Goal: Transaction & Acquisition: Purchase product/service

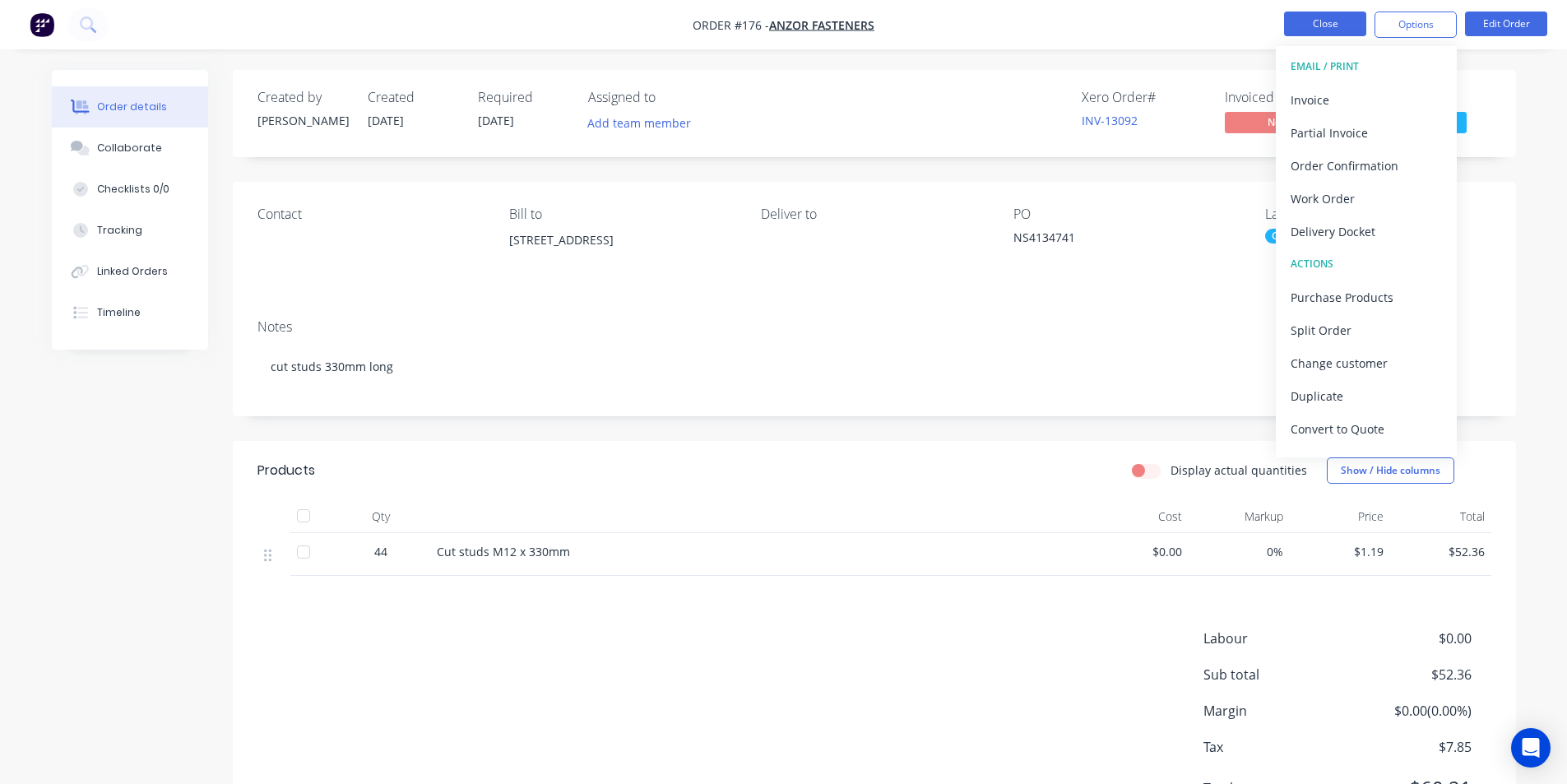
click at [1313, 26] on button "Close" at bounding box center [1326, 24] width 83 height 25
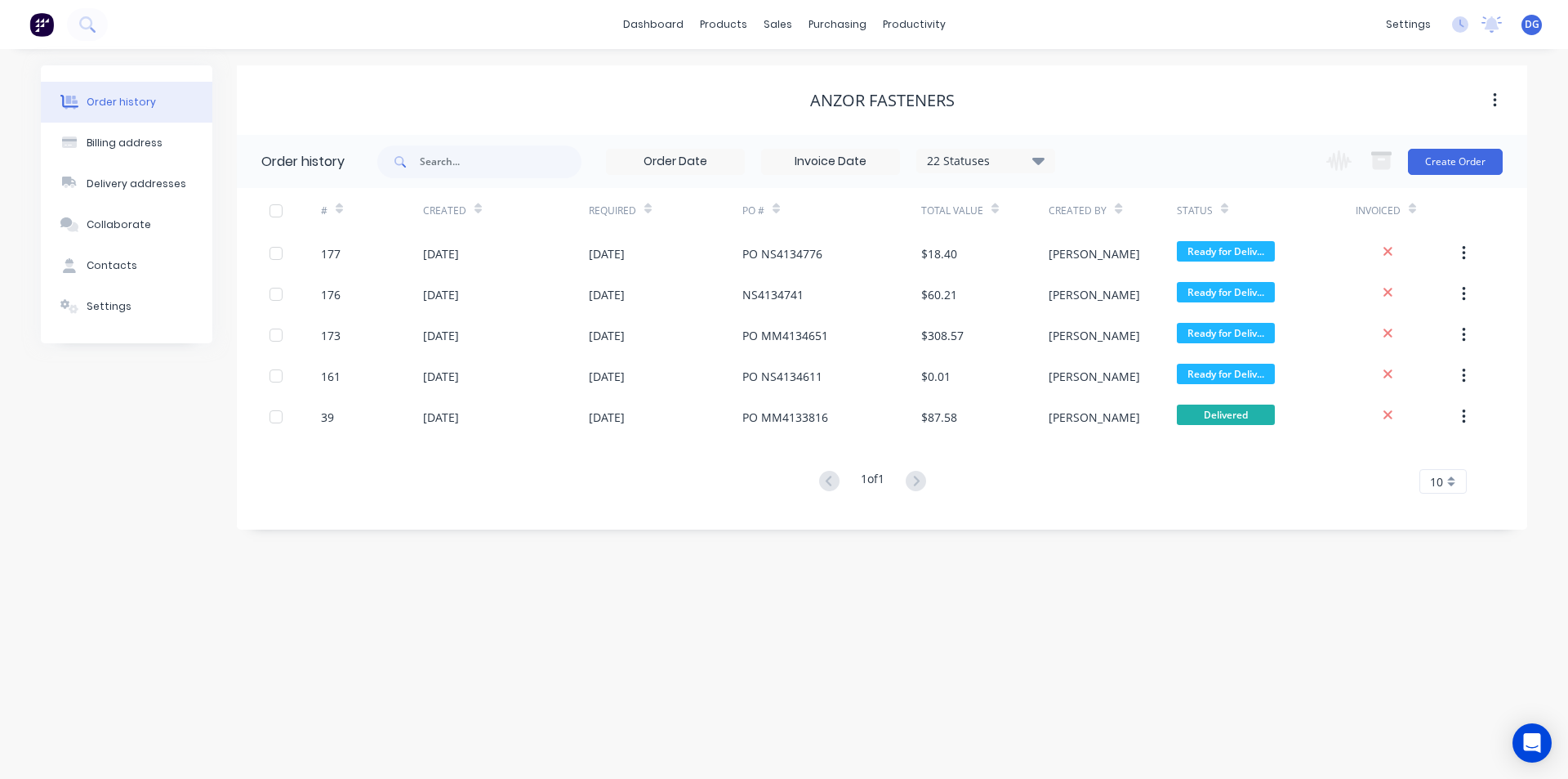
click at [1531, 31] on span "DG" at bounding box center [1532, 24] width 15 height 15
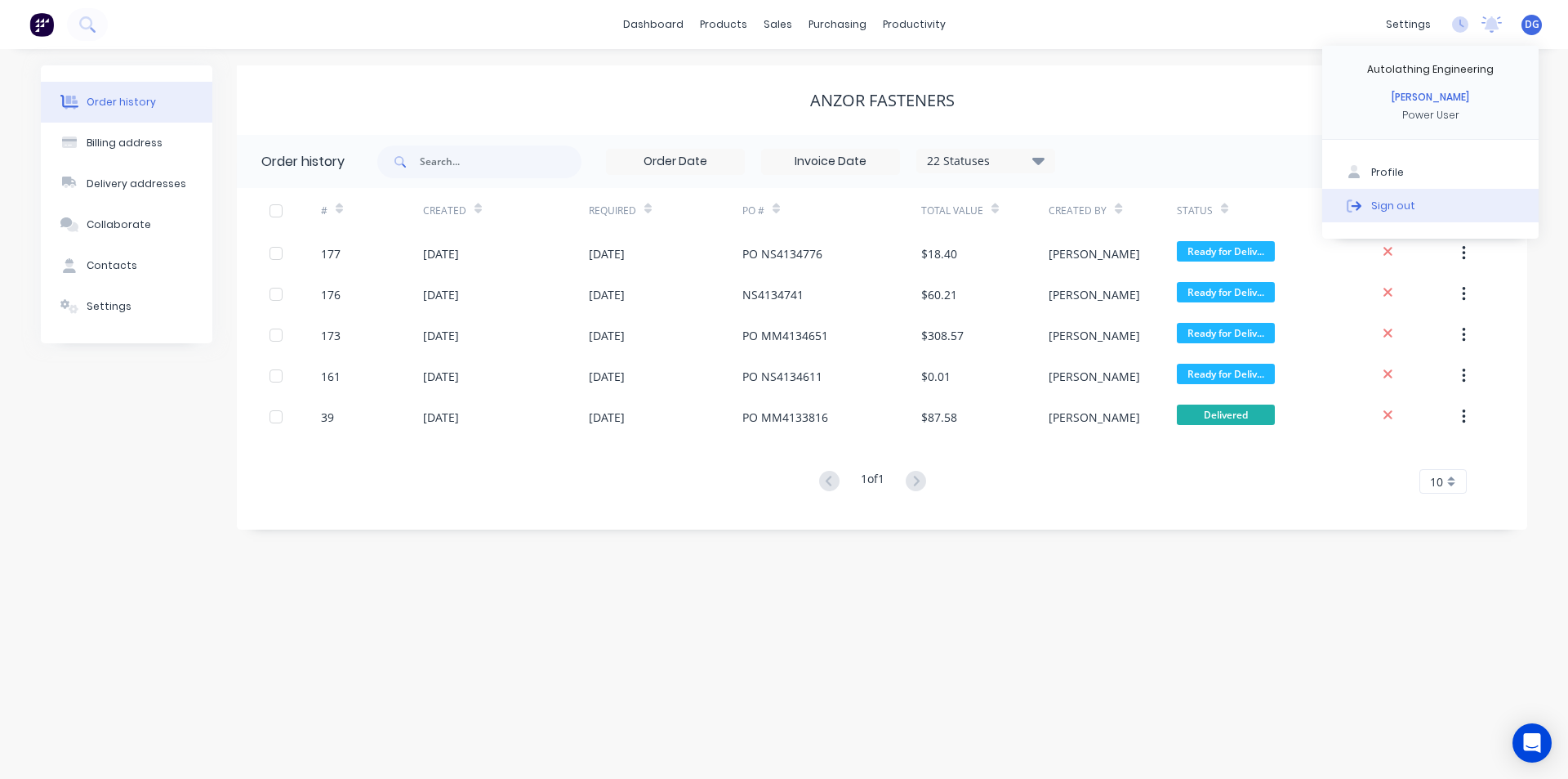
click at [1429, 204] on button "Sign out" at bounding box center [1430, 205] width 216 height 33
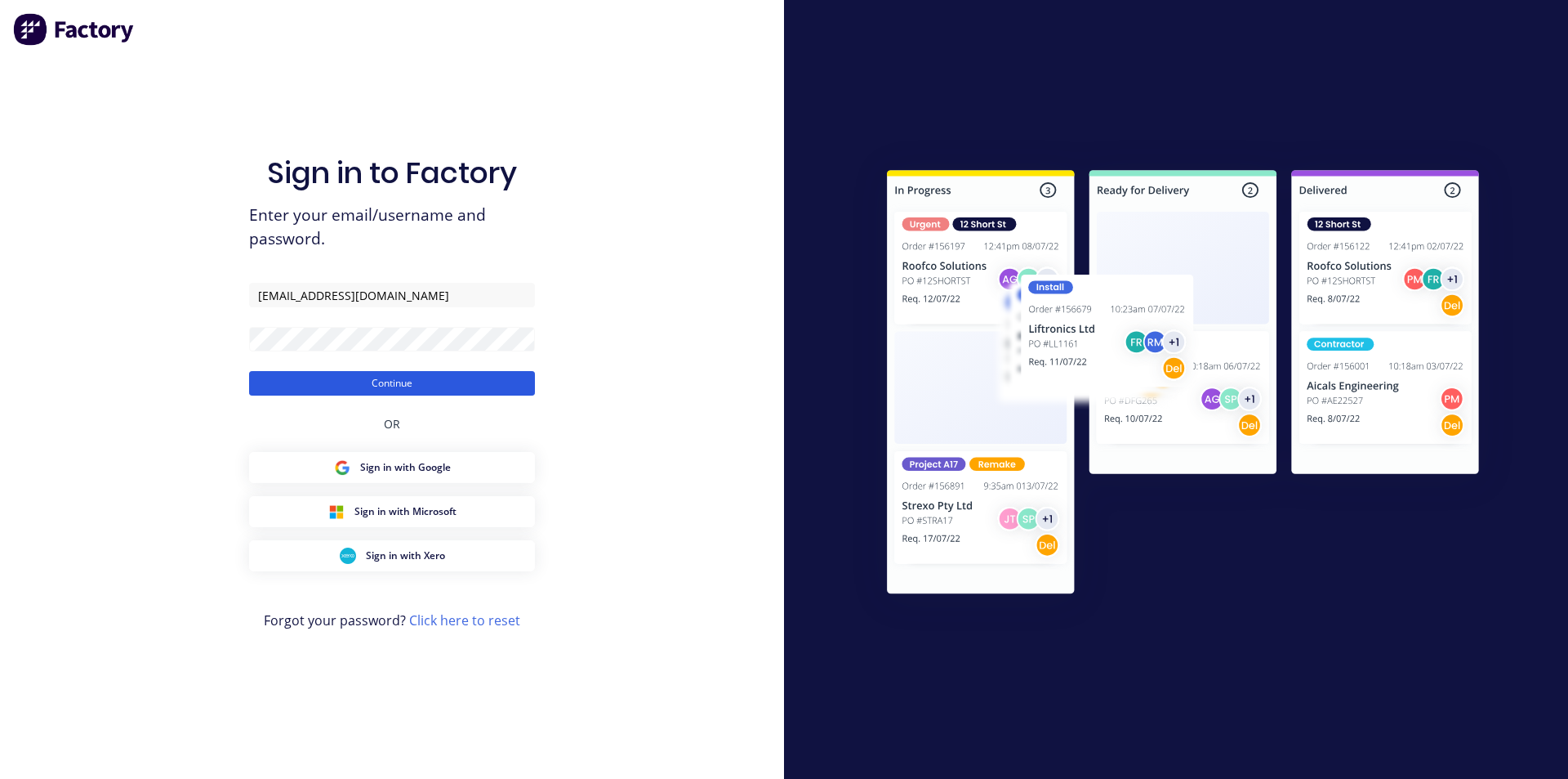
click at [415, 386] on button "Continue" at bounding box center [392, 383] width 286 height 25
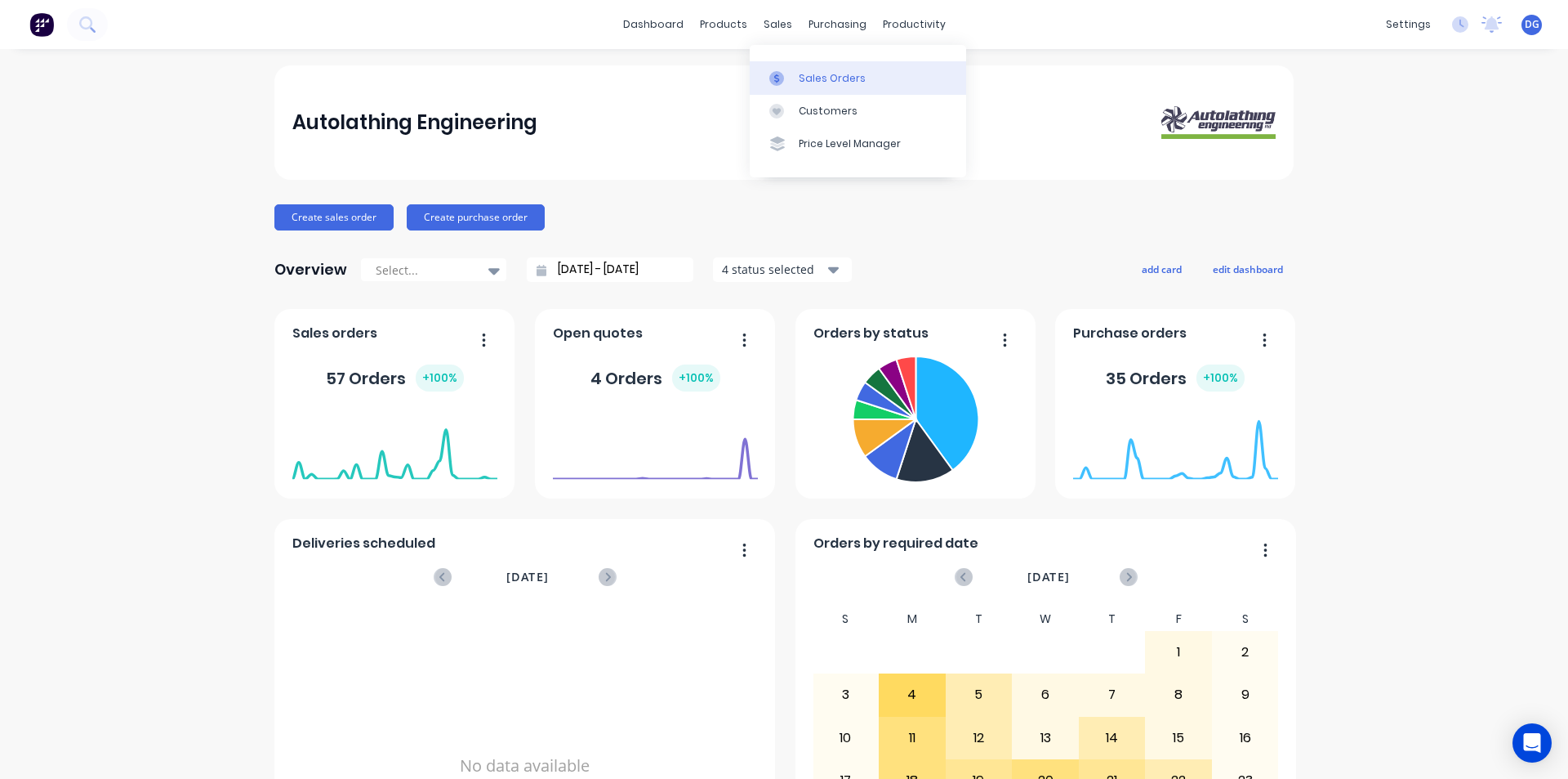
click at [822, 77] on div "Sales Orders" at bounding box center [832, 78] width 67 height 15
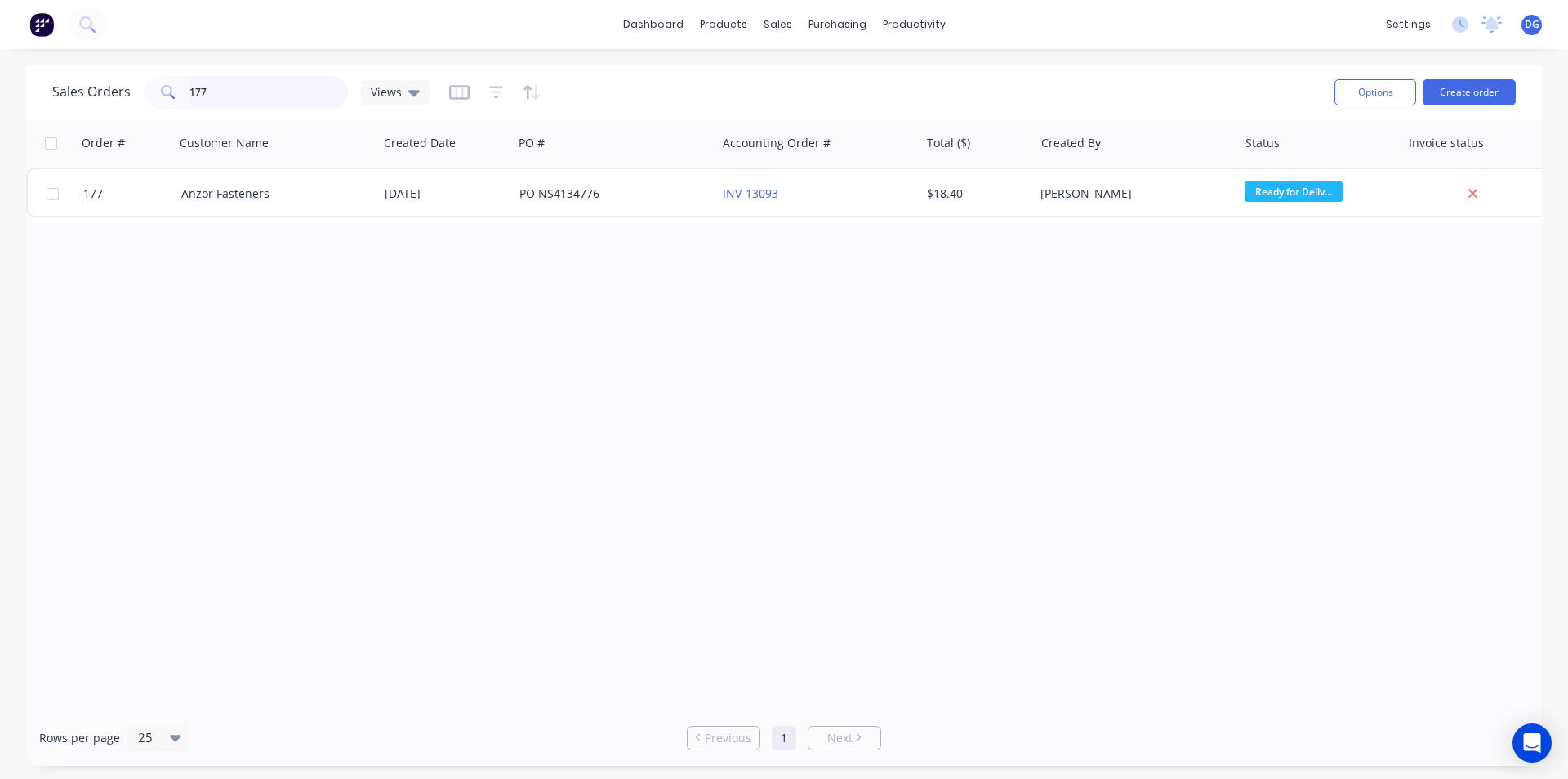
click at [208, 90] on input "177" at bounding box center [269, 92] width 159 height 33
type input "1"
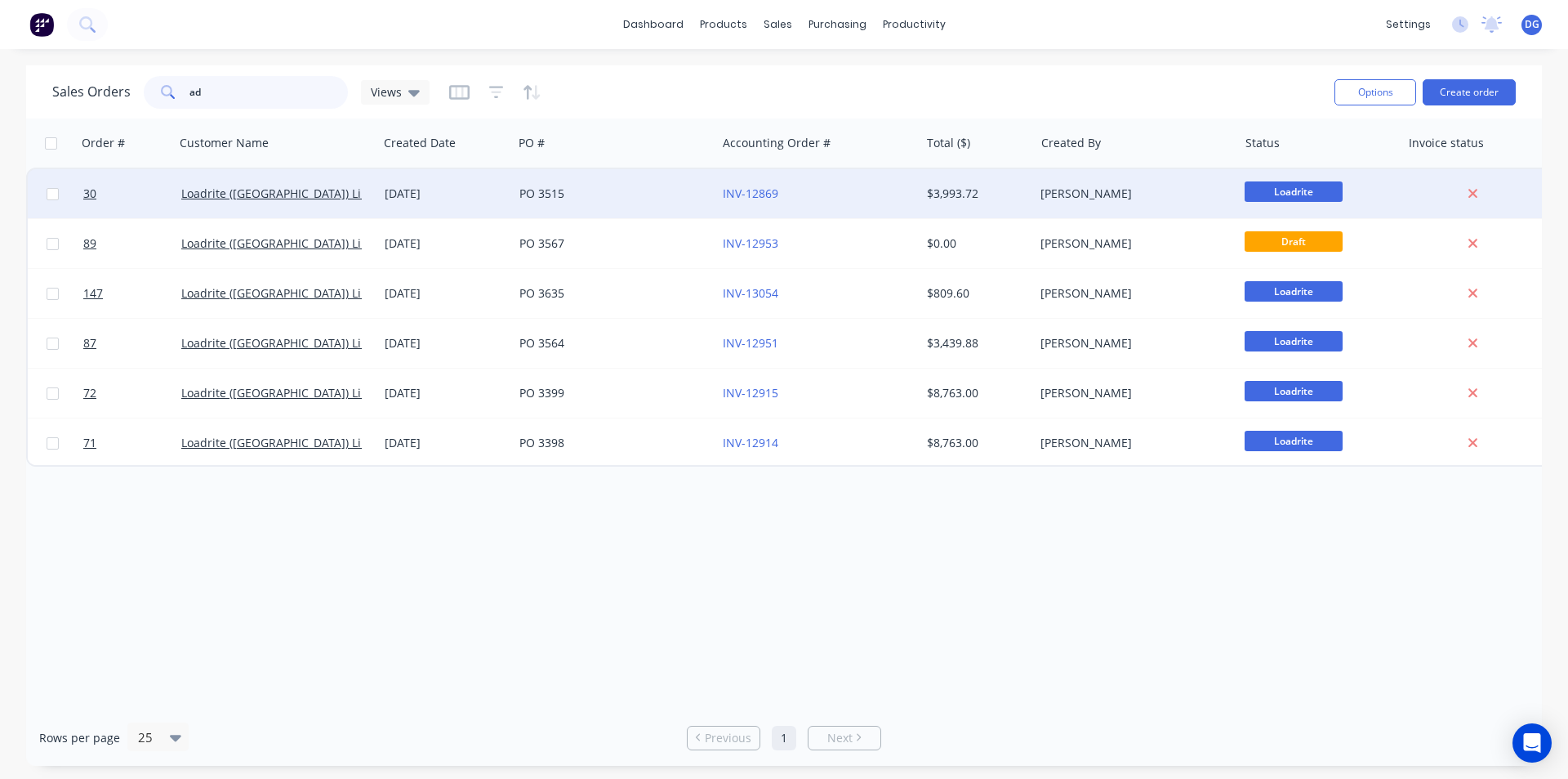
type input "a"
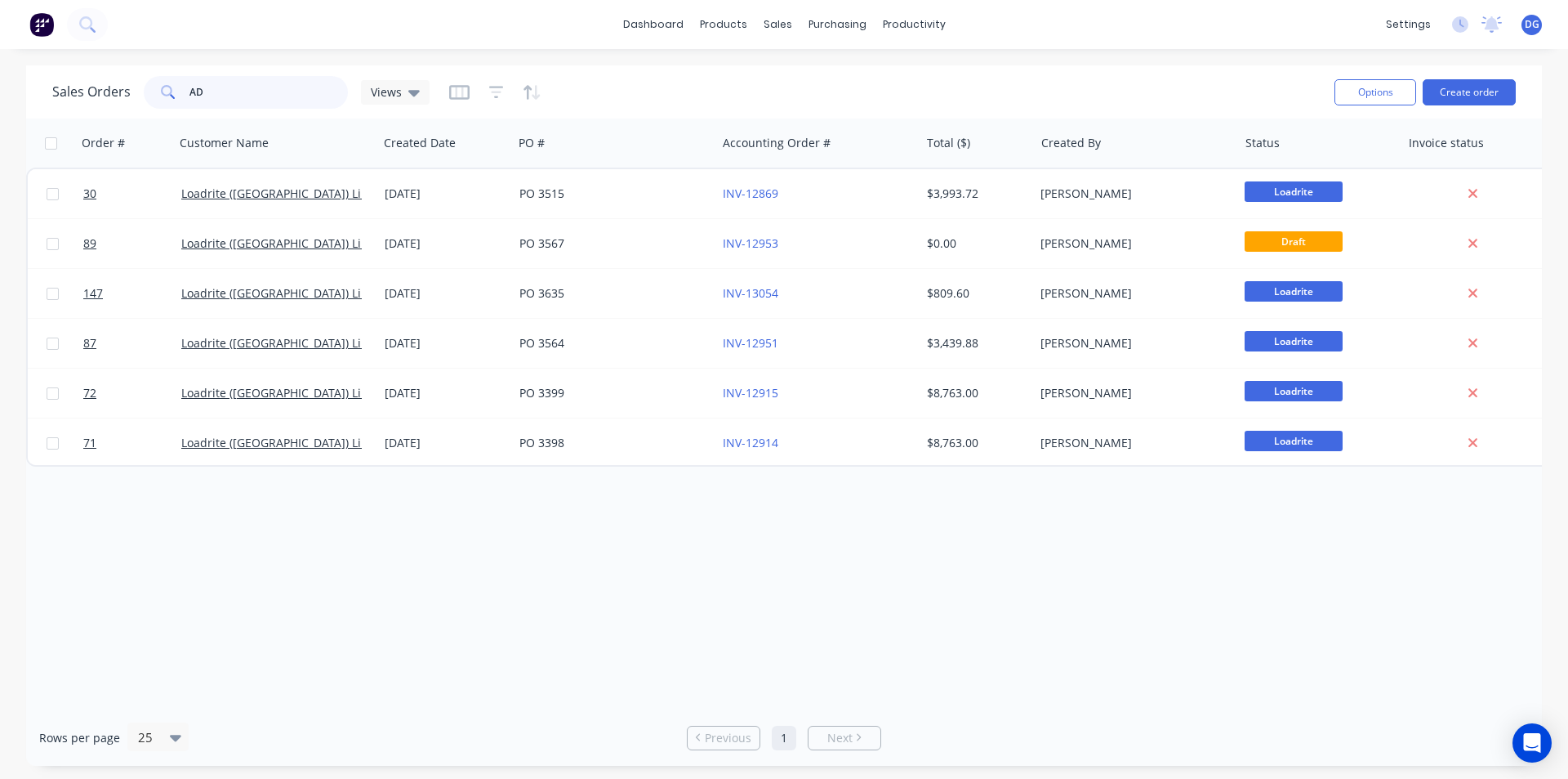
type input "A"
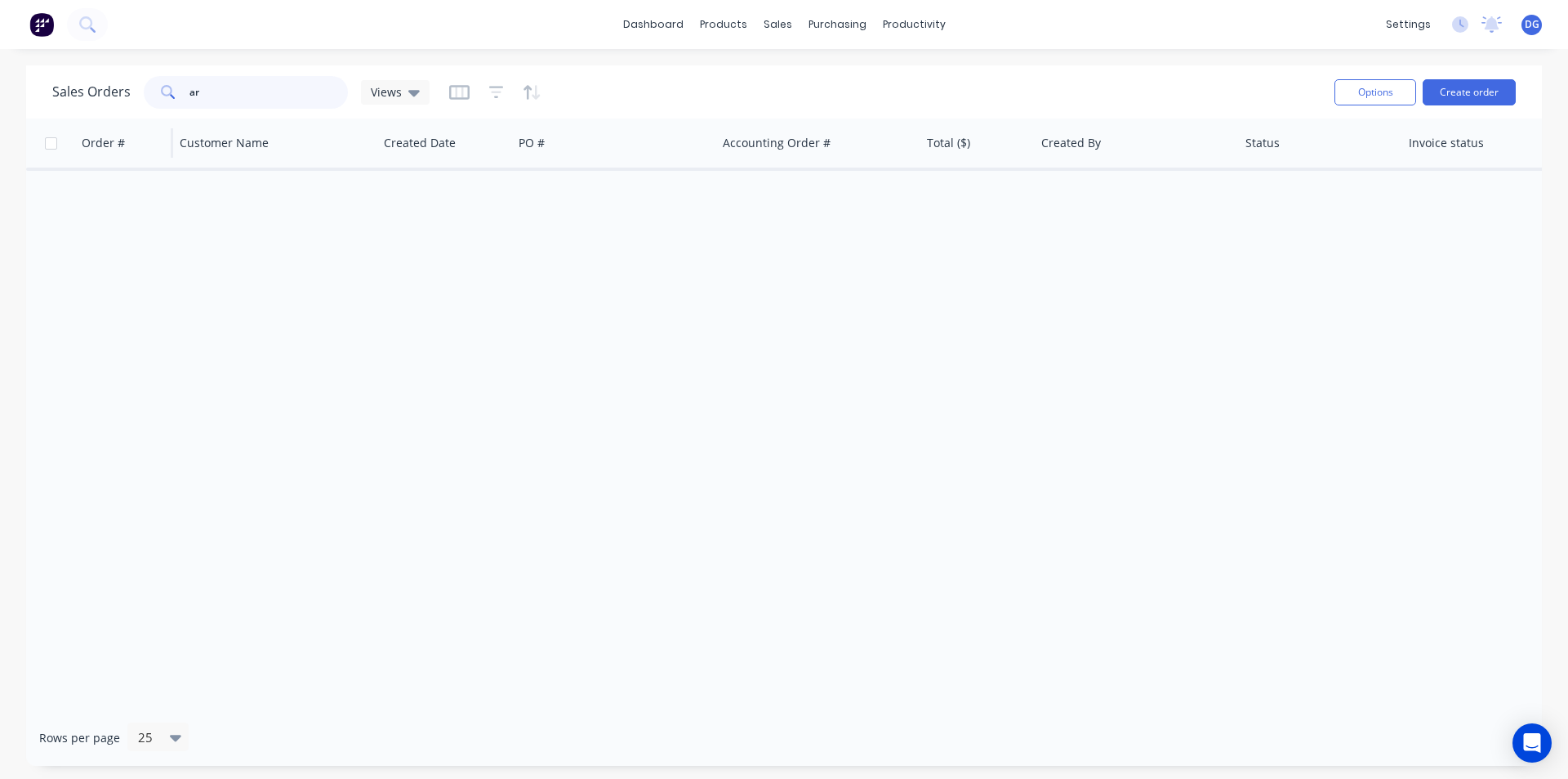
type input "a"
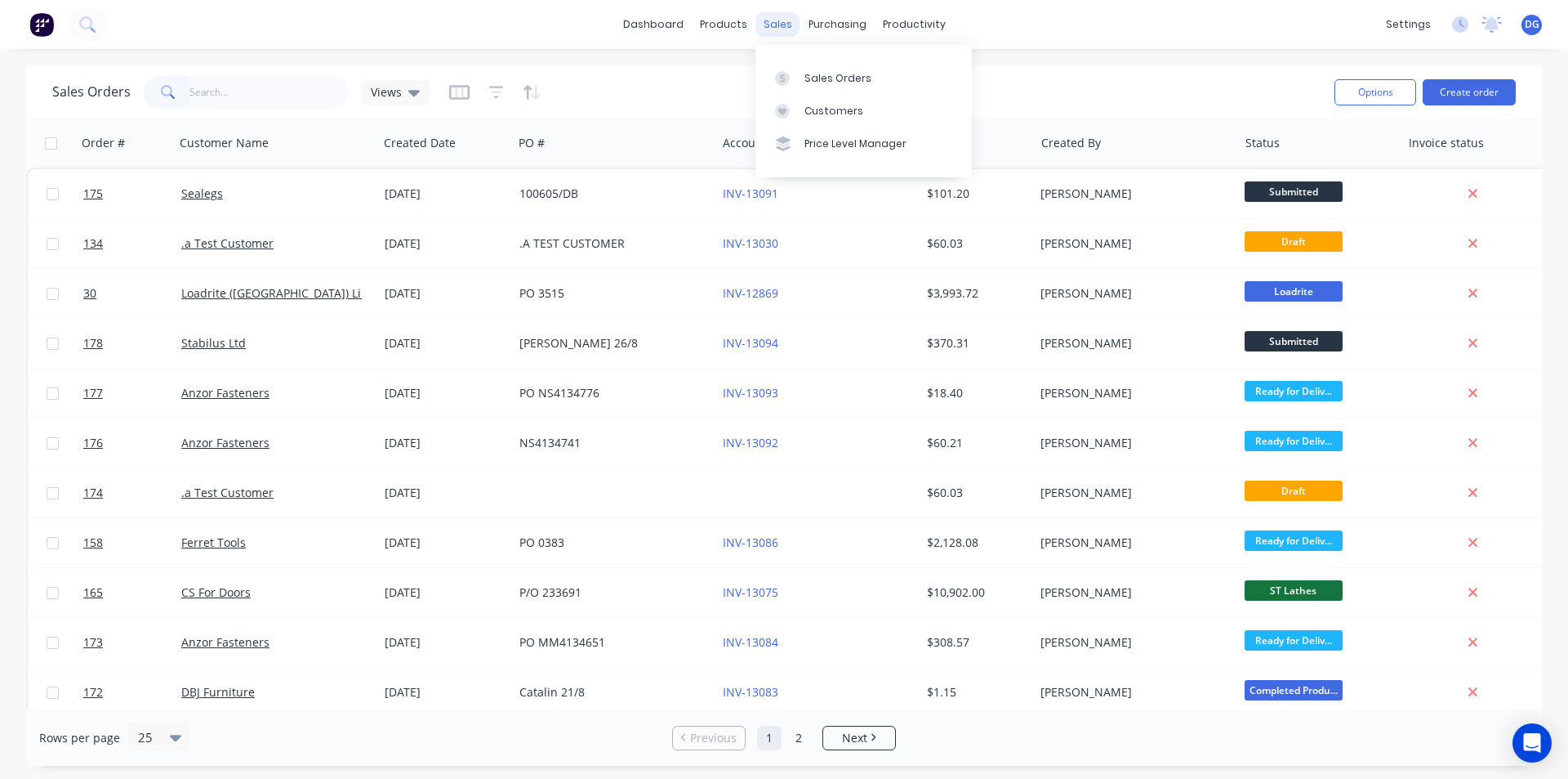
click at [779, 31] on div "sales" at bounding box center [778, 25] width 45 height 25
click at [823, 83] on div "Sales Orders" at bounding box center [837, 78] width 67 height 15
click at [1476, 92] on button "Create order" at bounding box center [1469, 92] width 94 height 26
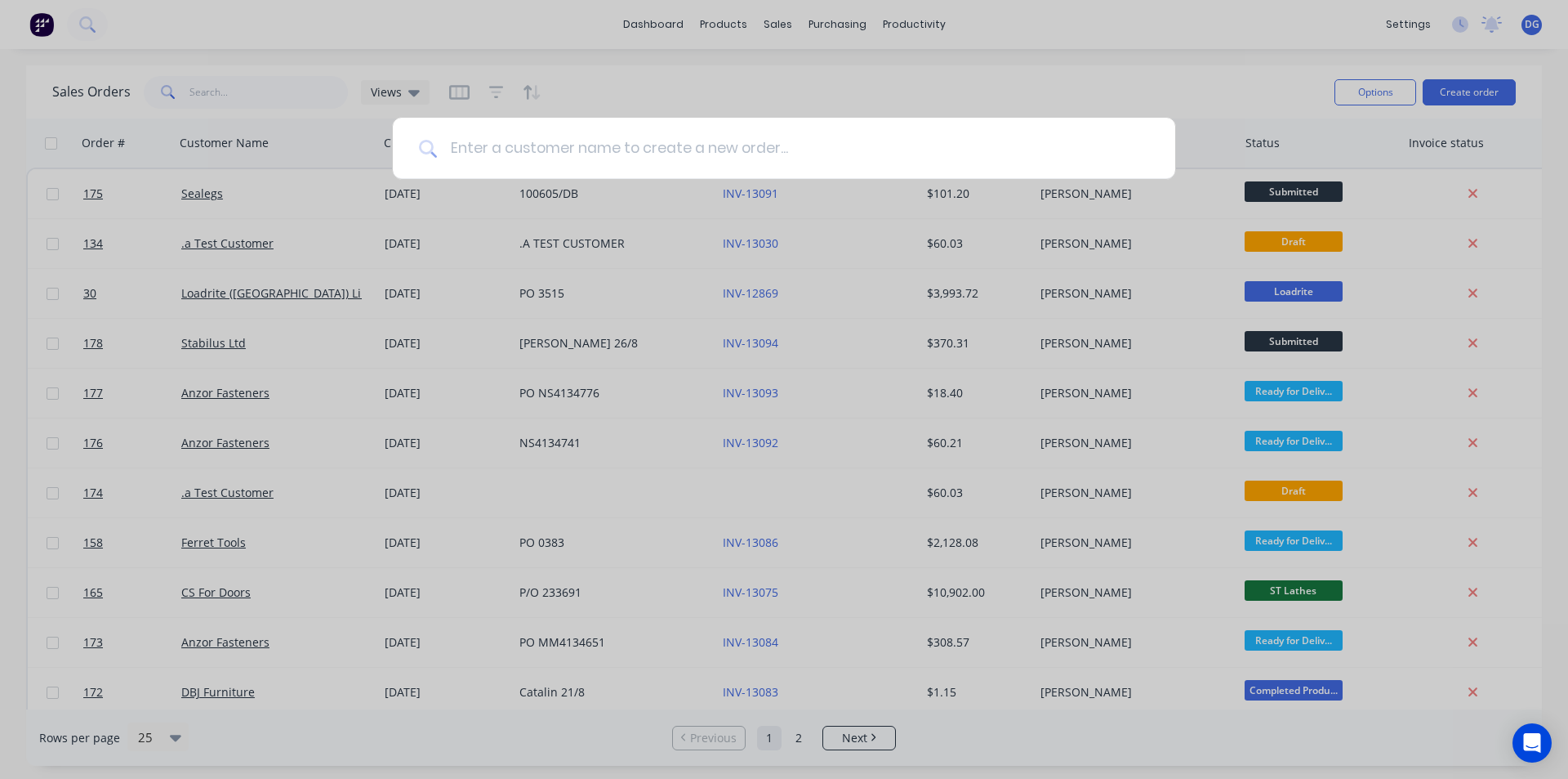
click at [632, 153] on input at bounding box center [792, 148] width 712 height 62
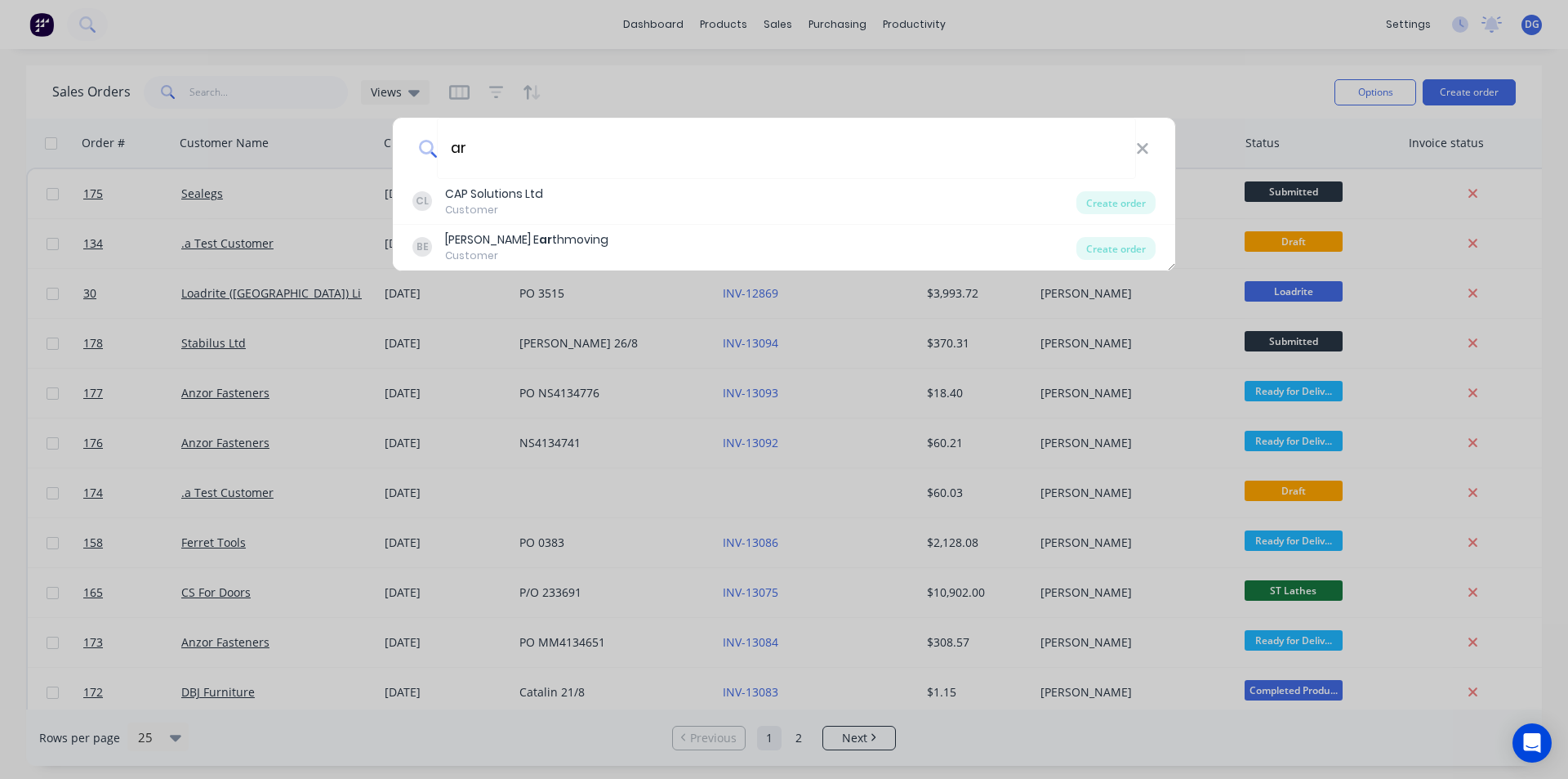
type input "a"
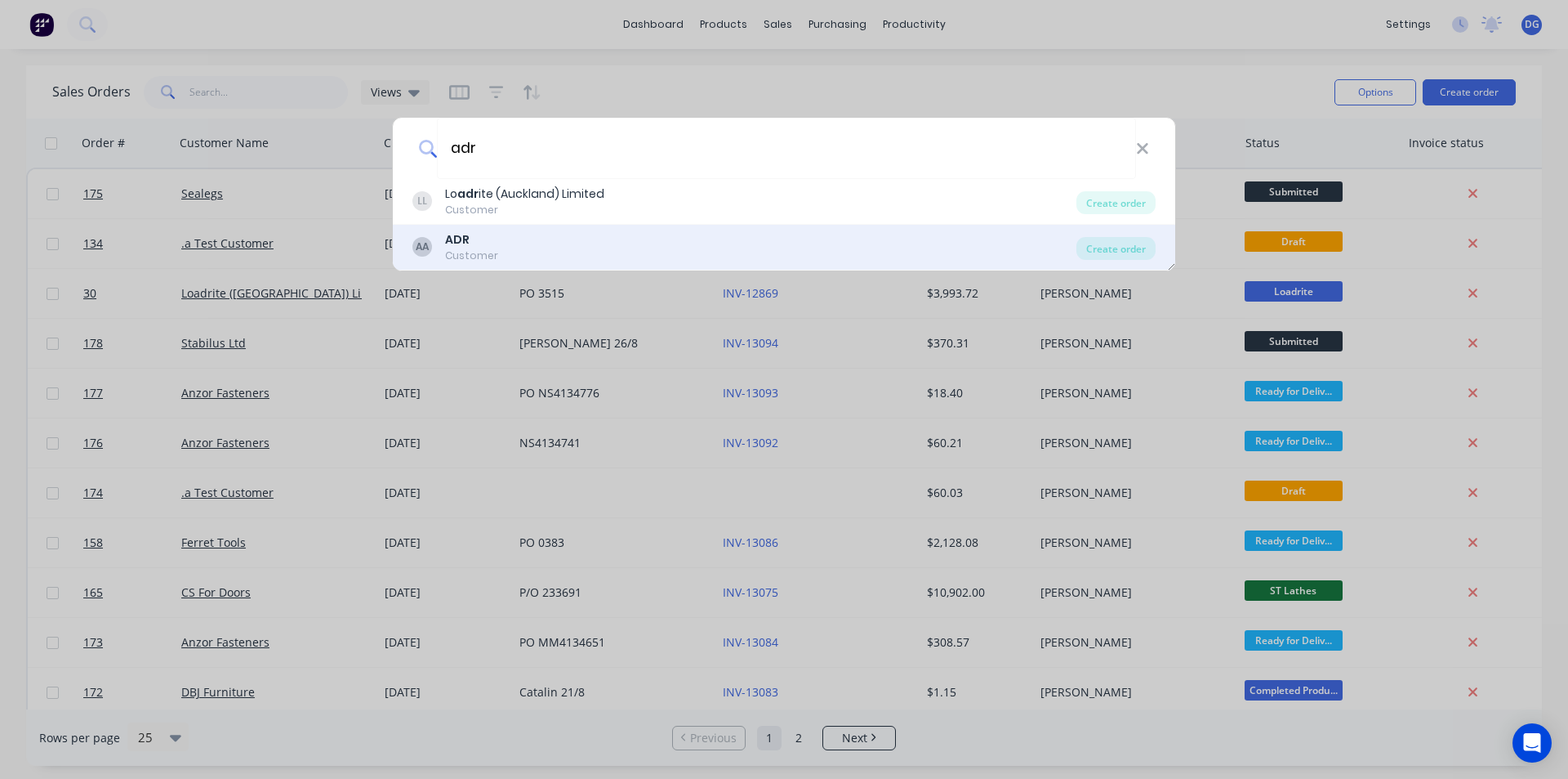
type input "adr"
click at [453, 234] on b "ADR" at bounding box center [458, 239] width 25 height 16
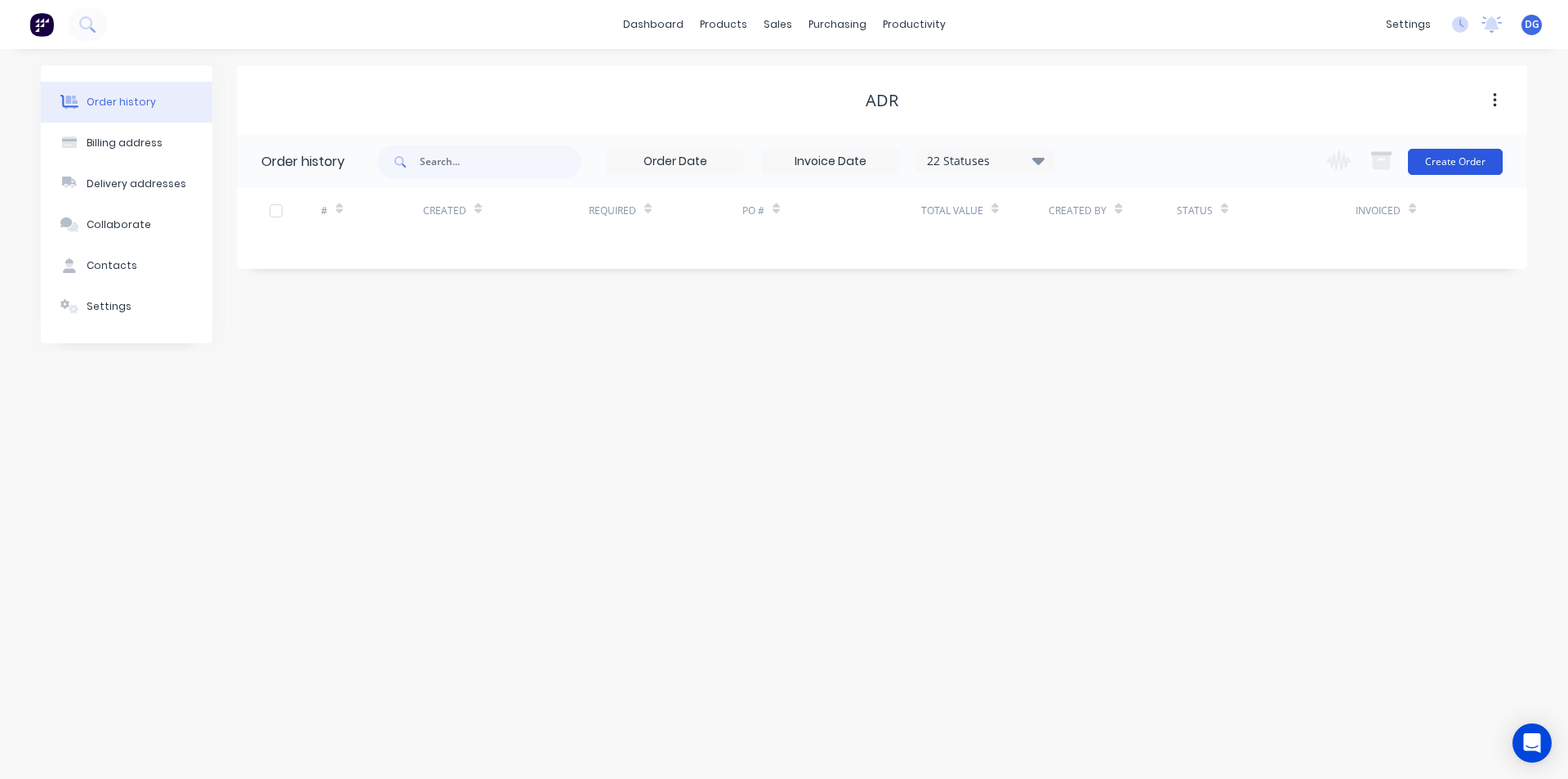
click at [1451, 162] on button "Create Order" at bounding box center [1455, 161] width 94 height 26
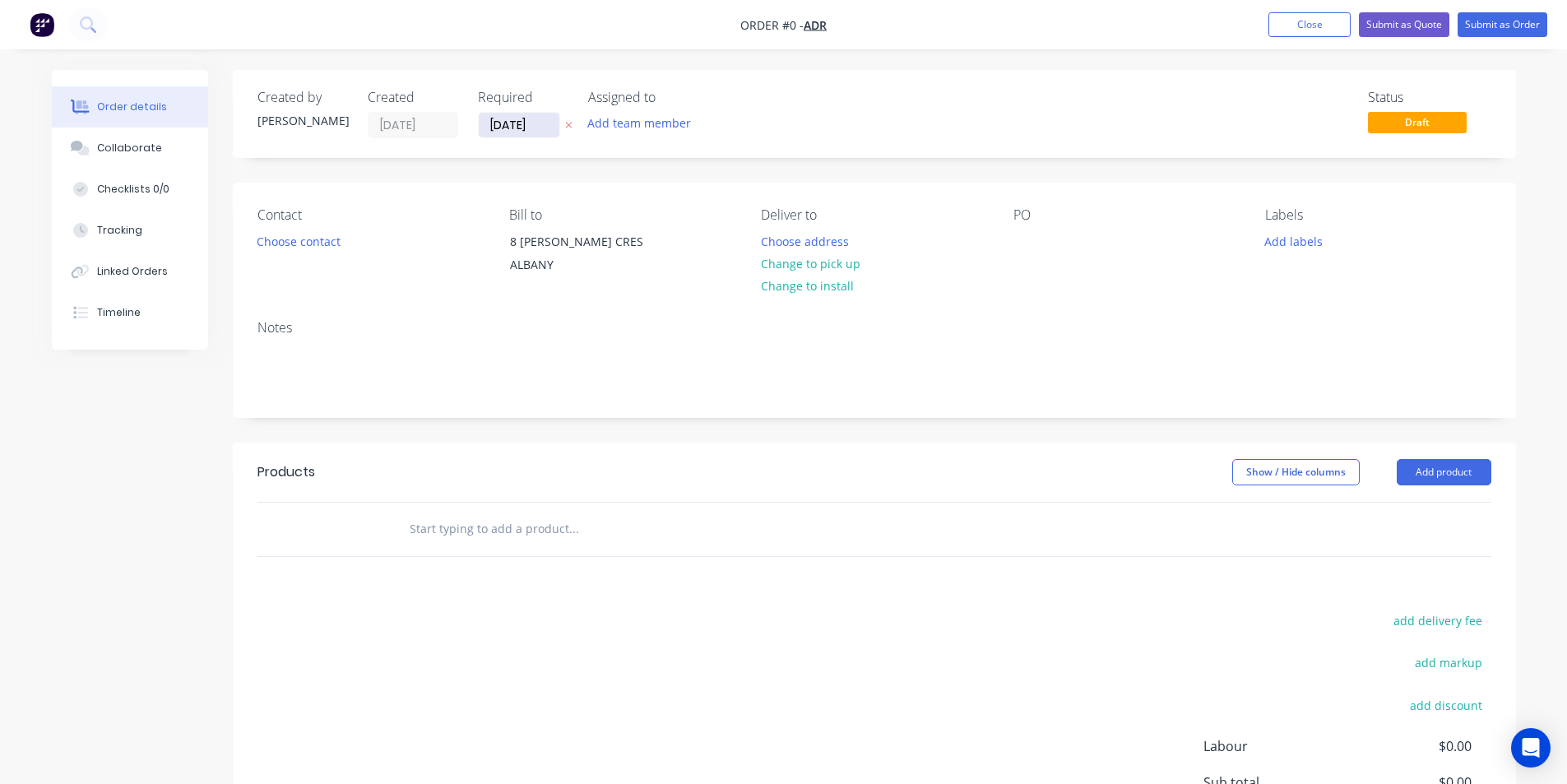
click at [518, 128] on input "[DATE]" at bounding box center [520, 126] width 81 height 25
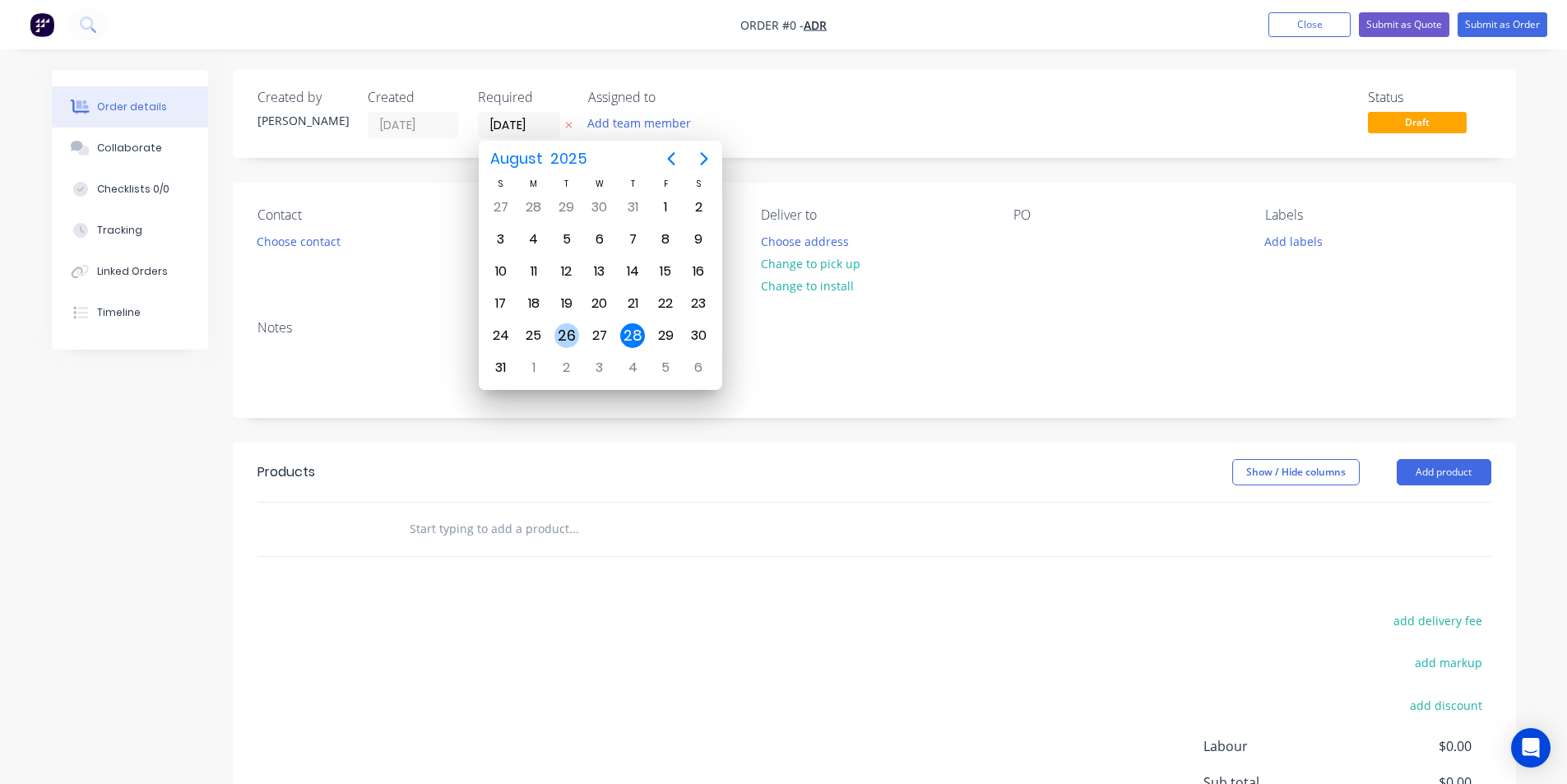
click at [573, 335] on div "26" at bounding box center [567, 335] width 25 height 25
type input "[DATE]"
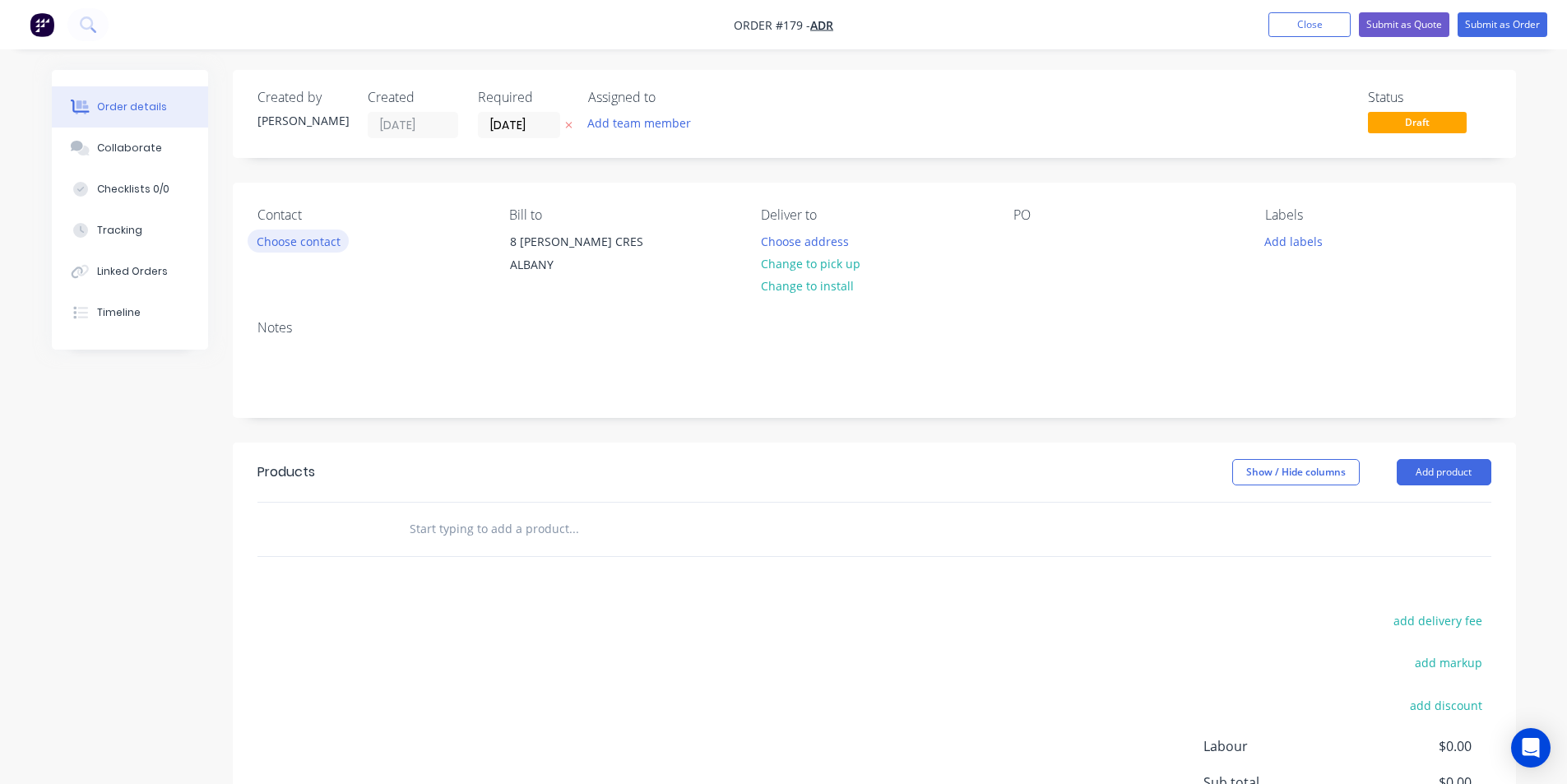
click at [278, 240] on button "Choose contact" at bounding box center [298, 240] width 101 height 22
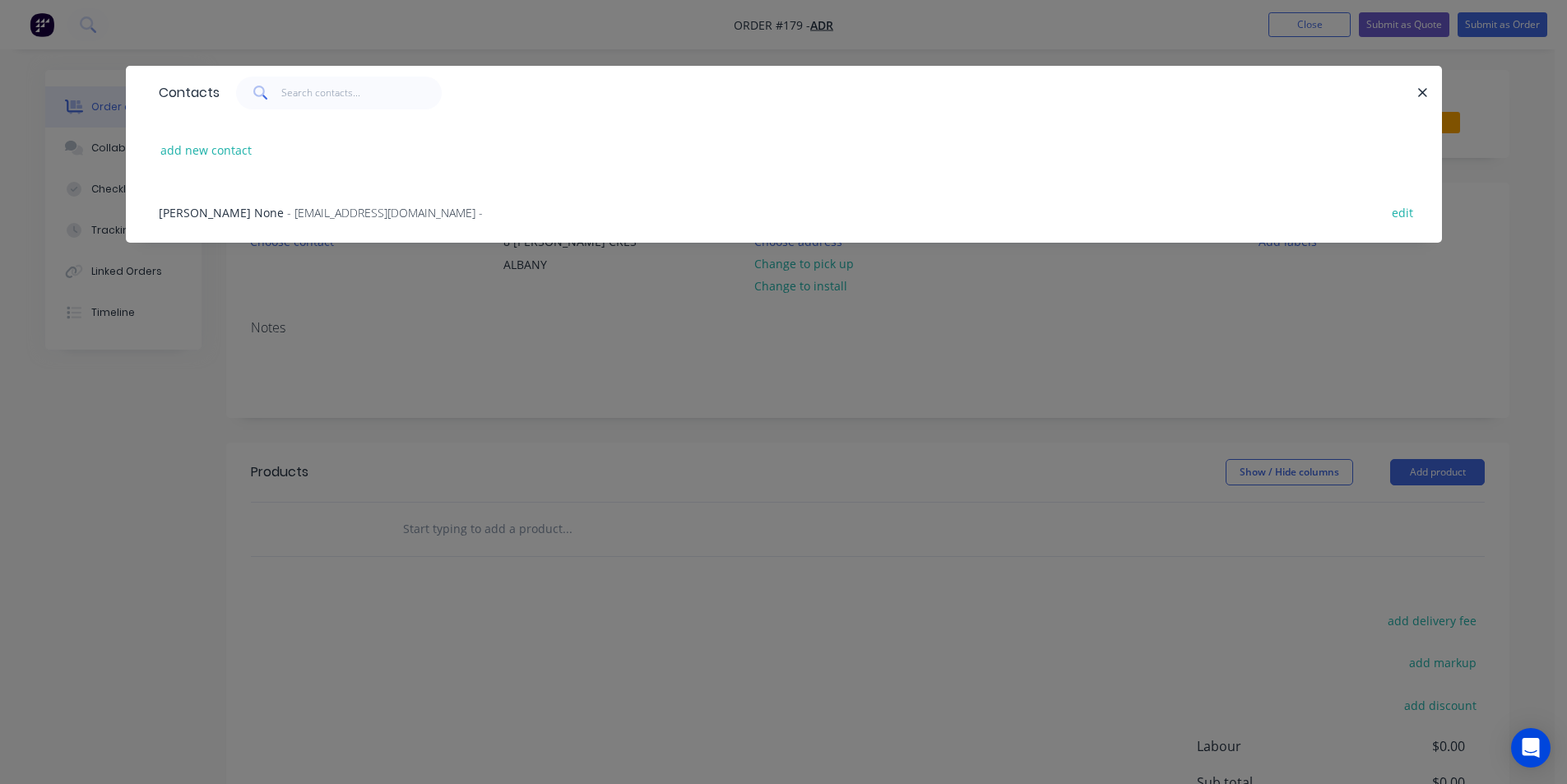
click at [287, 212] on span "- [EMAIL_ADDRESS][DOMAIN_NAME] -" at bounding box center [385, 212] width 196 height 15
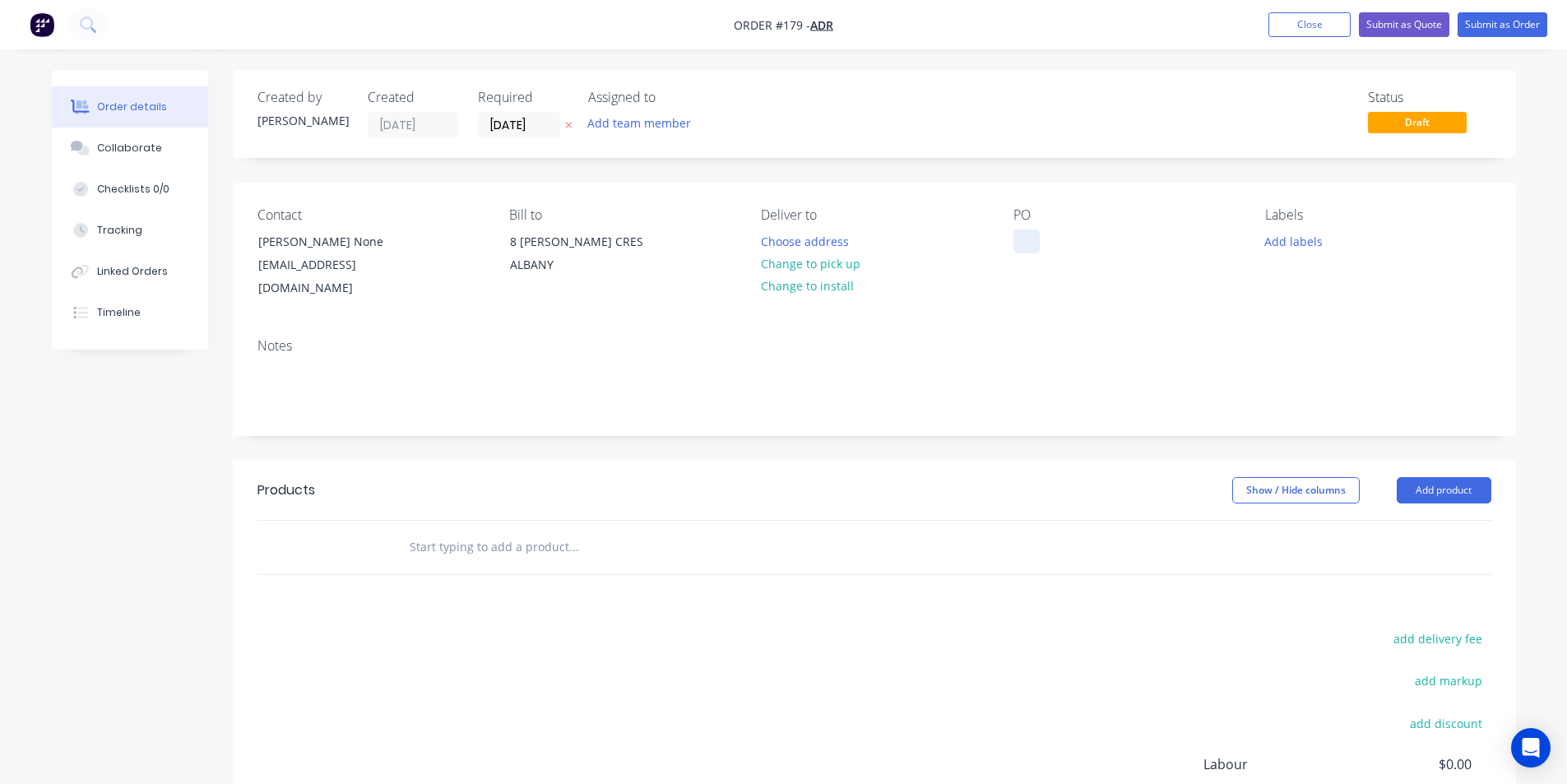
click at [1032, 241] on div at bounding box center [1026, 241] width 26 height 24
click at [1296, 248] on button "Add labels" at bounding box center [1294, 240] width 75 height 22
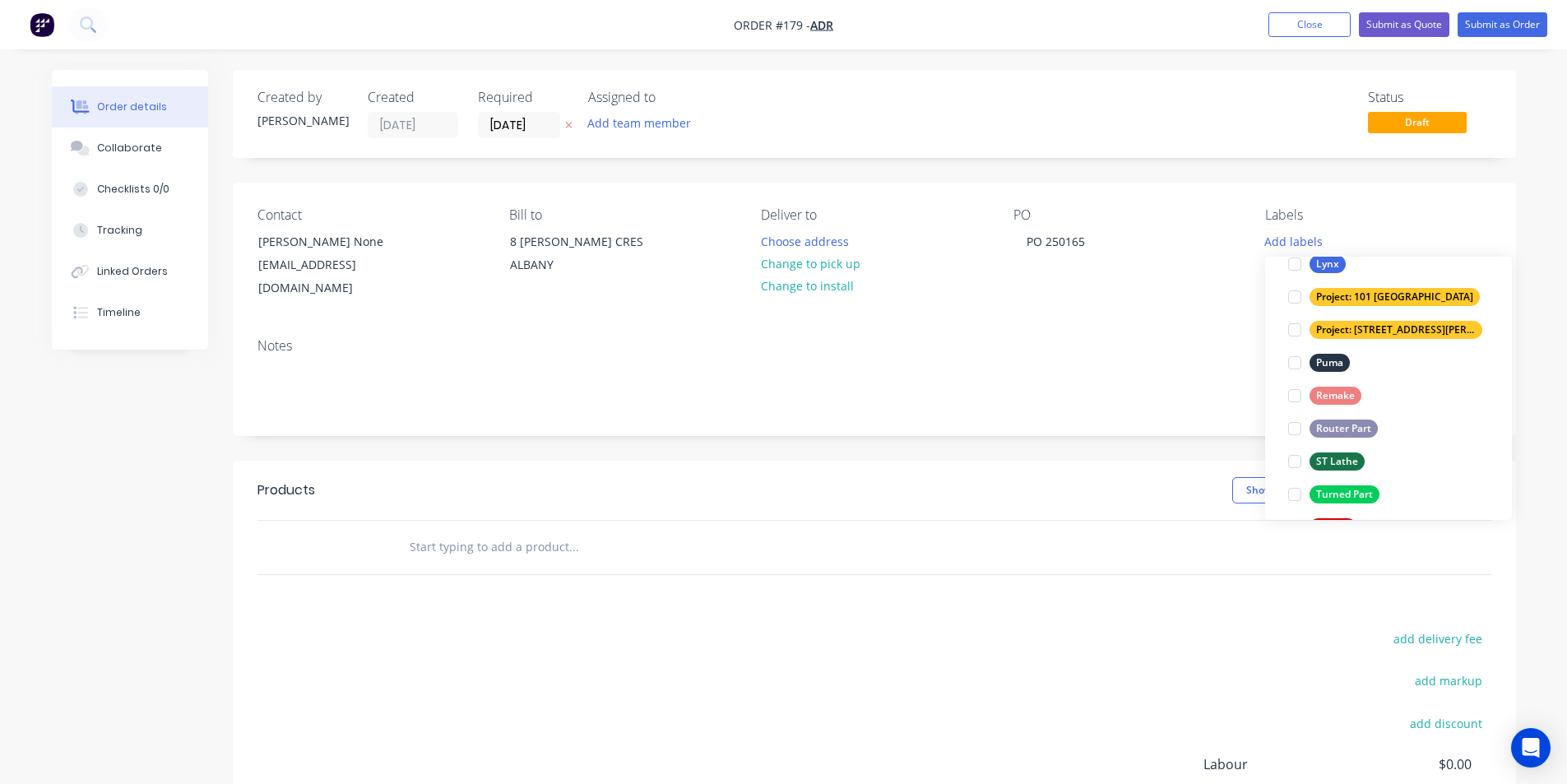
scroll to position [658, 0]
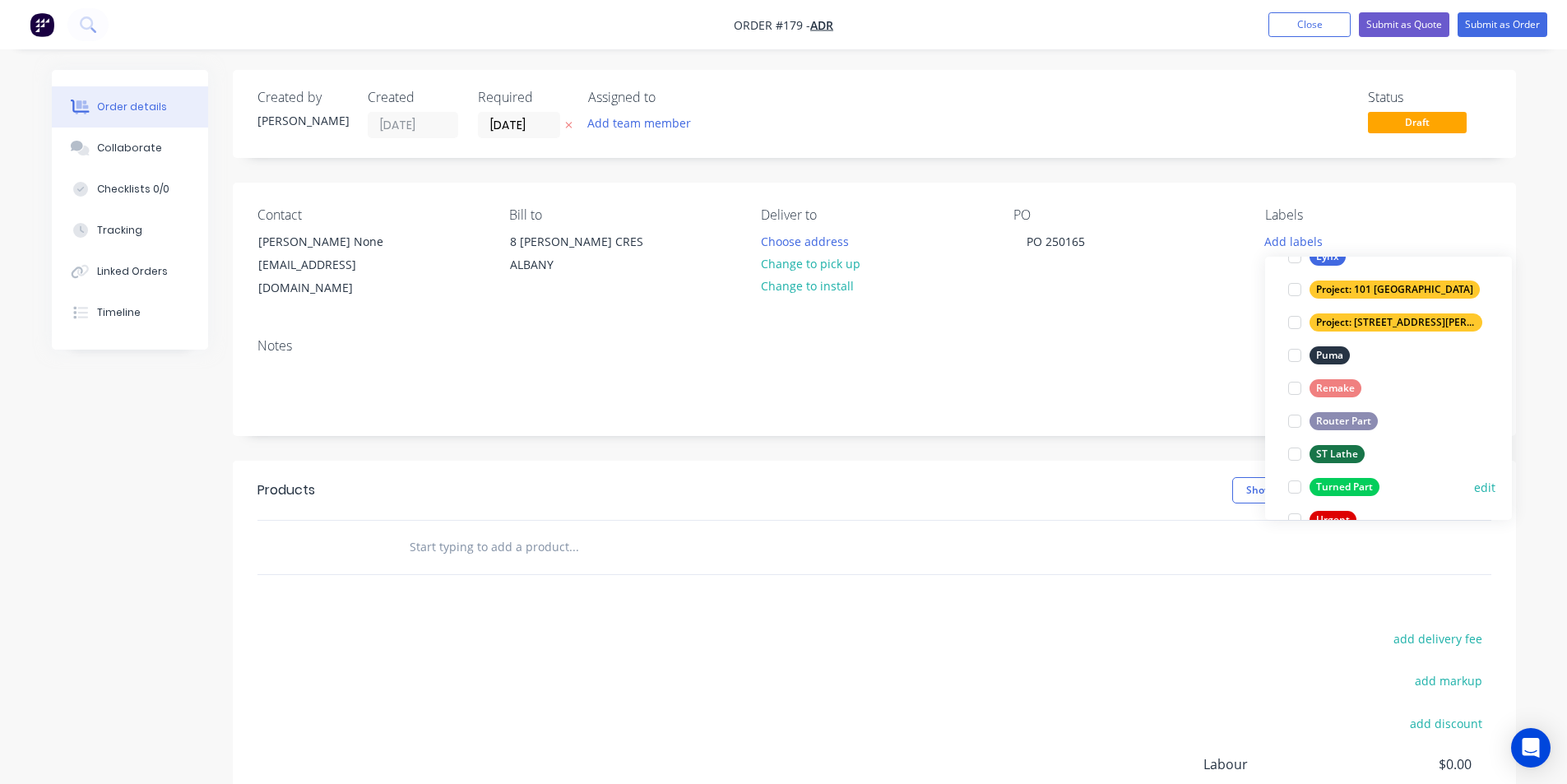
click at [1344, 486] on div "Turned Part" at bounding box center [1344, 487] width 70 height 18
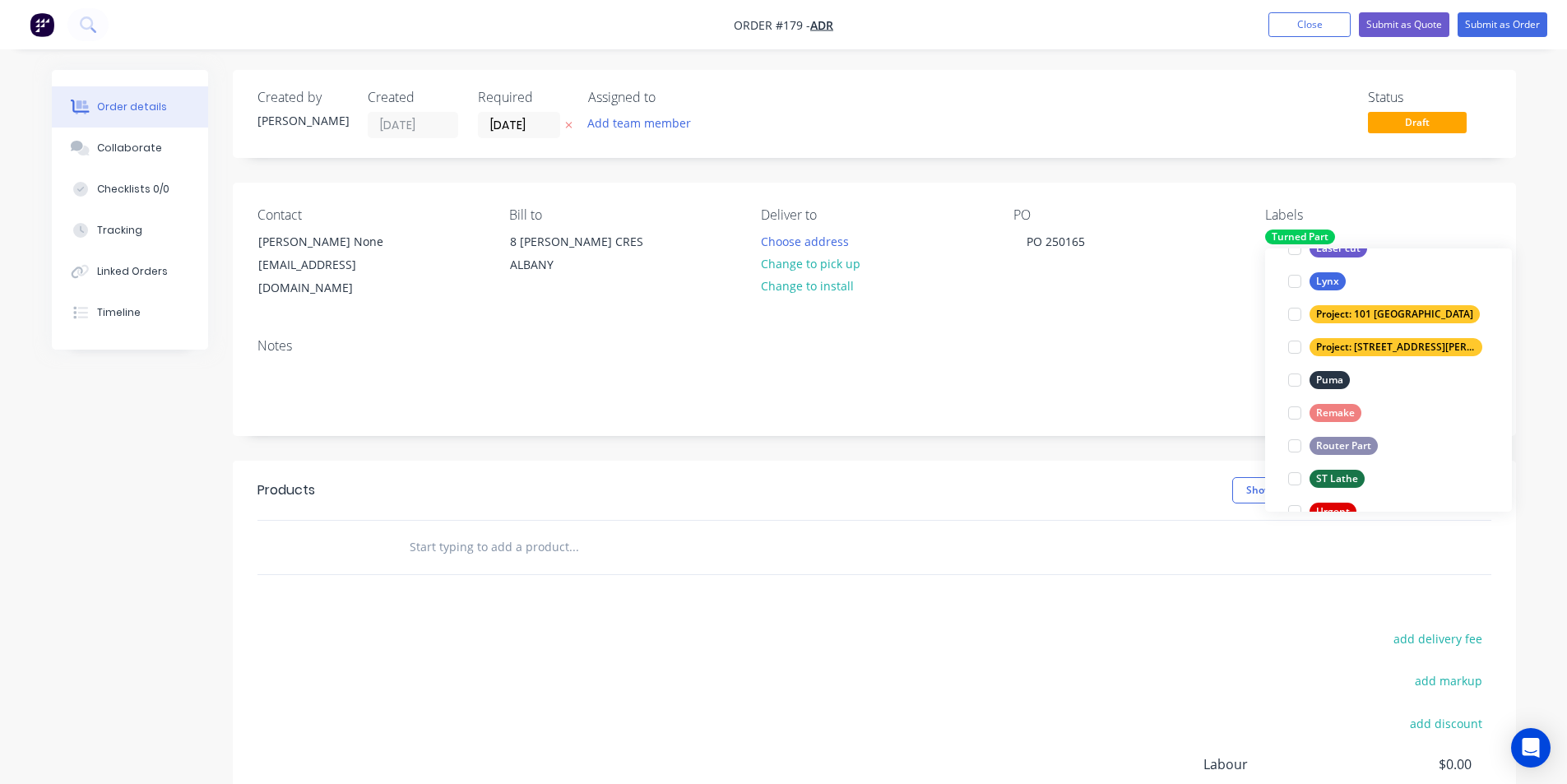
scroll to position [0, 0]
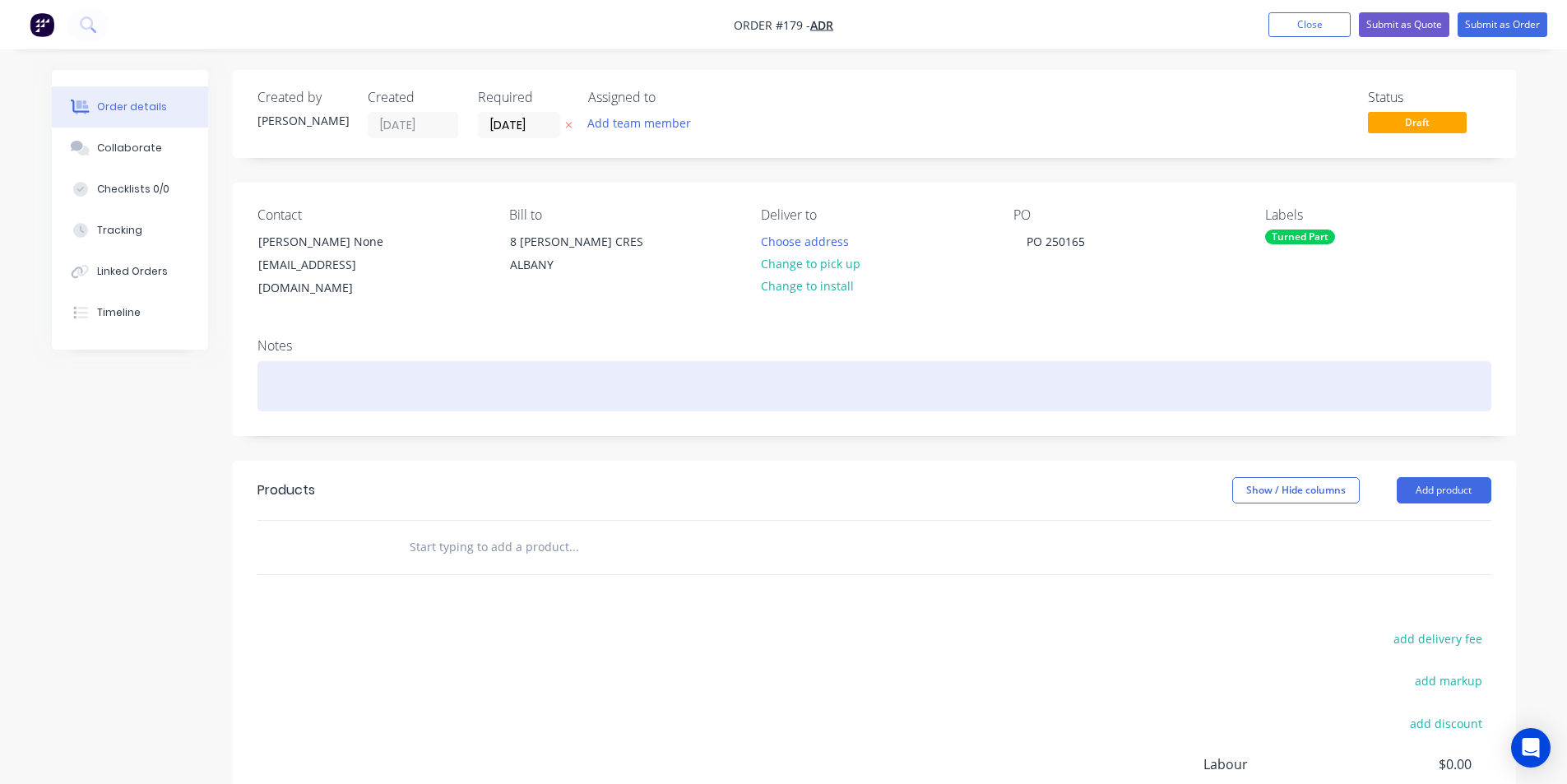
click at [1086, 361] on div at bounding box center [874, 386] width 1234 height 50
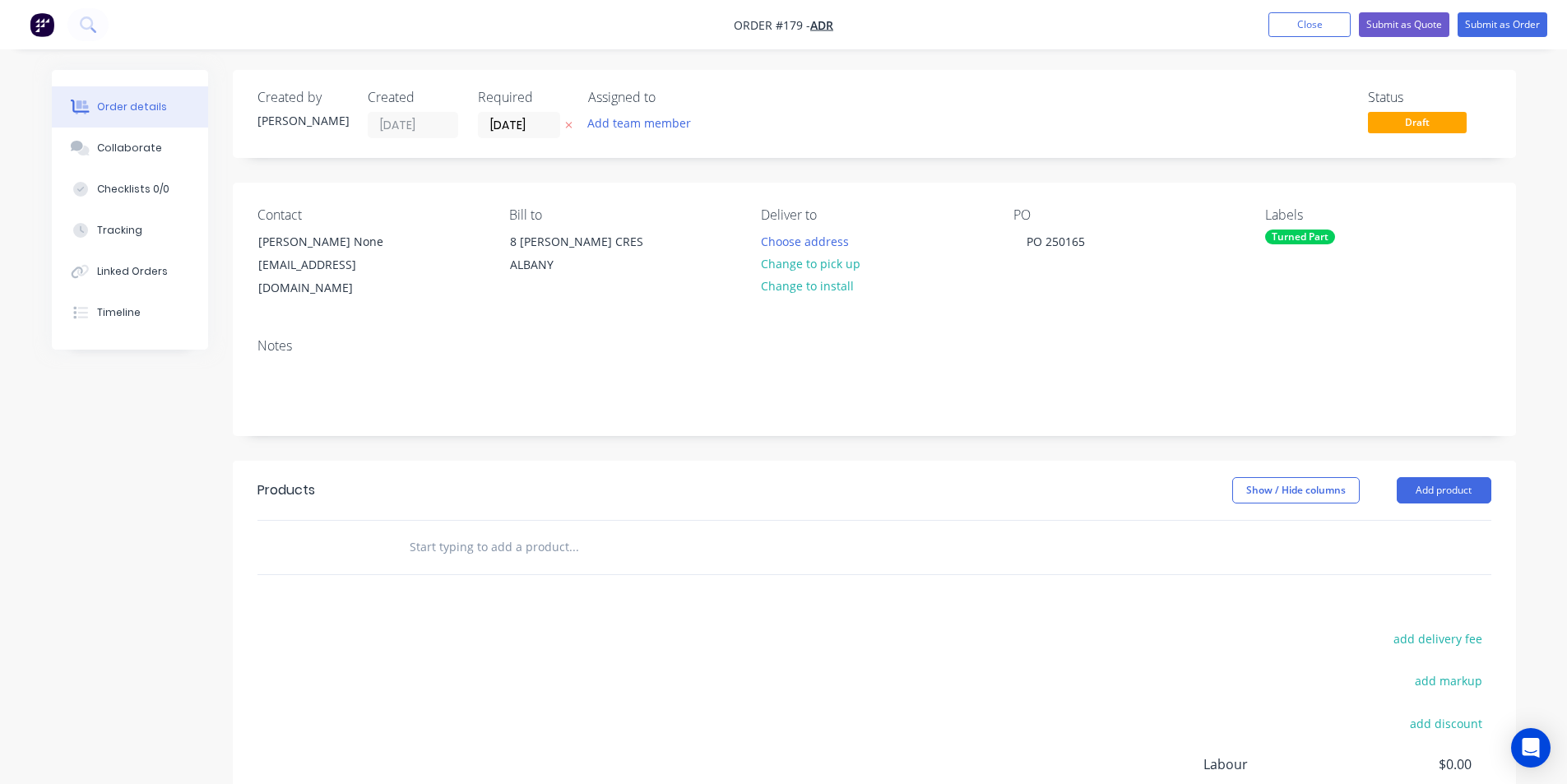
click at [443, 530] on input "text" at bounding box center [573, 546] width 329 height 33
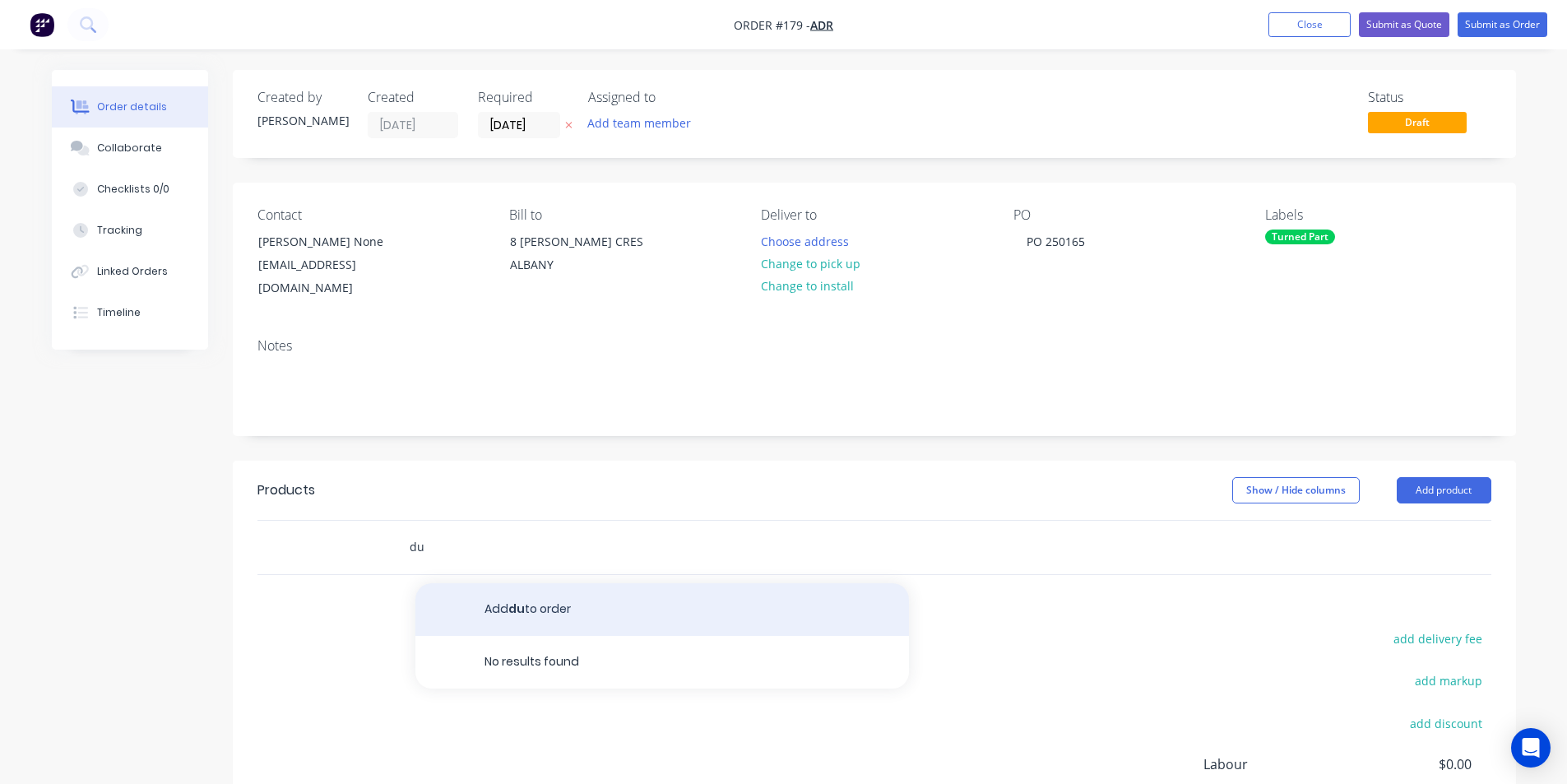
type input "d"
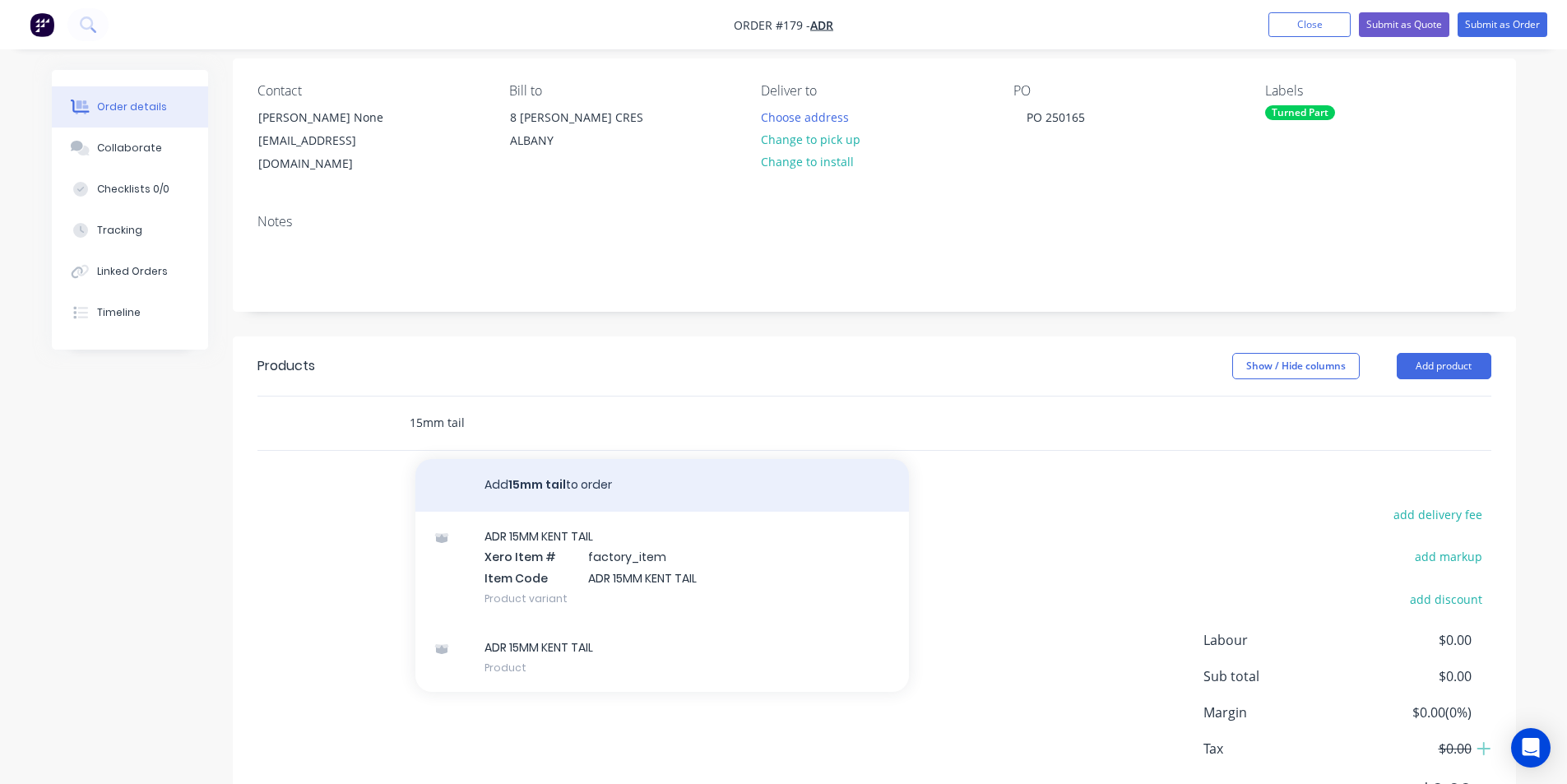
scroll to position [164, 0]
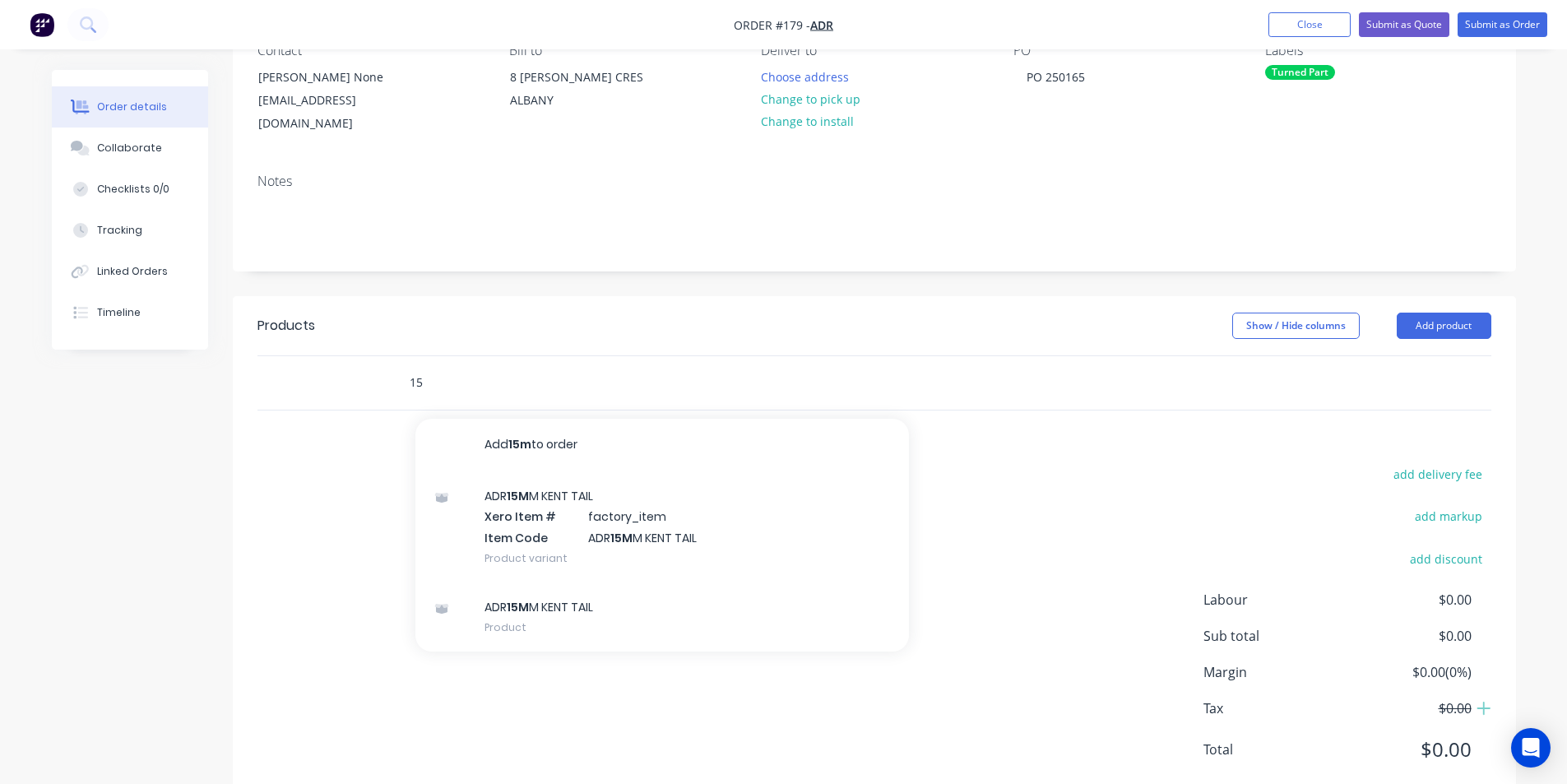
type input "1"
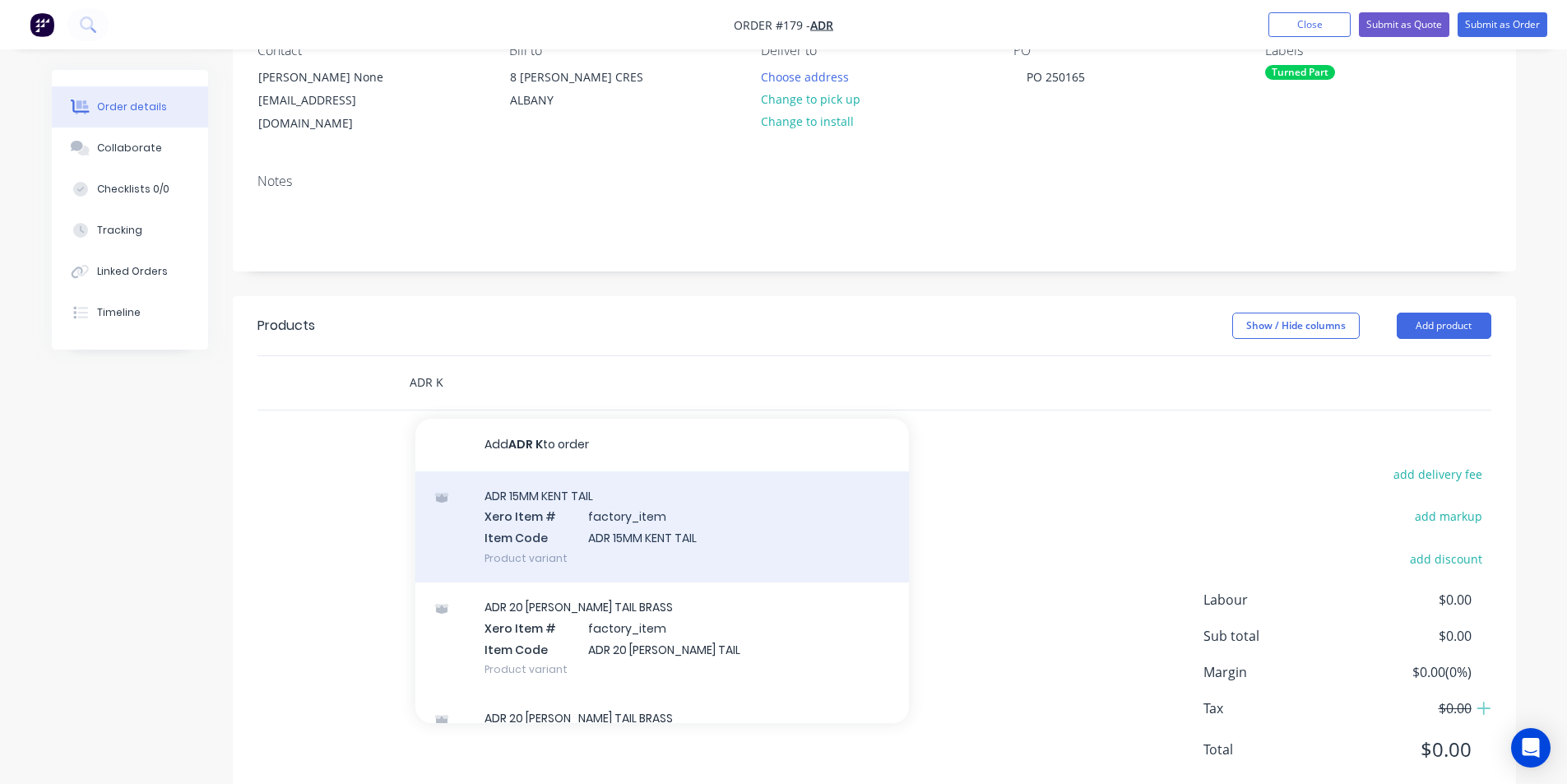
type input "ADR K"
click at [569, 482] on div "ADR 15MM KENT TAIL Xero Item # factory_item Item Code ADR 15MM KENT TAIL Produc…" at bounding box center [662, 527] width 494 height 111
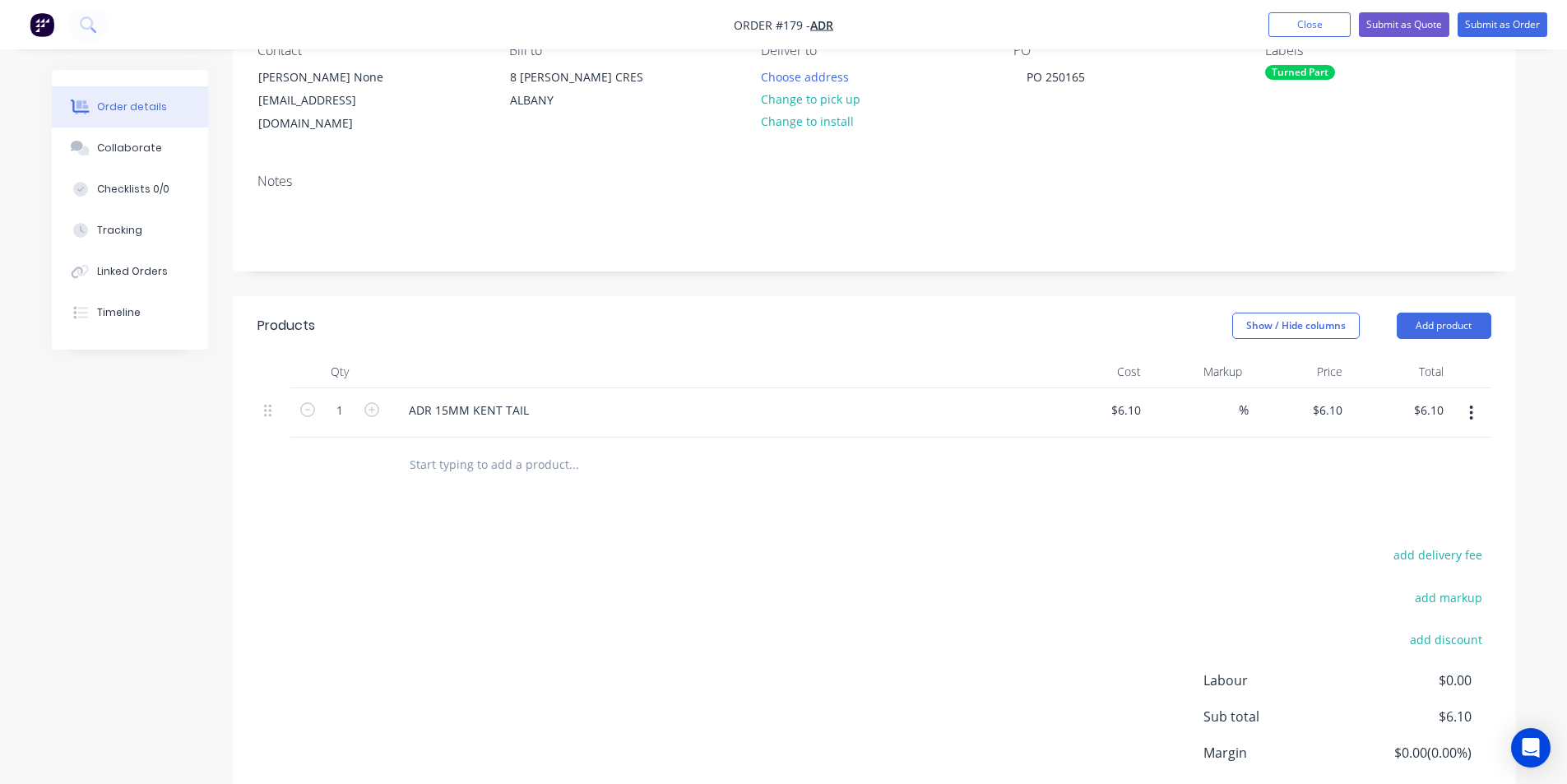
click at [495, 448] on input "text" at bounding box center [573, 464] width 329 height 33
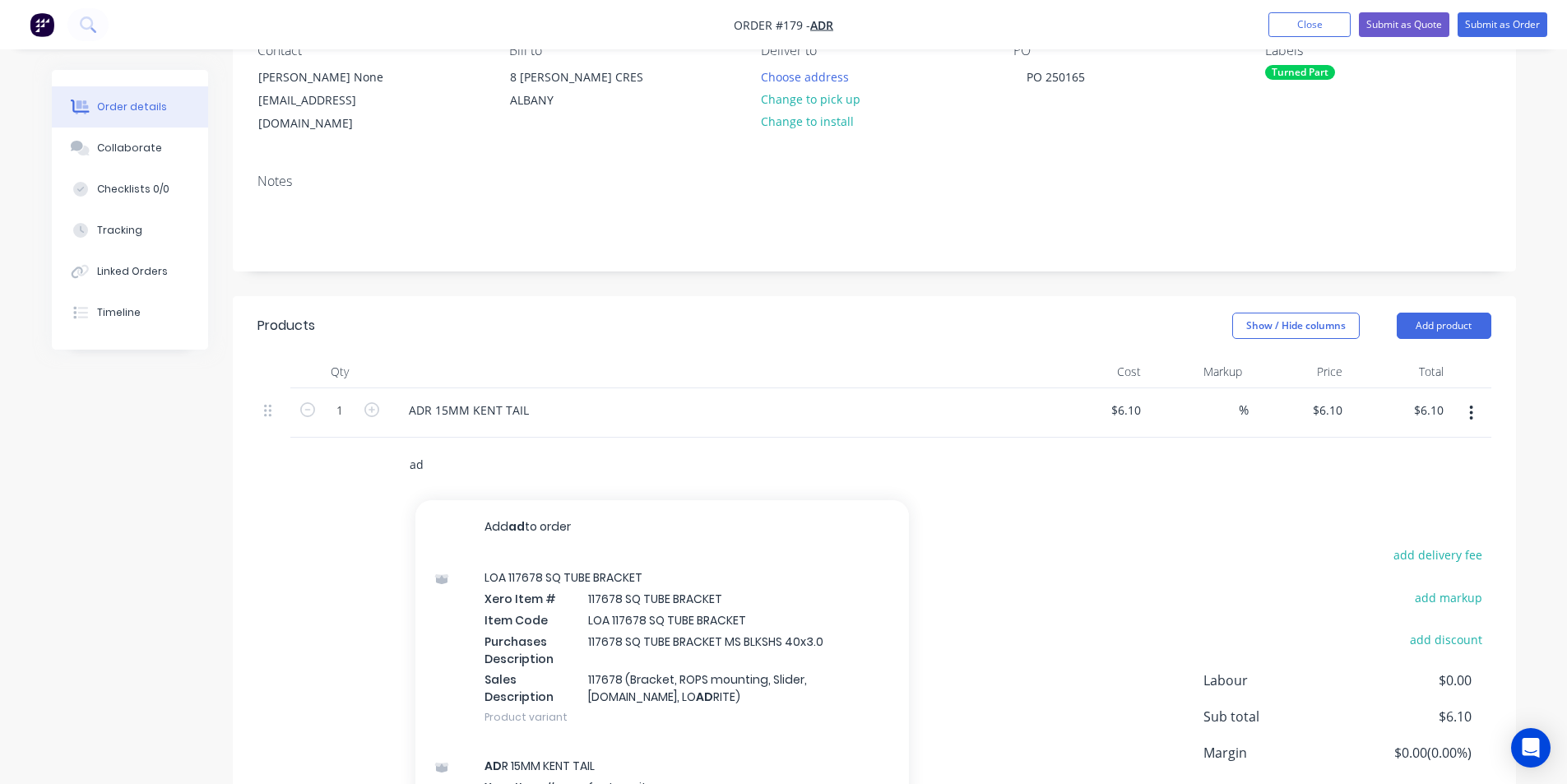
type input "a"
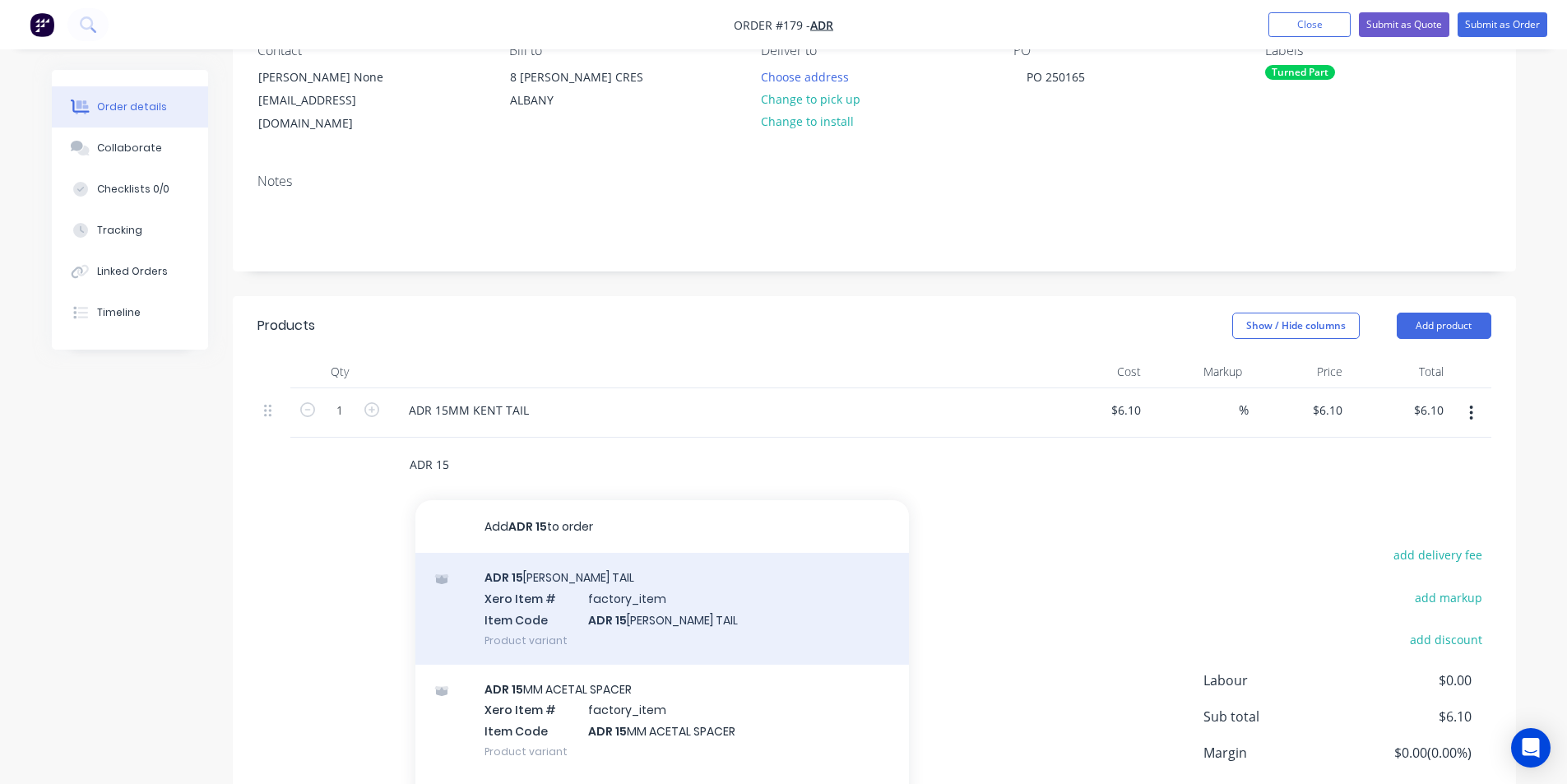
type input "ADR 15"
click at [504, 573] on div "ADR 15 [PERSON_NAME] TAIL Xero Item # factory_item Item Code ADR 15 [PERSON_NAM…" at bounding box center [662, 608] width 494 height 111
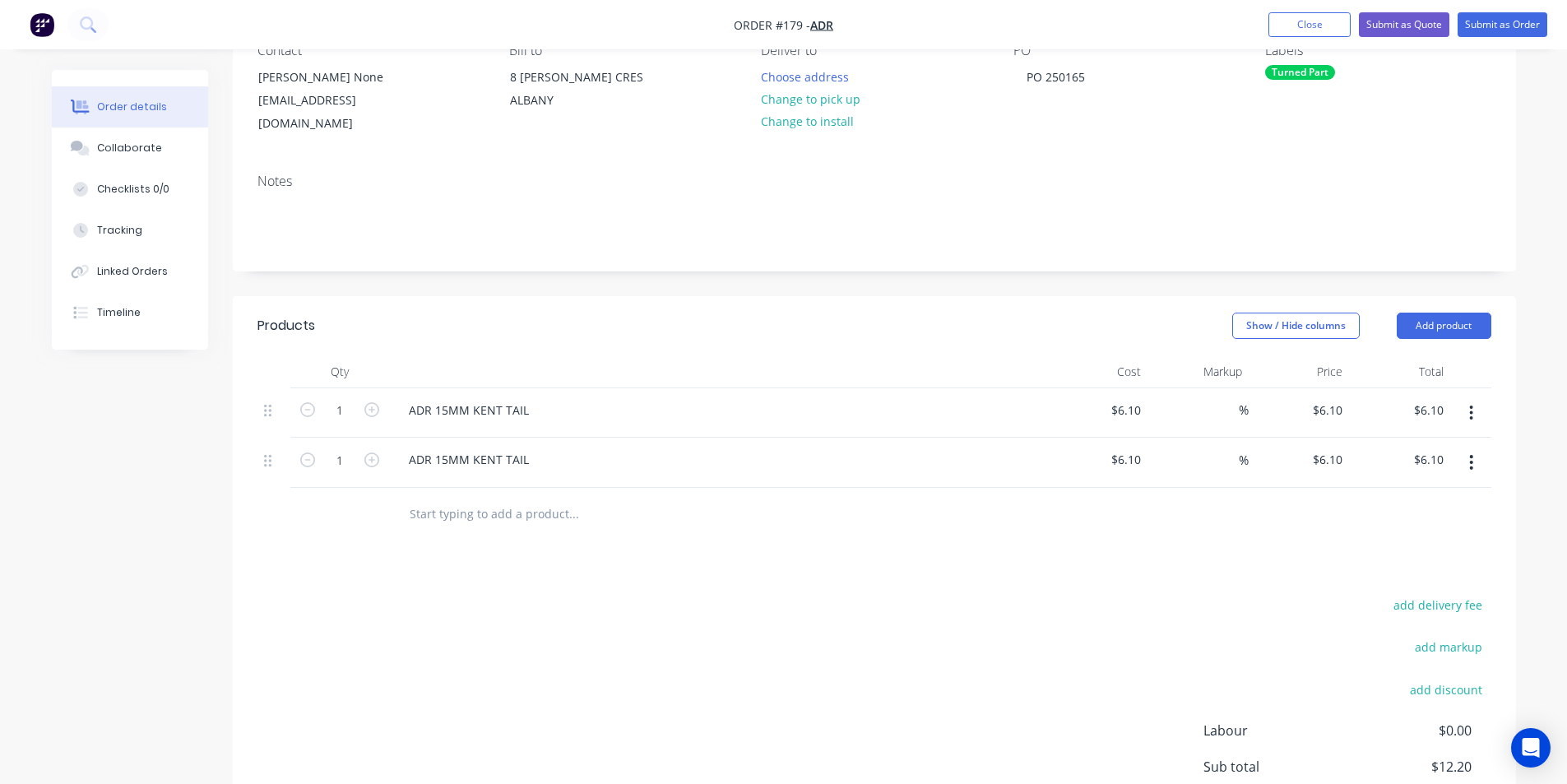
click at [472, 498] on input "text" at bounding box center [573, 514] width 329 height 33
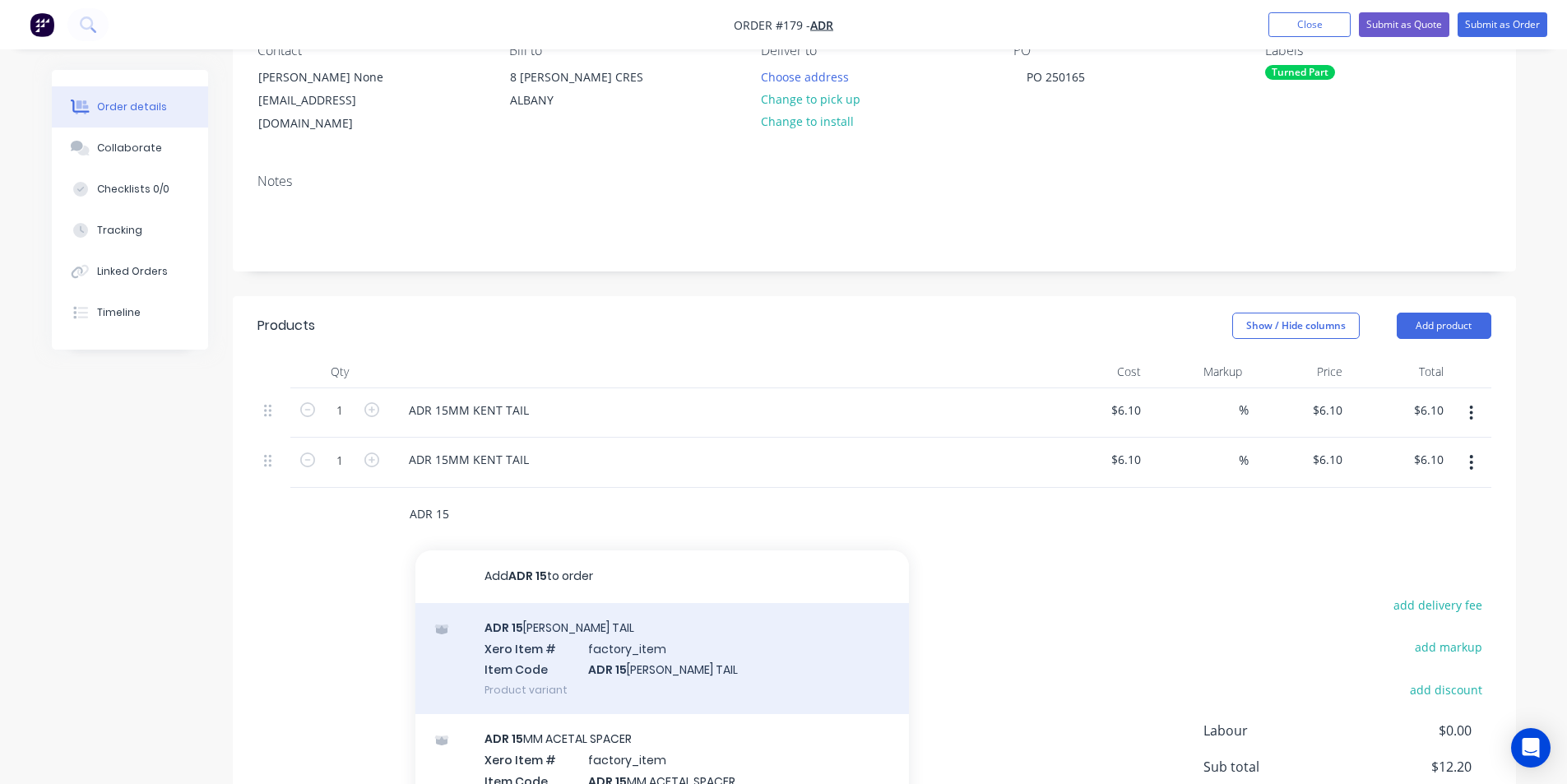
scroll to position [83, 0]
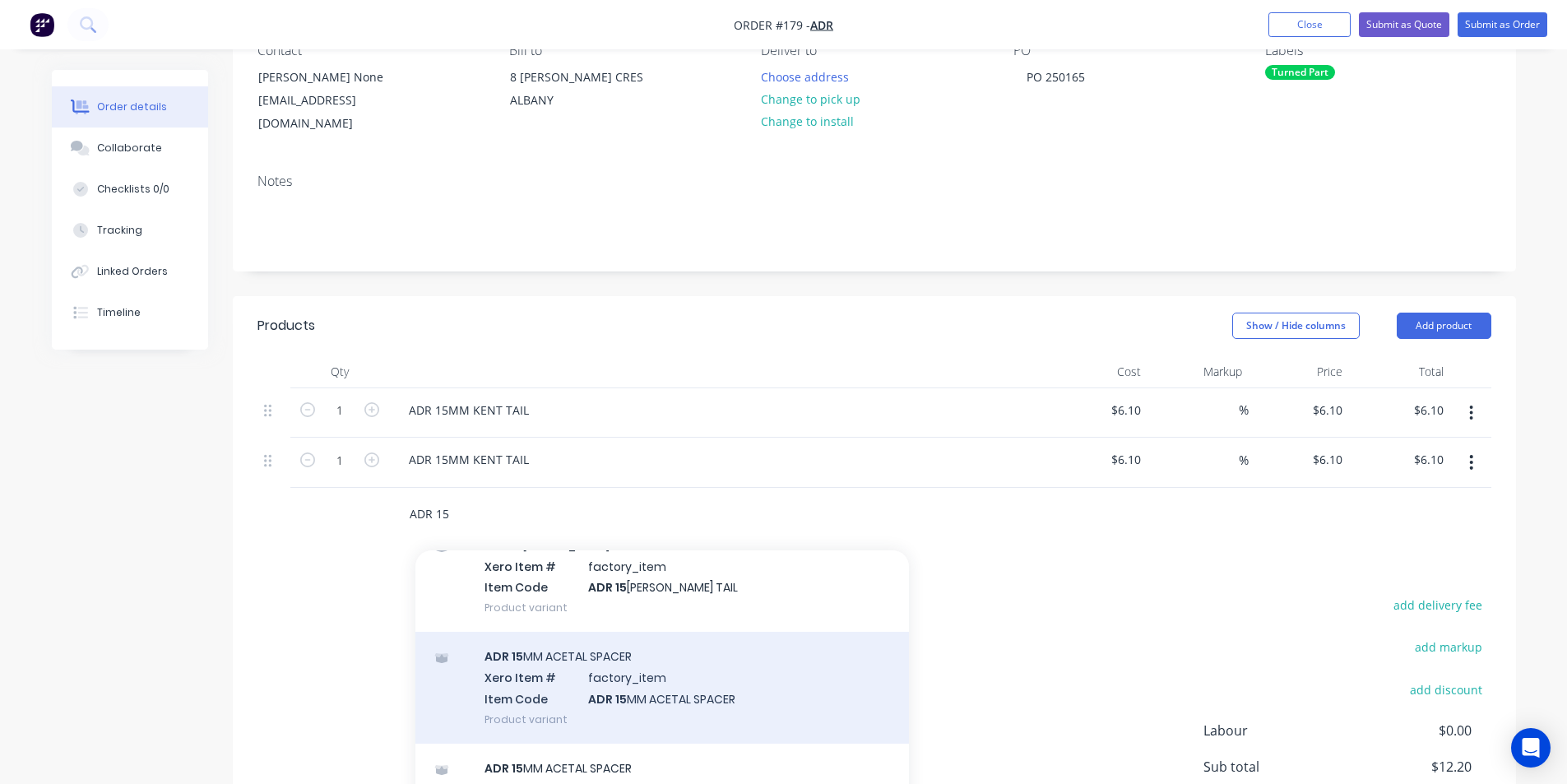
type input "ADR 15"
click at [654, 675] on div "ADR 15 MM ACETAL SPACER Xero Item # factory_item Item Code ADR 15 MM ACETAL SPA…" at bounding box center [662, 687] width 494 height 111
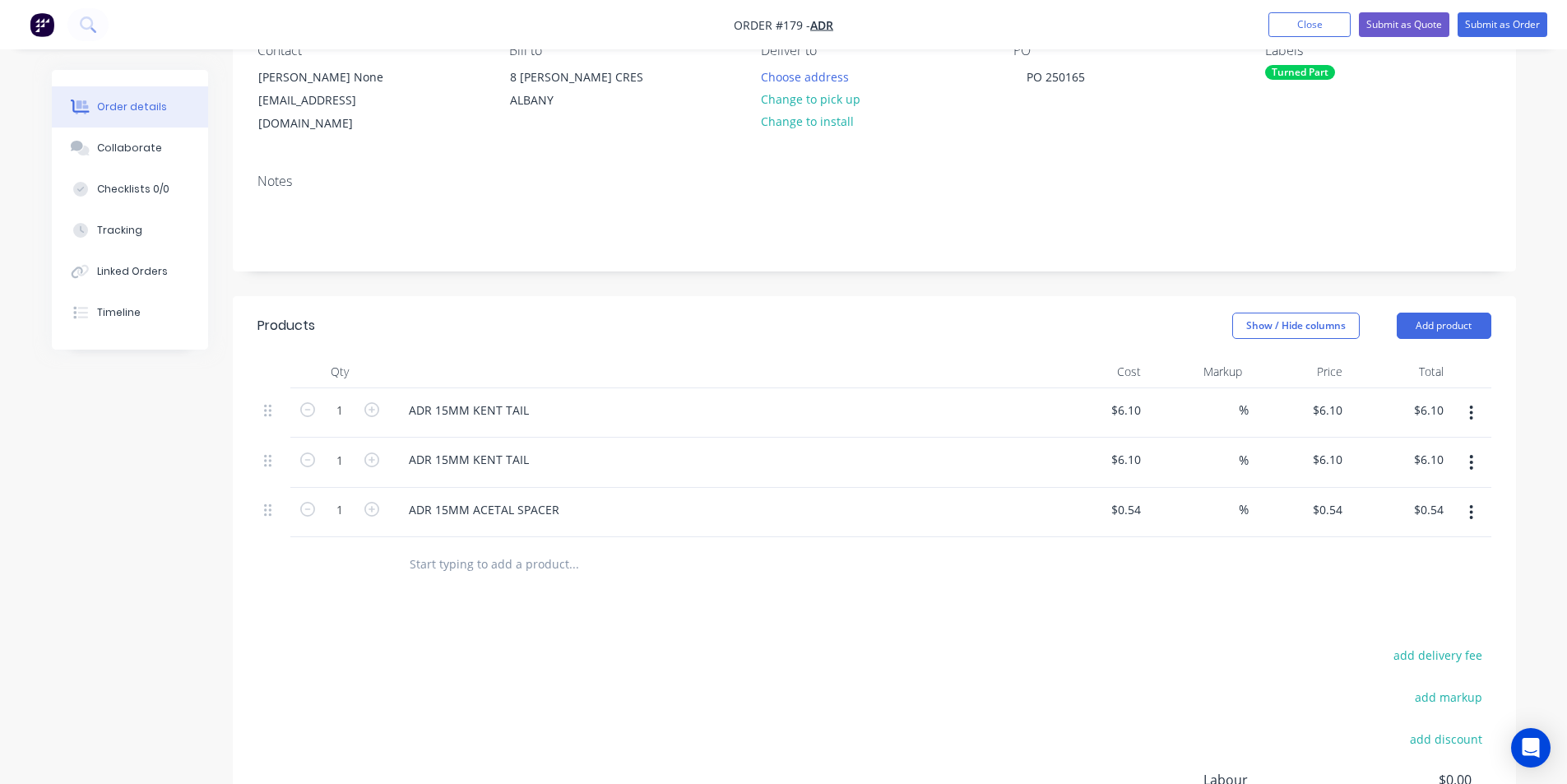
click at [1467, 449] on button "button" at bounding box center [1471, 462] width 39 height 30
click at [1376, 597] on div "Delete" at bounding box center [1413, 604] width 127 height 24
click at [345, 398] on input "1" at bounding box center [340, 411] width 43 height 25
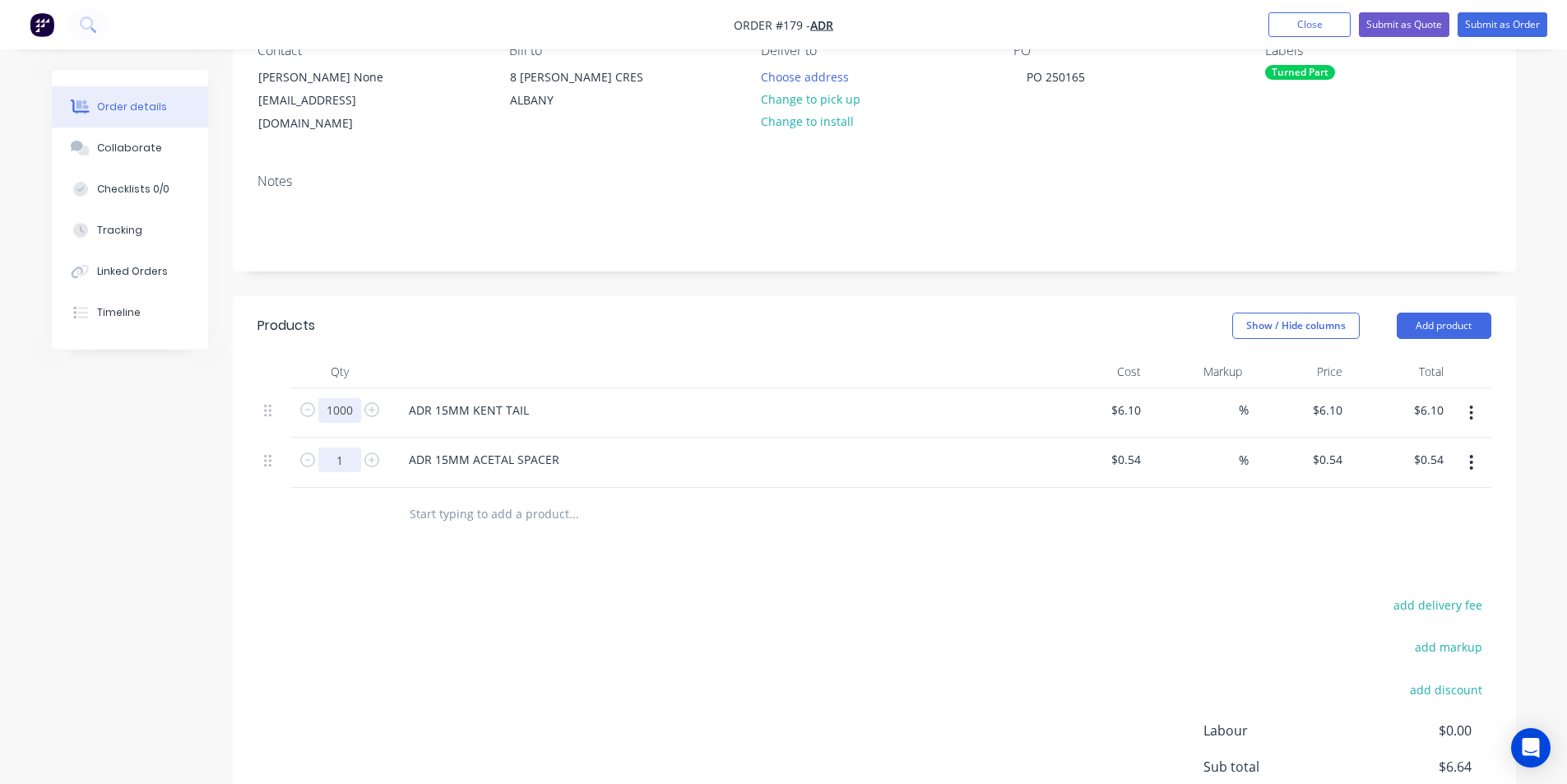
type input "1000"
type input "$6,100.00"
click at [349, 422] on input "1" at bounding box center [340, 411] width 43 height 25
type input "1000"
type input "$540.00"
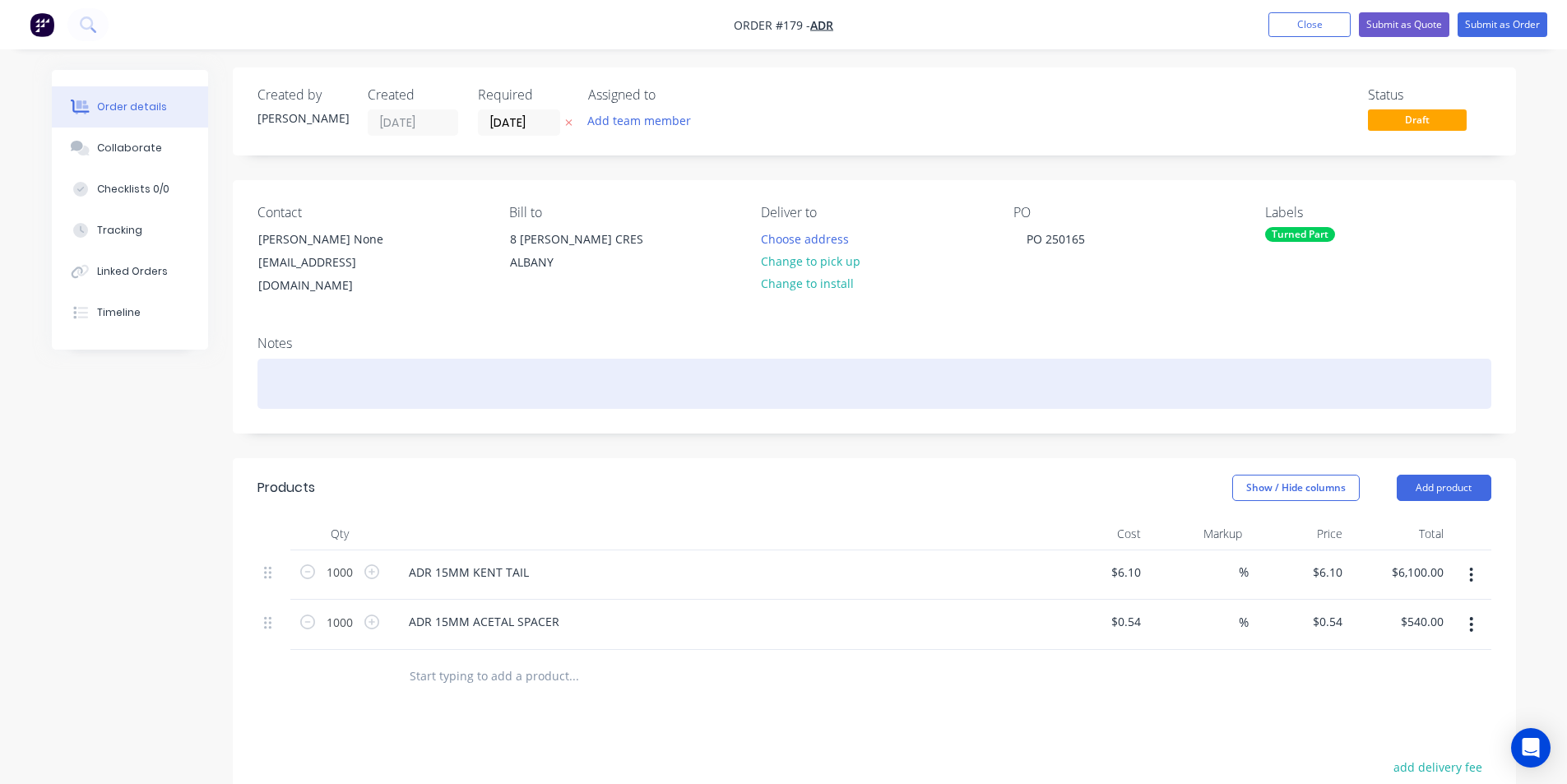
scroll to position [0, 0]
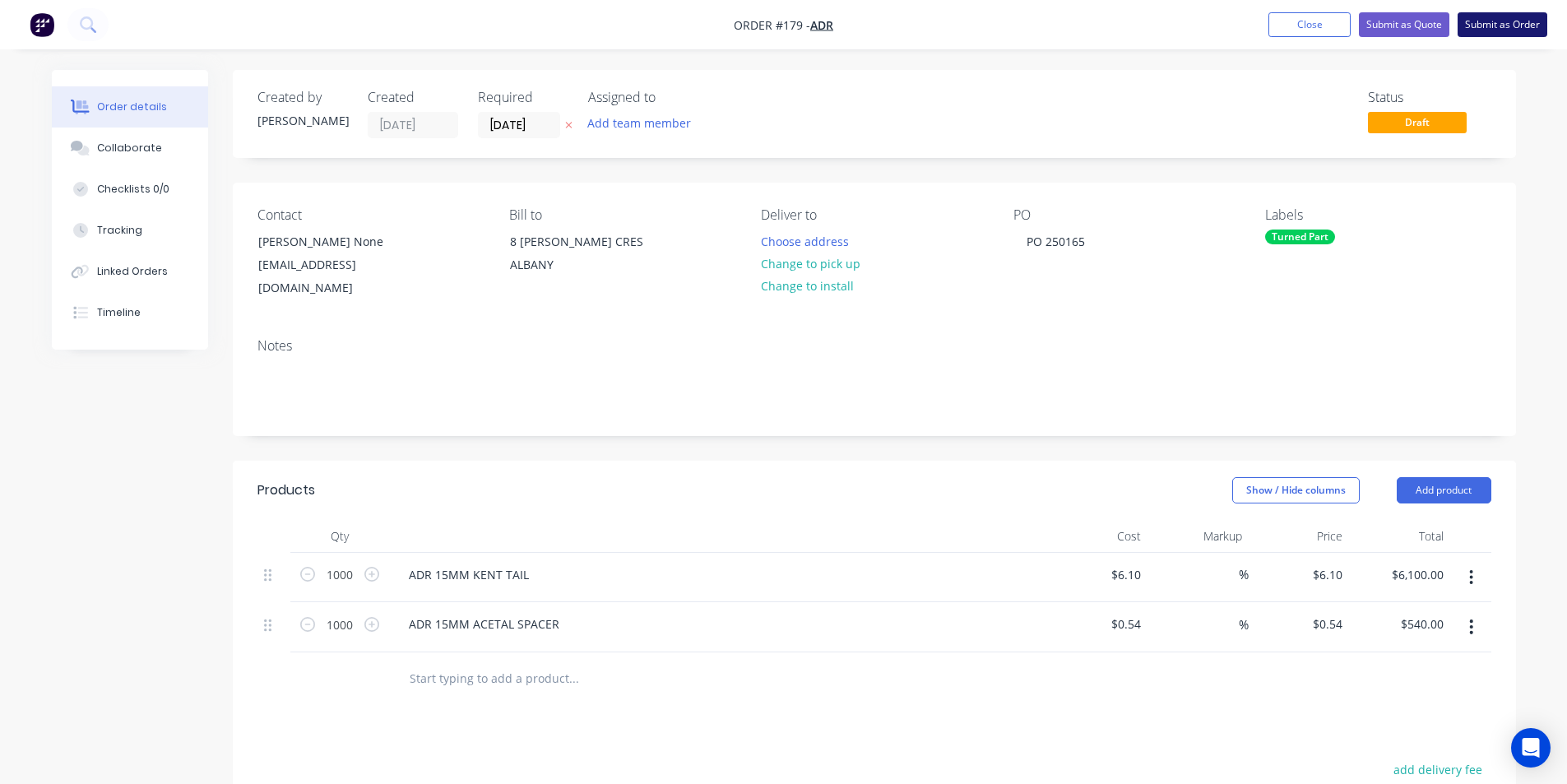
click at [1510, 23] on button "Submit as Order" at bounding box center [1502, 25] width 90 height 25
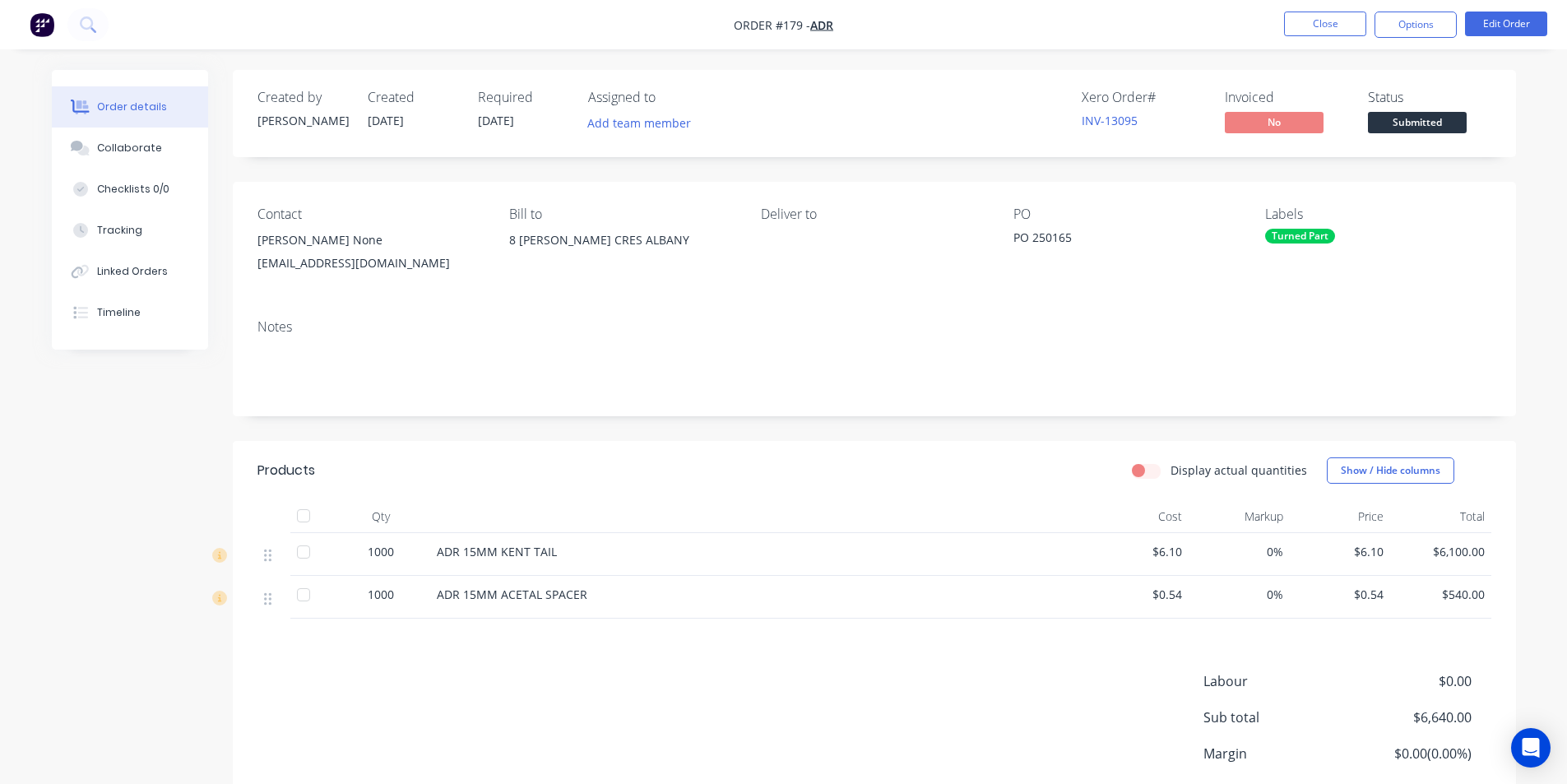
click at [657, 645] on div "Products Display actual quantities Show / Hide columns Qty Cost Markup Price To…" at bounding box center [874, 663] width 1283 height 446
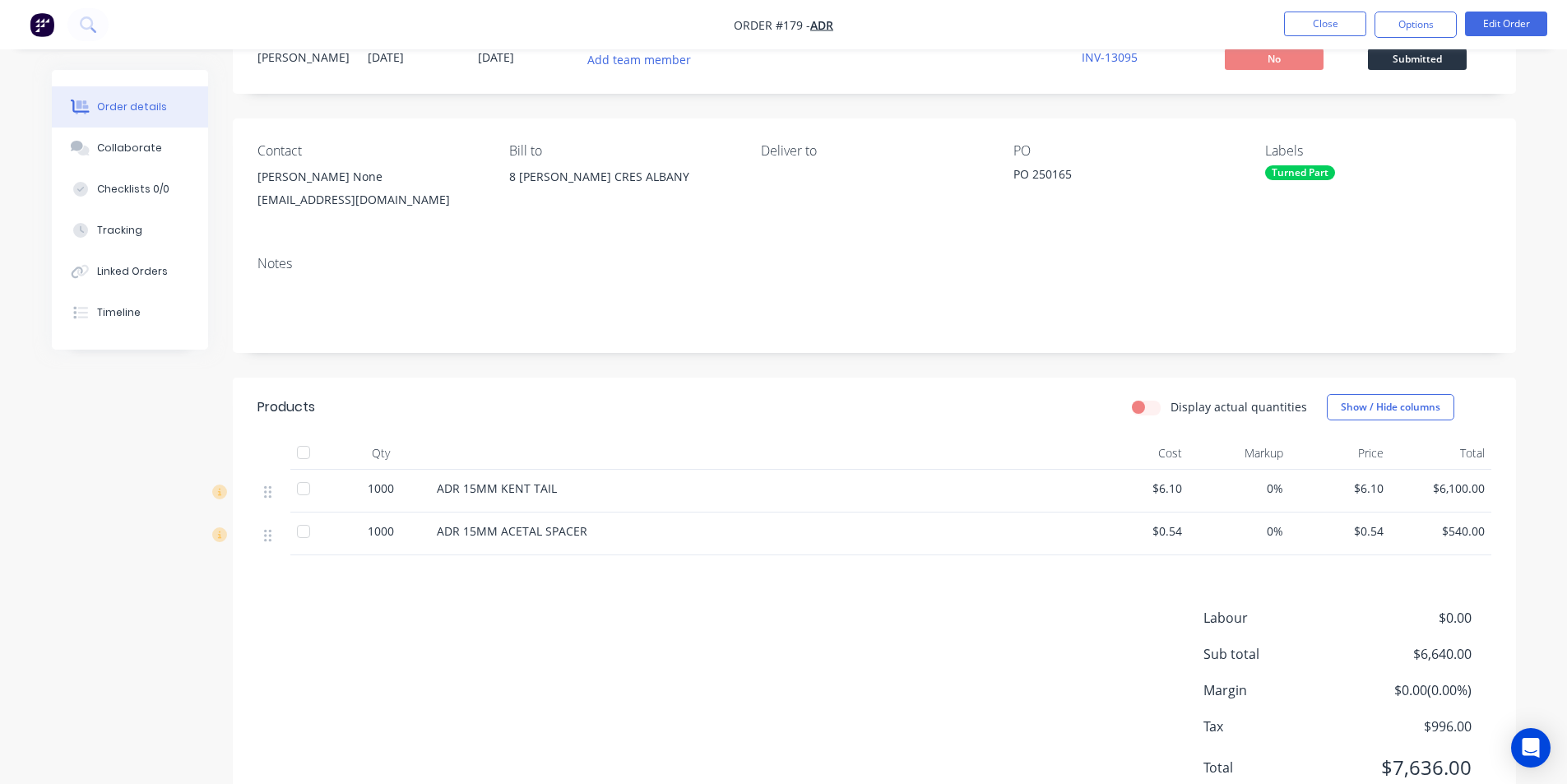
scroll to position [127, 0]
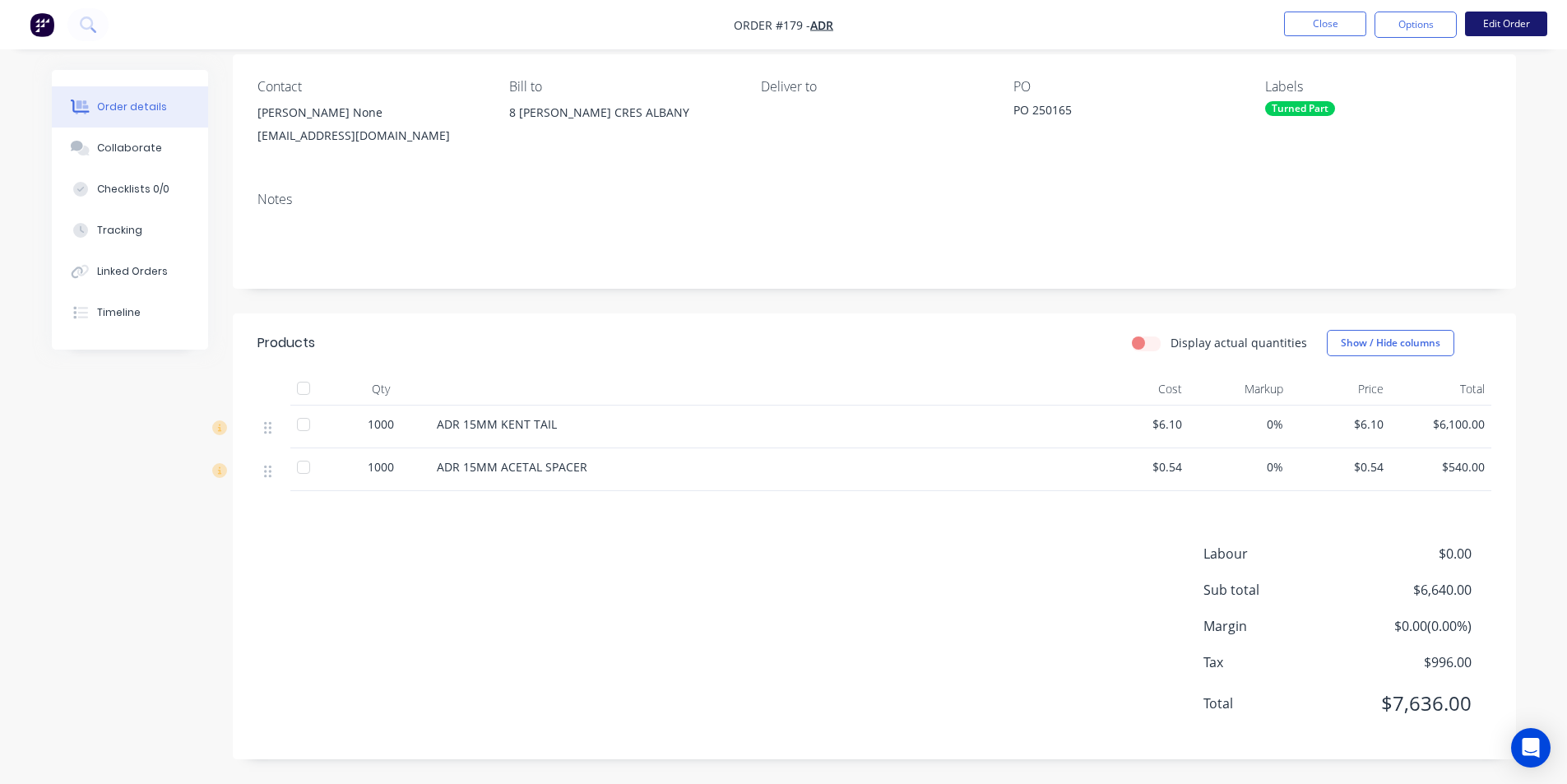
click at [1512, 24] on button "Edit Order" at bounding box center [1507, 24] width 83 height 25
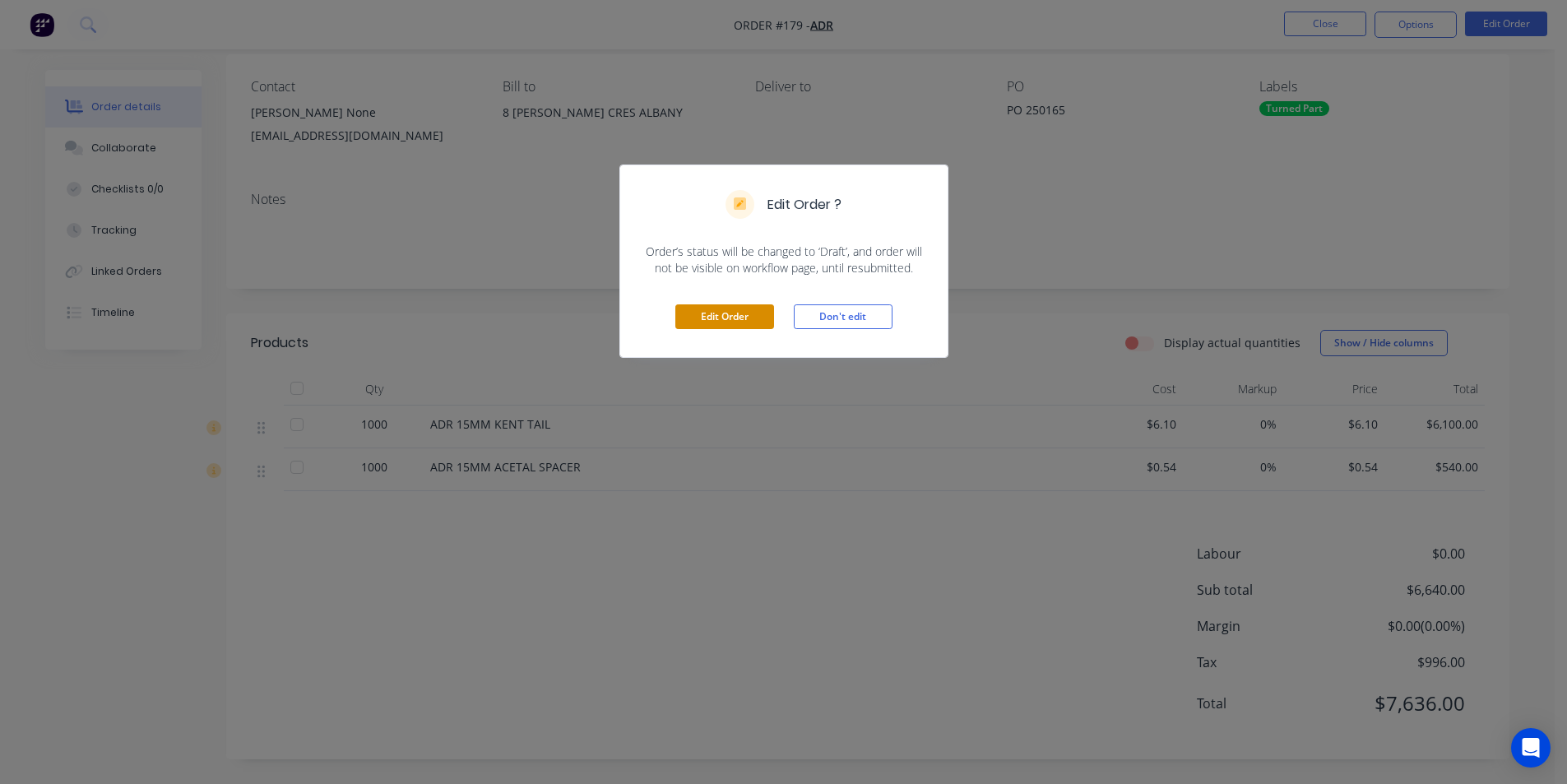
click at [735, 314] on button "Edit Order" at bounding box center [725, 317] width 99 height 25
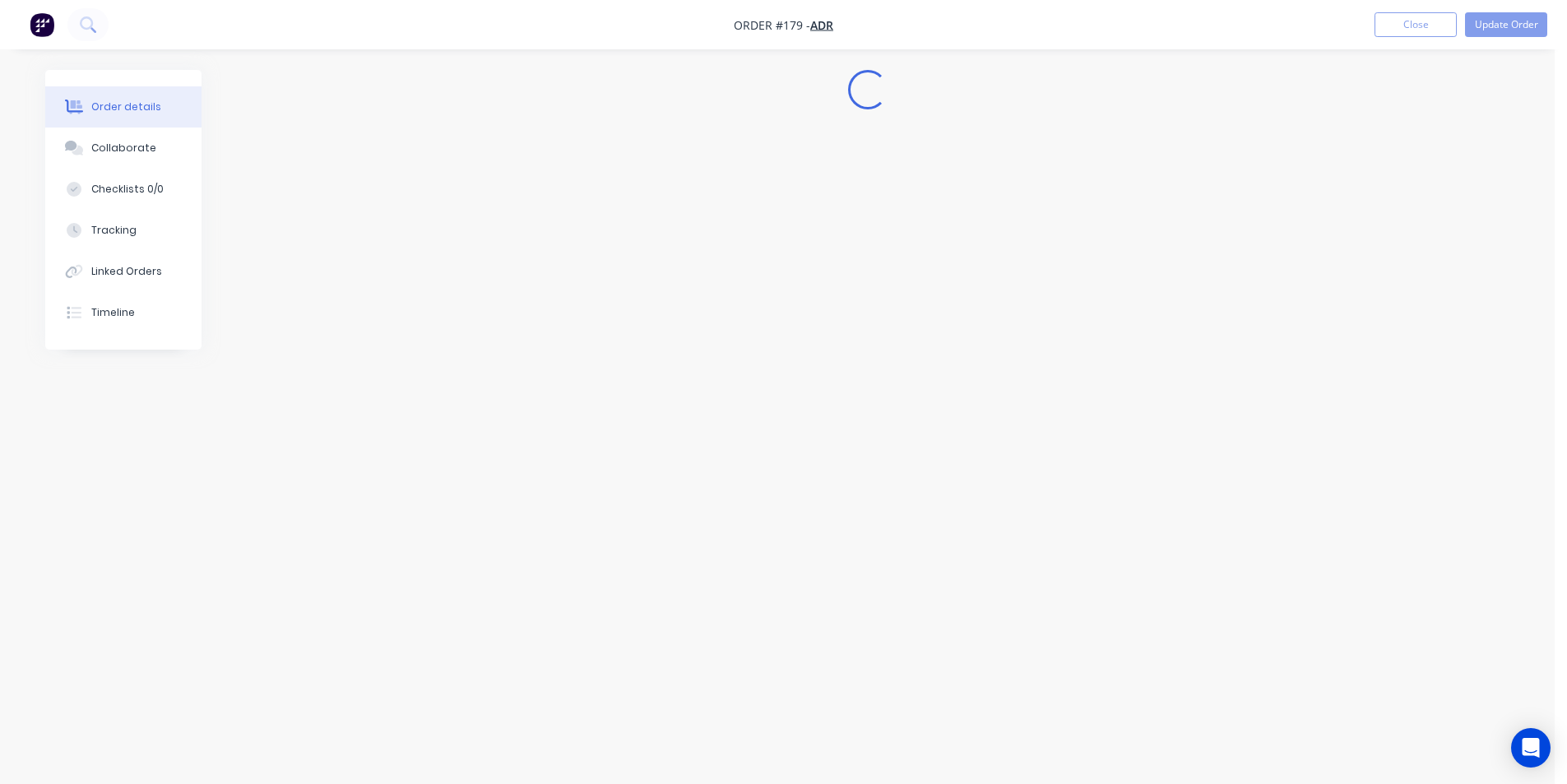
scroll to position [0, 0]
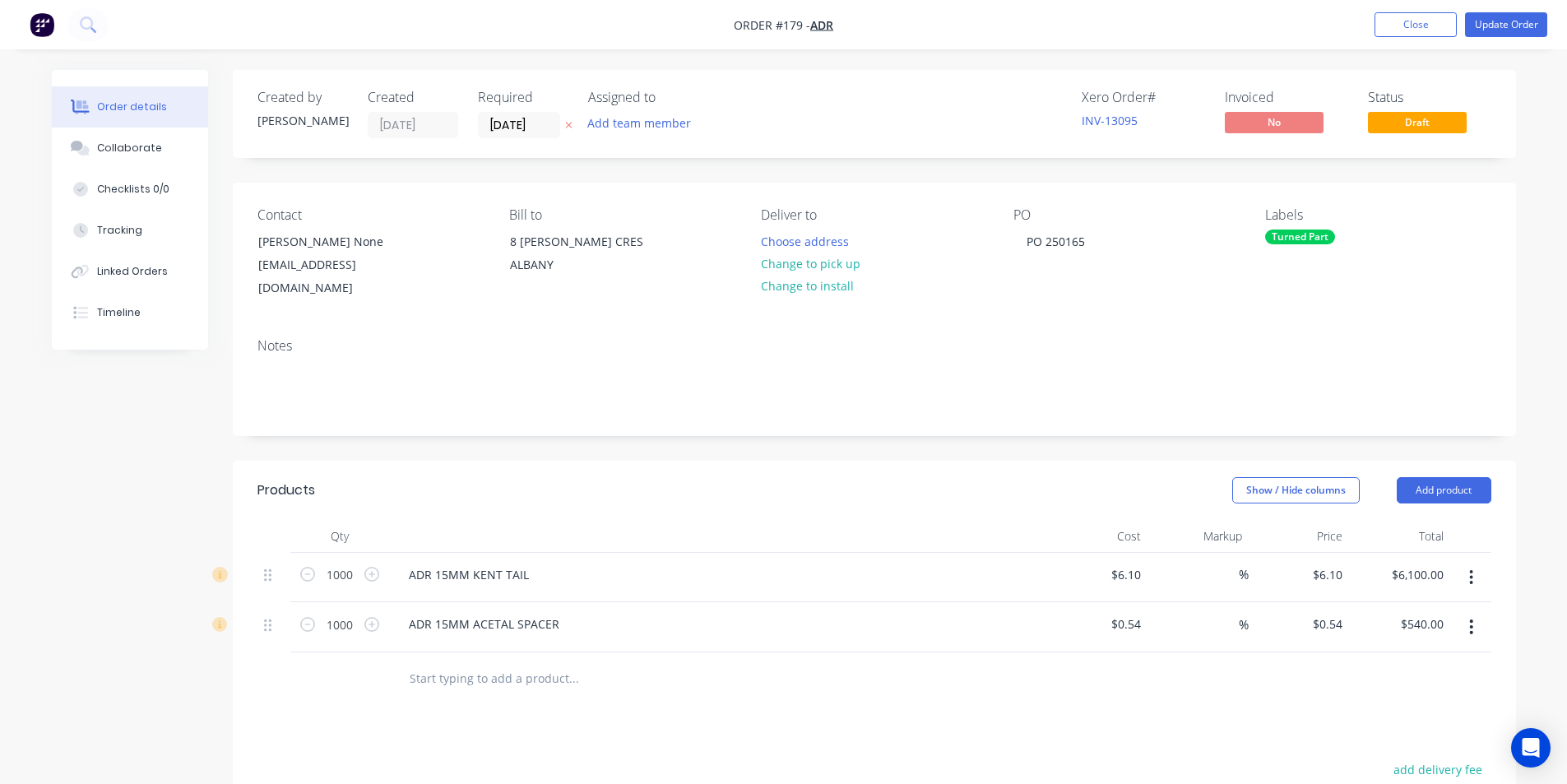
click at [446, 665] on input "text" at bounding box center [573, 678] width 329 height 33
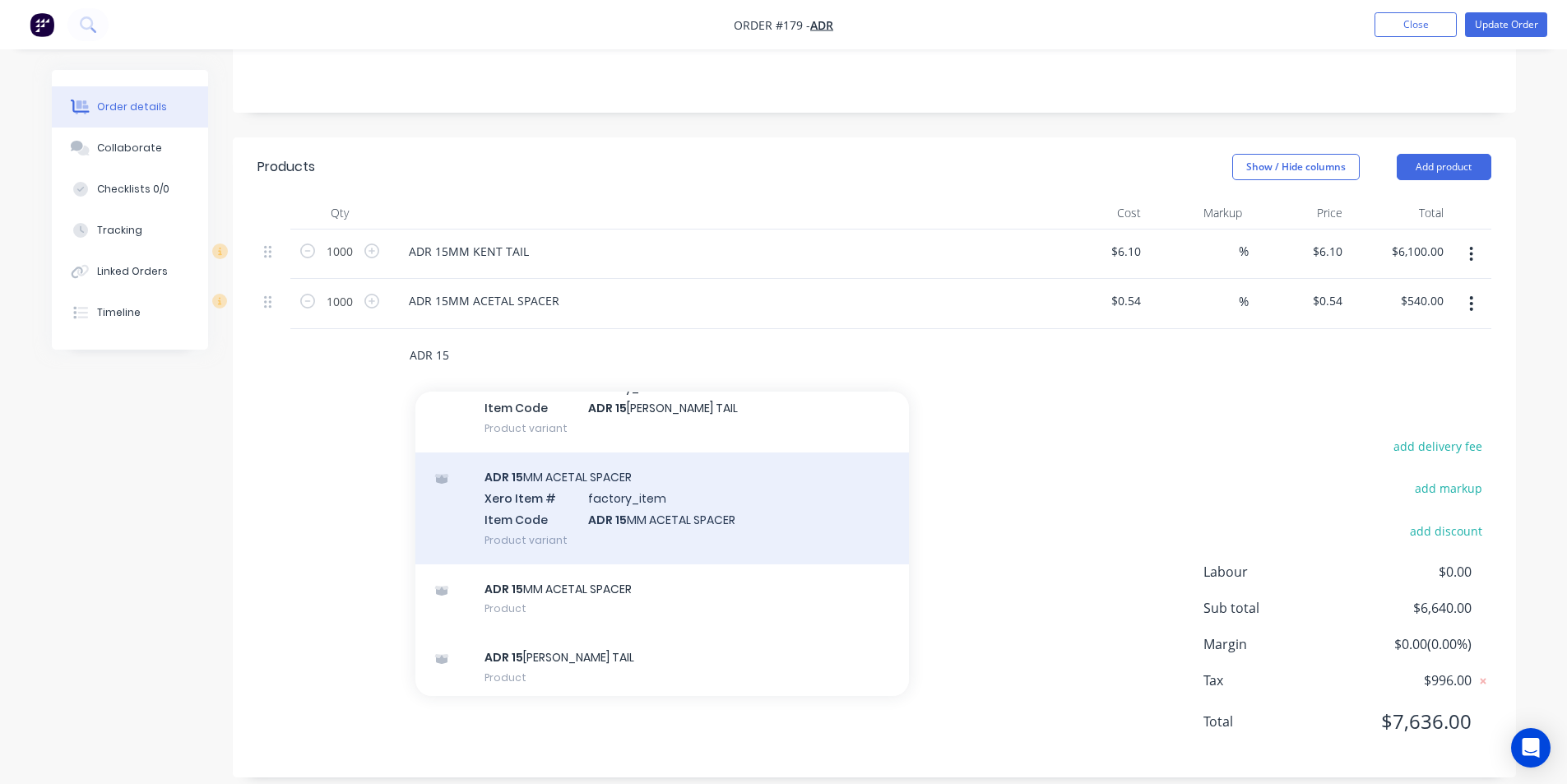
scroll to position [109, 0]
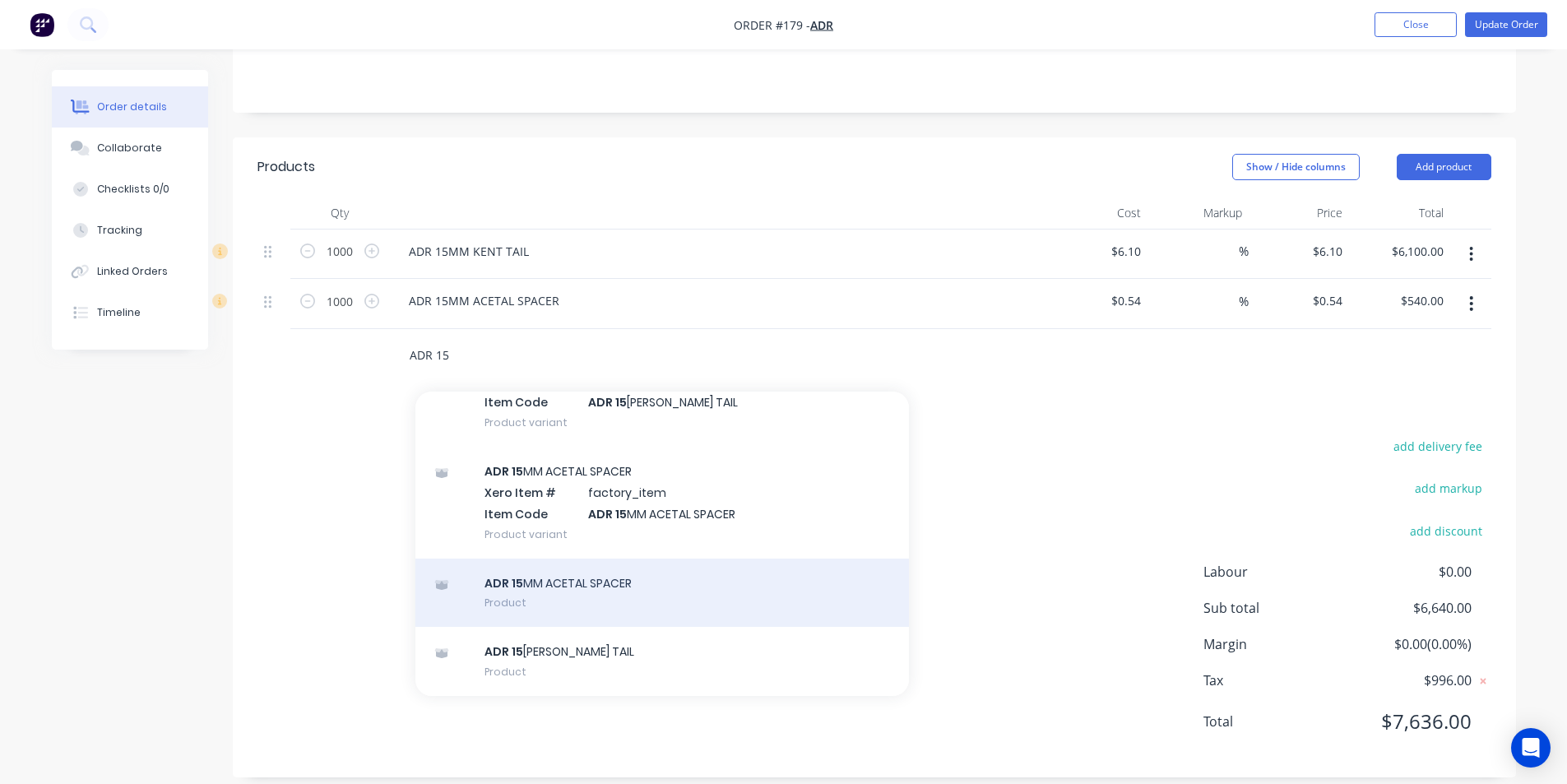
type input "ADR 15"
click at [532, 566] on div "ADR 15 MM ACETAL SPACER Product" at bounding box center [662, 592] width 494 height 69
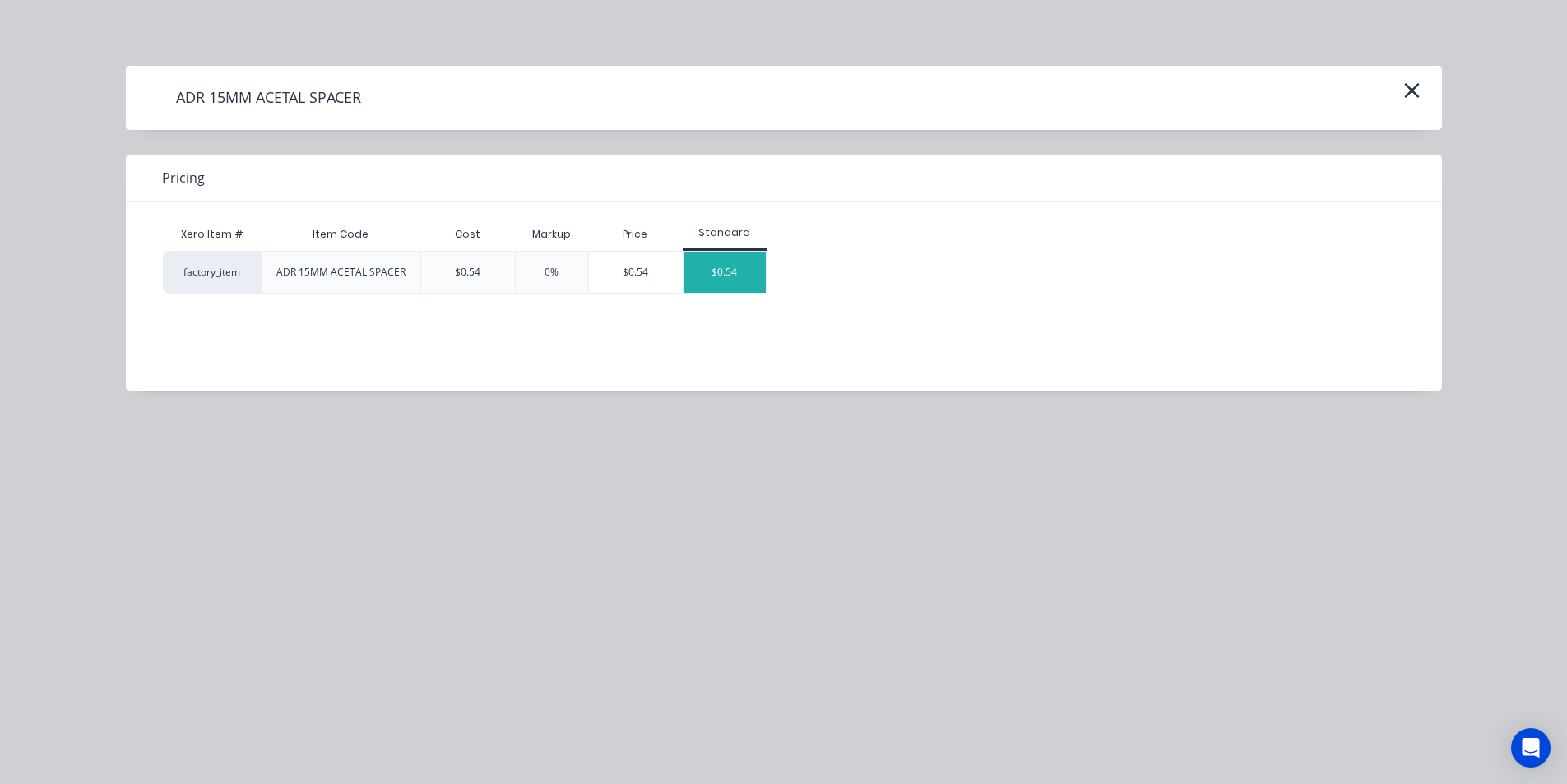
click at [726, 271] on div "$0.54" at bounding box center [725, 273] width 83 height 41
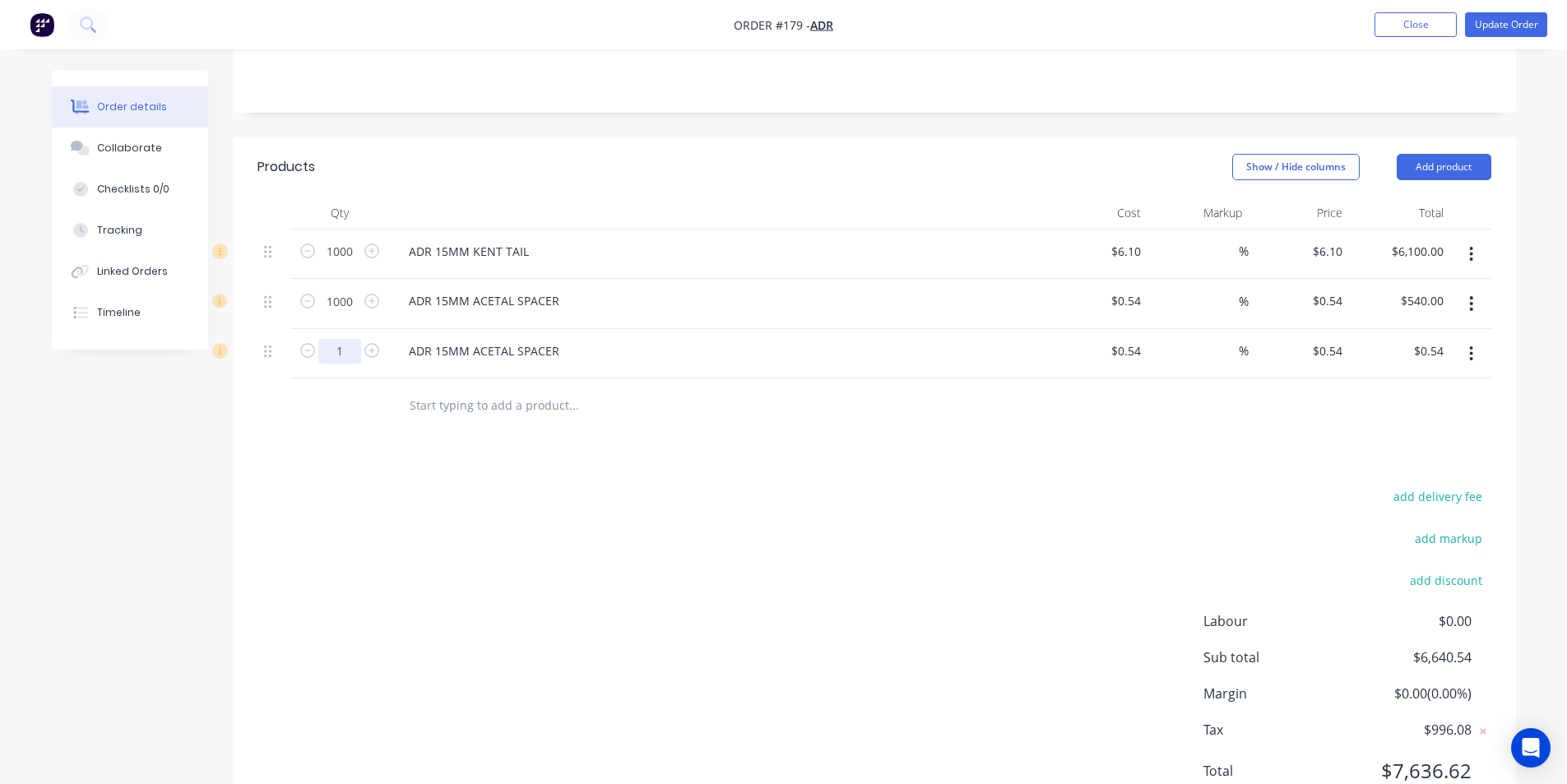
click at [345, 264] on input "1" at bounding box center [340, 252] width 43 height 25
type input "1000"
type input "$540.00"
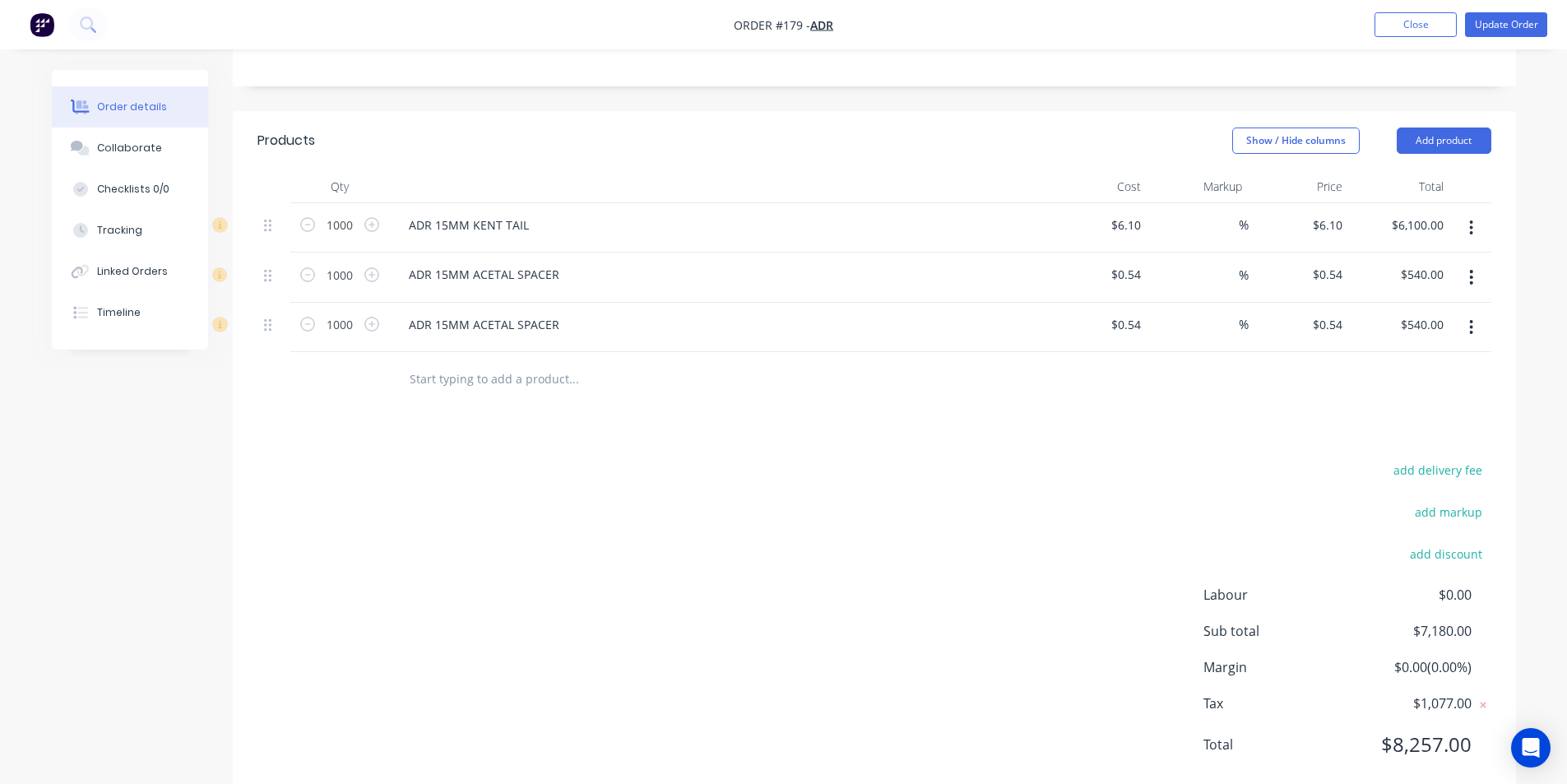
scroll to position [372, 0]
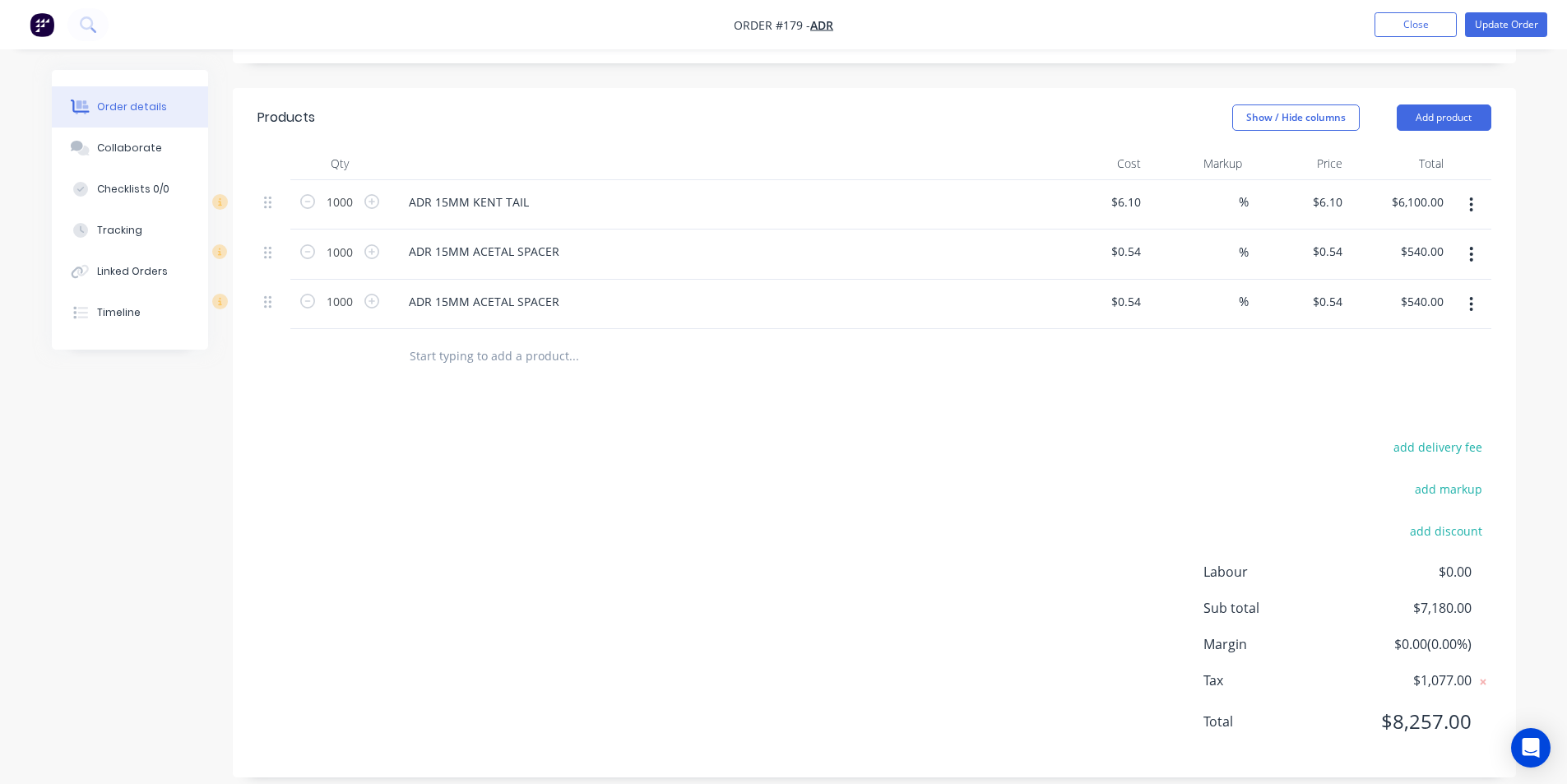
click at [440, 339] on input "text" at bounding box center [573, 355] width 329 height 33
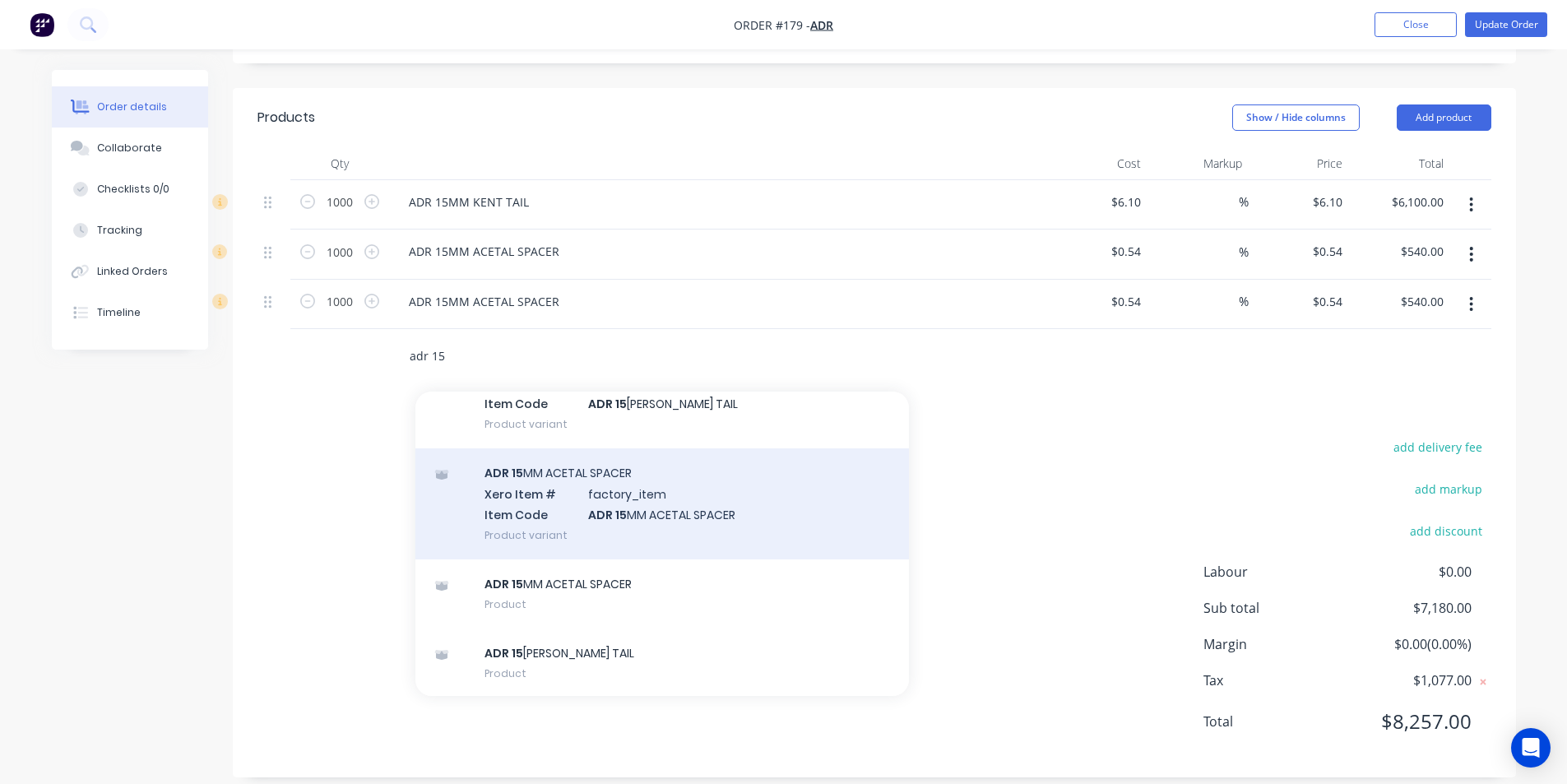
scroll to position [109, 0]
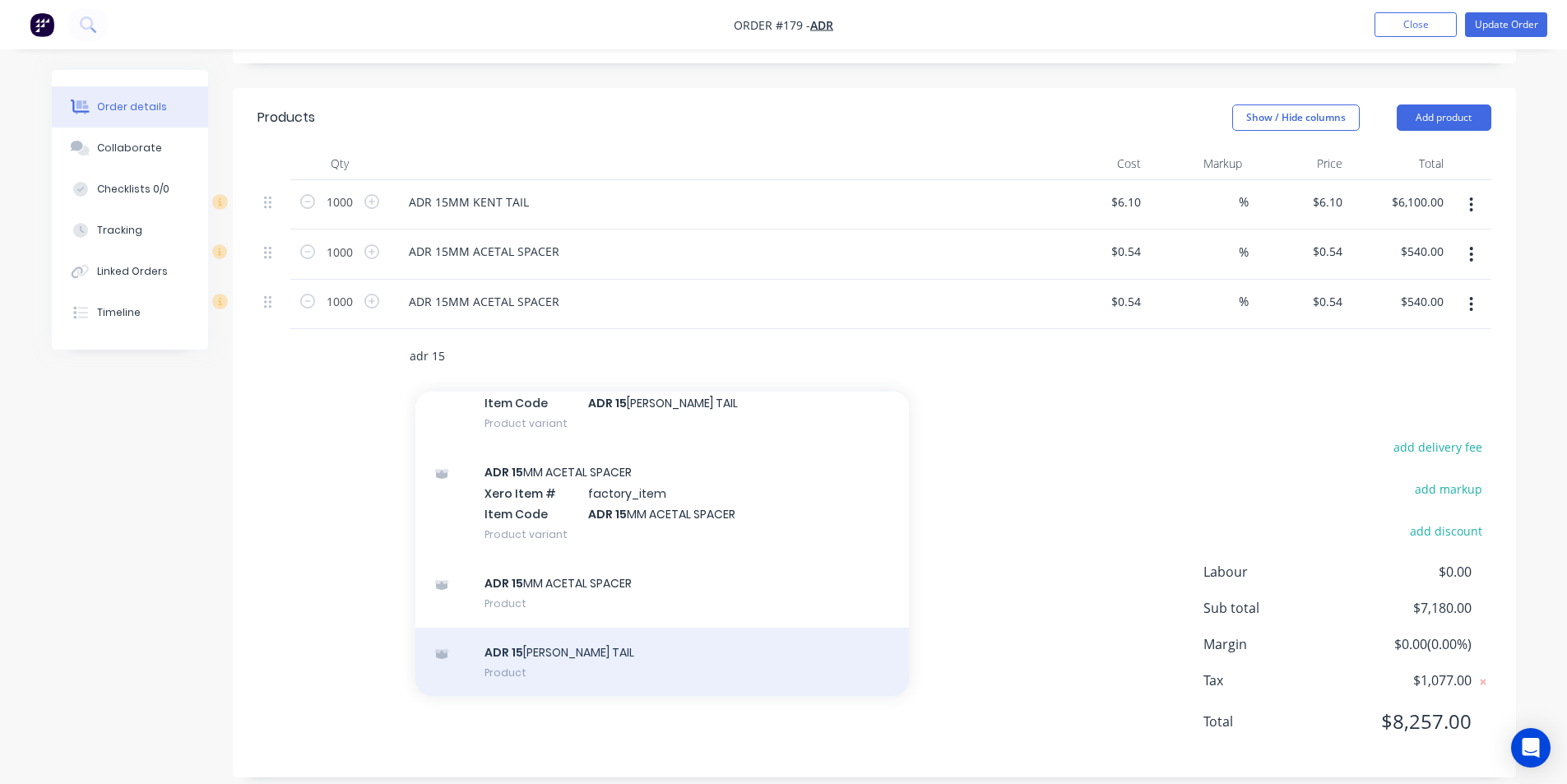
type input "adr 15"
click at [547, 635] on div "ADR 15 [PERSON_NAME] TAIL Product" at bounding box center [662, 661] width 494 height 69
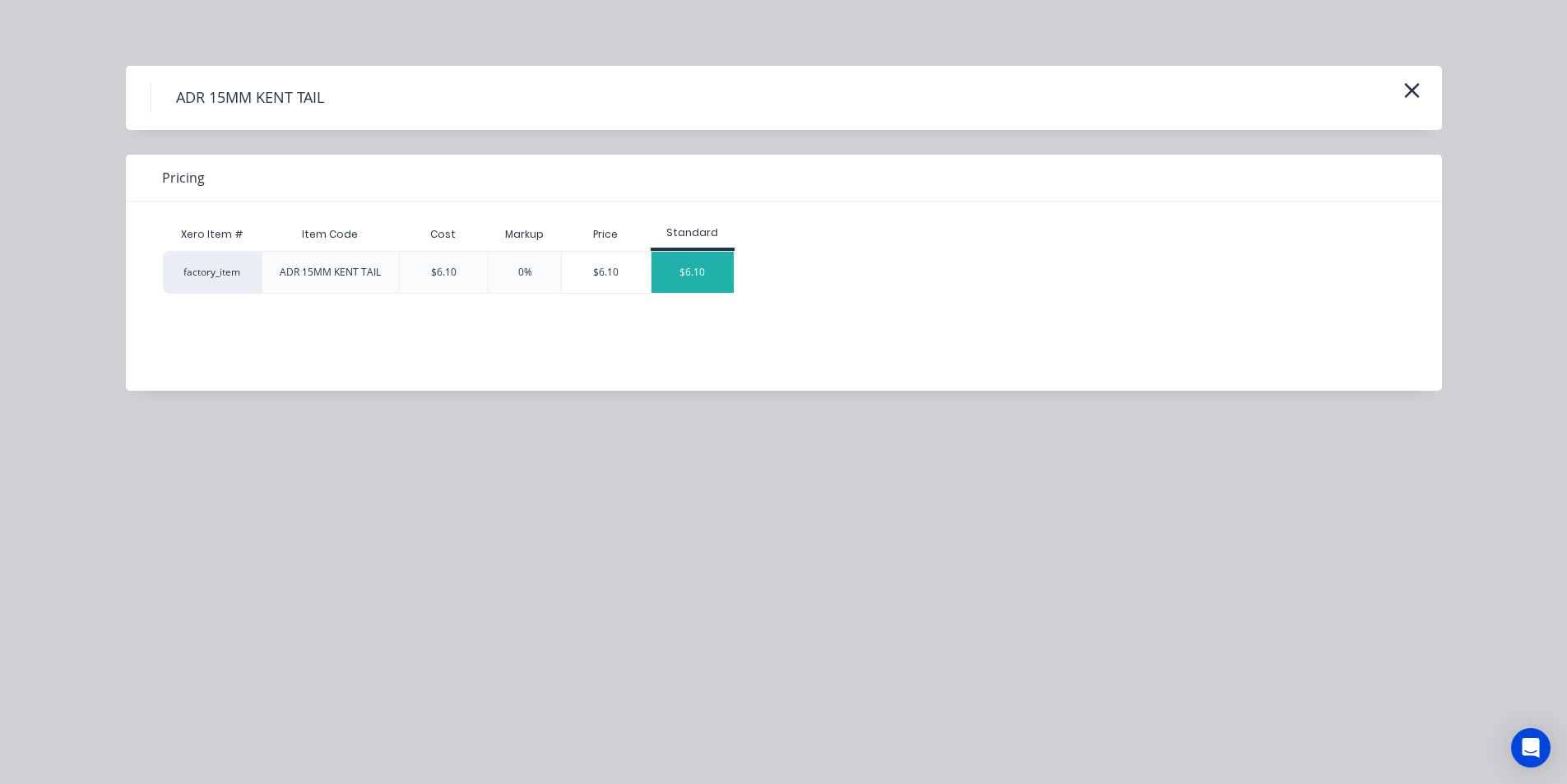
click at [696, 268] on div "$6.10" at bounding box center [693, 273] width 83 height 41
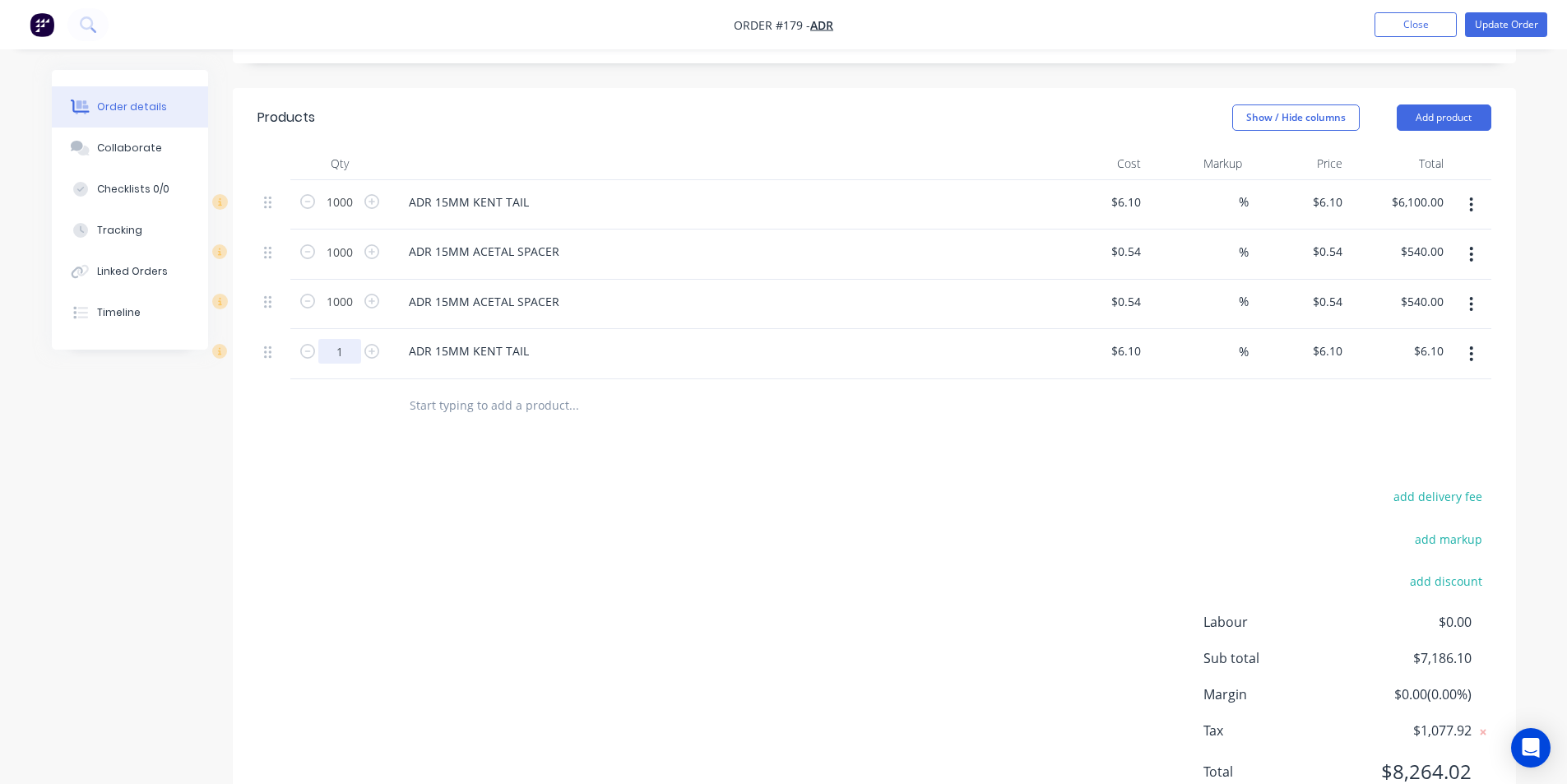
click at [347, 214] on input "1" at bounding box center [340, 203] width 43 height 25
type input "1000"
type input "$6,100.00"
click at [1475, 290] on button "button" at bounding box center [1471, 304] width 39 height 30
click at [1405, 434] on div "Delete" at bounding box center [1413, 446] width 127 height 24
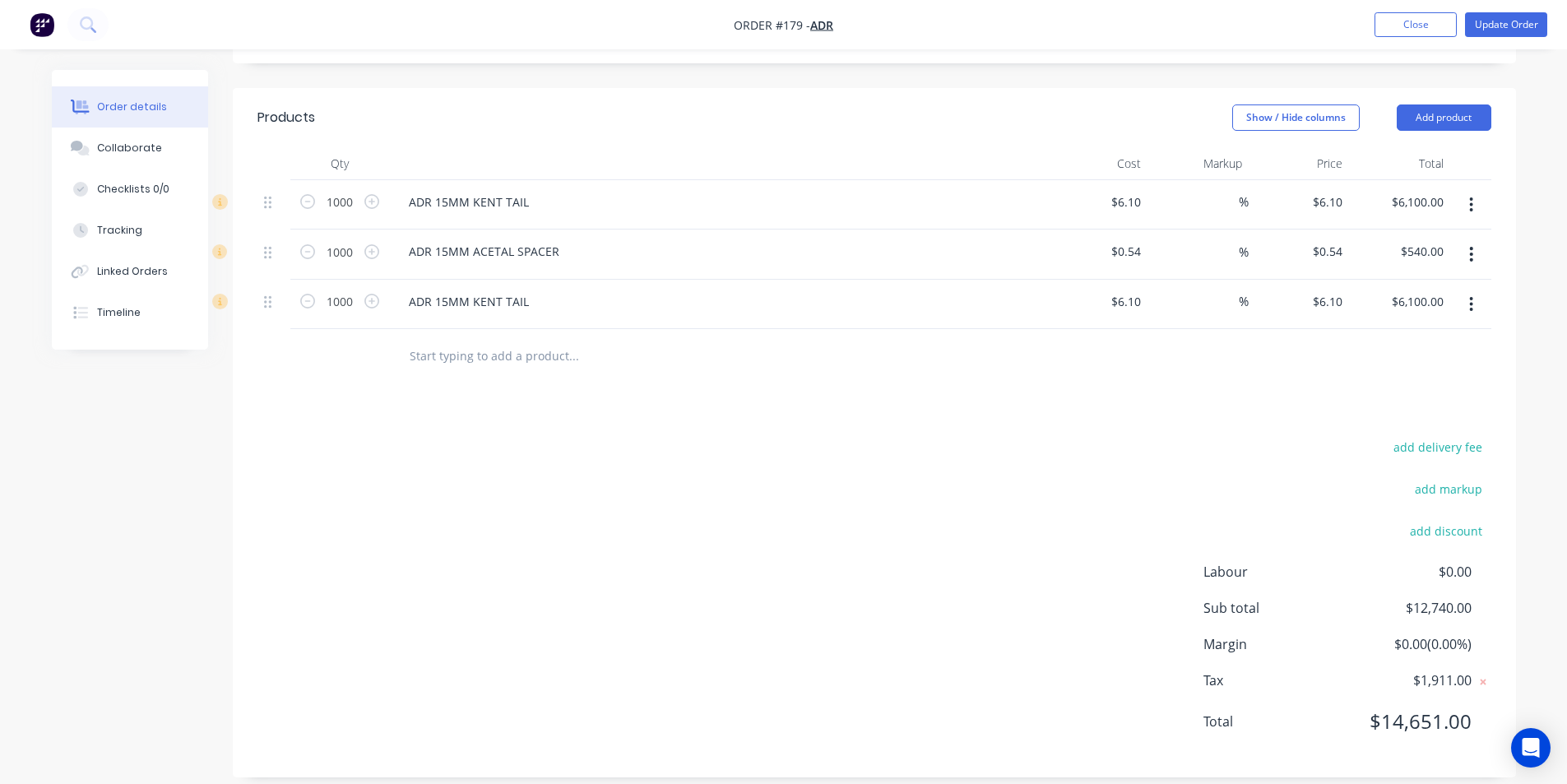
click at [1477, 290] on button "button" at bounding box center [1471, 304] width 39 height 30
click at [1398, 436] on div "Delete" at bounding box center [1413, 446] width 127 height 24
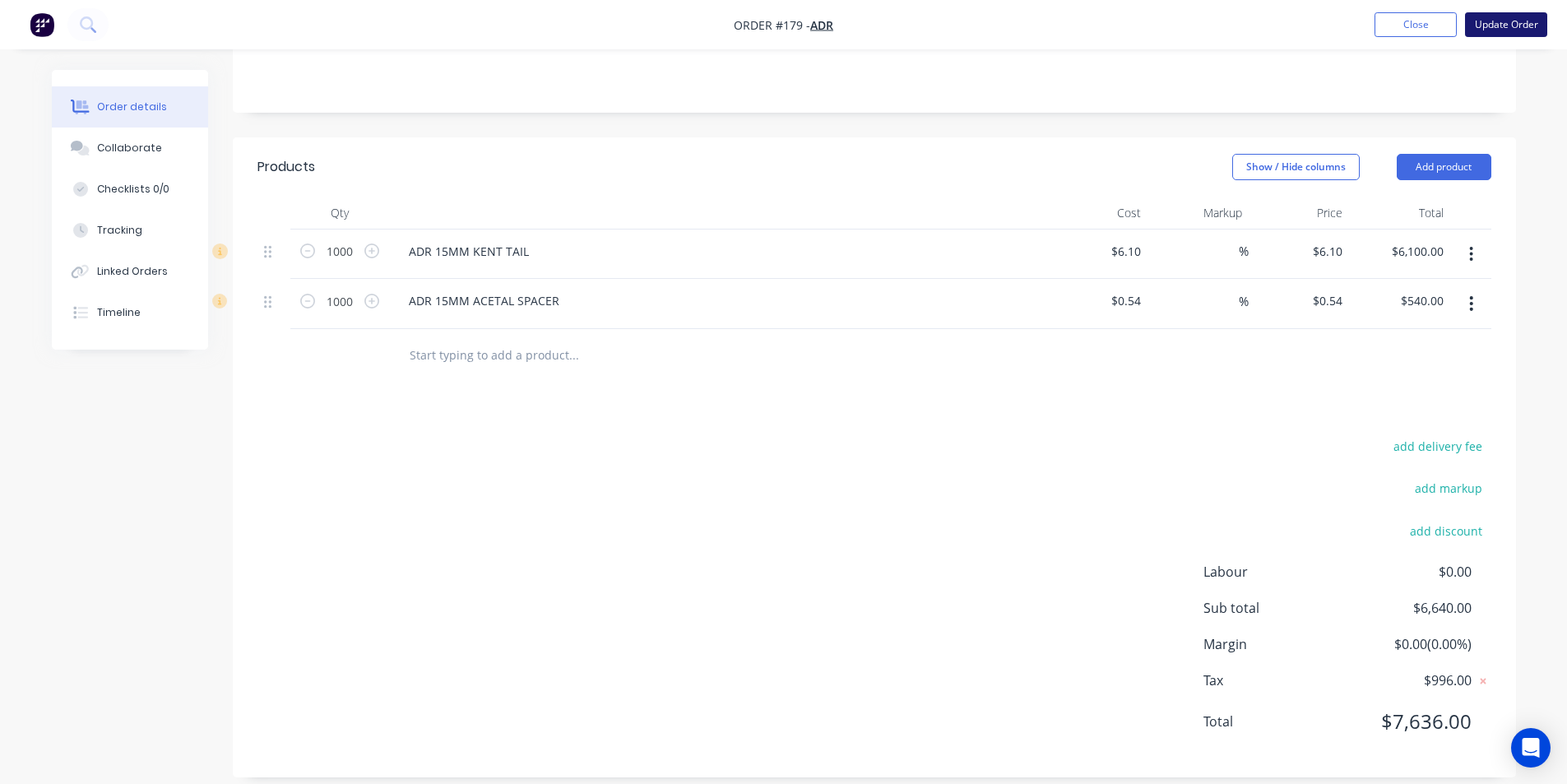
click at [1507, 26] on button "Update Order" at bounding box center [1507, 25] width 83 height 25
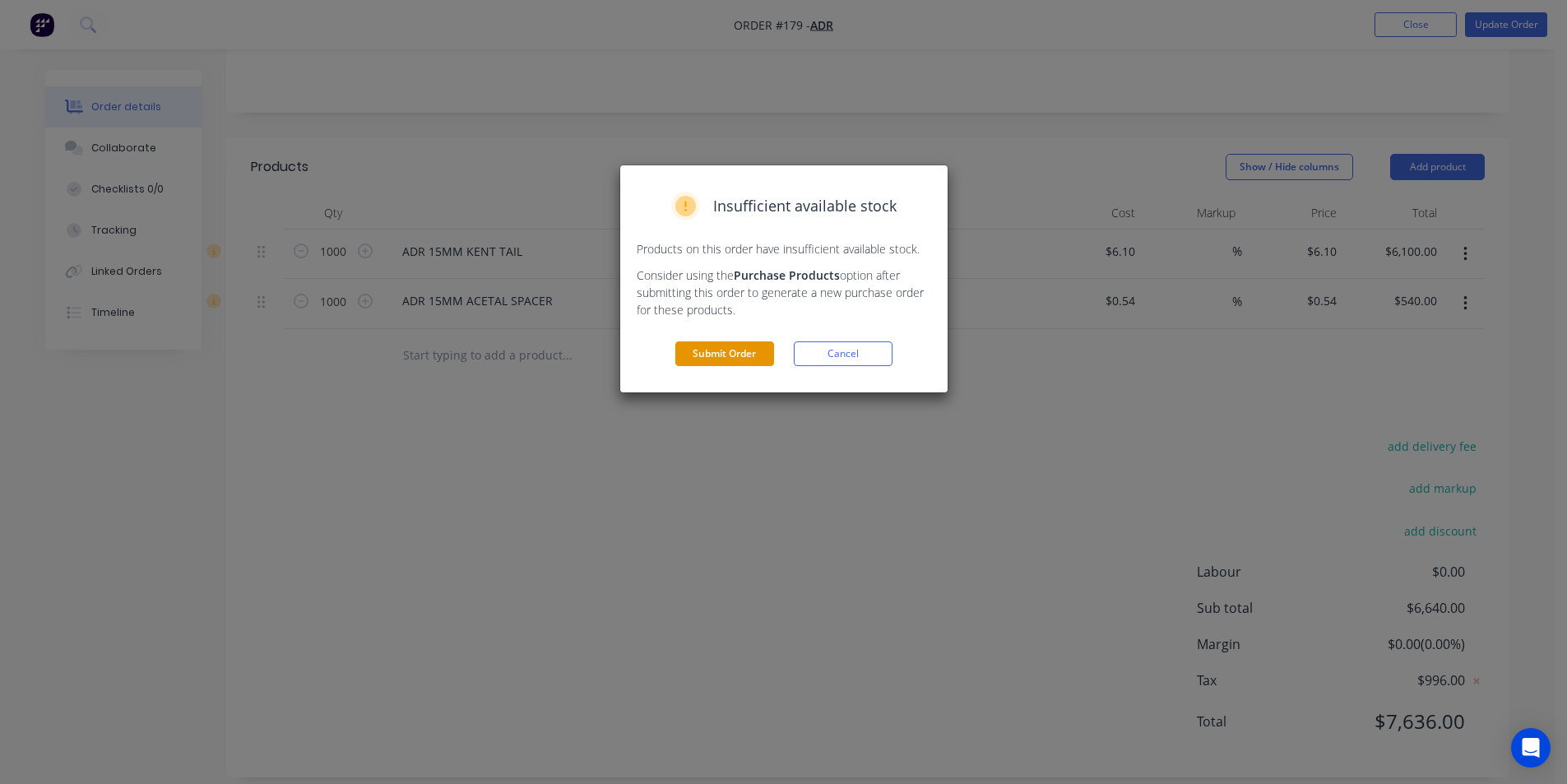
click at [720, 351] on button "Submit Order" at bounding box center [725, 353] width 99 height 25
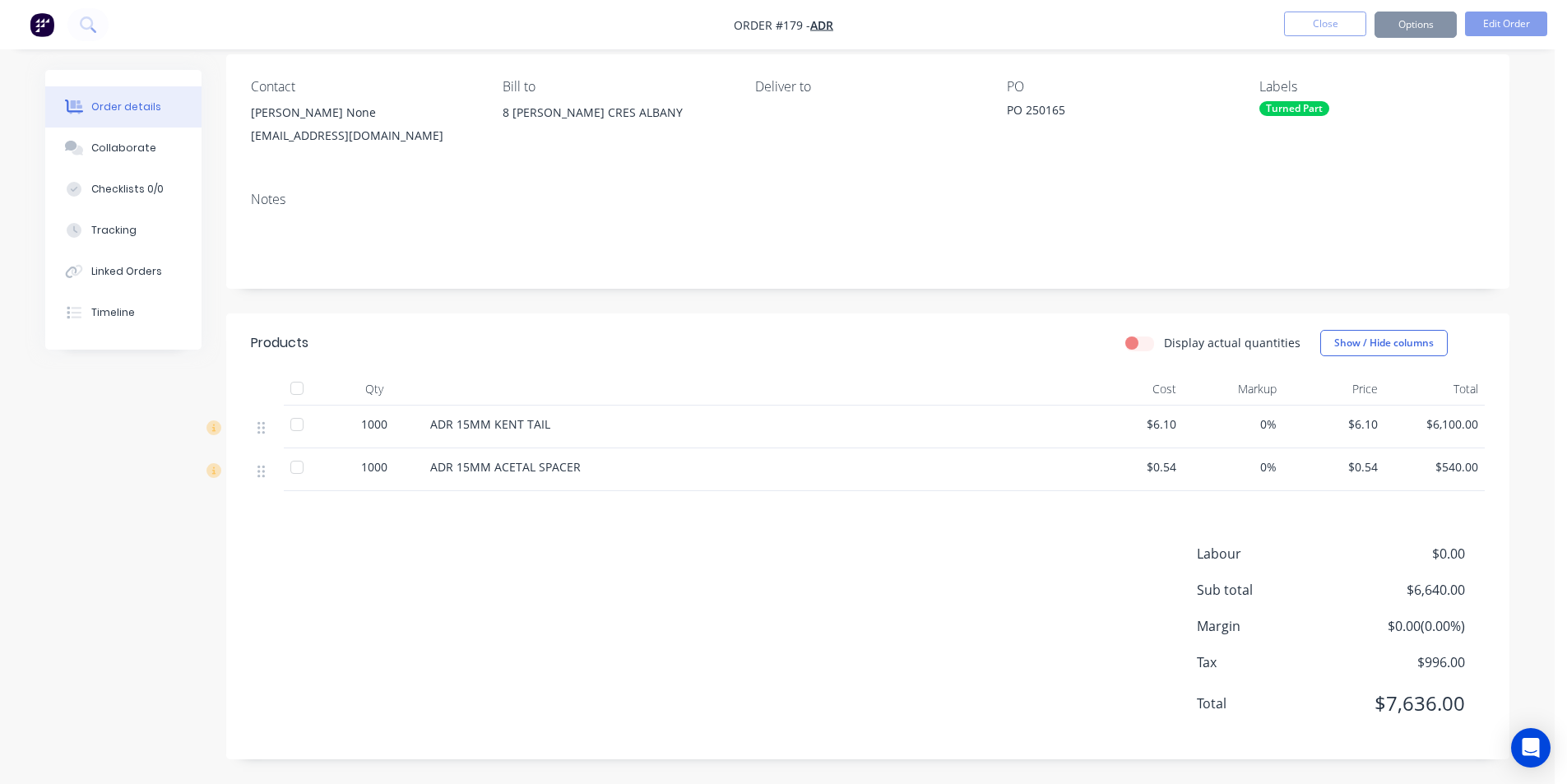
scroll to position [127, 0]
click at [1429, 24] on button "Options" at bounding box center [1416, 24] width 83 height 26
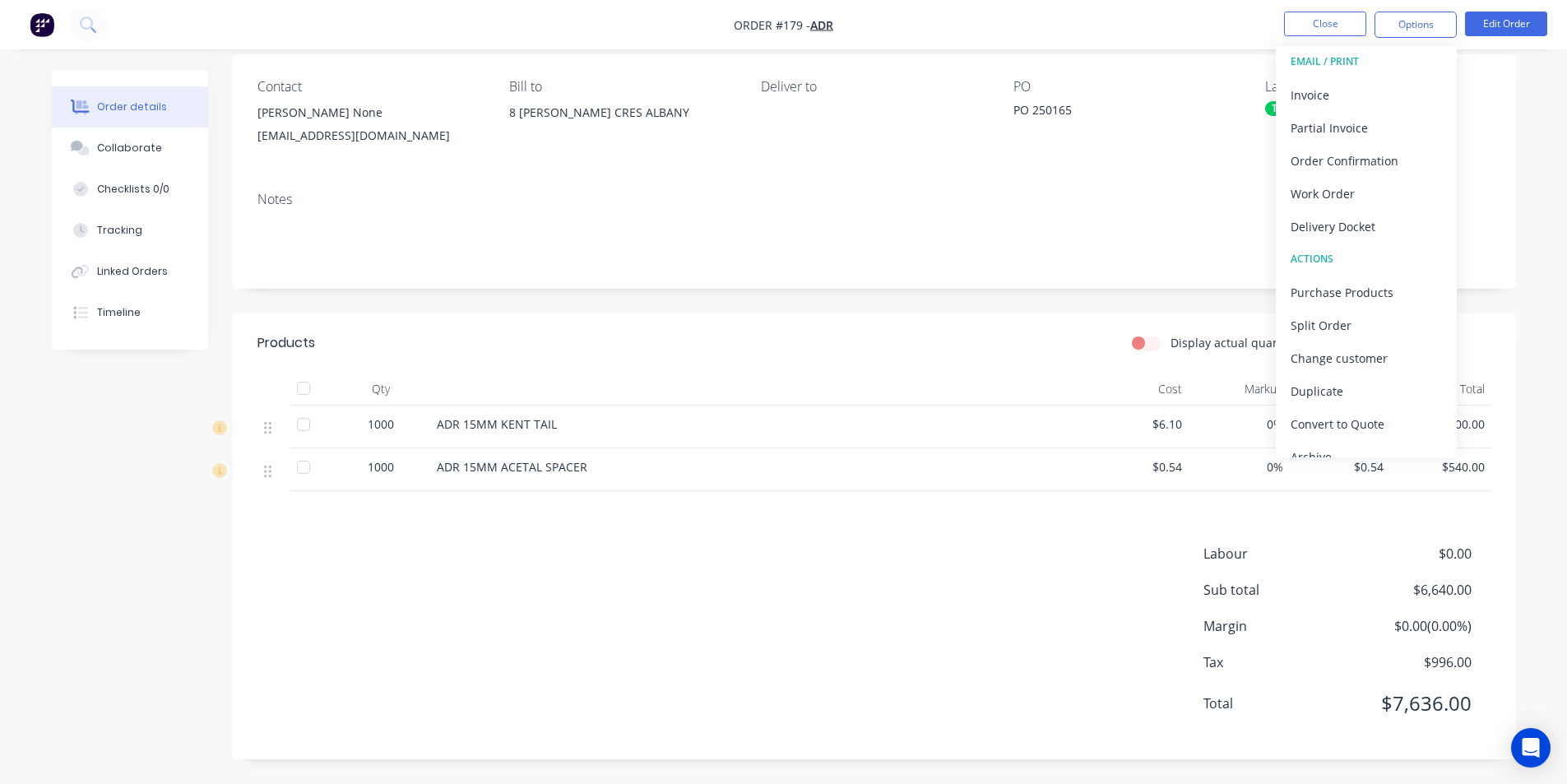
scroll to position [0, 0]
click at [1335, 299] on div "Purchase Products" at bounding box center [1366, 297] width 152 height 24
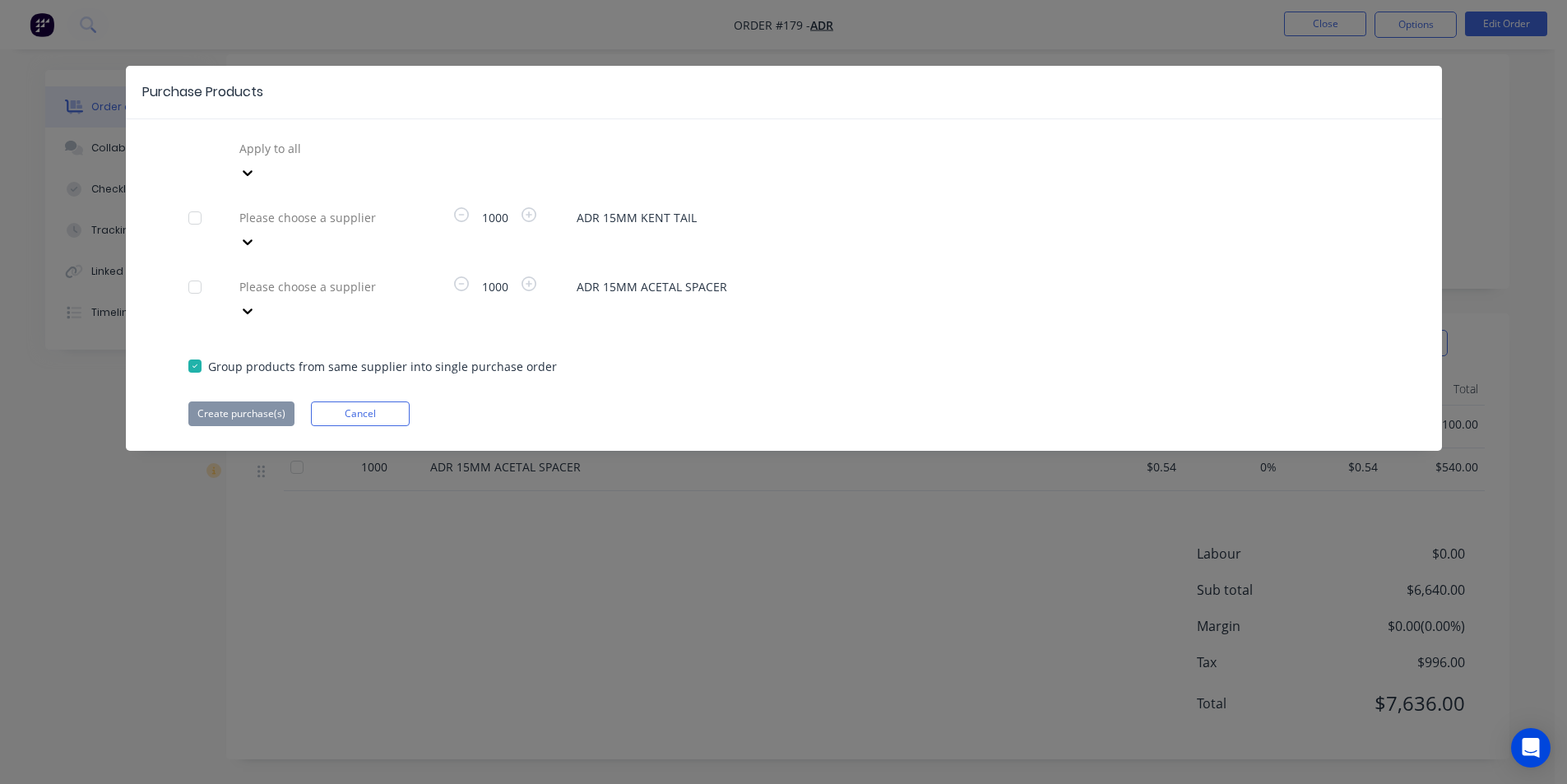
click at [193, 271] on div at bounding box center [195, 287] width 33 height 33
click at [337, 159] on div at bounding box center [356, 148] width 237 height 21
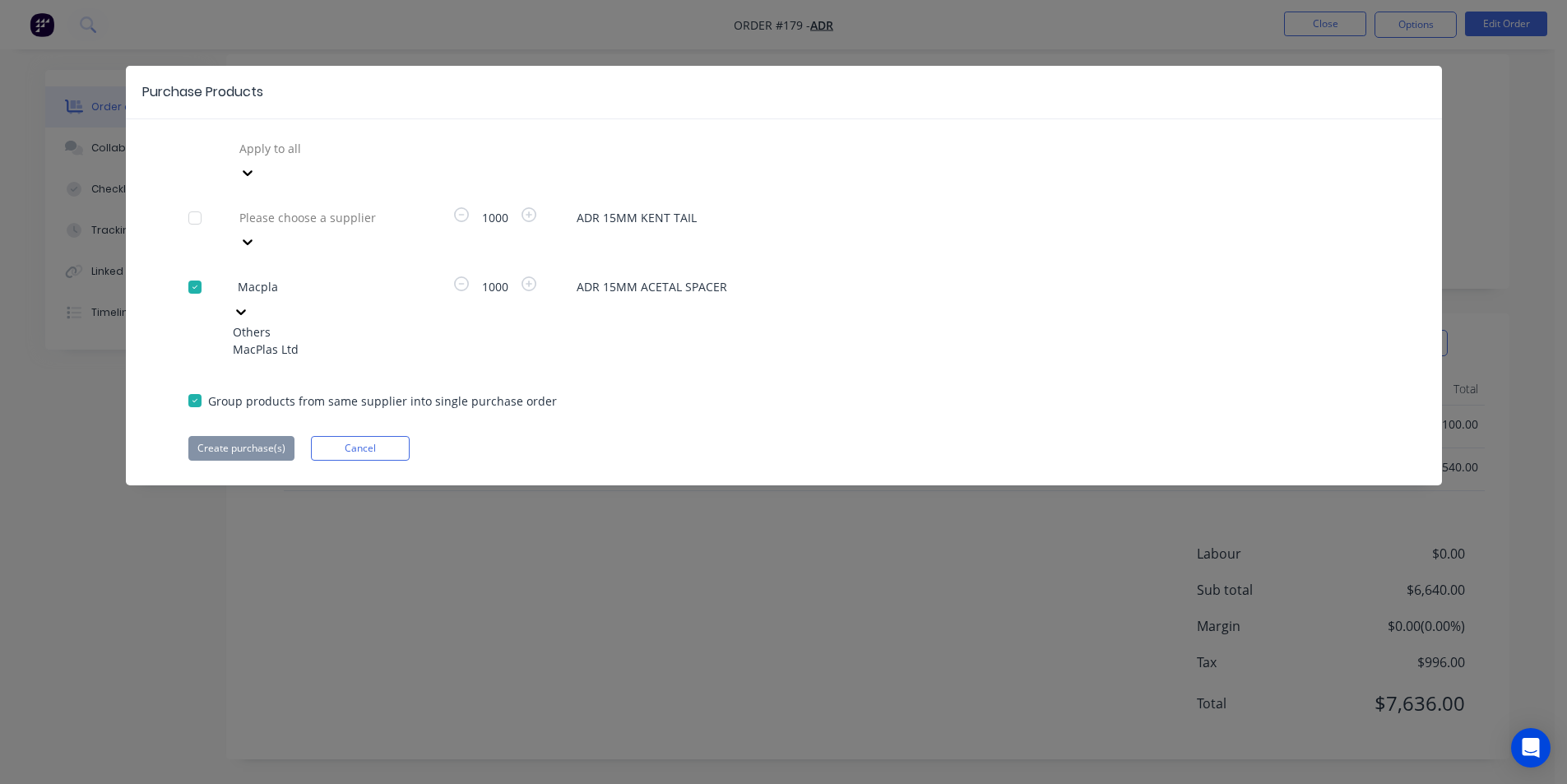
type input "Macplas"
click at [307, 341] on div "MacPlas Ltd" at bounding box center [323, 349] width 181 height 17
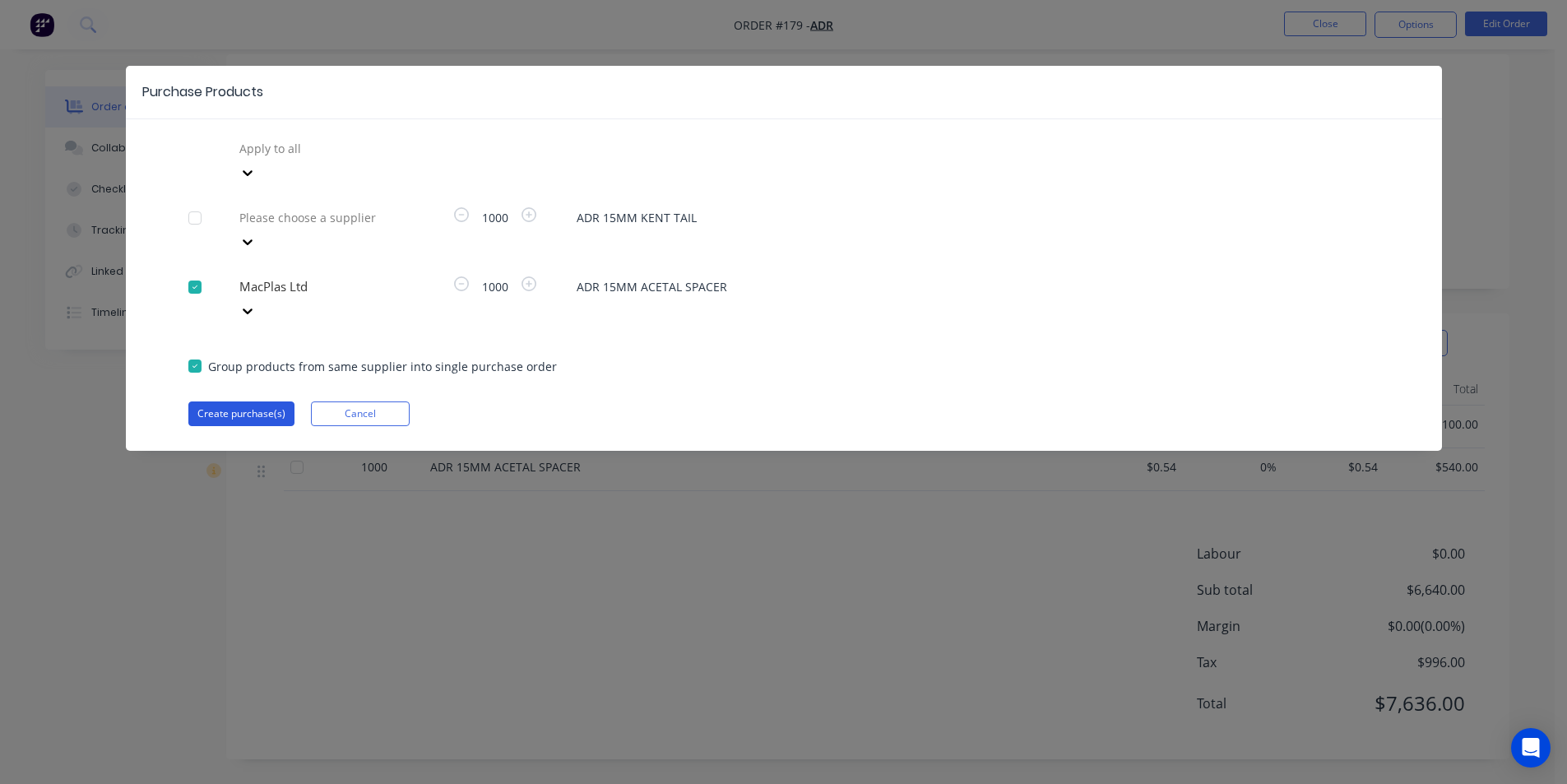
click at [241, 401] on button "Create purchase(s)" at bounding box center [241, 414] width 106 height 25
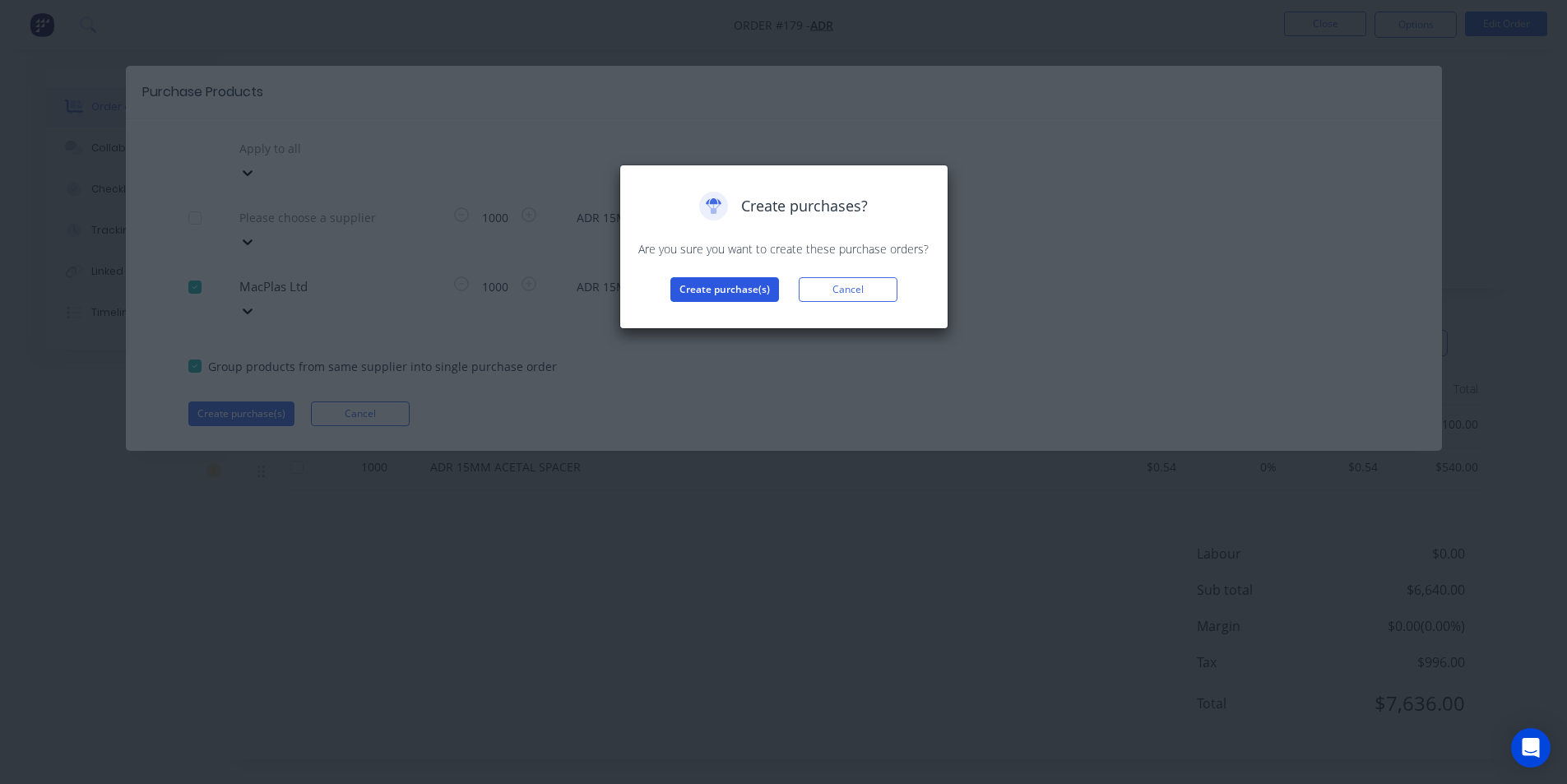
click at [727, 290] on button "Create purchase(s)" at bounding box center [724, 290] width 109 height 25
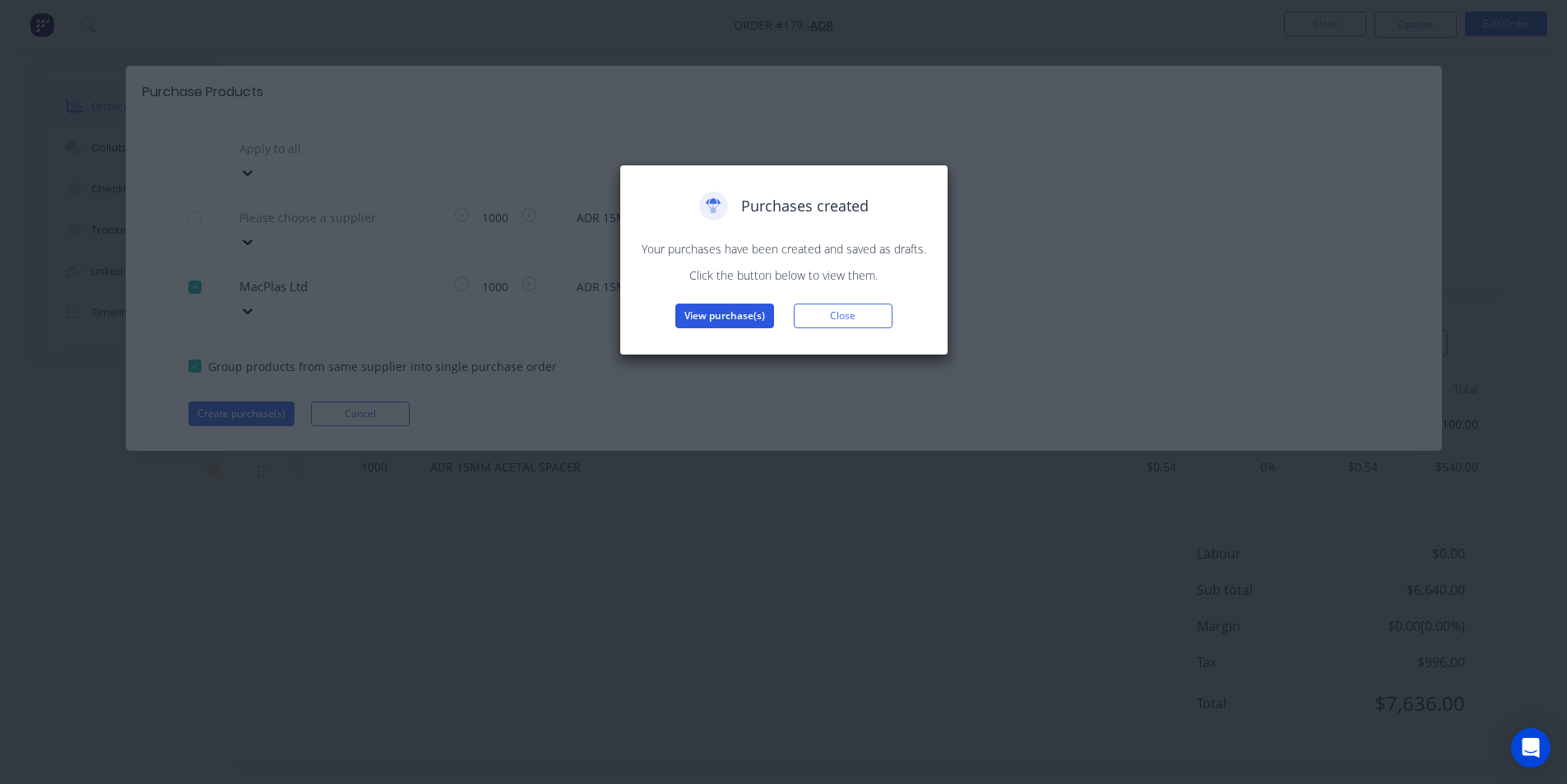
click at [727, 316] on button "View purchase(s)" at bounding box center [725, 316] width 99 height 25
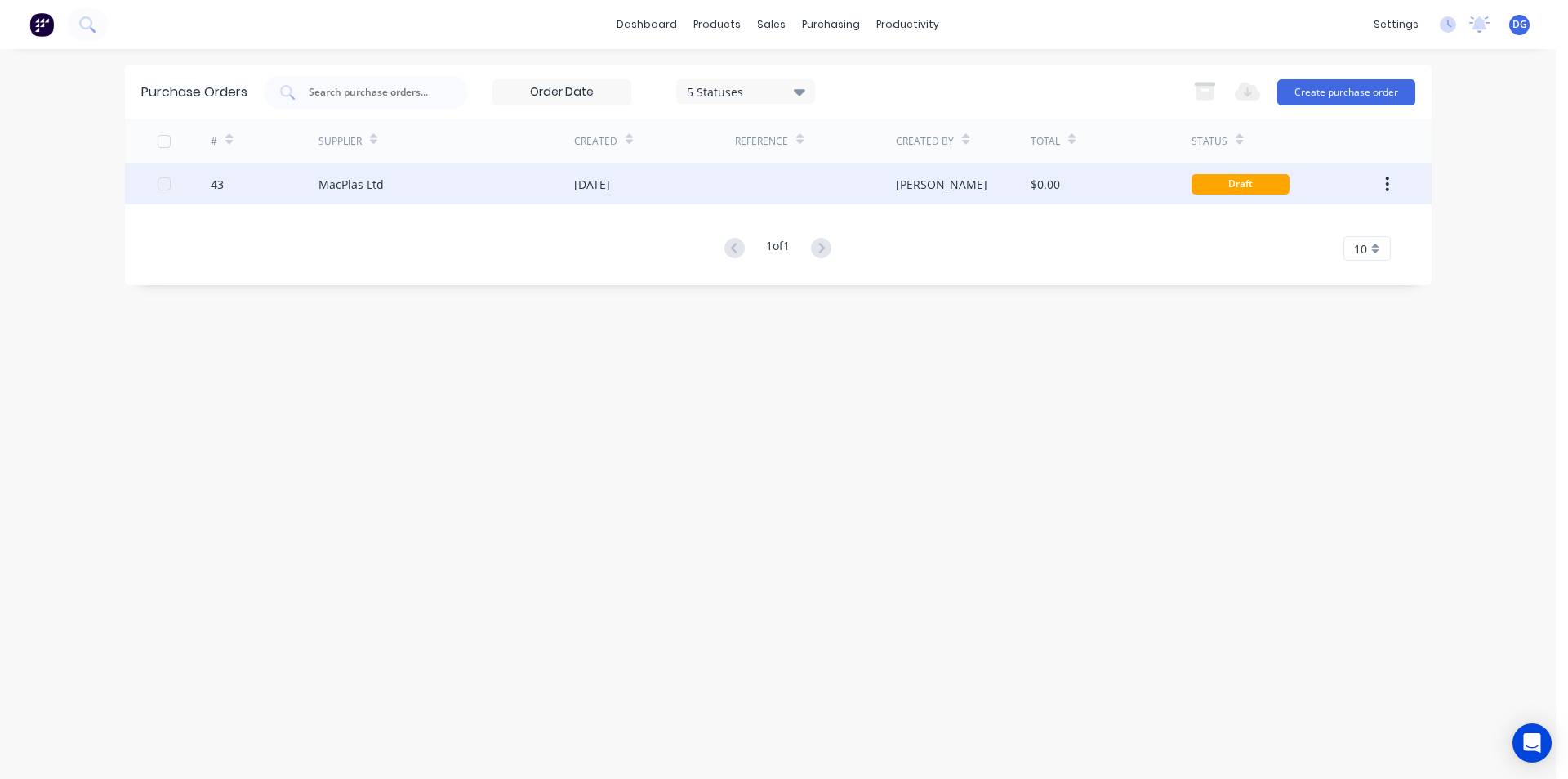
click at [355, 192] on div "MacPlas Ltd" at bounding box center [351, 184] width 65 height 17
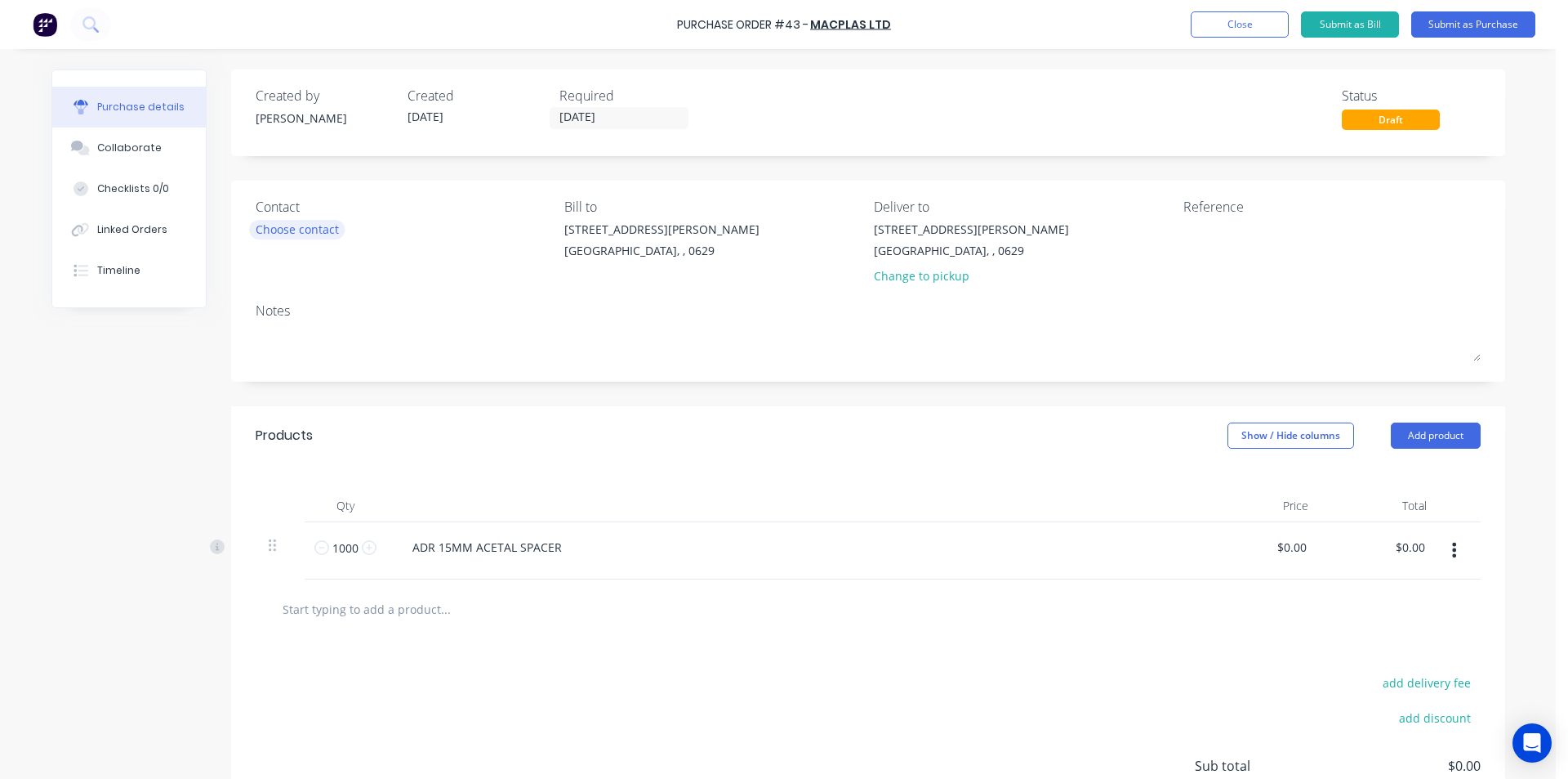
click at [272, 228] on div "Choose contact" at bounding box center [298, 229] width 84 height 17
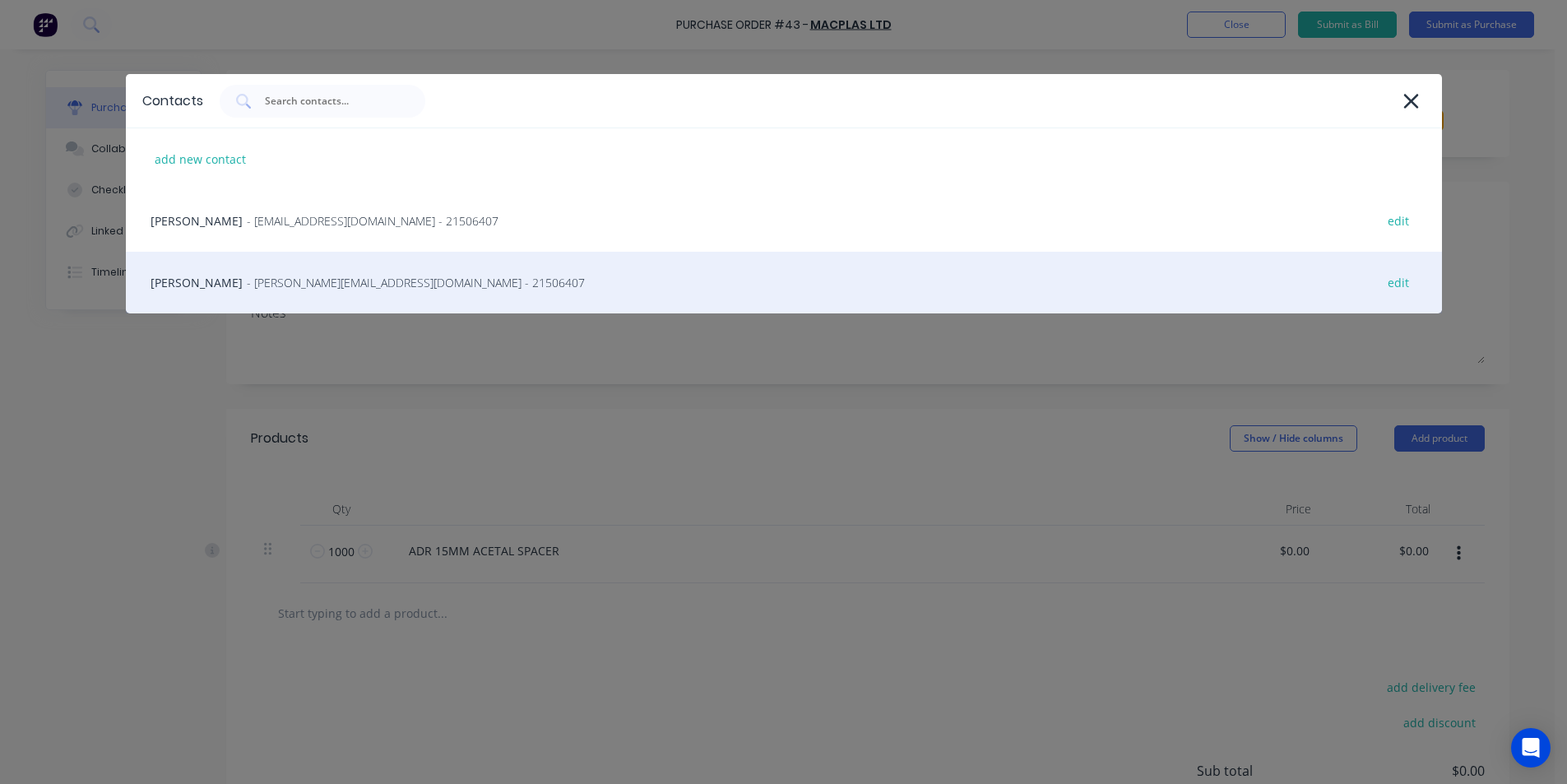
click at [267, 277] on span "- [PERSON_NAME][EMAIL_ADDRESS][DOMAIN_NAME] - 21506407" at bounding box center [416, 282] width 338 height 17
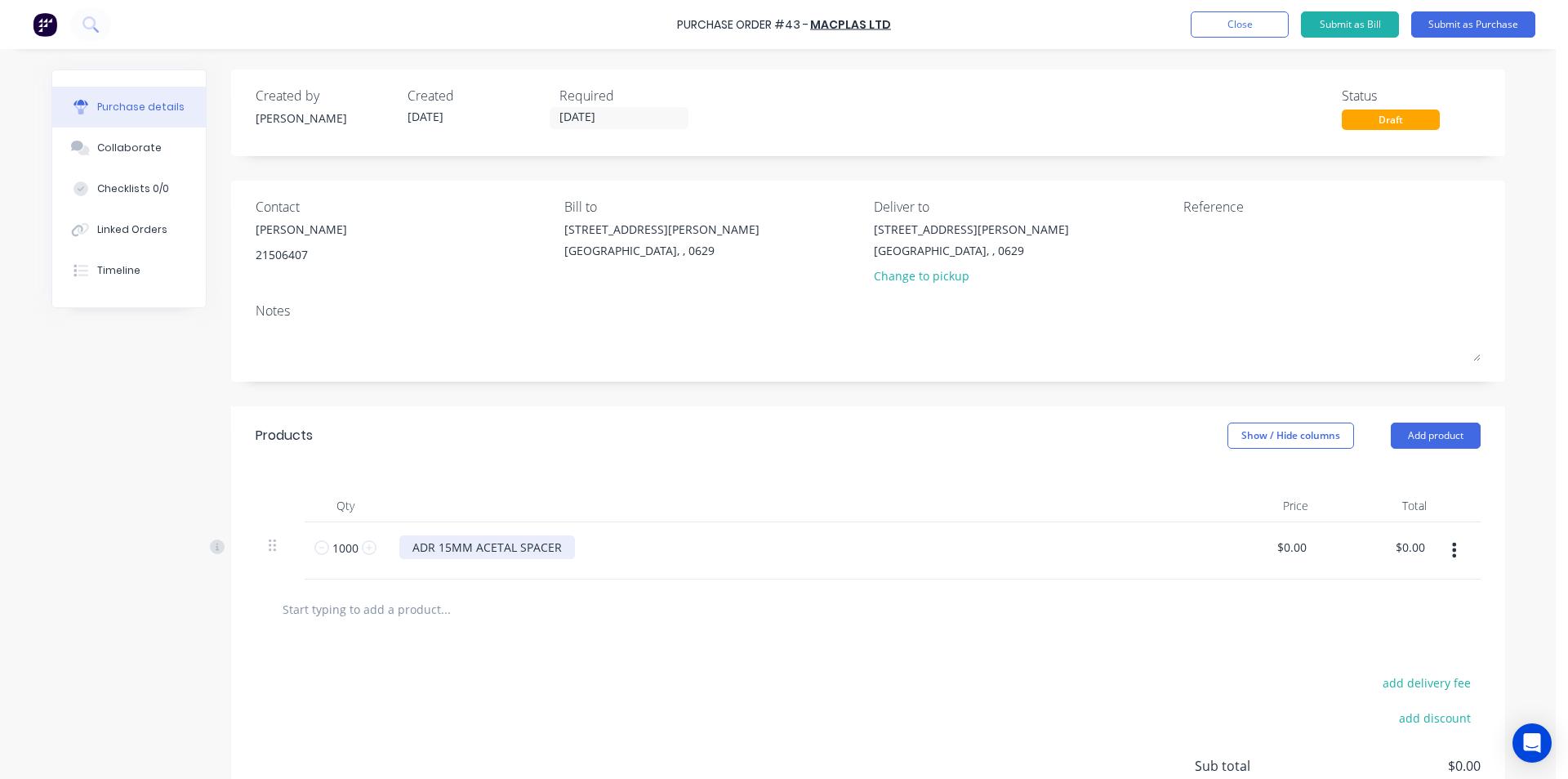
click at [551, 547] on div "ADR 15MM ACETAL SPACER" at bounding box center [486, 546] width 176 height 24
click at [353, 546] on input "1000" at bounding box center [345, 547] width 33 height 25
type input "9"
click at [456, 554] on div at bounding box center [467, 546] width 136 height 24
click at [468, 545] on div "9 metres of 16mm White Acetal Rod" at bounding box center [510, 546] width 222 height 24
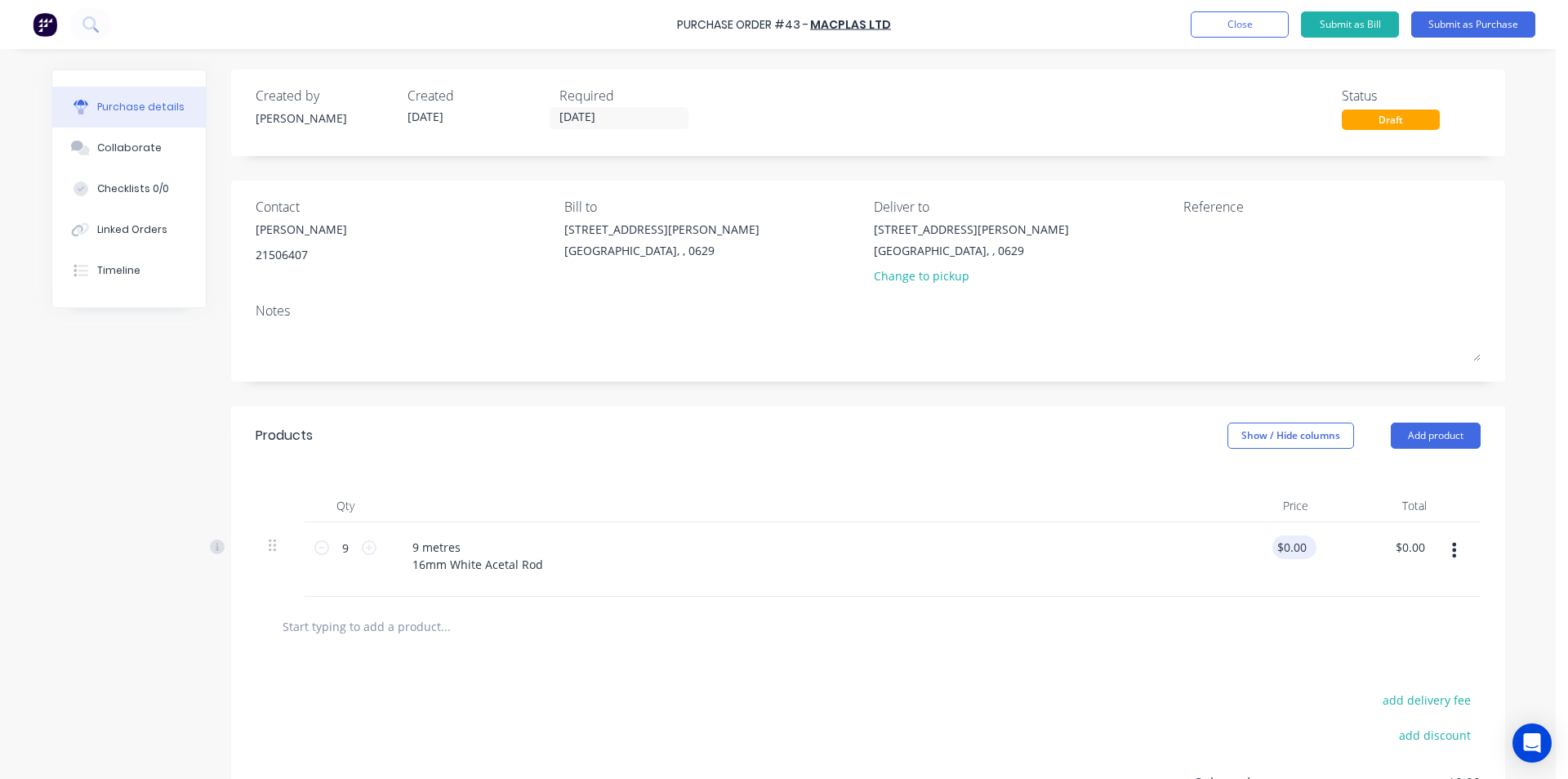
click at [1304, 544] on div "$0.00 $0.00" at bounding box center [1294, 546] width 45 height 24
click at [1295, 546] on input "0.0000" at bounding box center [1288, 546] width 45 height 24
type input "$0.10"
type input "$0.90"
click at [1208, 242] on textarea at bounding box center [1285, 239] width 204 height 37
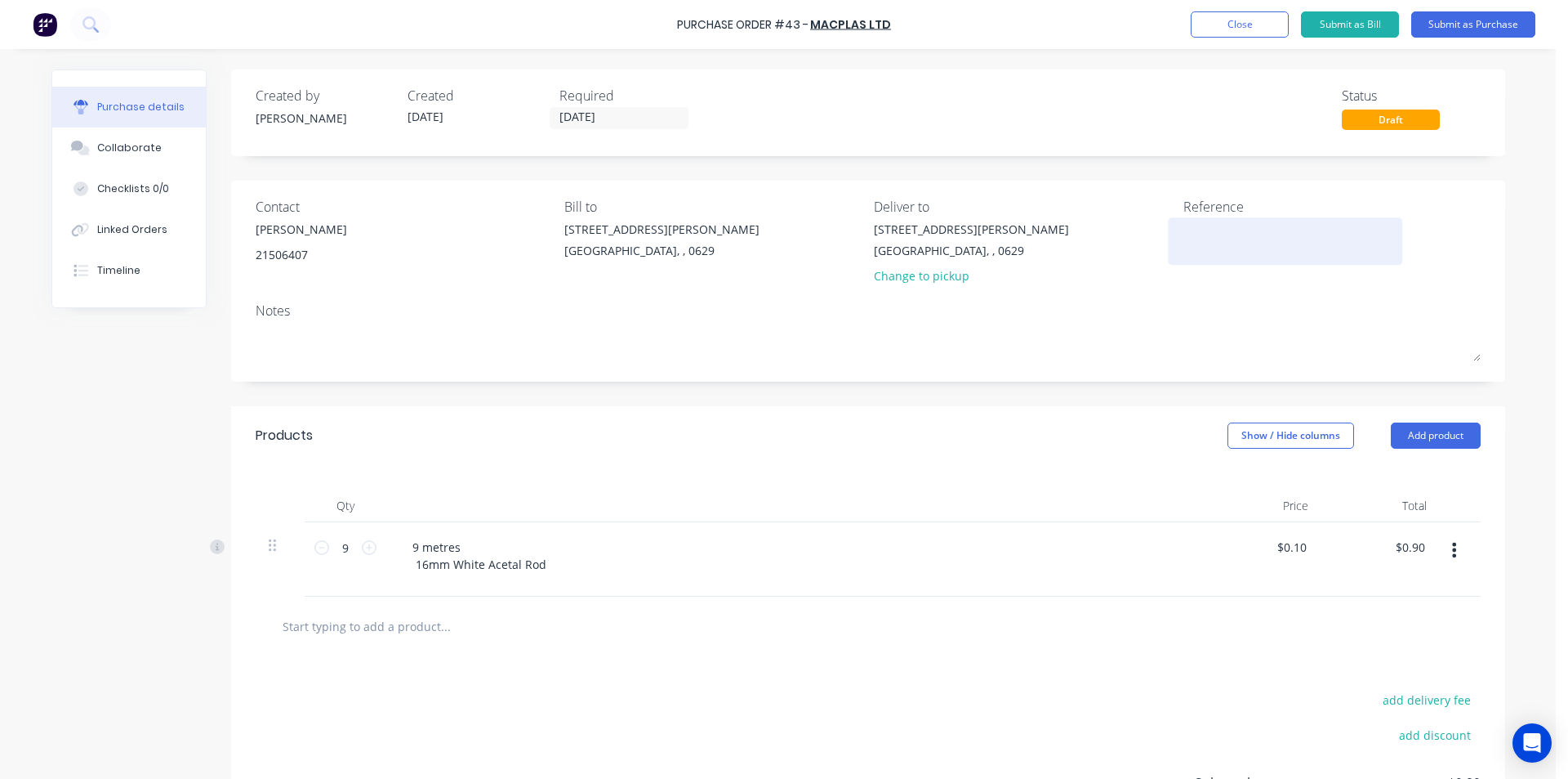
type textarea "p"
type textarea "P"
type textarea "Acetal spacer"
type textarea "x"
click at [1183, 229] on textarea "Acetal spacer" at bounding box center [1285, 239] width 204 height 37
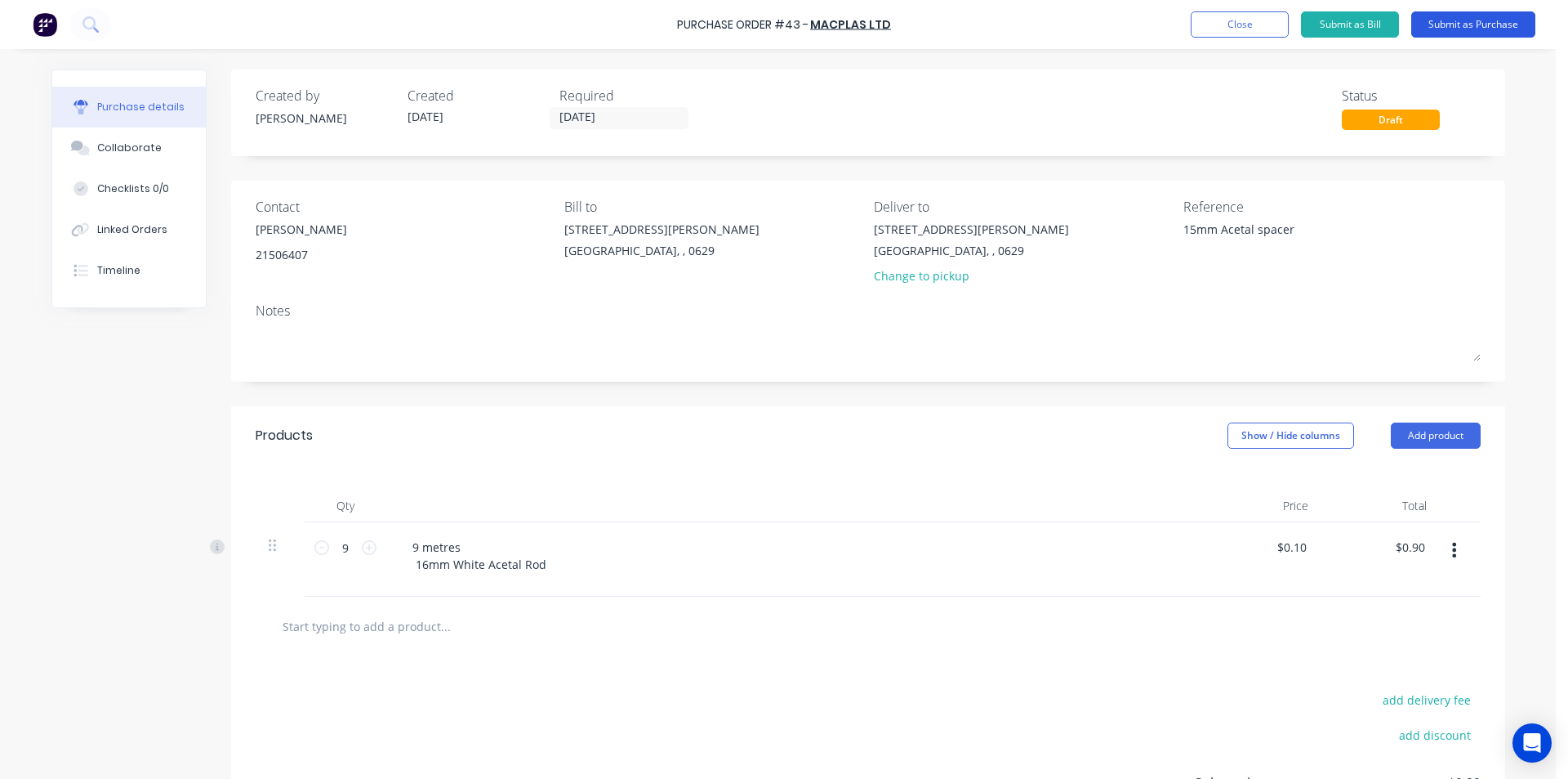
type textarea "15mm Acetal spacer"
type textarea "x"
type textarea "15mm Acetal spacer"
click at [1462, 25] on button "Submit as Purchase" at bounding box center [1473, 24] width 124 height 26
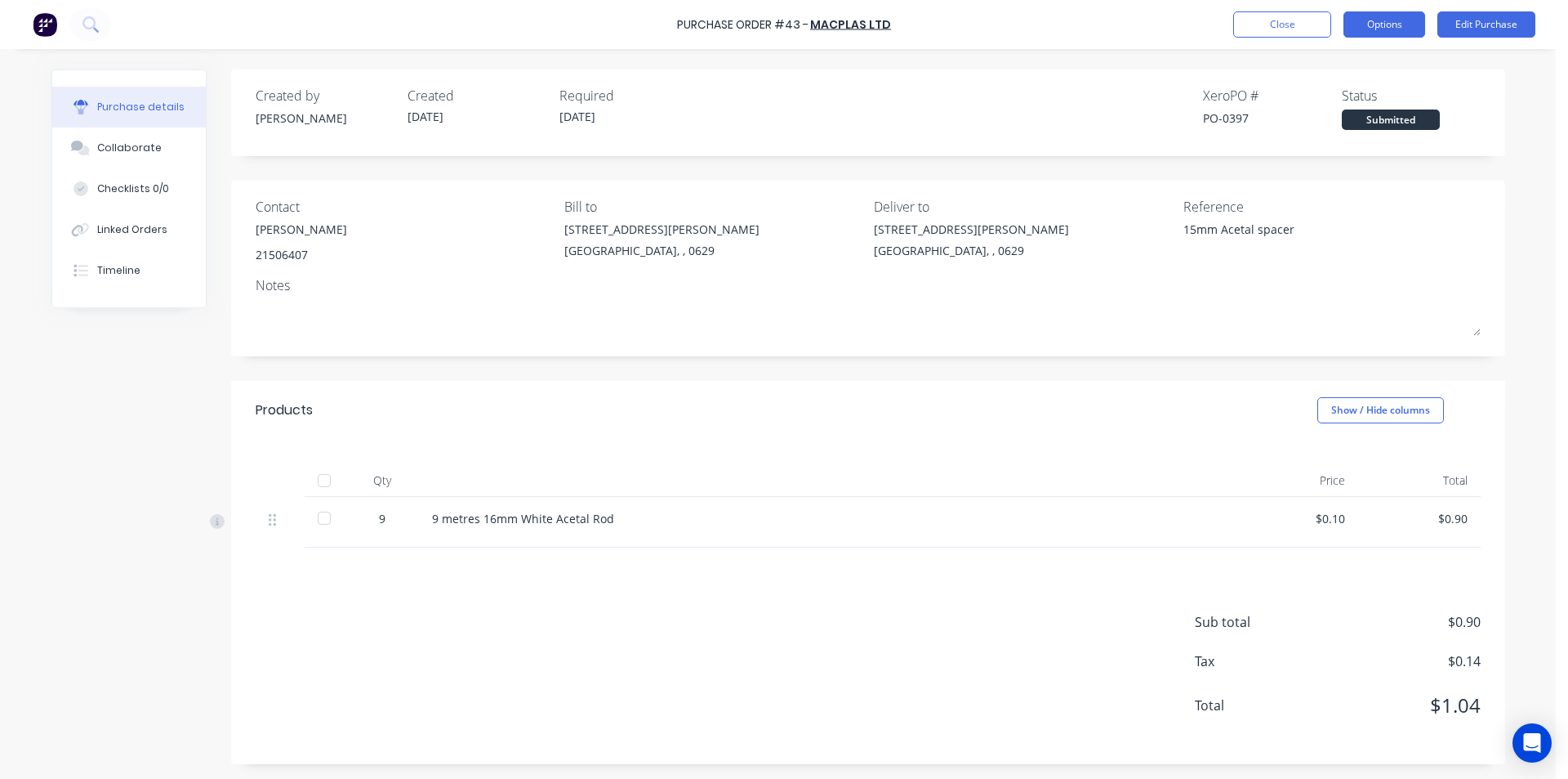
click at [1368, 19] on button "Options" at bounding box center [1384, 24] width 82 height 26
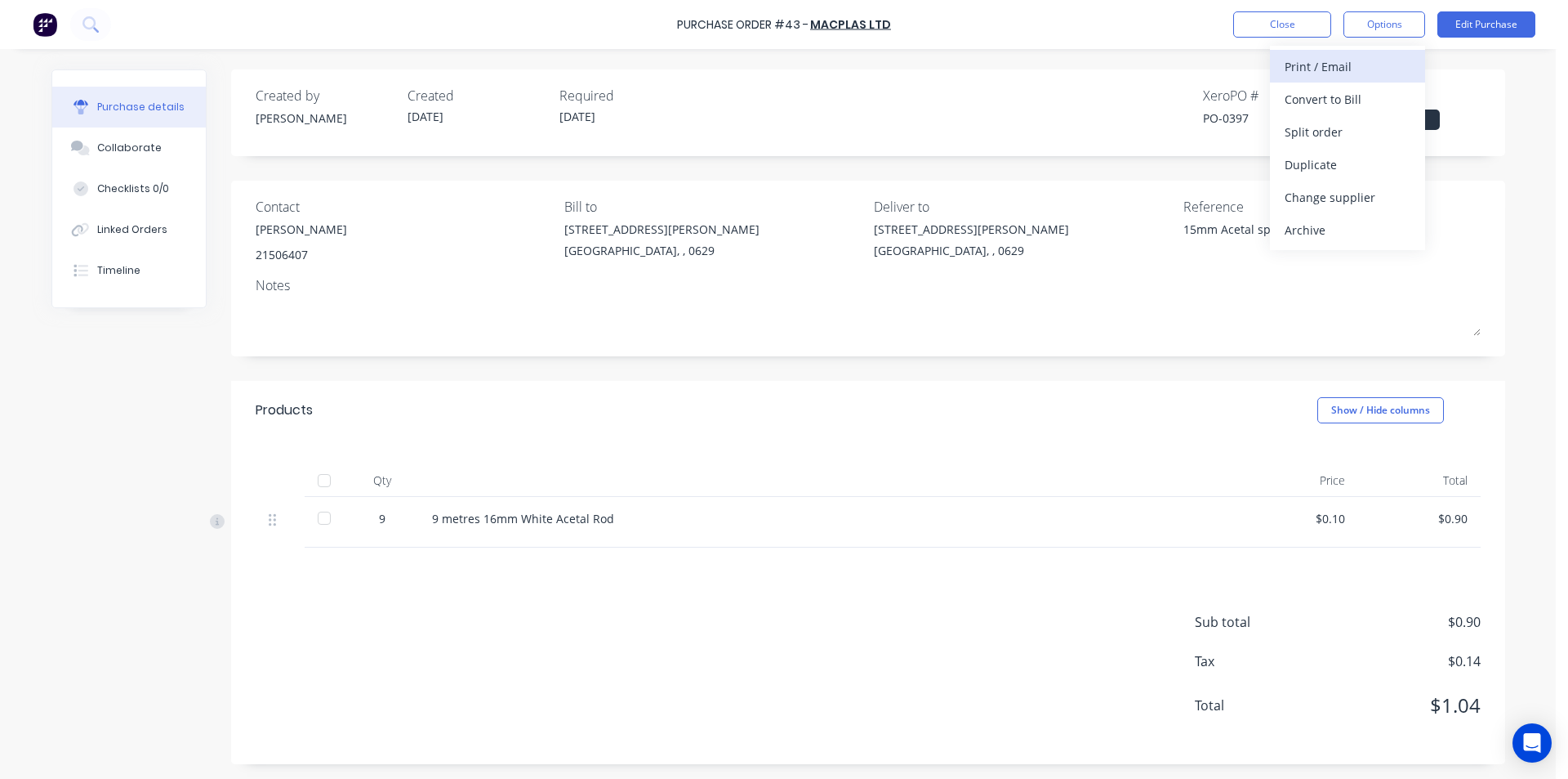
click at [1349, 65] on div "Print / Email" at bounding box center [1347, 66] width 126 height 24
click at [1330, 129] on div "Without pricing" at bounding box center [1347, 132] width 126 height 24
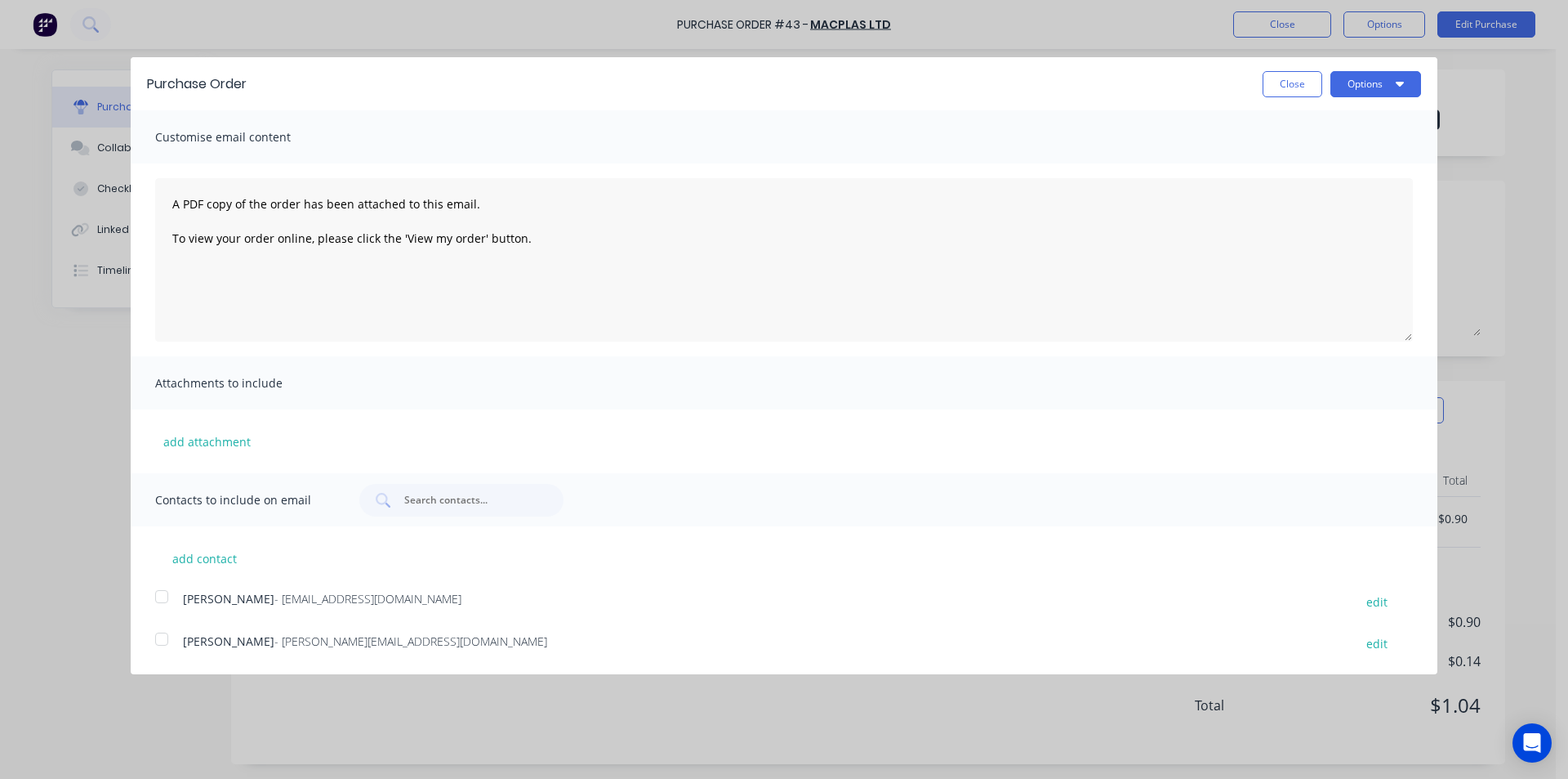
click at [163, 637] on div at bounding box center [161, 639] width 33 height 33
click at [1364, 88] on button "Options" at bounding box center [1376, 84] width 91 height 26
click at [1326, 160] on div "Email" at bounding box center [1343, 158] width 126 height 24
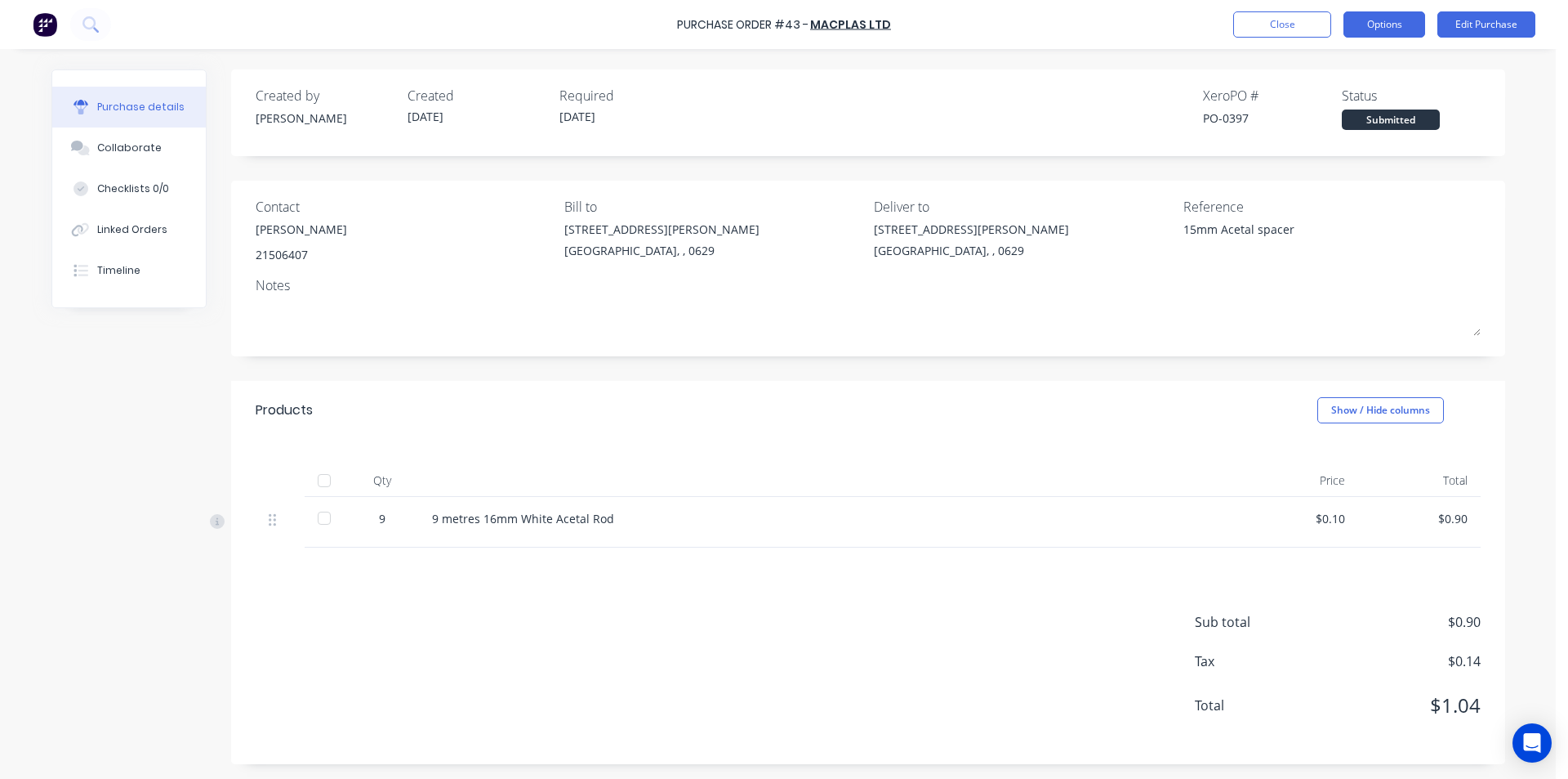
click at [1393, 29] on button "Options" at bounding box center [1384, 24] width 82 height 26
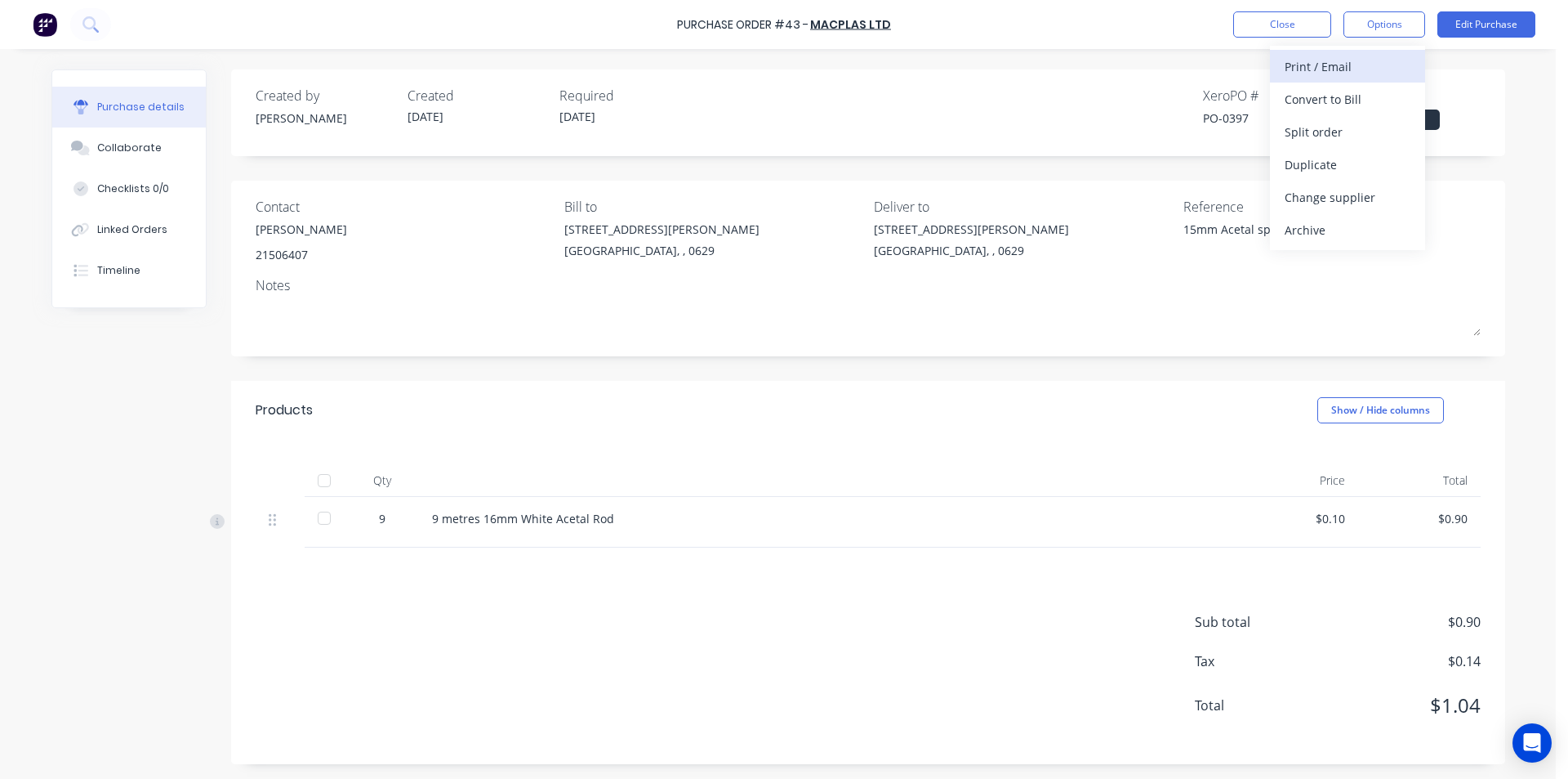
click at [1336, 68] on div "Print / Email" at bounding box center [1347, 66] width 126 height 24
click at [1332, 130] on div "Without pricing" at bounding box center [1347, 132] width 126 height 24
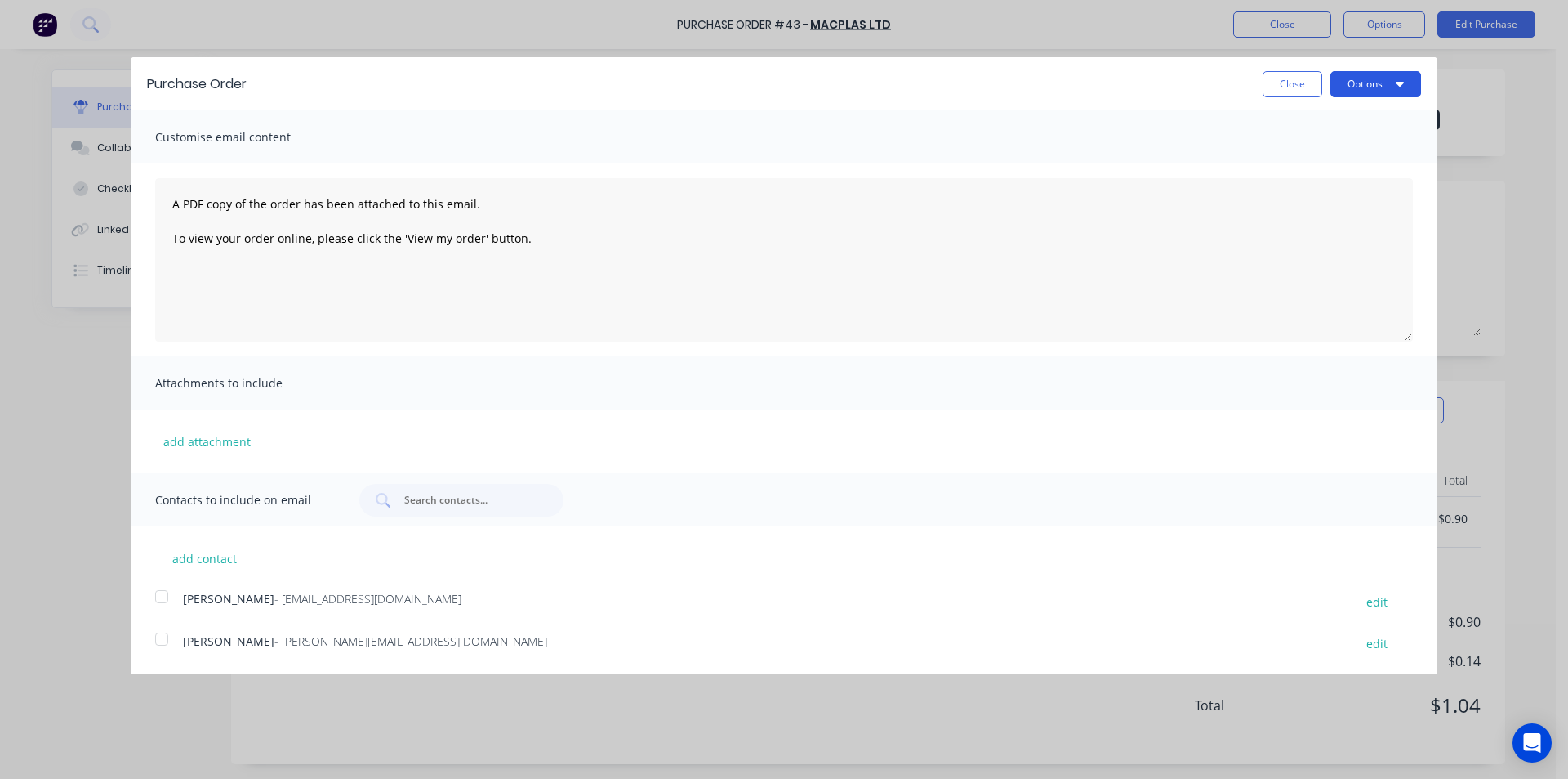
click at [1358, 83] on button "Options" at bounding box center [1376, 84] width 91 height 26
click at [1335, 126] on div "Print" at bounding box center [1343, 125] width 126 height 24
click at [1287, 85] on button "Close" at bounding box center [1292, 84] width 60 height 26
type textarea "x"
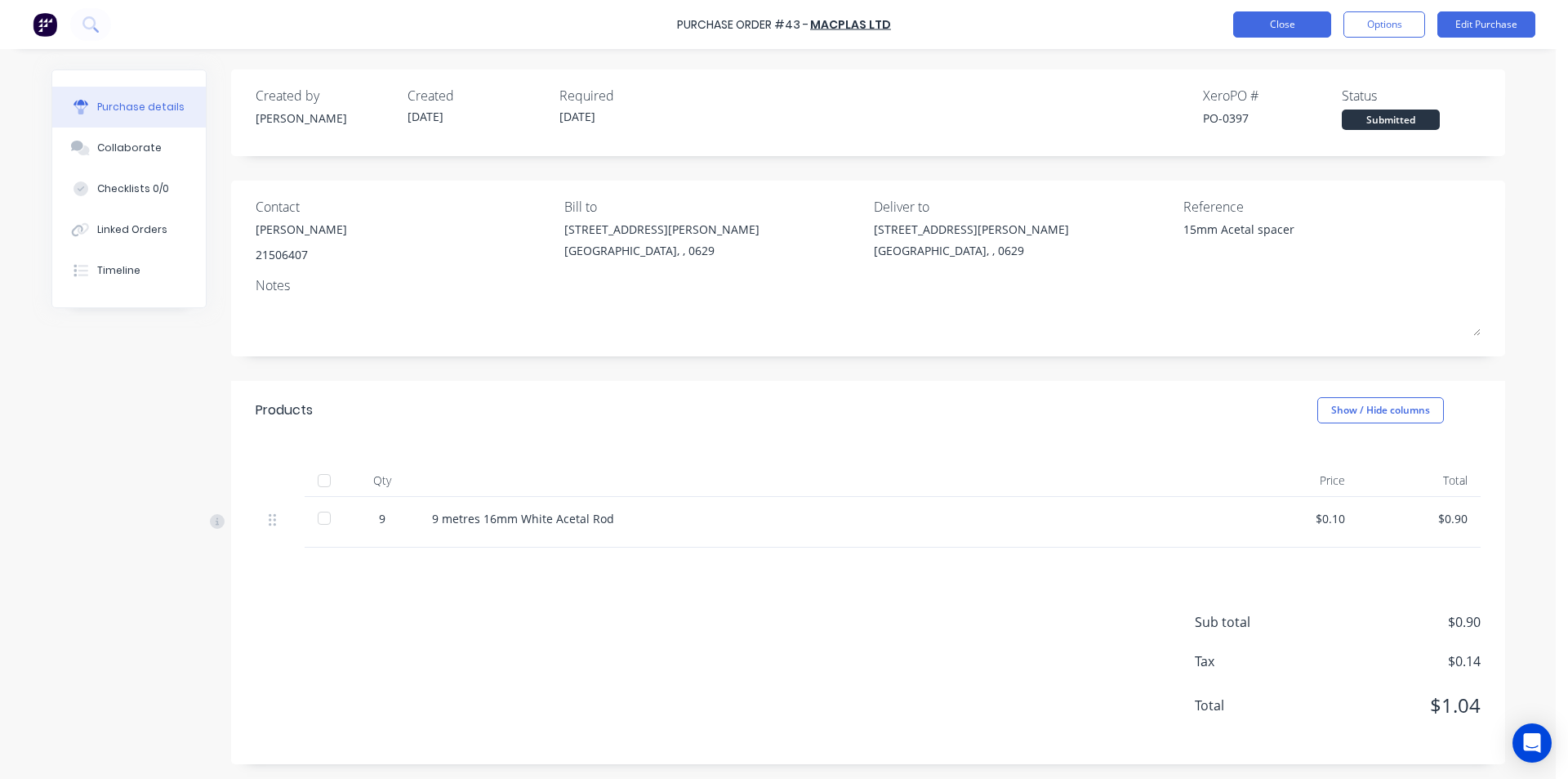
click at [1284, 27] on button "Close" at bounding box center [1282, 24] width 98 height 26
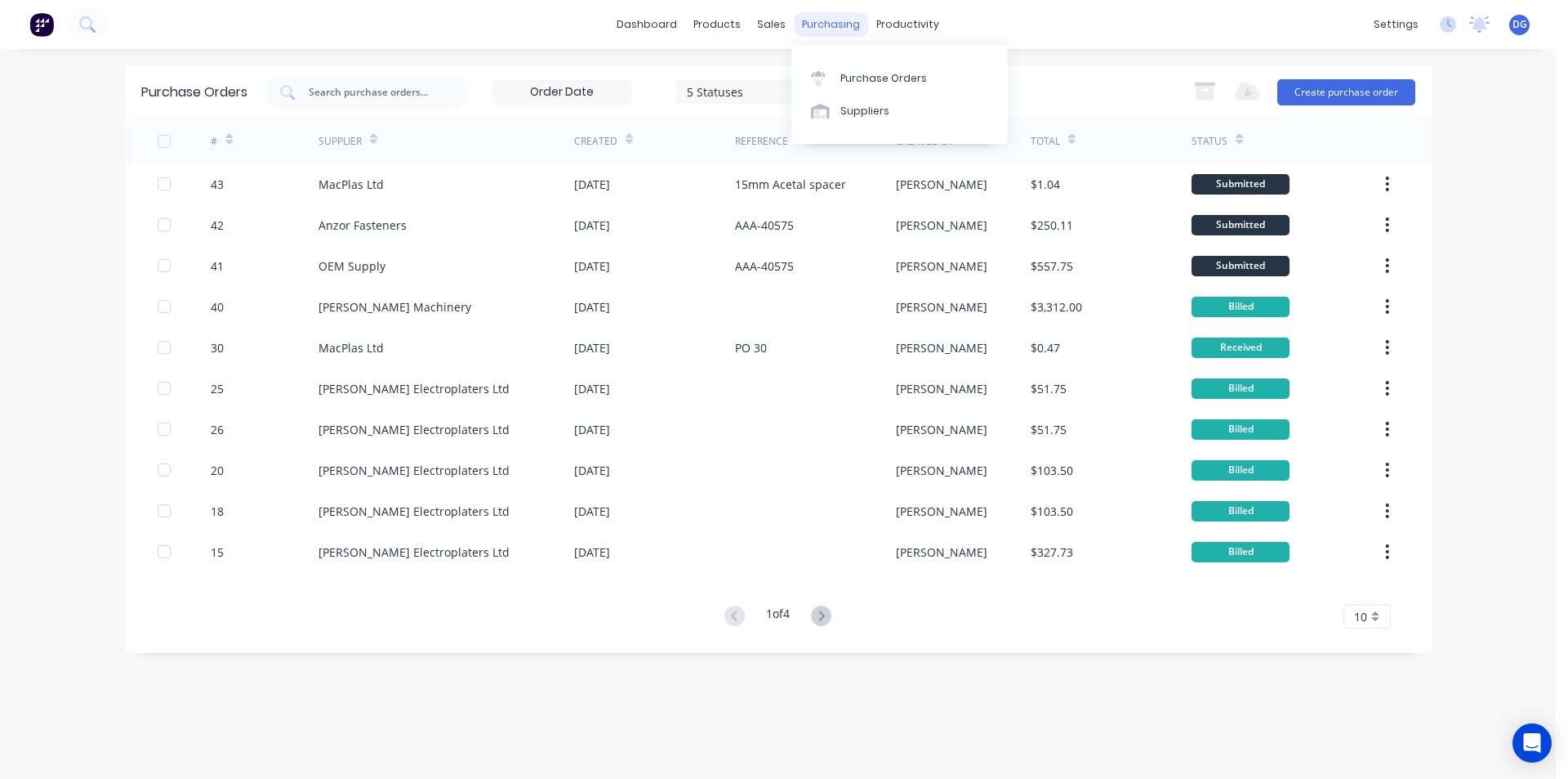
click at [821, 25] on div "purchasing" at bounding box center [830, 25] width 74 height 25
click at [863, 80] on div "Purchase Orders" at bounding box center [883, 78] width 86 height 15
click at [1353, 90] on button "Create purchase order" at bounding box center [1346, 92] width 138 height 26
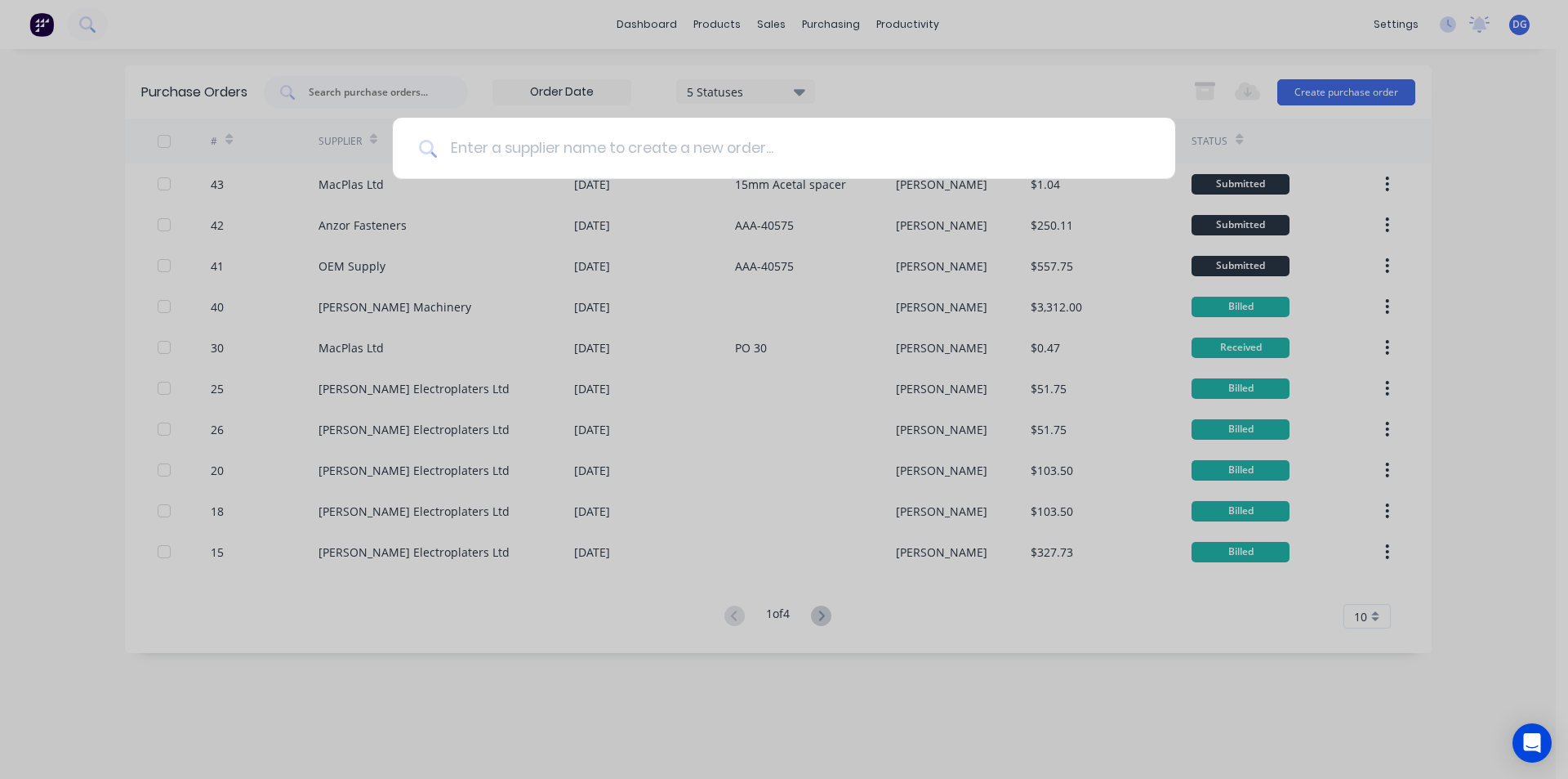
click at [498, 147] on input at bounding box center [792, 148] width 712 height 62
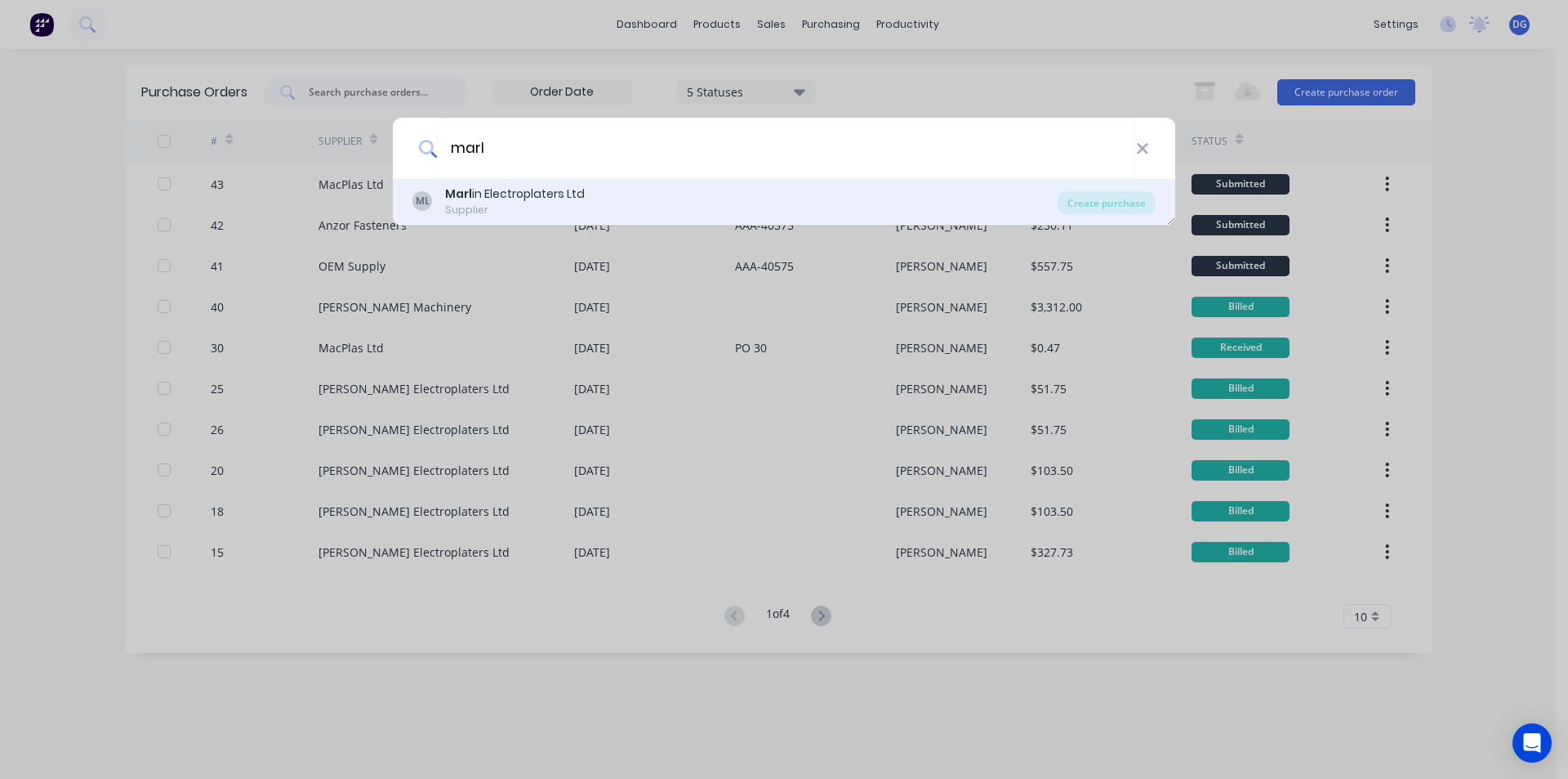
type input "marl"
click at [505, 201] on div "Marl in Electroplaters Ltd" at bounding box center [515, 193] width 140 height 17
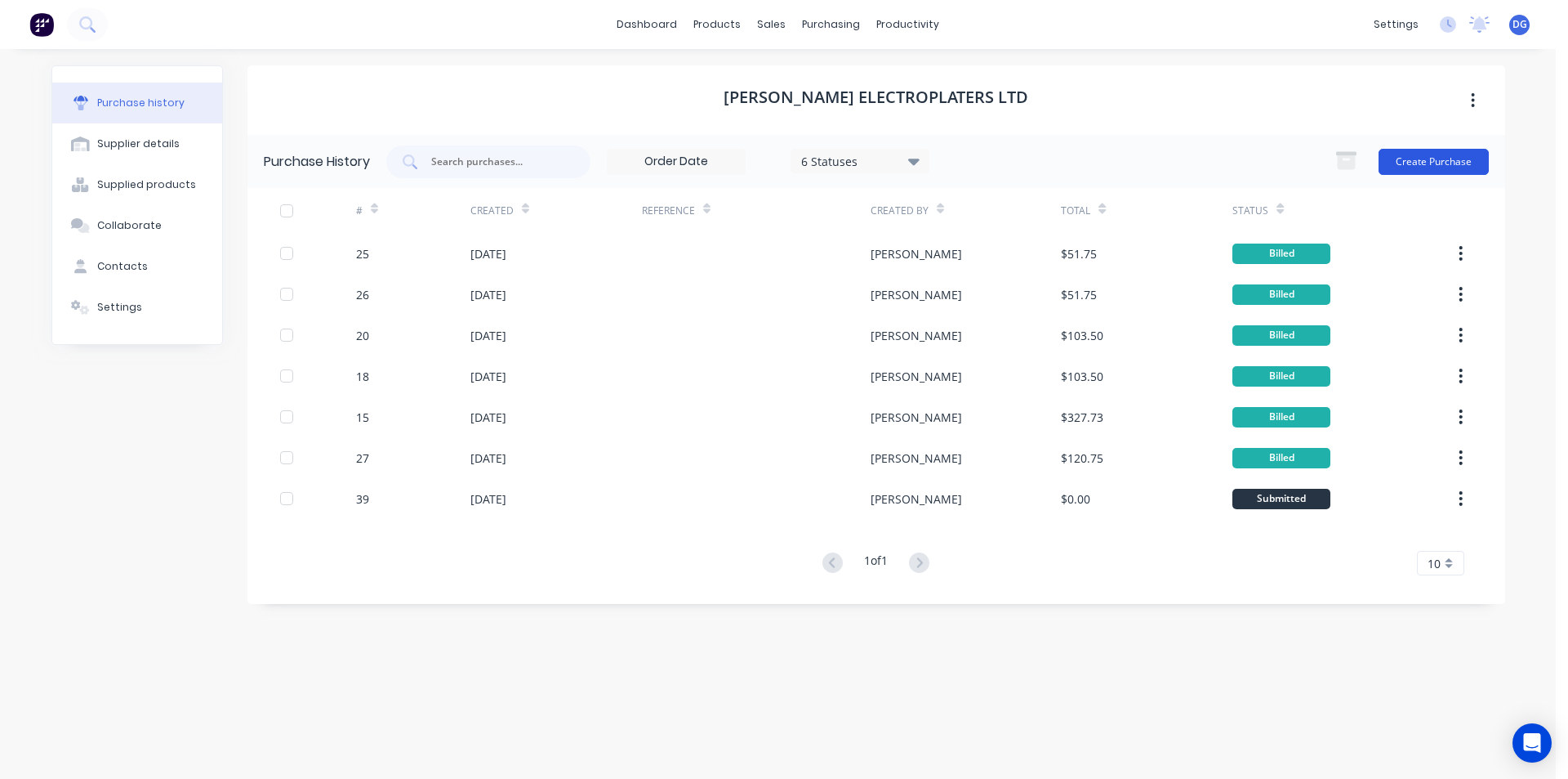
click at [1457, 158] on button "Create Purchase" at bounding box center [1433, 161] width 110 height 26
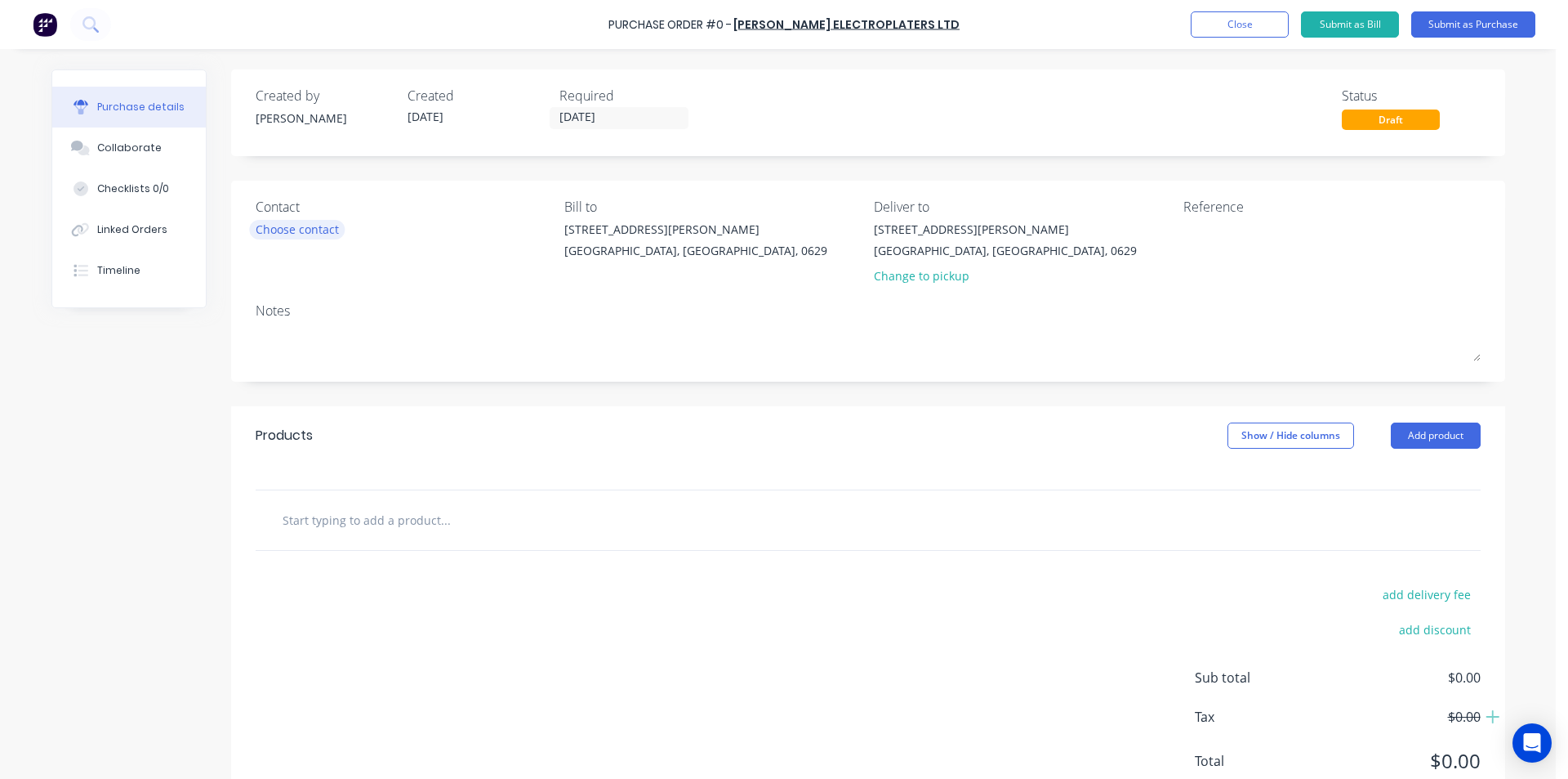
click at [314, 231] on div "Choose contact" at bounding box center [298, 229] width 84 height 17
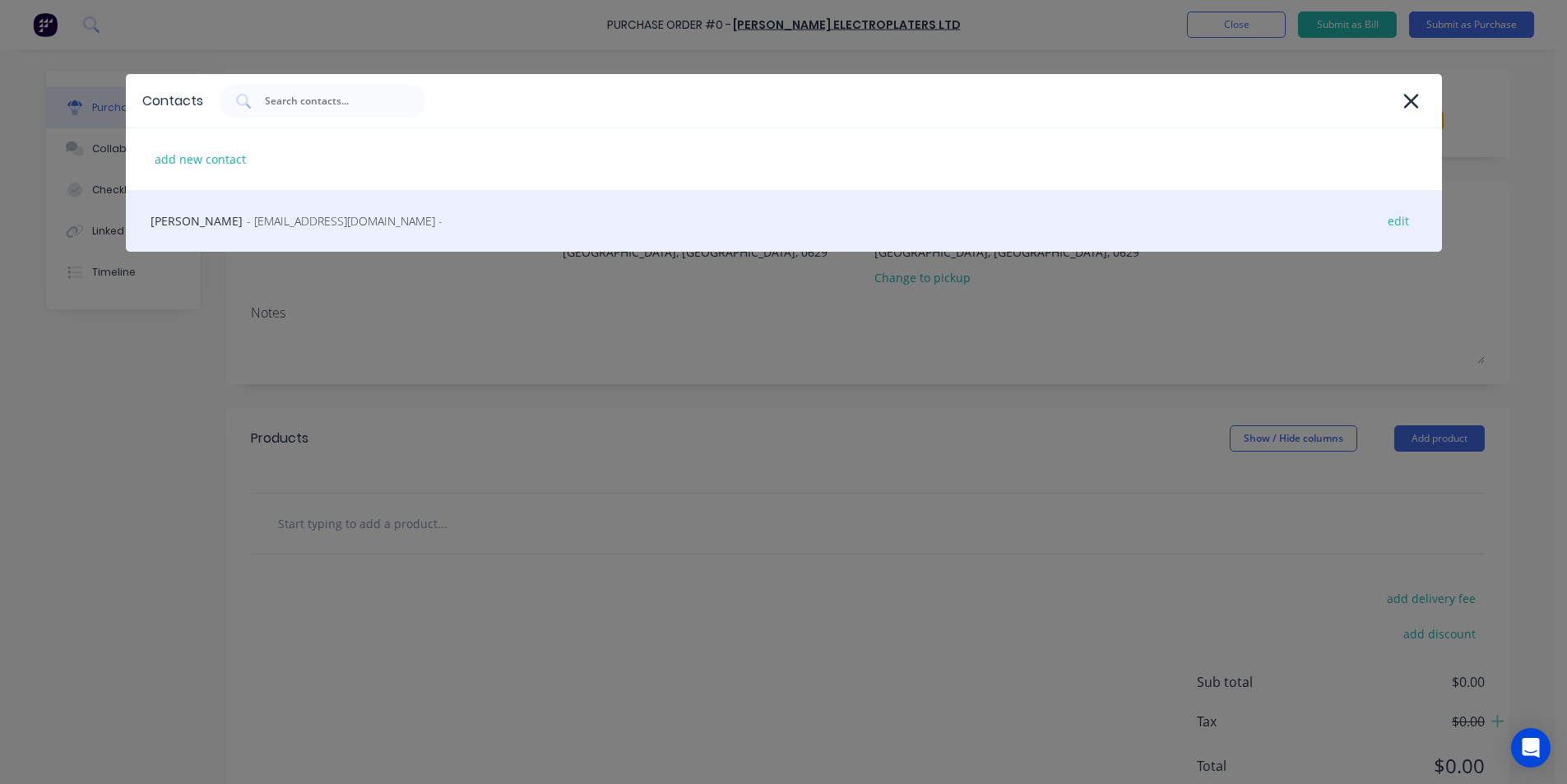
click at [269, 221] on span "- [EMAIL_ADDRESS][DOMAIN_NAME] -" at bounding box center [345, 221] width 196 height 17
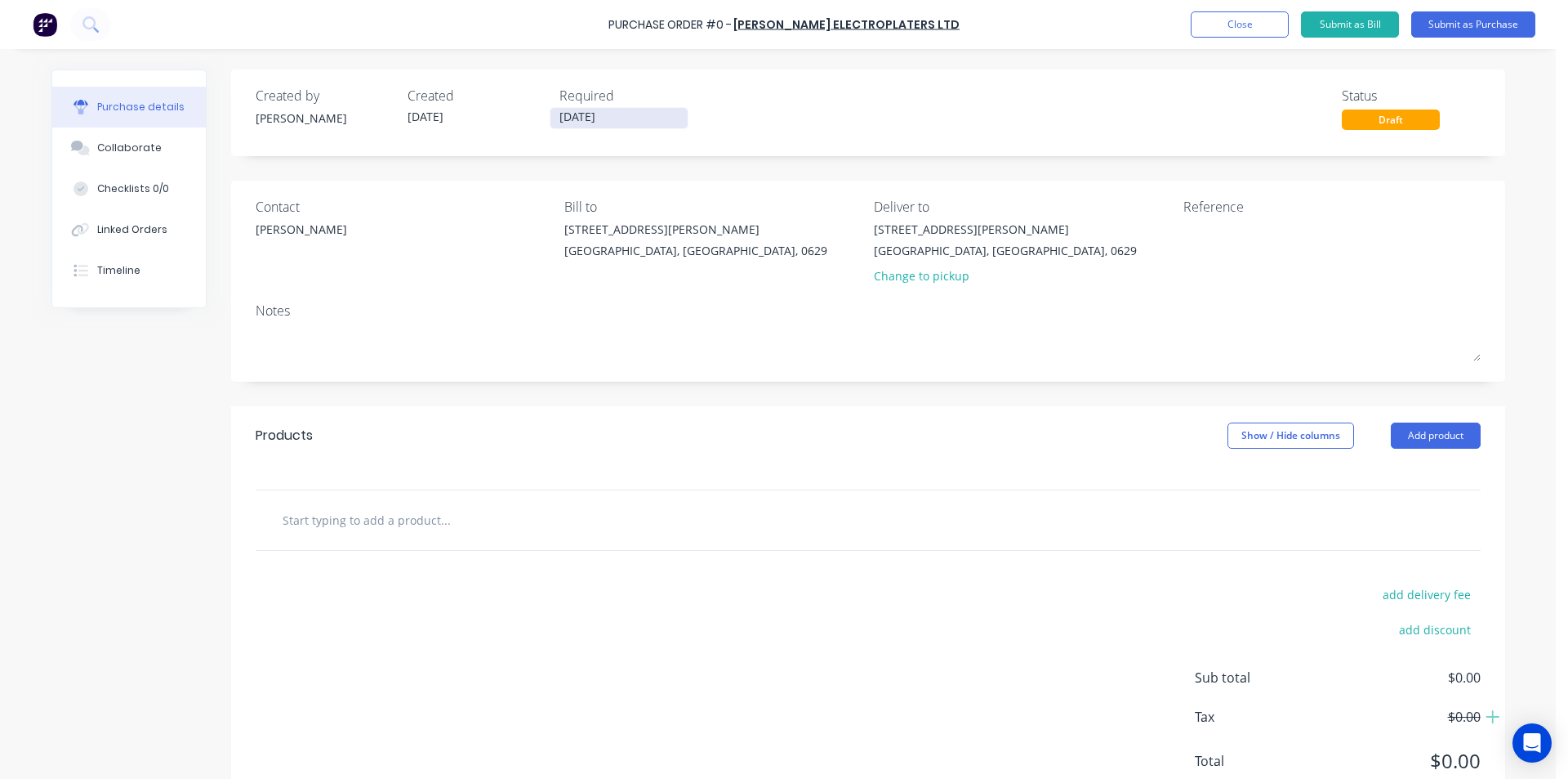
click at [592, 121] on input "[DATE]" at bounding box center [619, 118] width 137 height 20
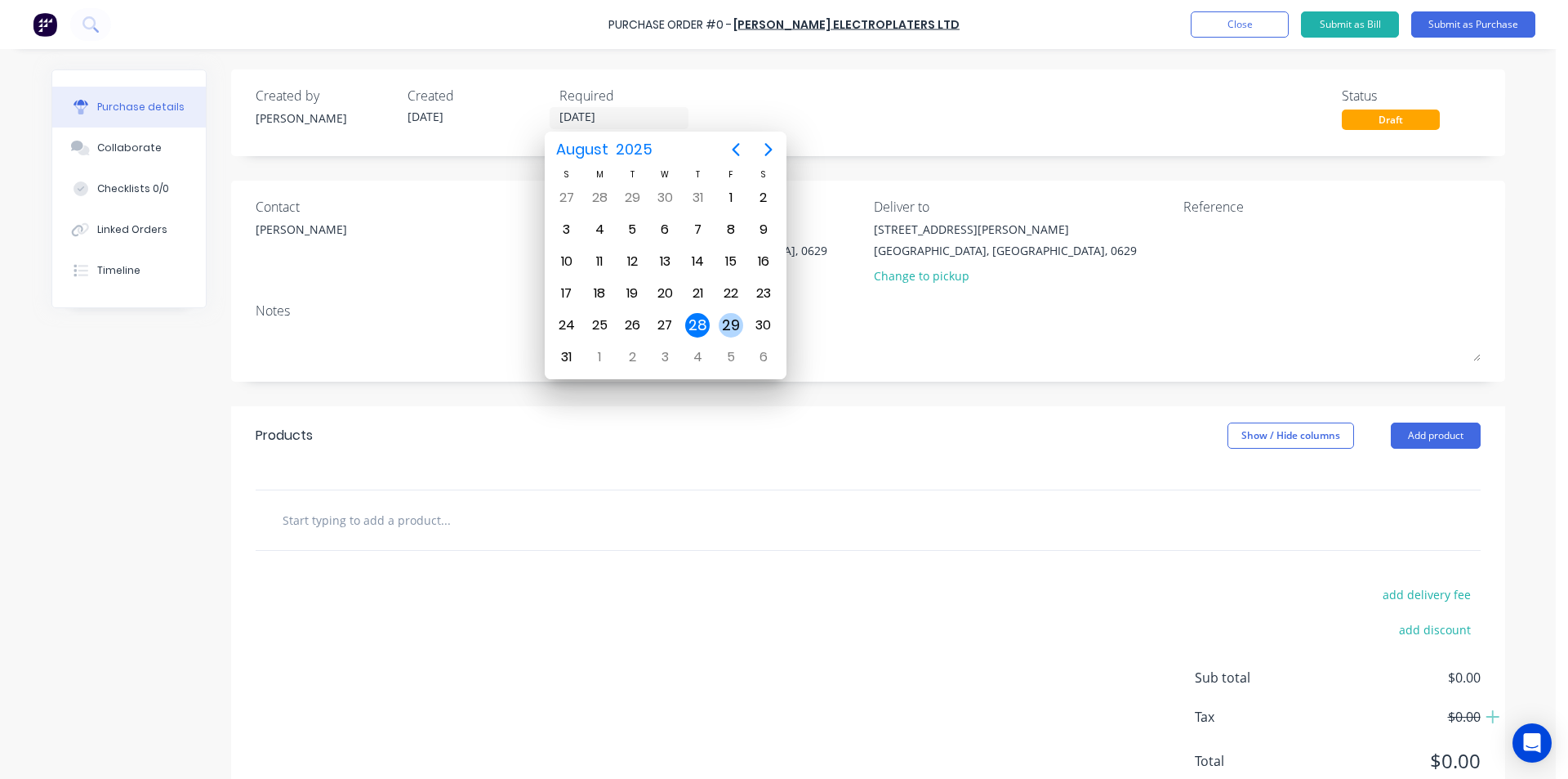
click at [726, 325] on div "29" at bounding box center [731, 325] width 25 height 25
type input "[DATE]"
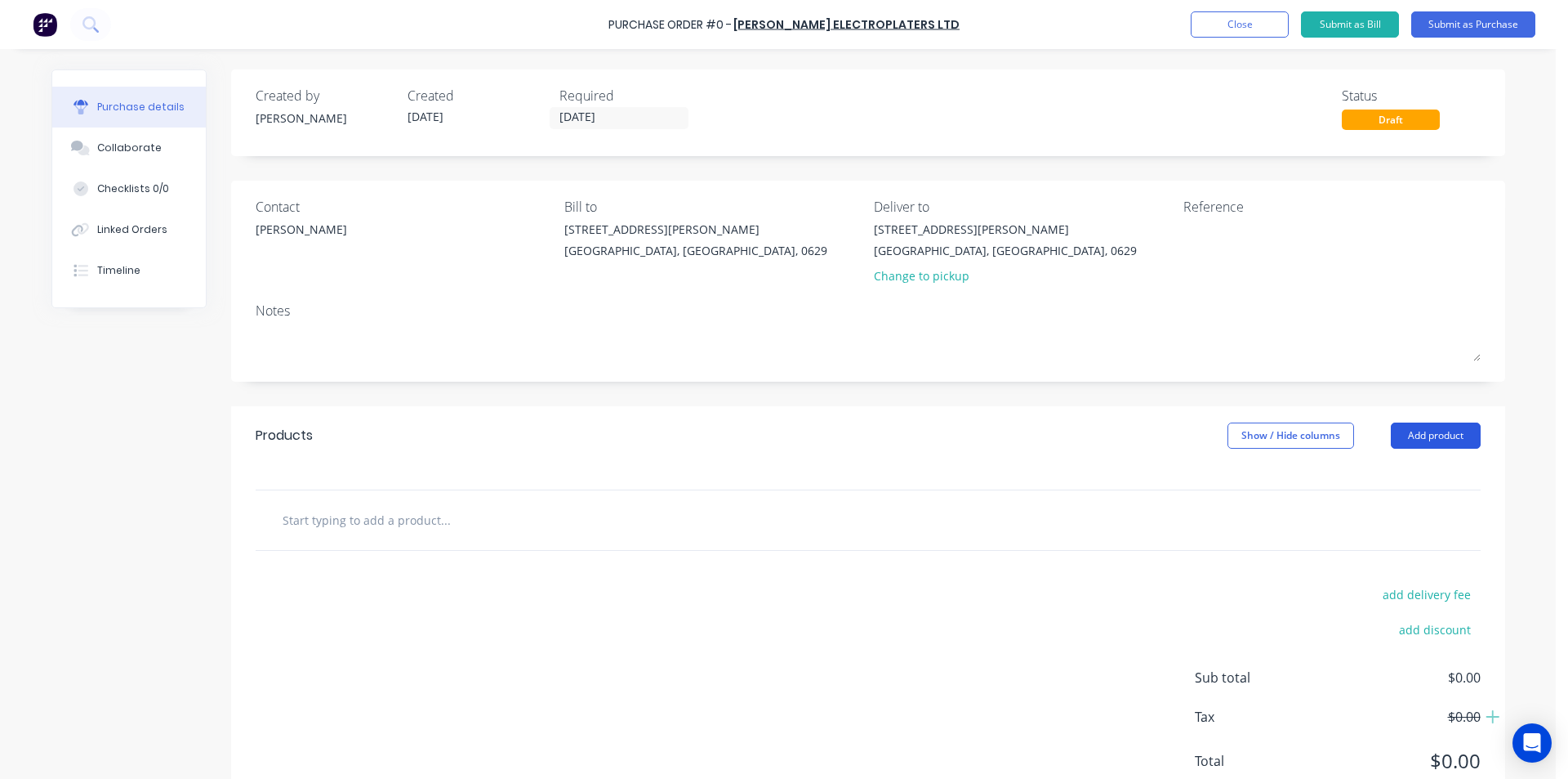
click at [1419, 439] on button "Add product" at bounding box center [1435, 435] width 90 height 26
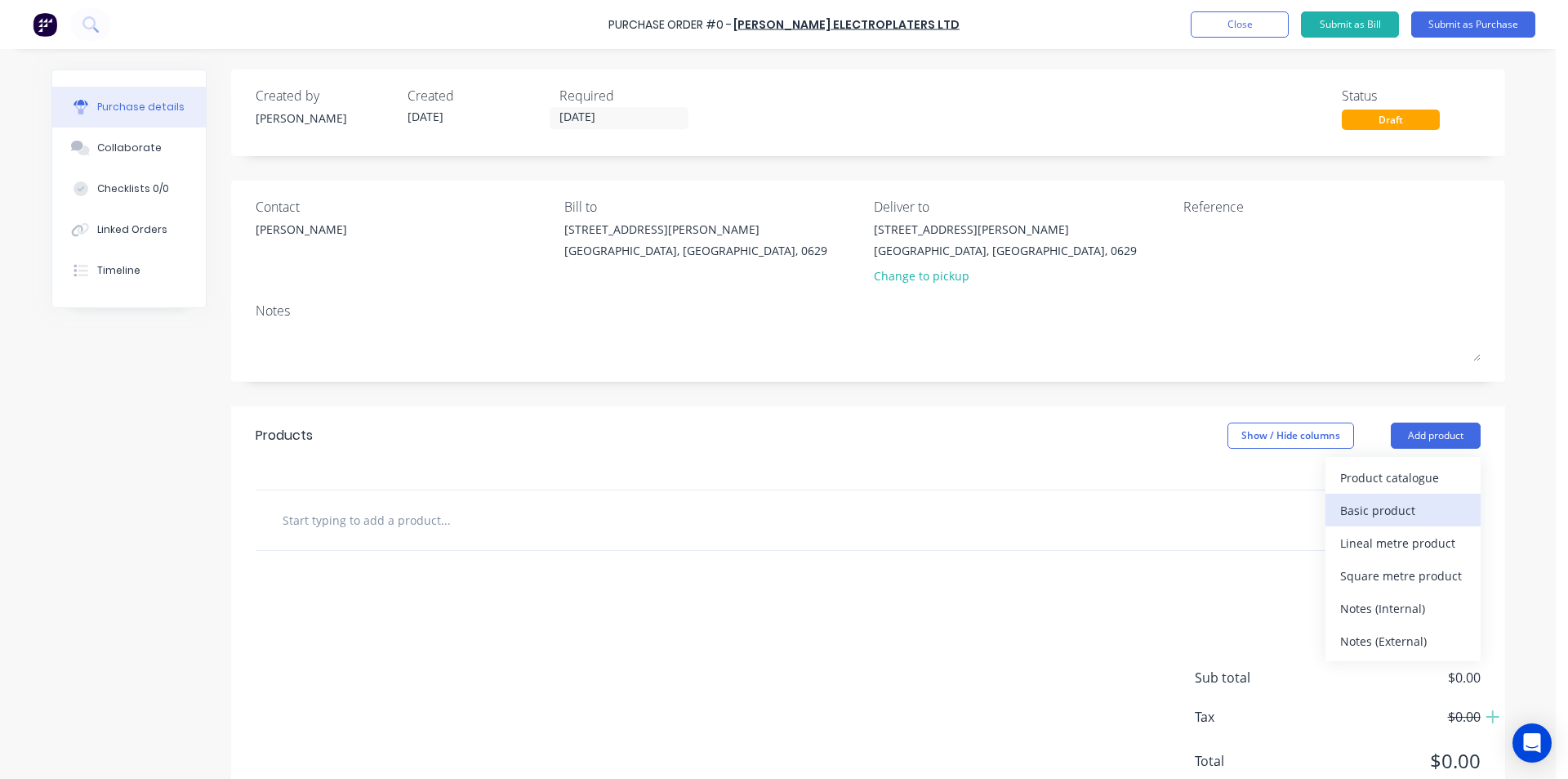
click at [1388, 512] on div "Basic product" at bounding box center [1402, 510] width 126 height 24
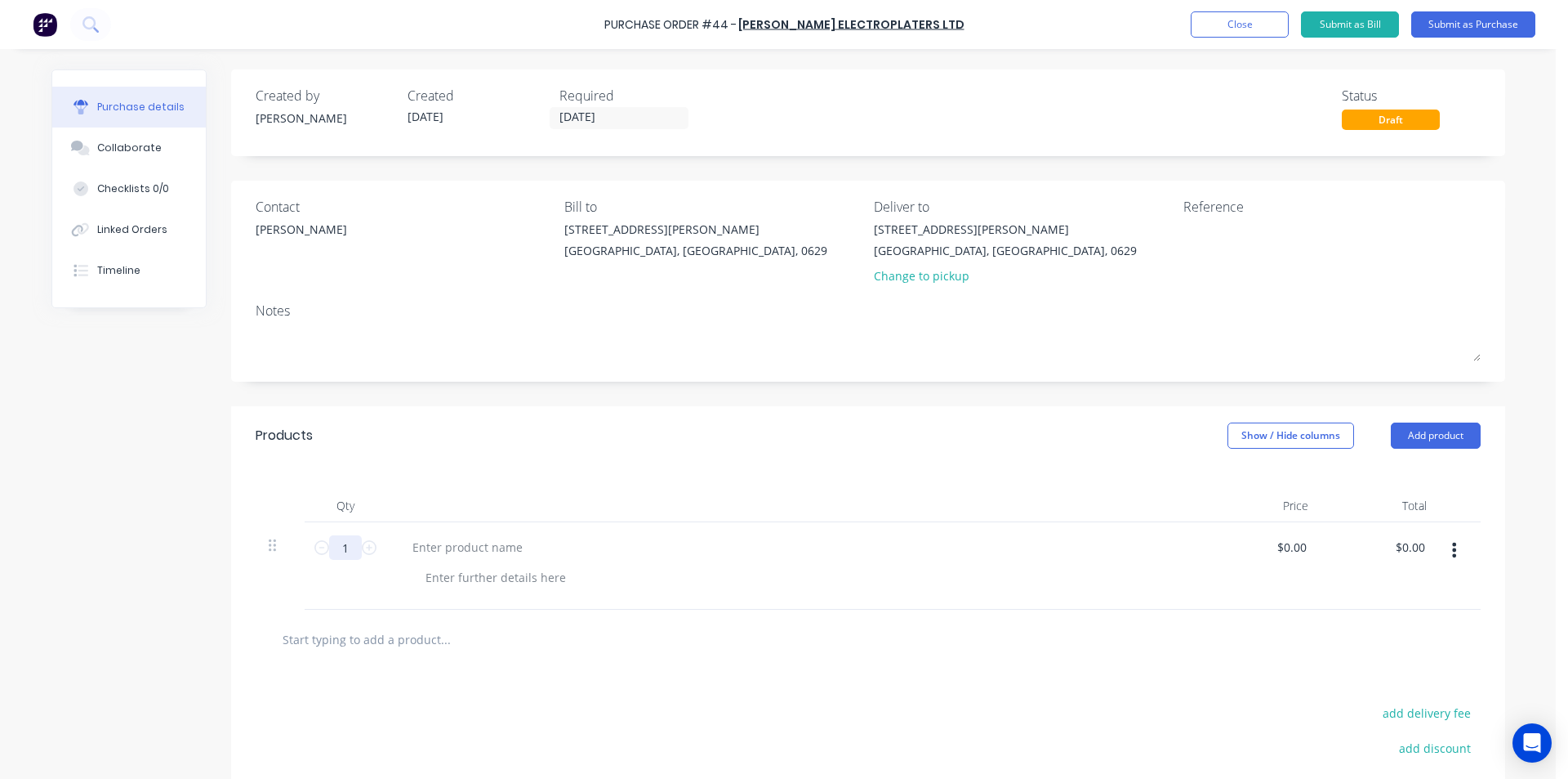
click at [343, 545] on input "1" at bounding box center [345, 547] width 33 height 25
click at [429, 545] on div at bounding box center [467, 546] width 136 height 24
click at [1303, 546] on input "0.0000" at bounding box center [1288, 546] width 45 height 24
click at [1266, 546] on input "0.0000" at bounding box center [1288, 546] width 45 height 24
type input "0"
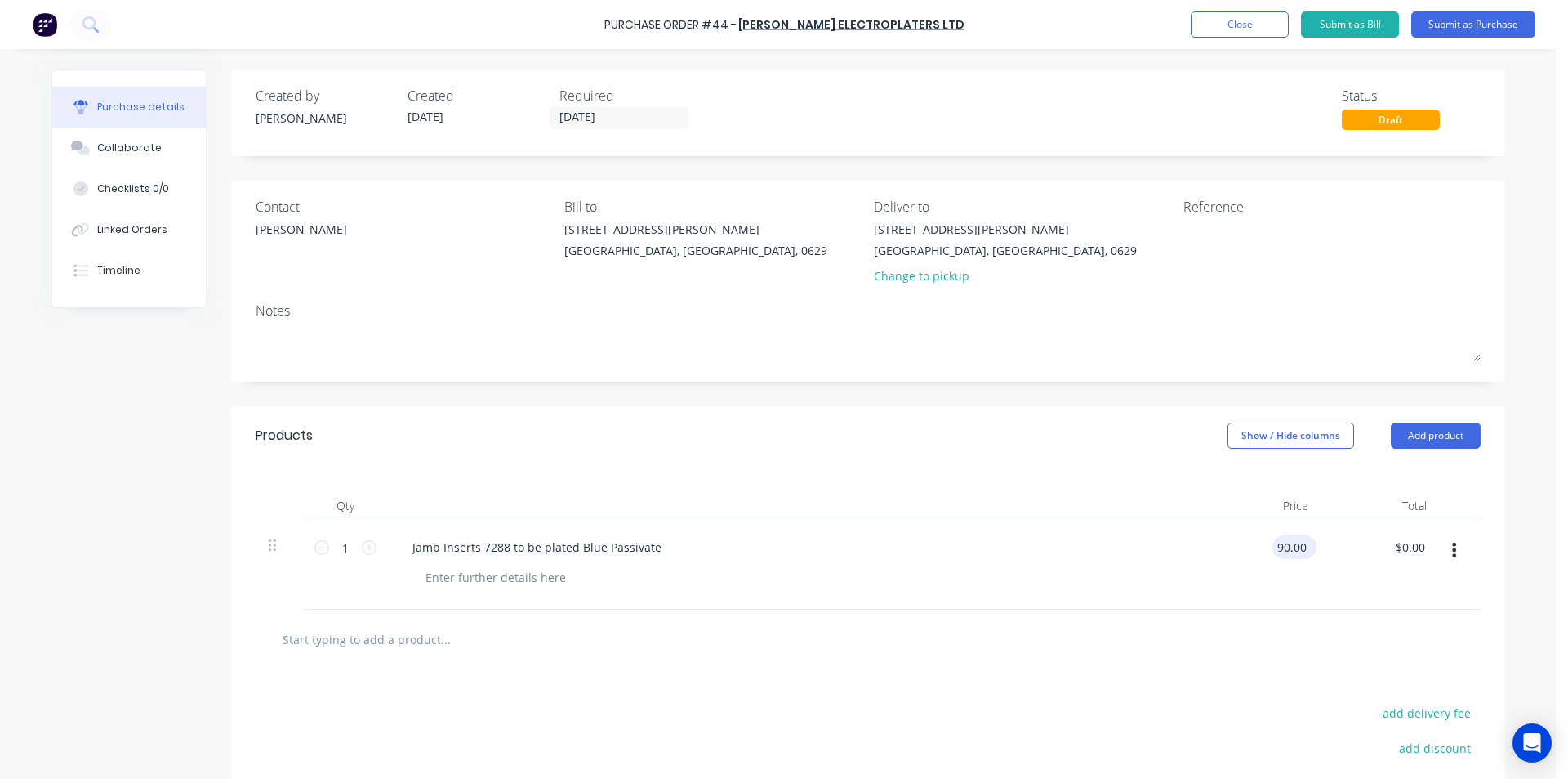
type input "$90.00"
click at [1456, 22] on button "Submit as Purchase" at bounding box center [1473, 24] width 124 height 26
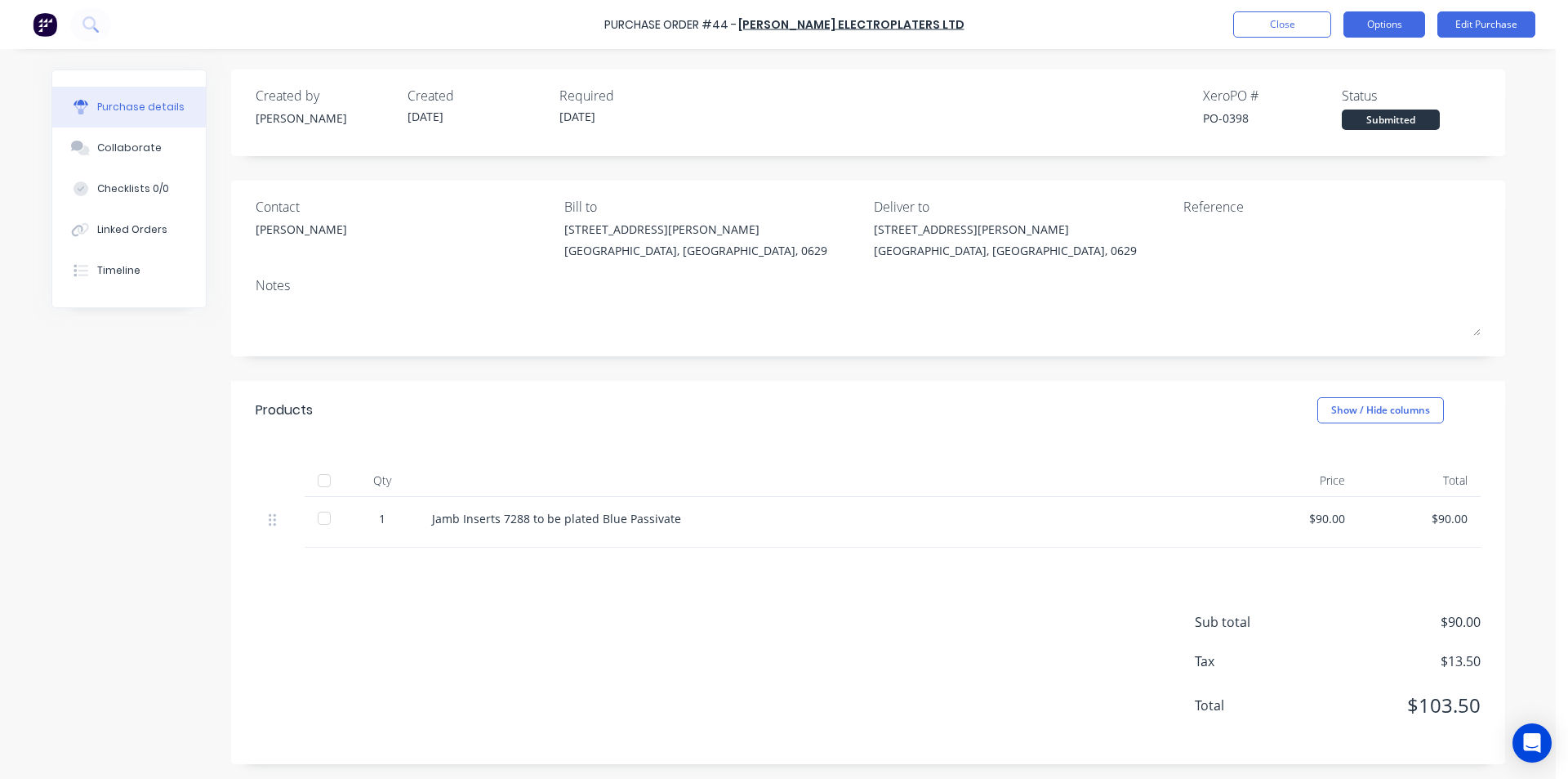
click at [1399, 31] on button "Options" at bounding box center [1384, 24] width 82 height 26
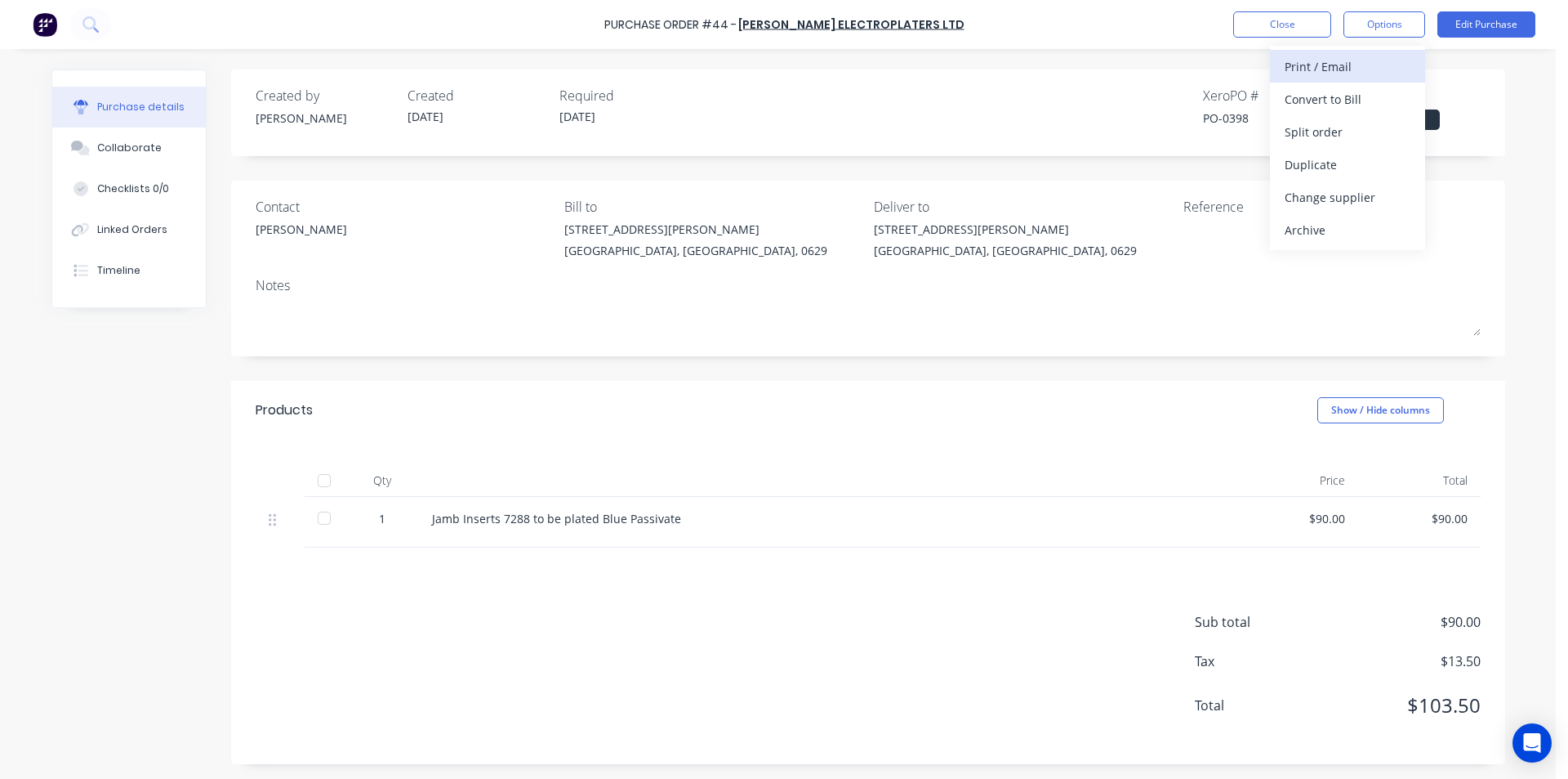
click at [1319, 69] on div "Print / Email" at bounding box center [1347, 66] width 126 height 24
click at [1317, 100] on div "With pricing" at bounding box center [1347, 99] width 126 height 24
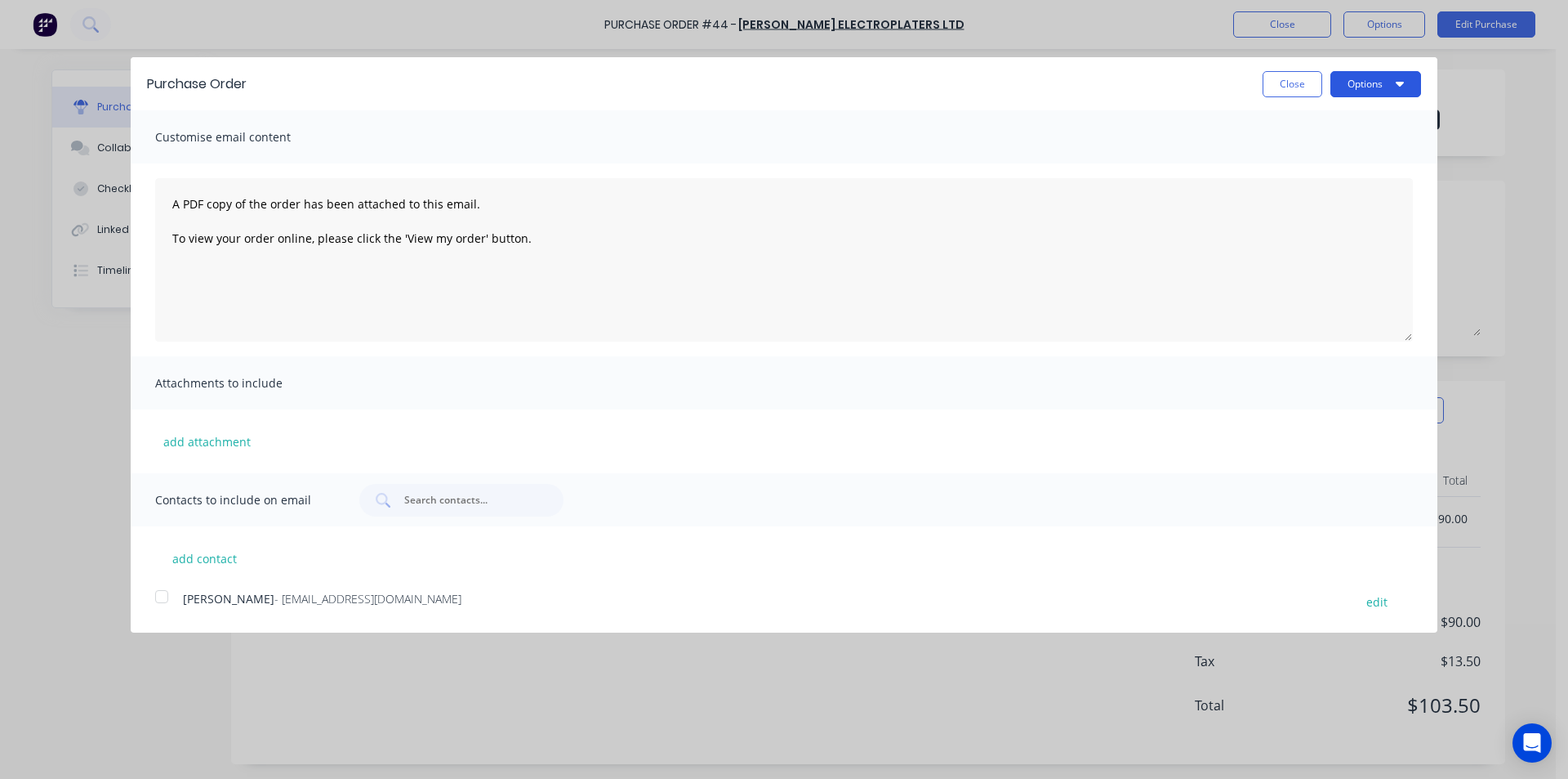
click at [1359, 84] on button "Options" at bounding box center [1376, 84] width 91 height 26
click at [1311, 133] on div "Print" at bounding box center [1343, 125] width 126 height 24
click at [1291, 81] on button "Close" at bounding box center [1292, 84] width 60 height 26
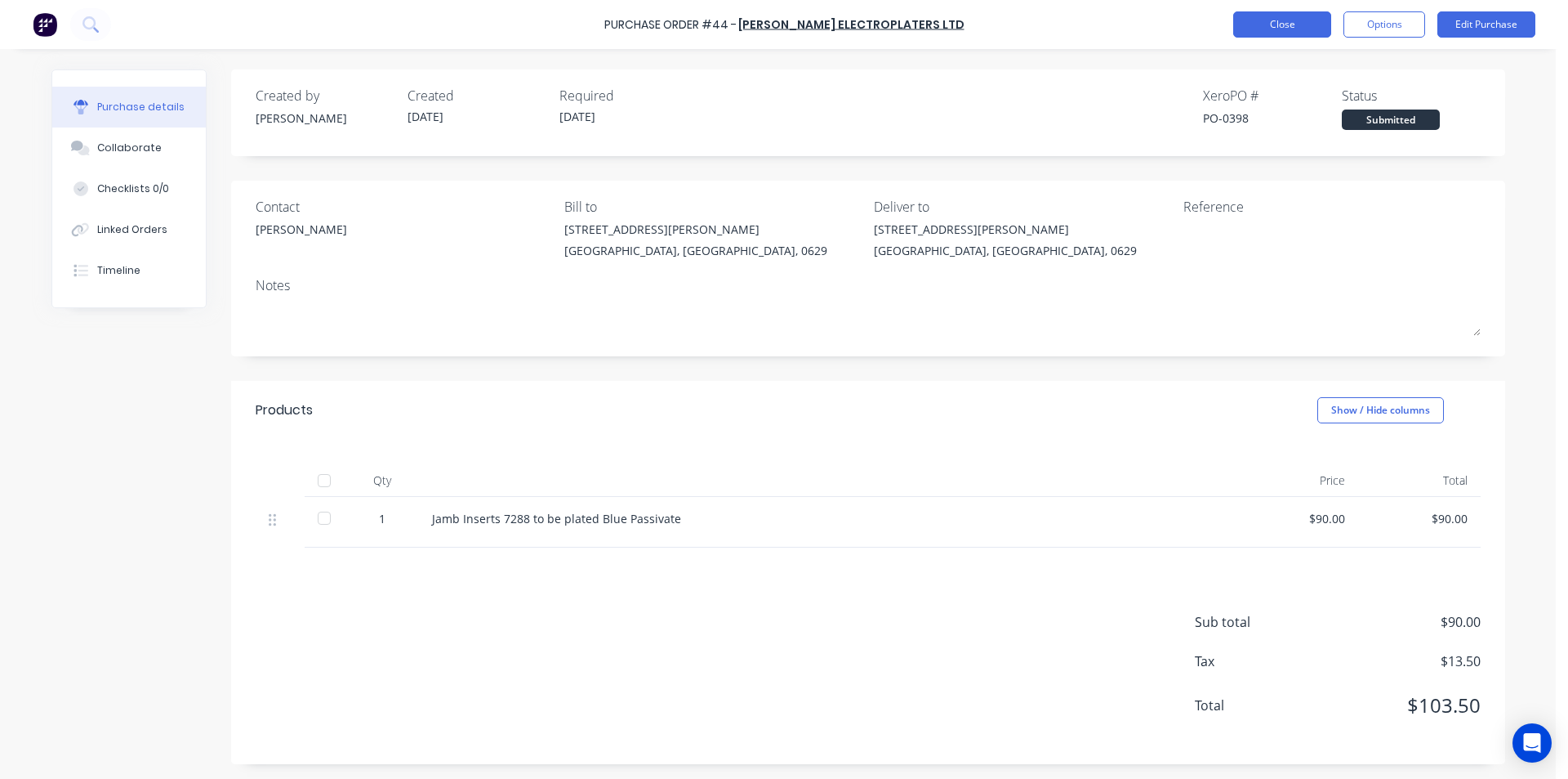
click at [1290, 22] on button "Close" at bounding box center [1282, 24] width 98 height 26
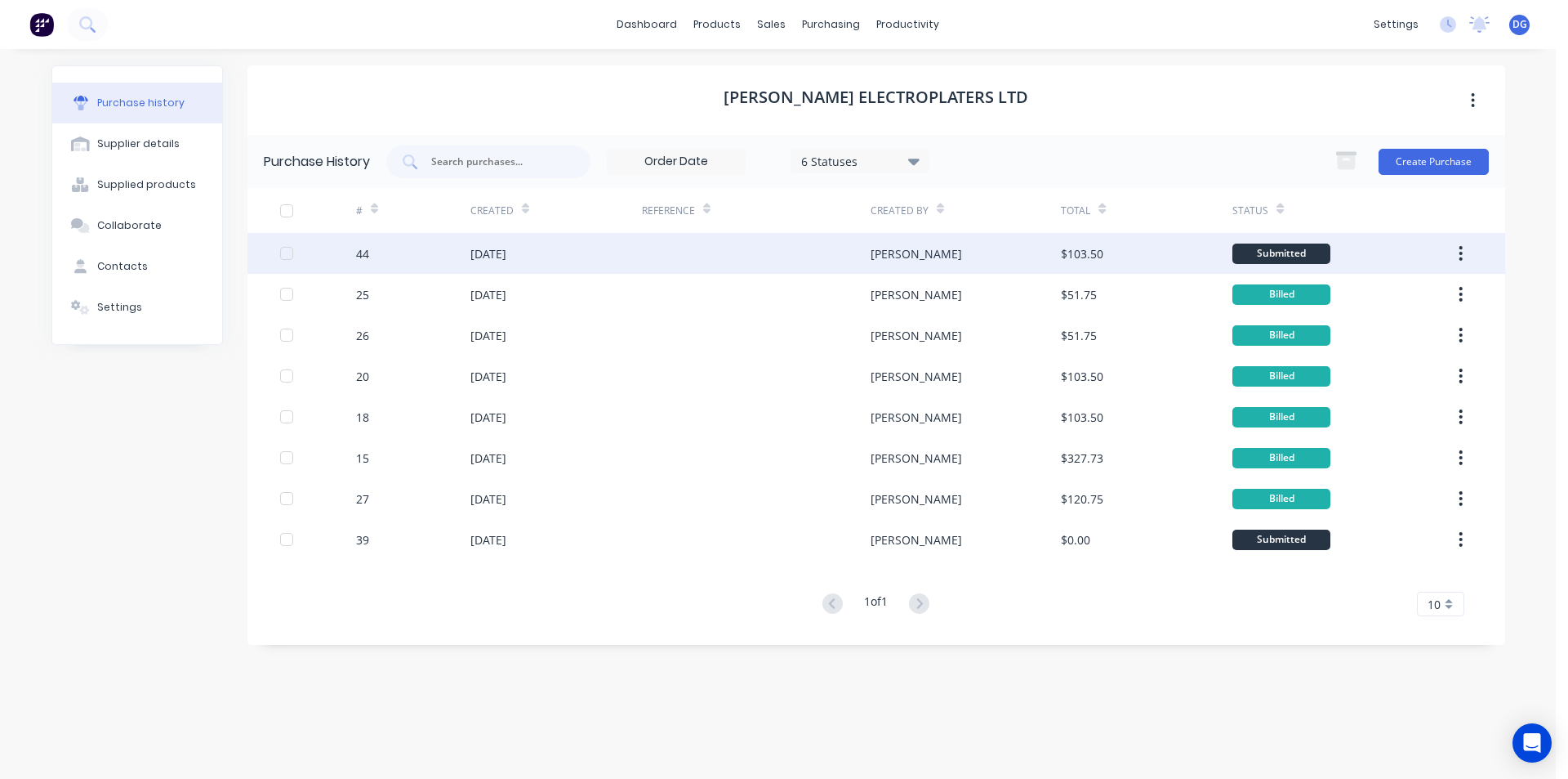
click at [505, 250] on div "[DATE]" at bounding box center [488, 253] width 36 height 17
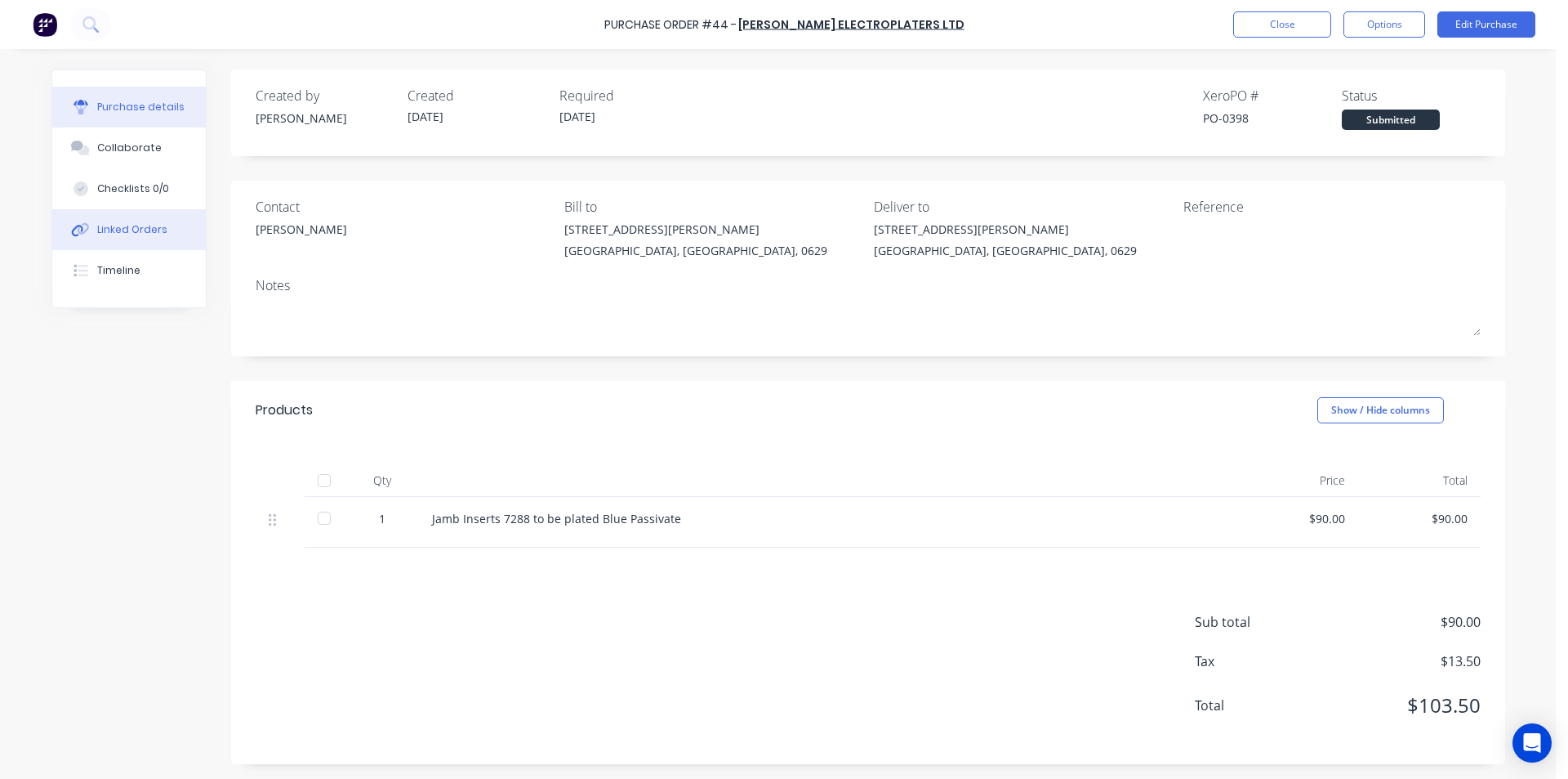
click at [128, 229] on div "Linked Orders" at bounding box center [132, 229] width 70 height 15
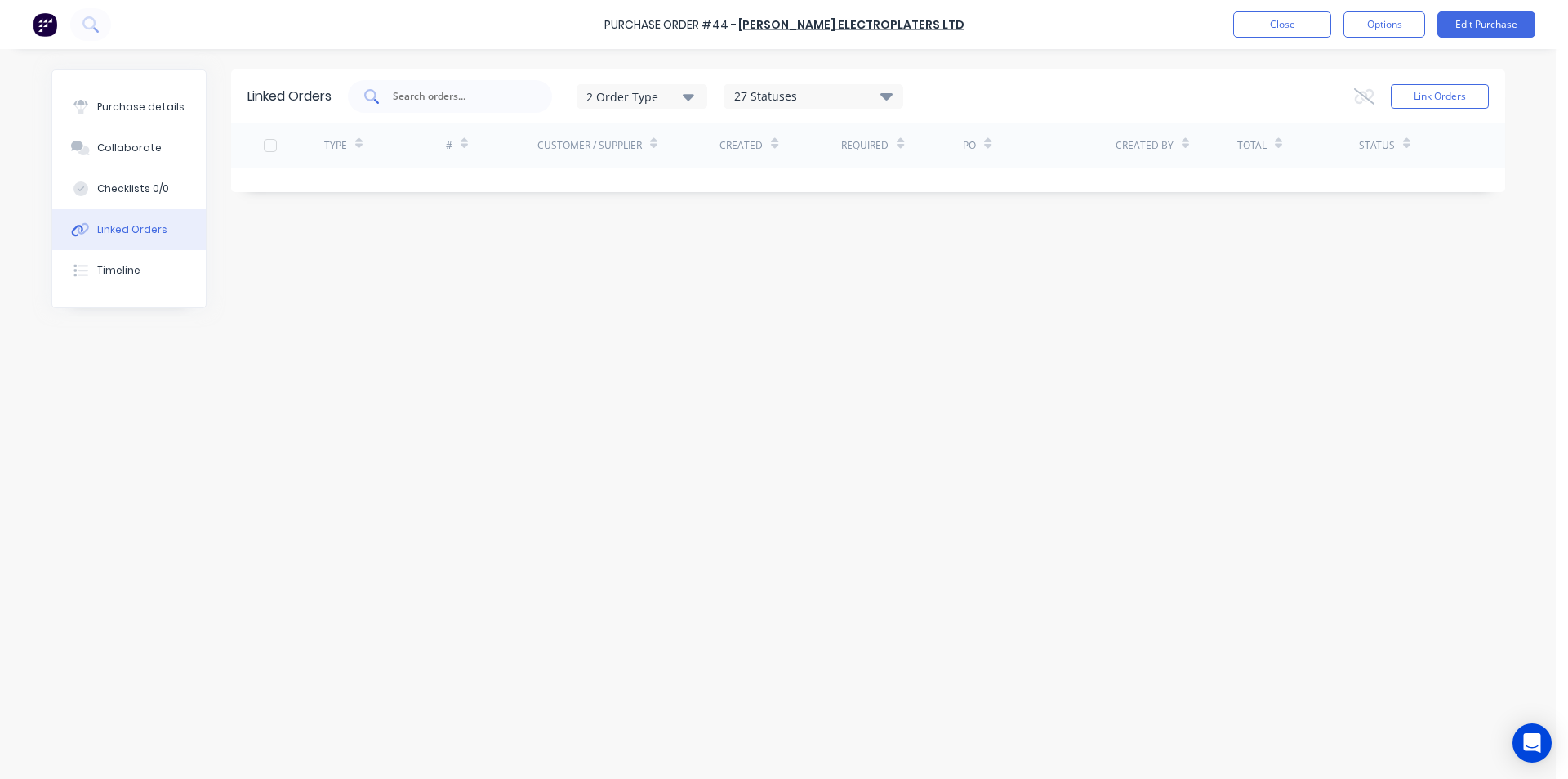
click at [425, 94] on input "text" at bounding box center [459, 96] width 135 height 16
type input "c"
type input "CS"
click at [1286, 27] on button "Close" at bounding box center [1282, 24] width 98 height 26
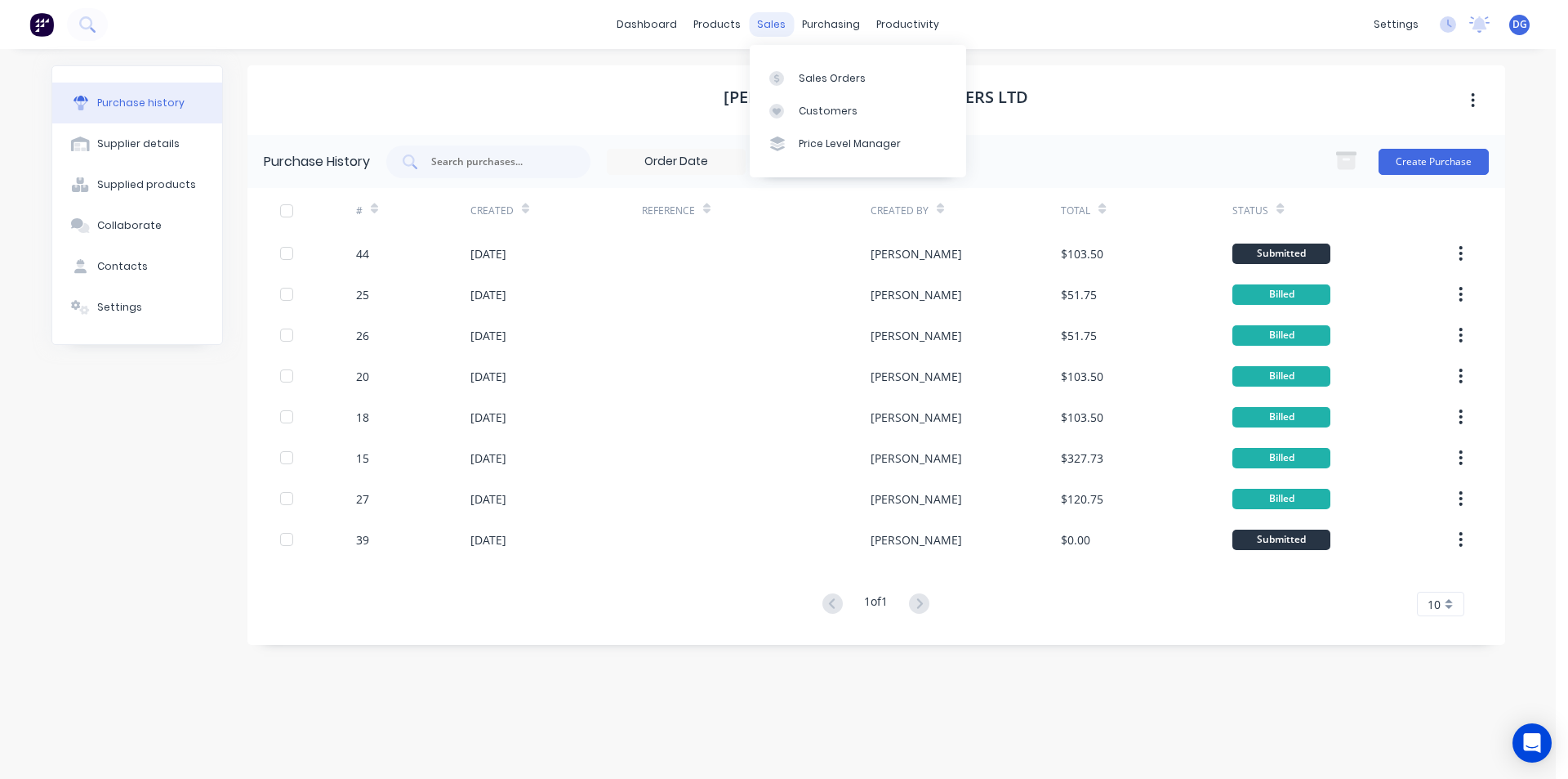
click at [768, 23] on div "sales" at bounding box center [772, 25] width 45 height 25
click at [815, 74] on div "Sales Orders" at bounding box center [832, 78] width 67 height 15
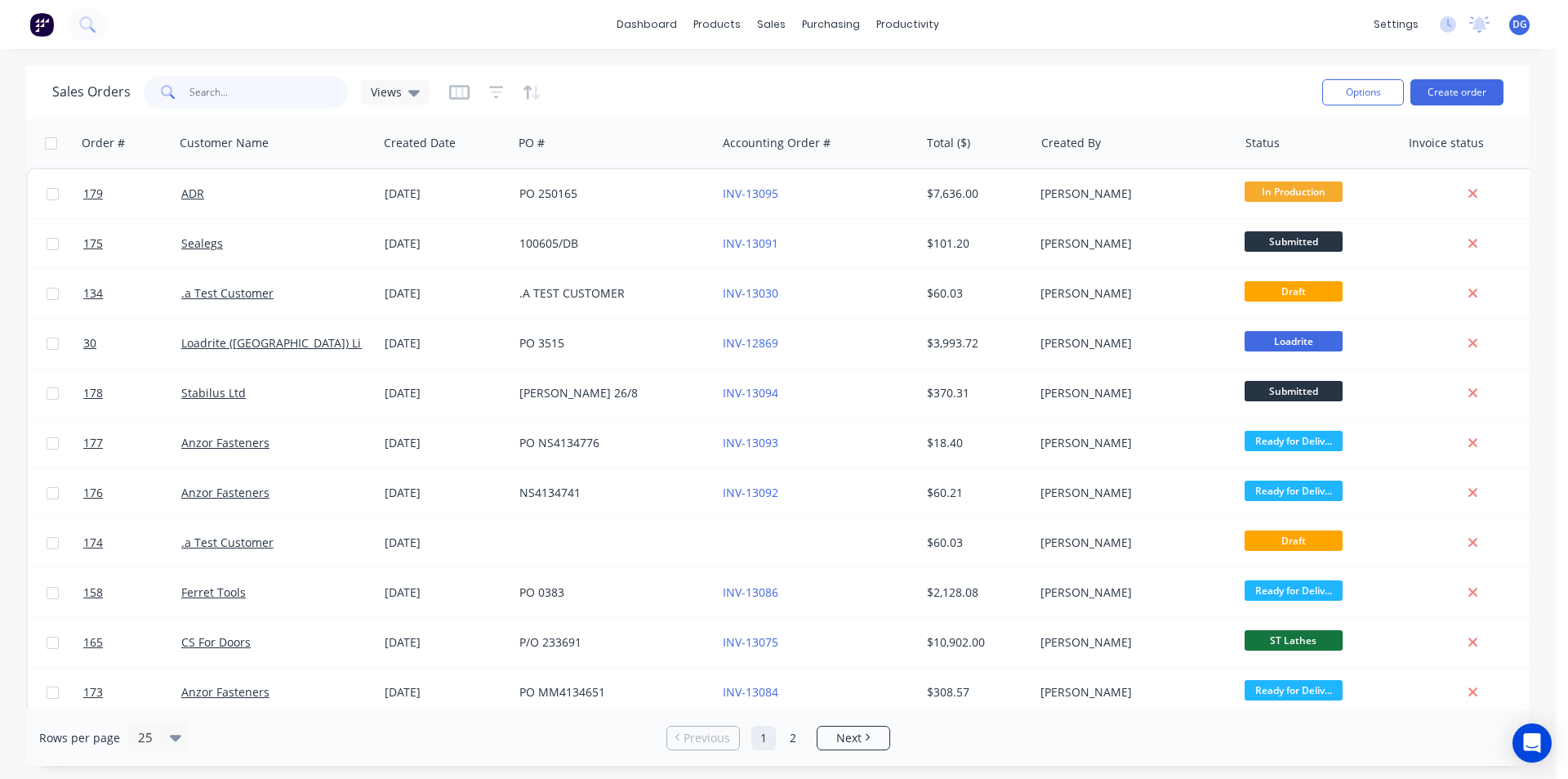
click at [242, 90] on input "text" at bounding box center [269, 92] width 159 height 33
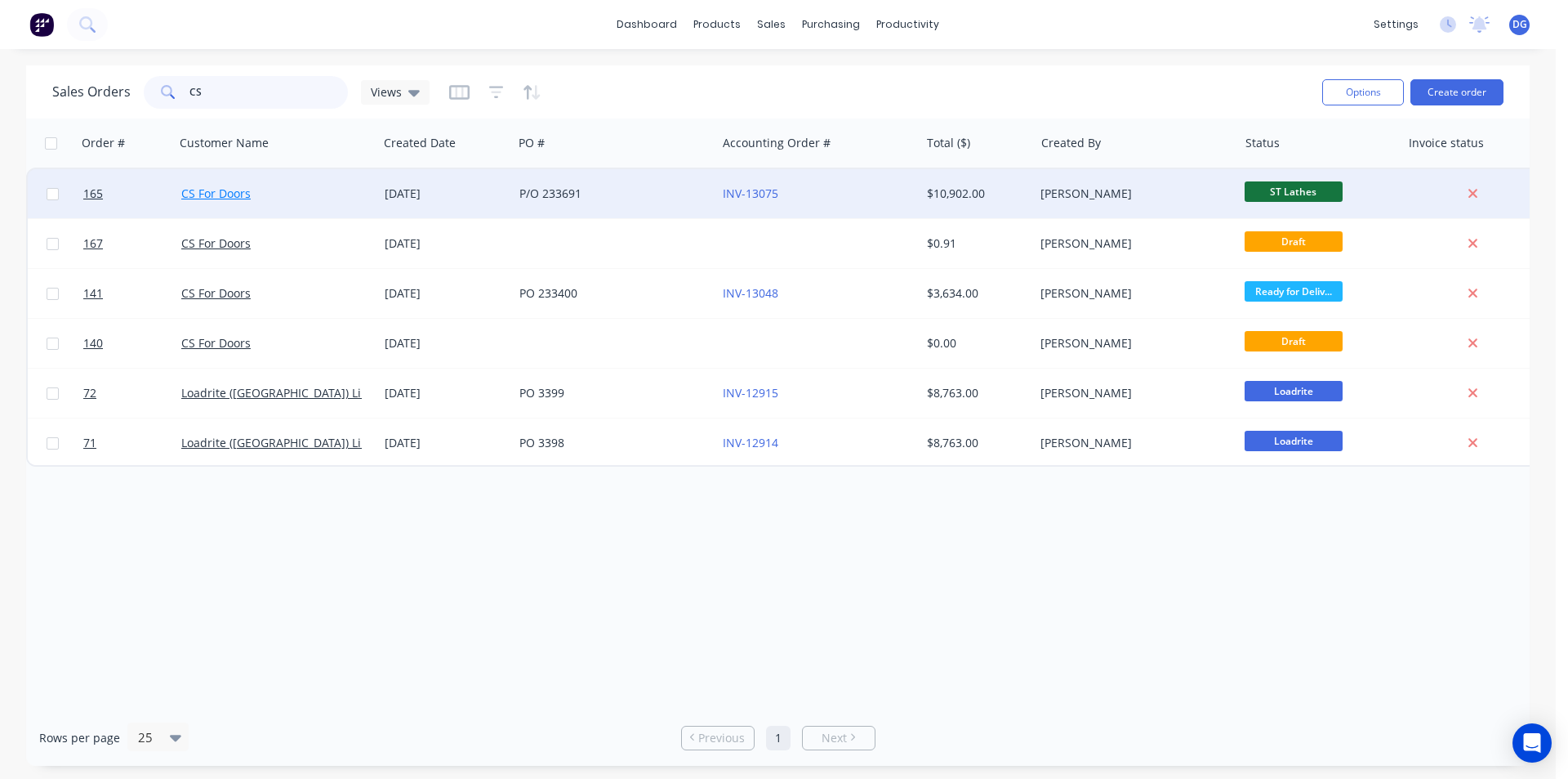
type input "CS"
click at [215, 193] on link "CS For Doors" at bounding box center [216, 193] width 69 height 15
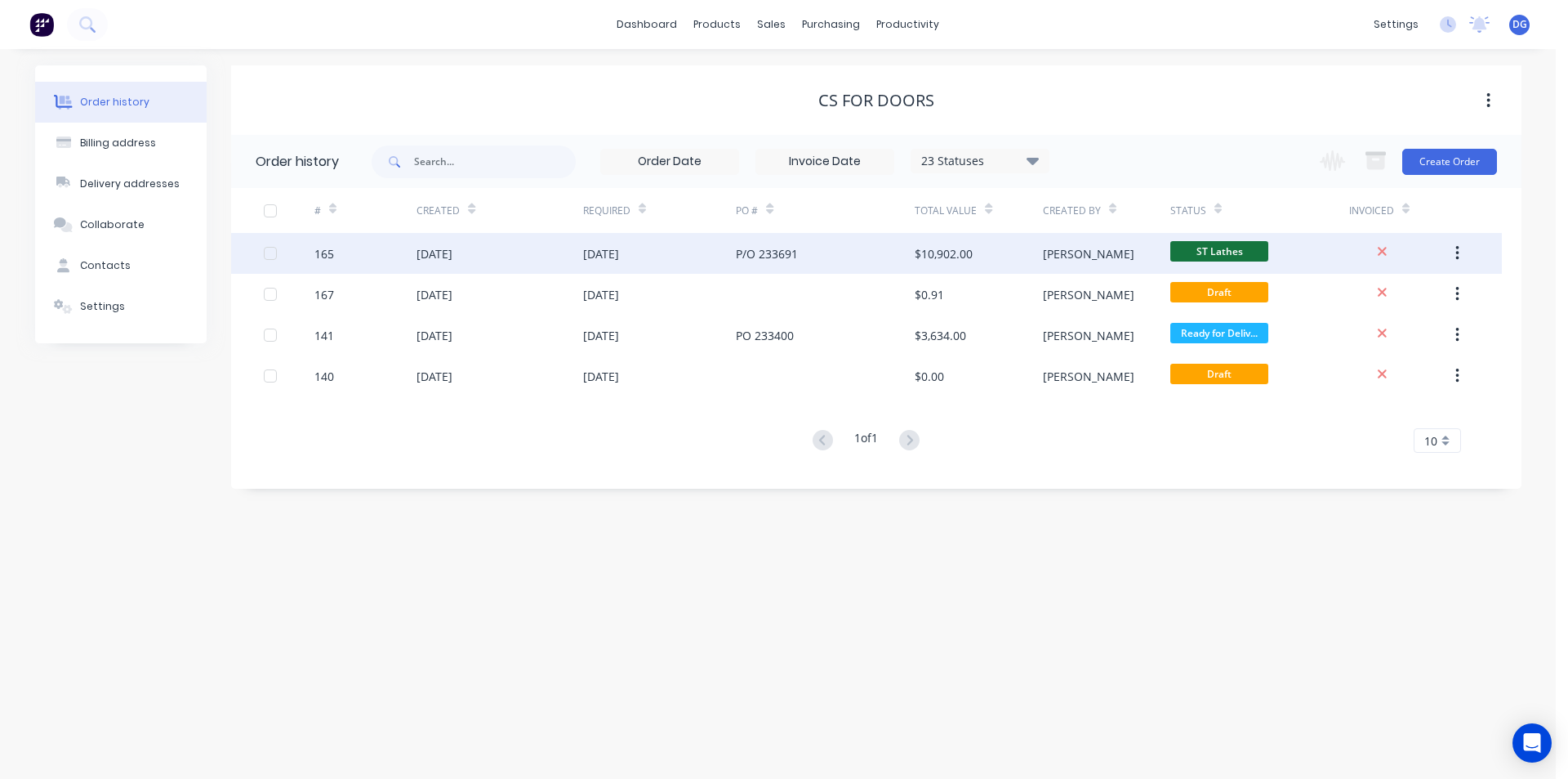
click at [427, 255] on div "[DATE]" at bounding box center [435, 253] width 36 height 17
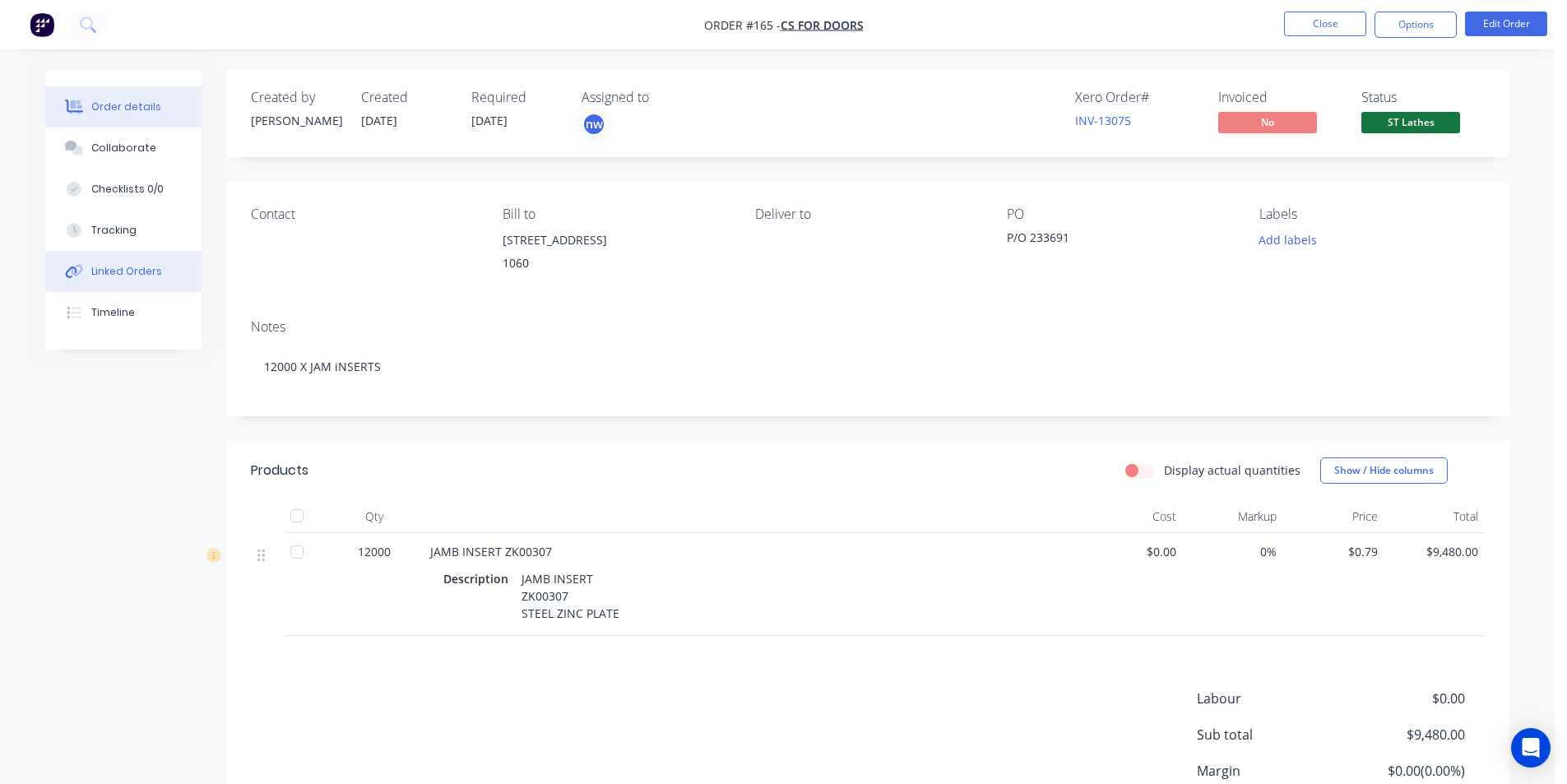
click at [124, 272] on div "Linked Orders" at bounding box center [127, 271] width 71 height 15
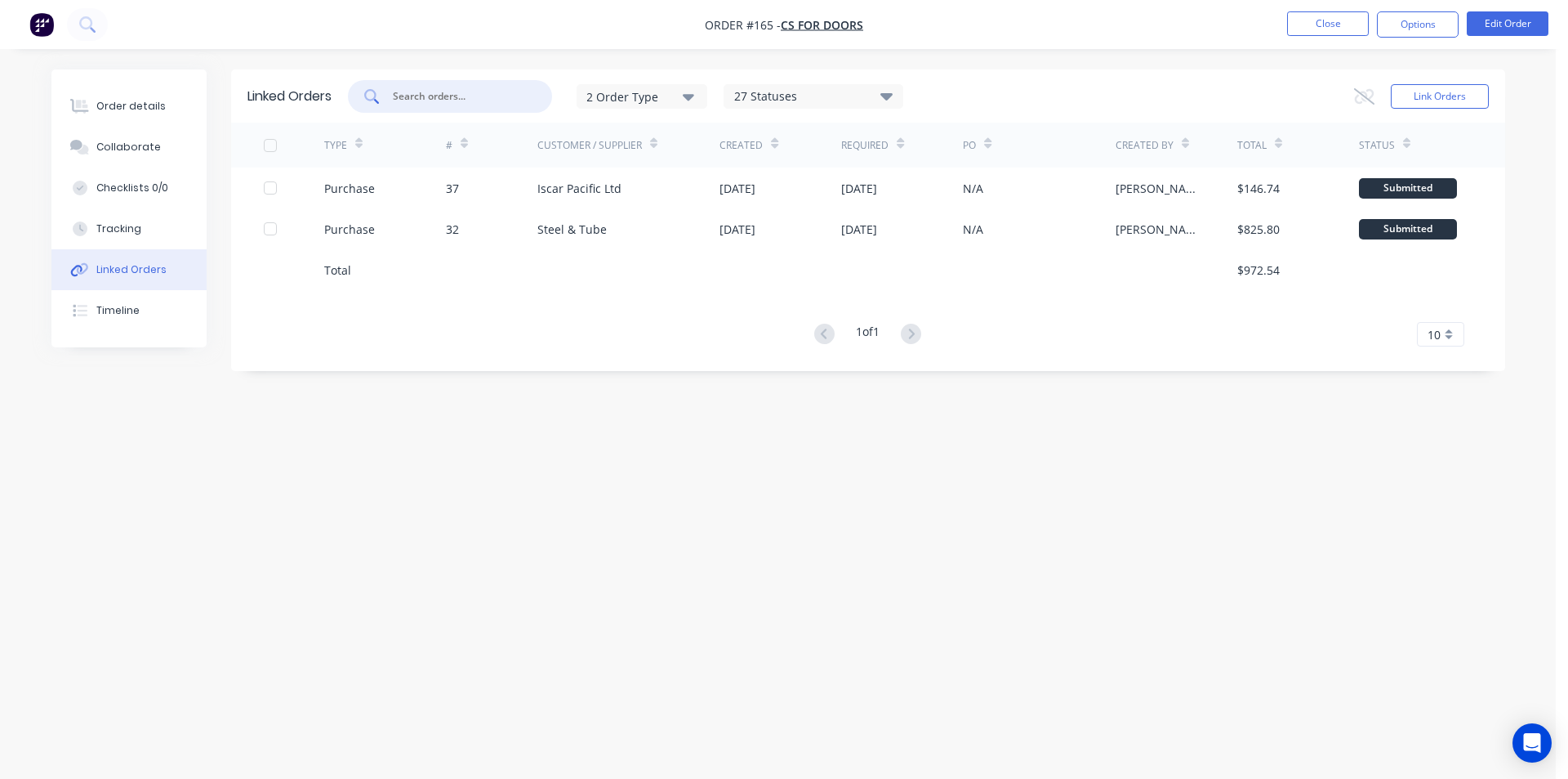
click at [442, 96] on input "text" at bounding box center [459, 96] width 135 height 16
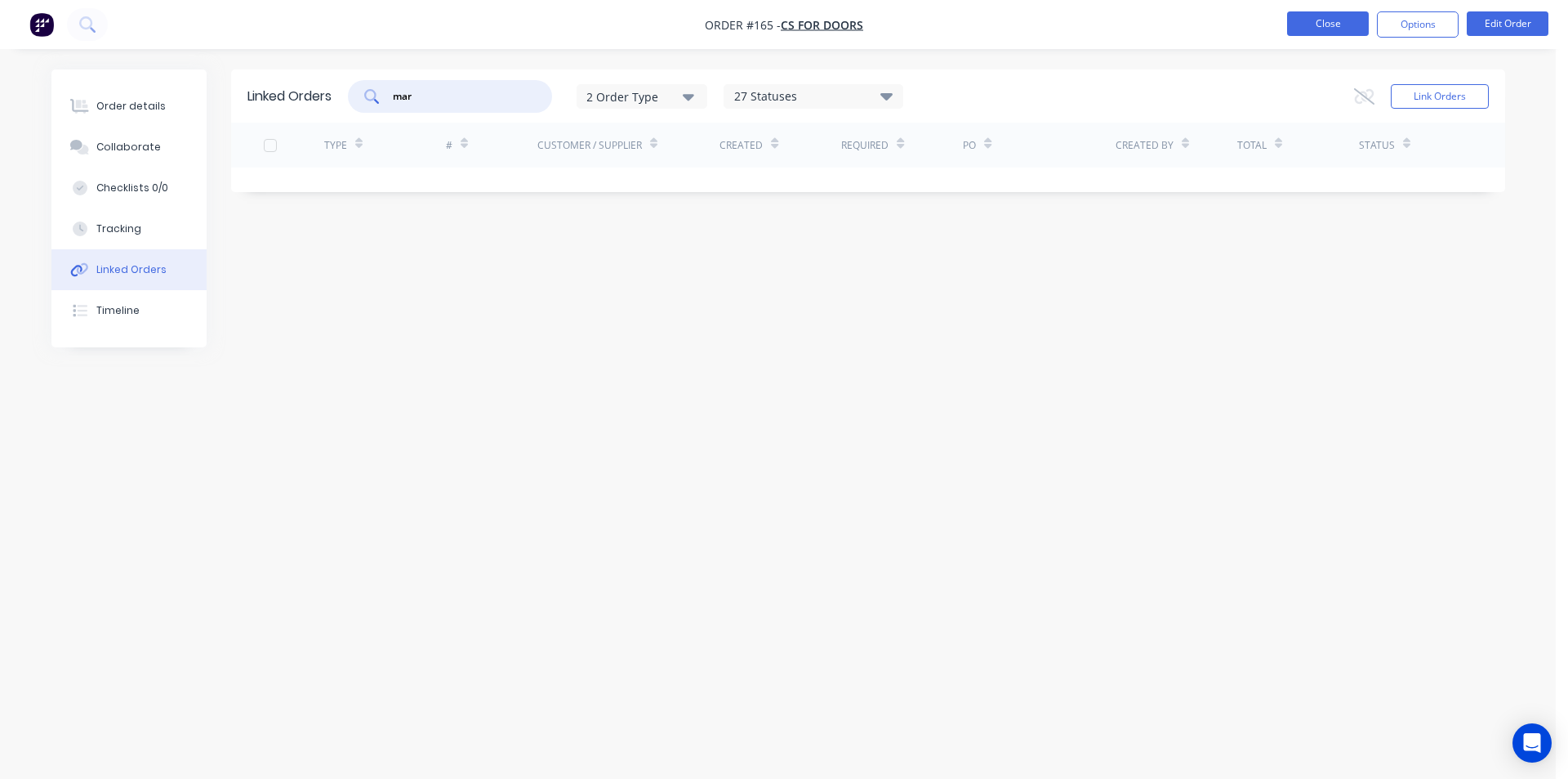
type input "mar"
click at [1329, 25] on button "Close" at bounding box center [1328, 24] width 82 height 25
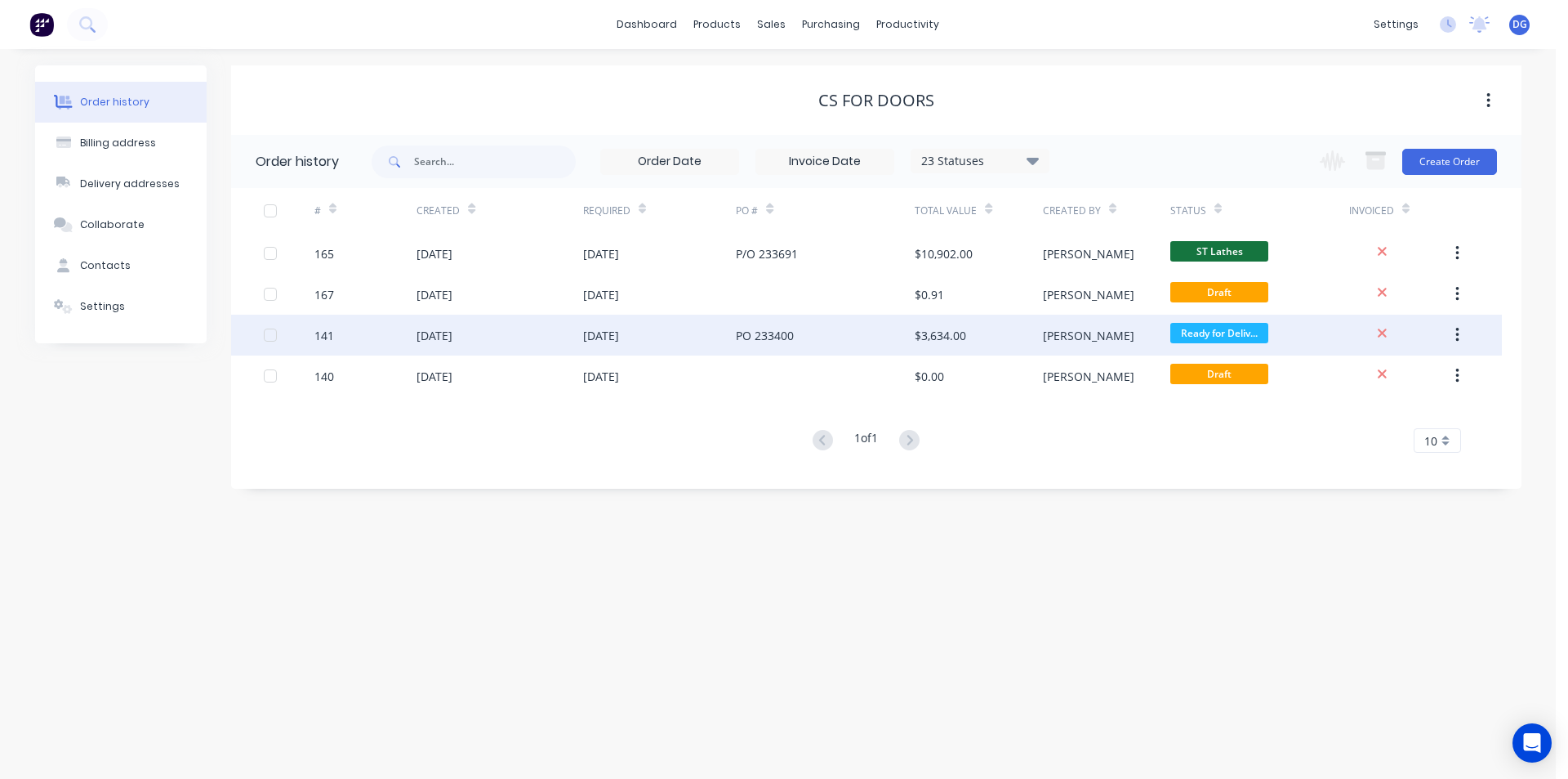
click at [453, 331] on div "[DATE]" at bounding box center [435, 335] width 36 height 17
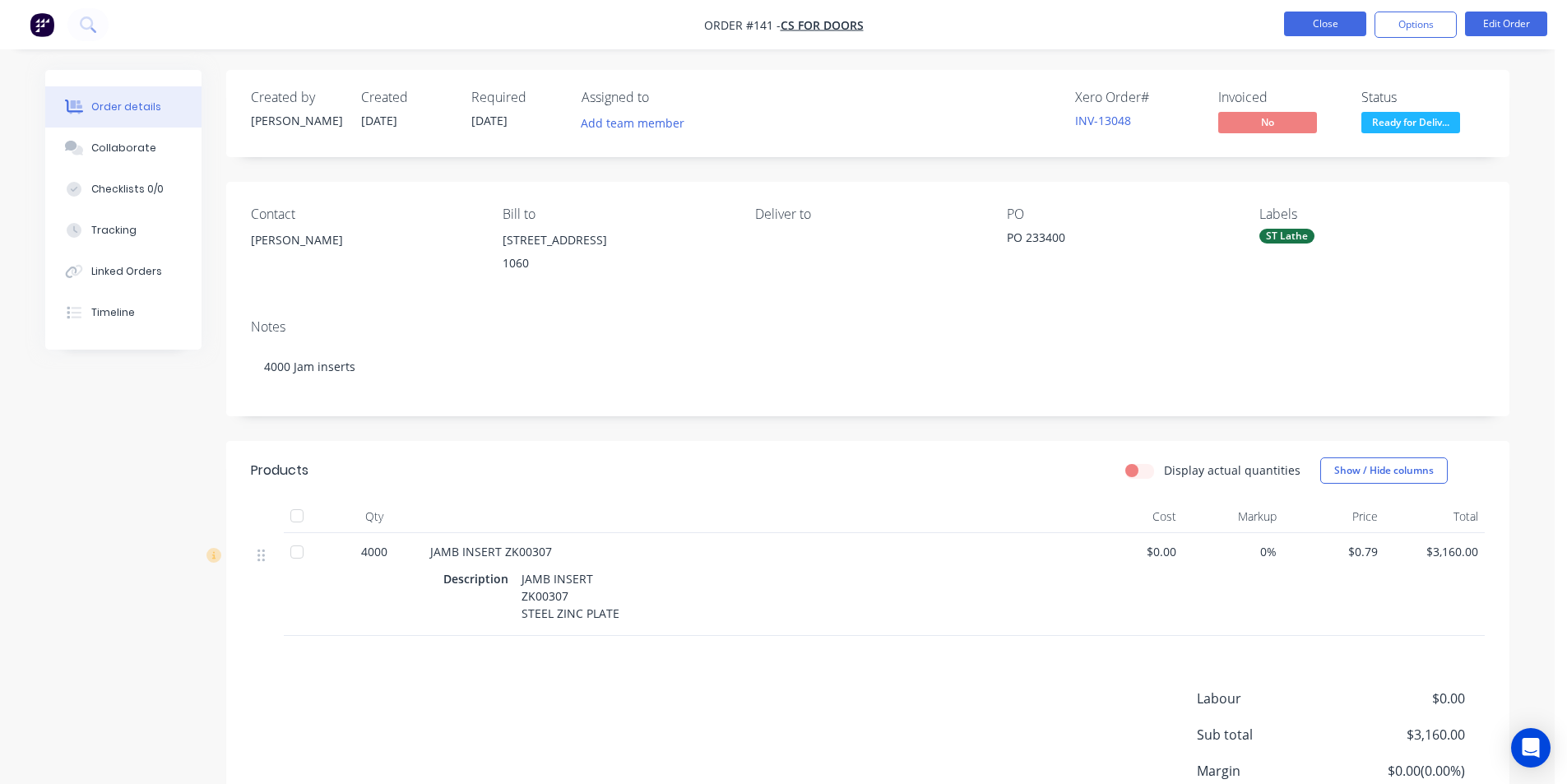
click at [1331, 19] on button "Close" at bounding box center [1326, 24] width 83 height 25
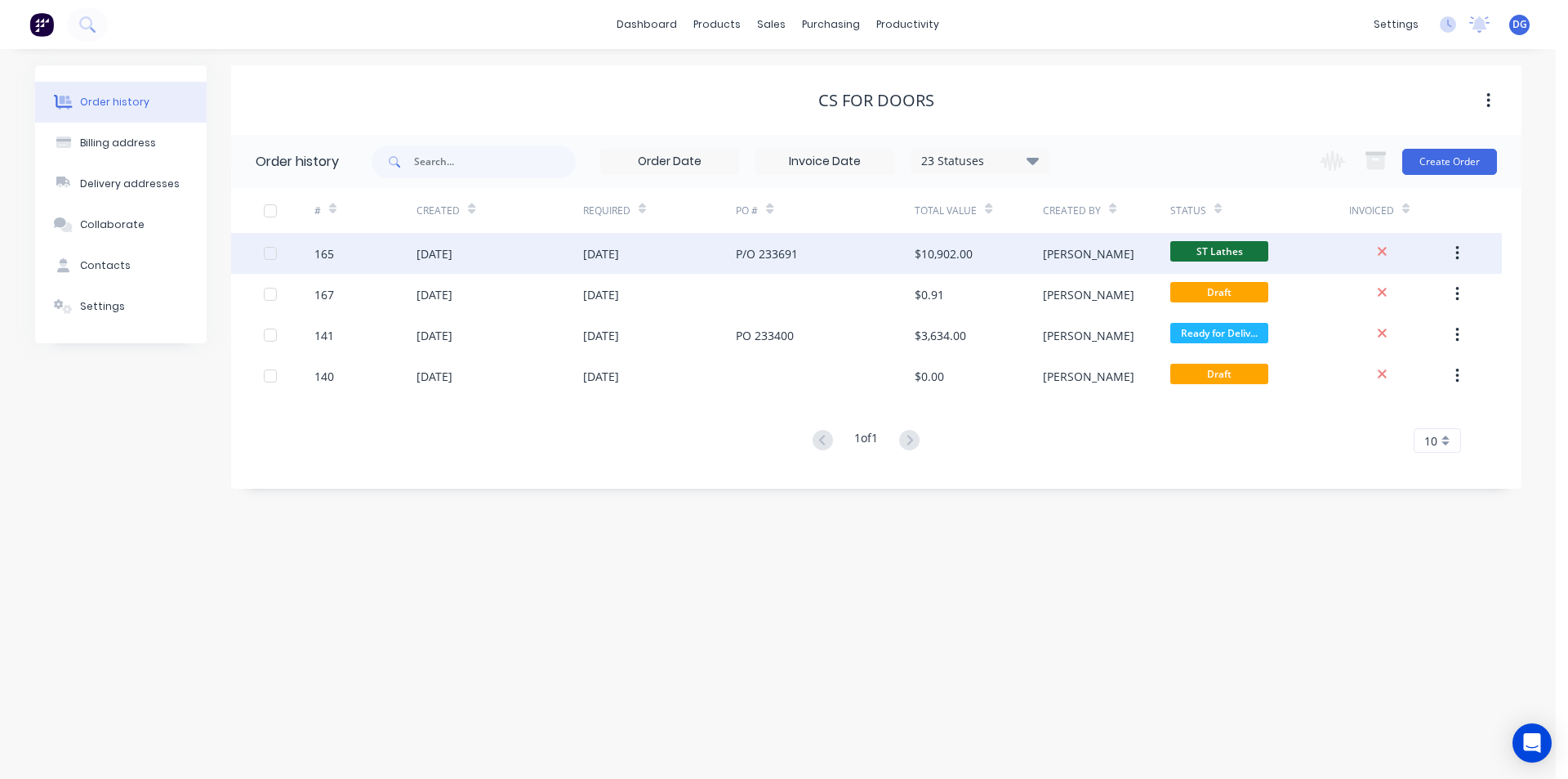
click at [1456, 257] on icon "button" at bounding box center [1458, 253] width 4 height 18
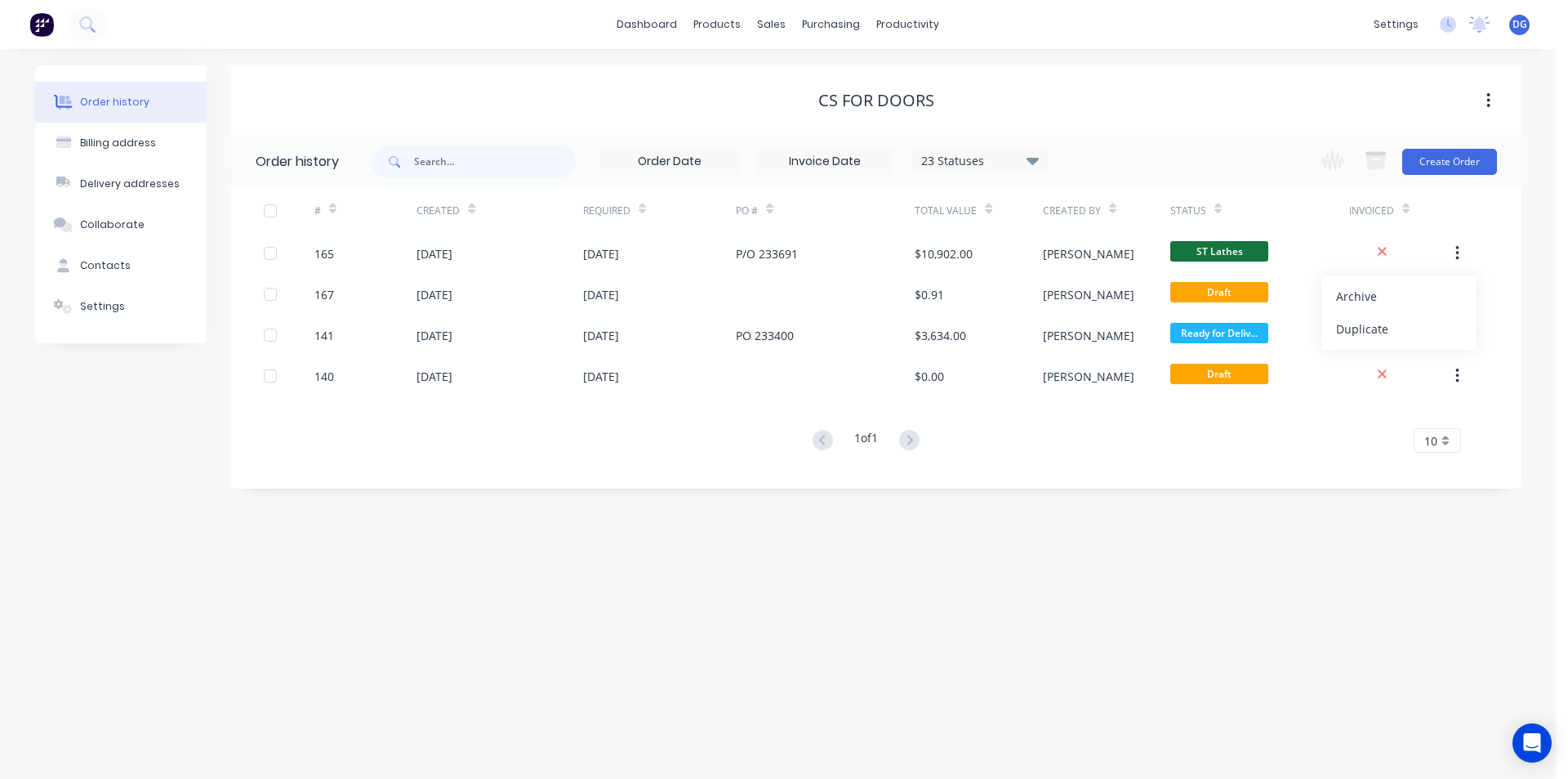
click at [723, 521] on div "Order history Billing address Delivery addresses Collaborate Contacts Settings …" at bounding box center [778, 414] width 1556 height 730
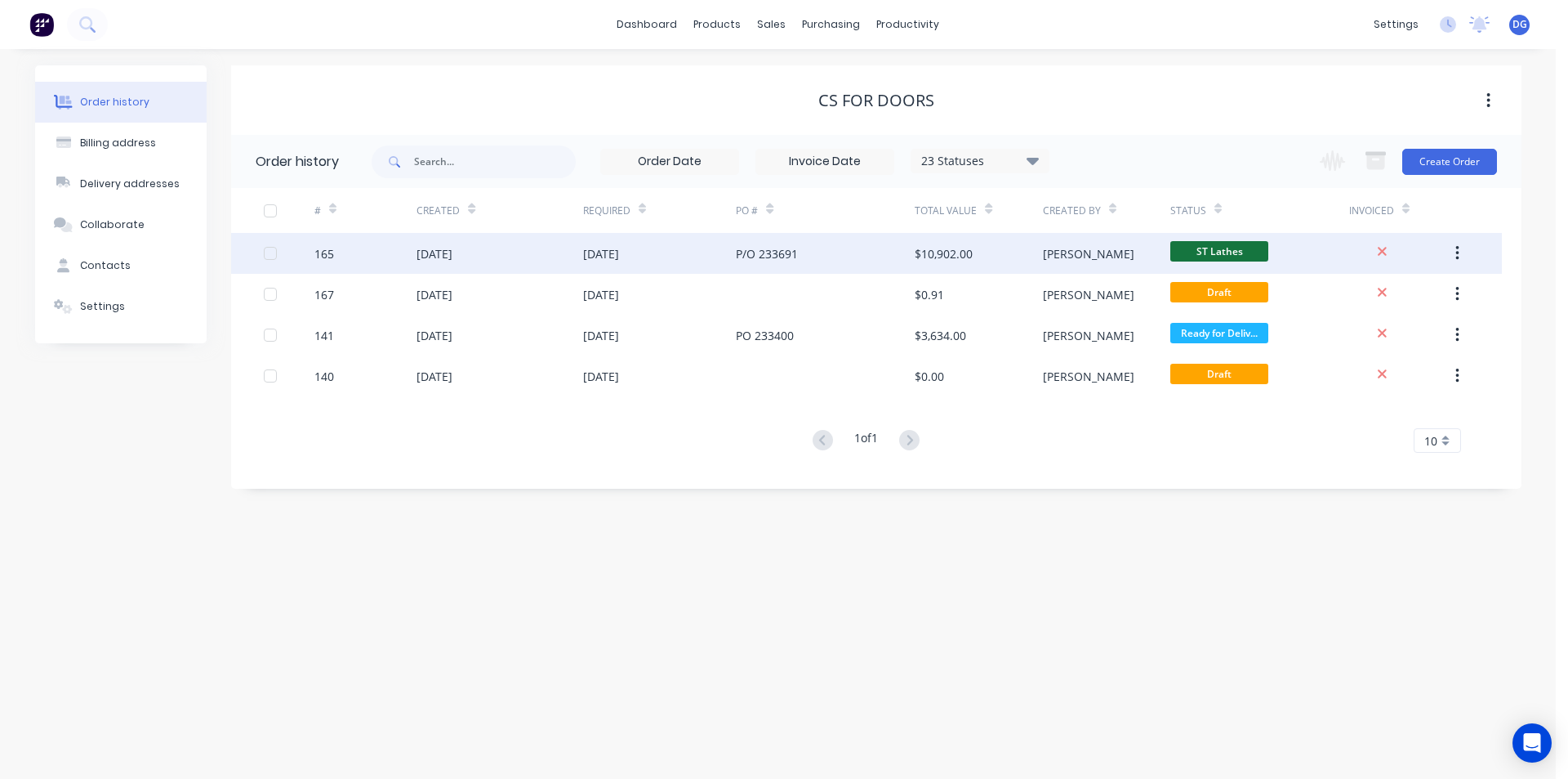
click at [271, 253] on div at bounding box center [270, 253] width 33 height 33
click at [453, 255] on div "[DATE]" at bounding box center [435, 253] width 36 height 17
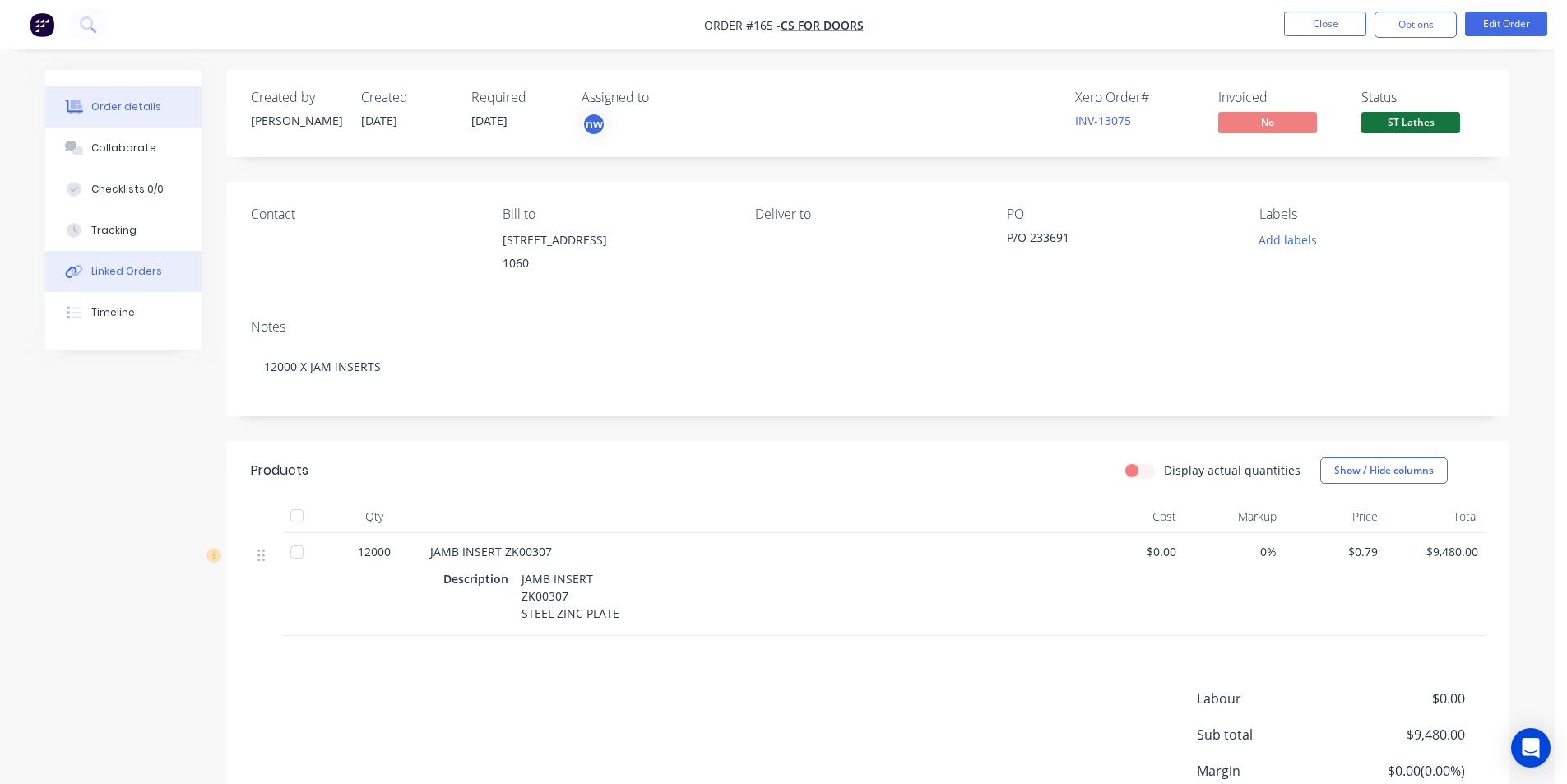
click at [127, 269] on div "Linked Orders" at bounding box center [127, 271] width 71 height 15
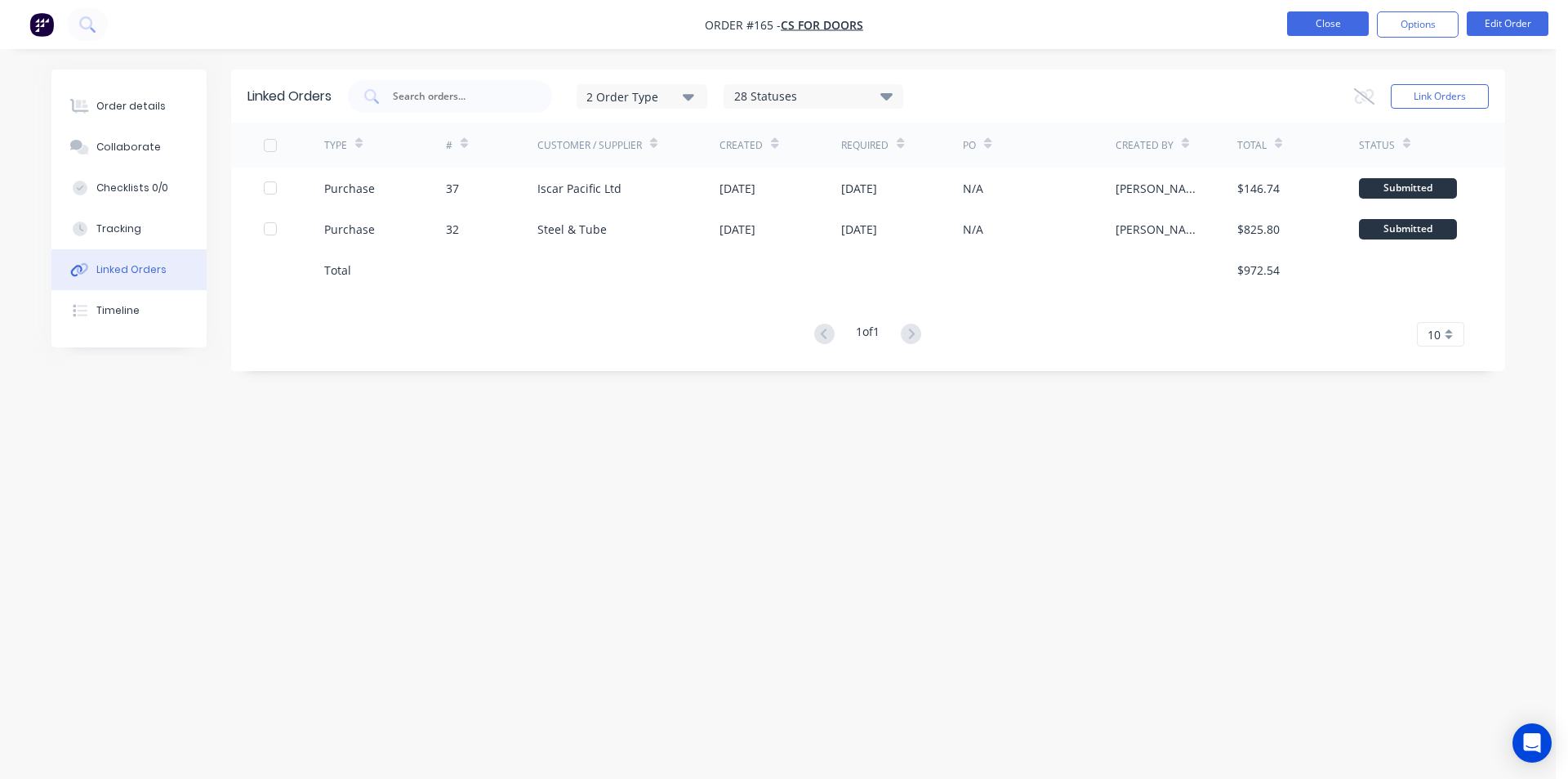
click at [1328, 13] on button "Close" at bounding box center [1328, 24] width 82 height 25
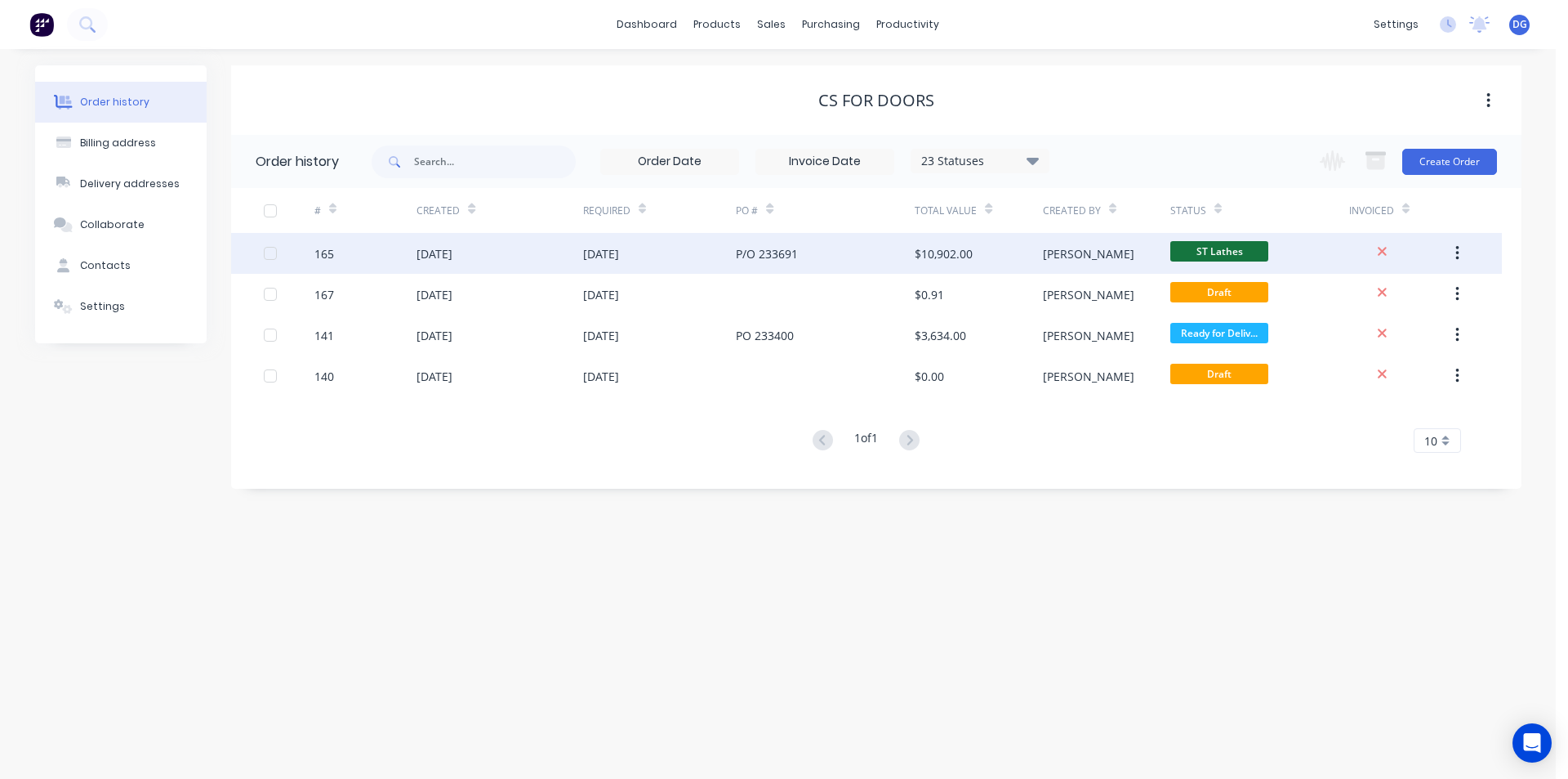
click at [453, 252] on div "[DATE]" at bounding box center [435, 253] width 36 height 17
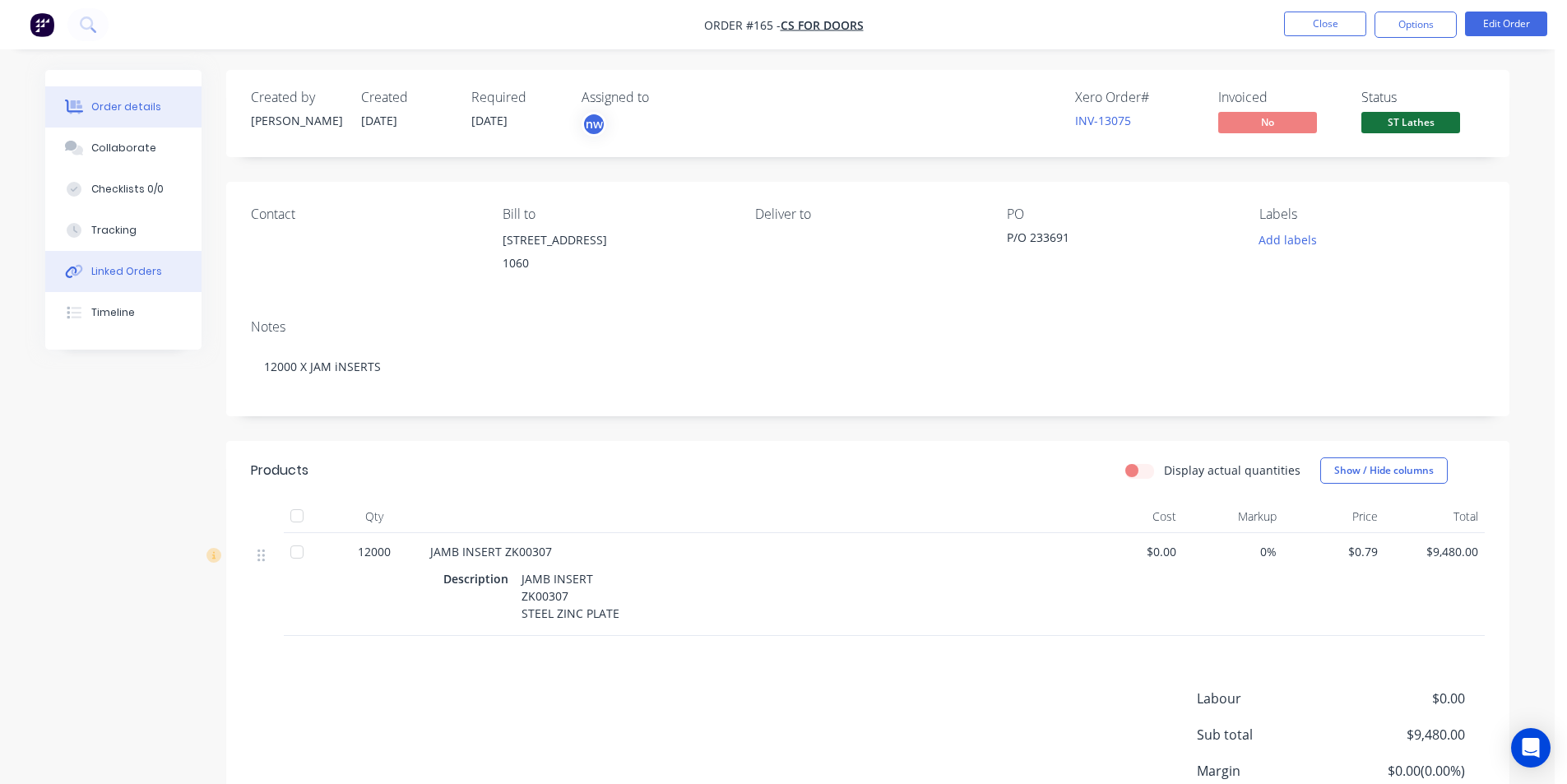
click at [148, 273] on div "Linked Orders" at bounding box center [127, 271] width 71 height 15
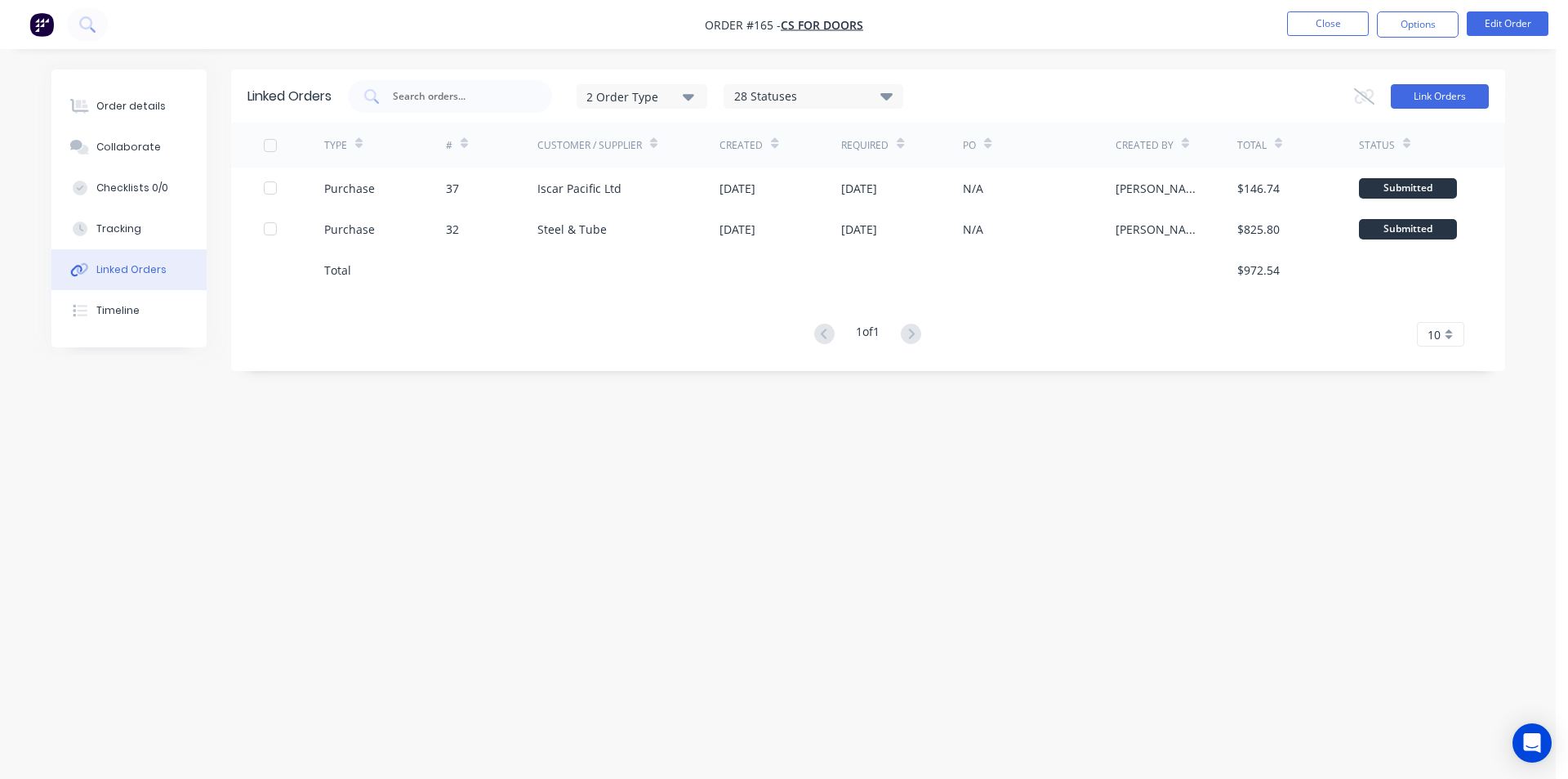
click at [1445, 98] on button "Link Orders" at bounding box center [1440, 96] width 98 height 25
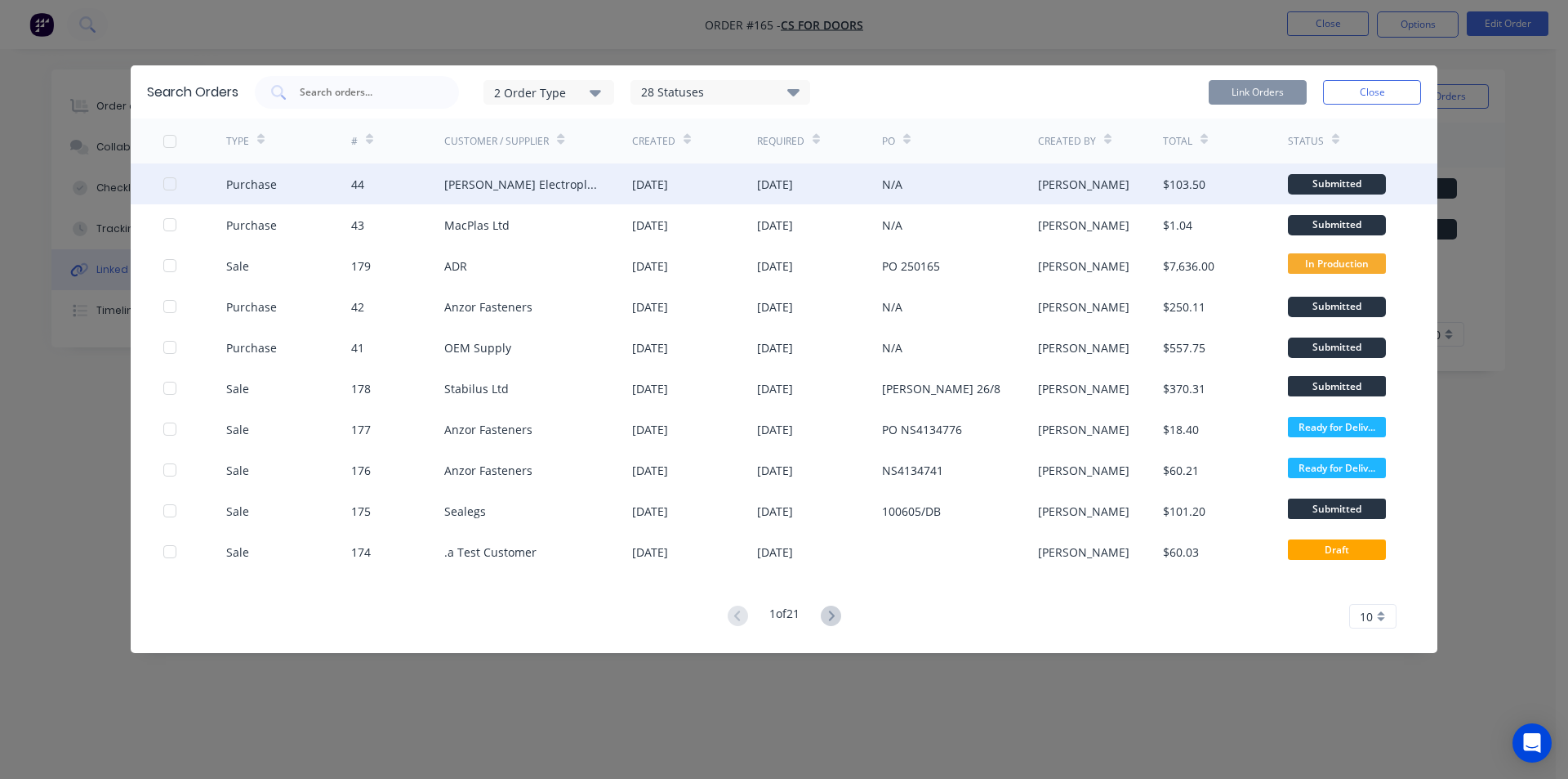
click at [168, 183] on div at bounding box center [169, 184] width 33 height 33
click at [1258, 90] on button "Link Orders" at bounding box center [1258, 93] width 98 height 25
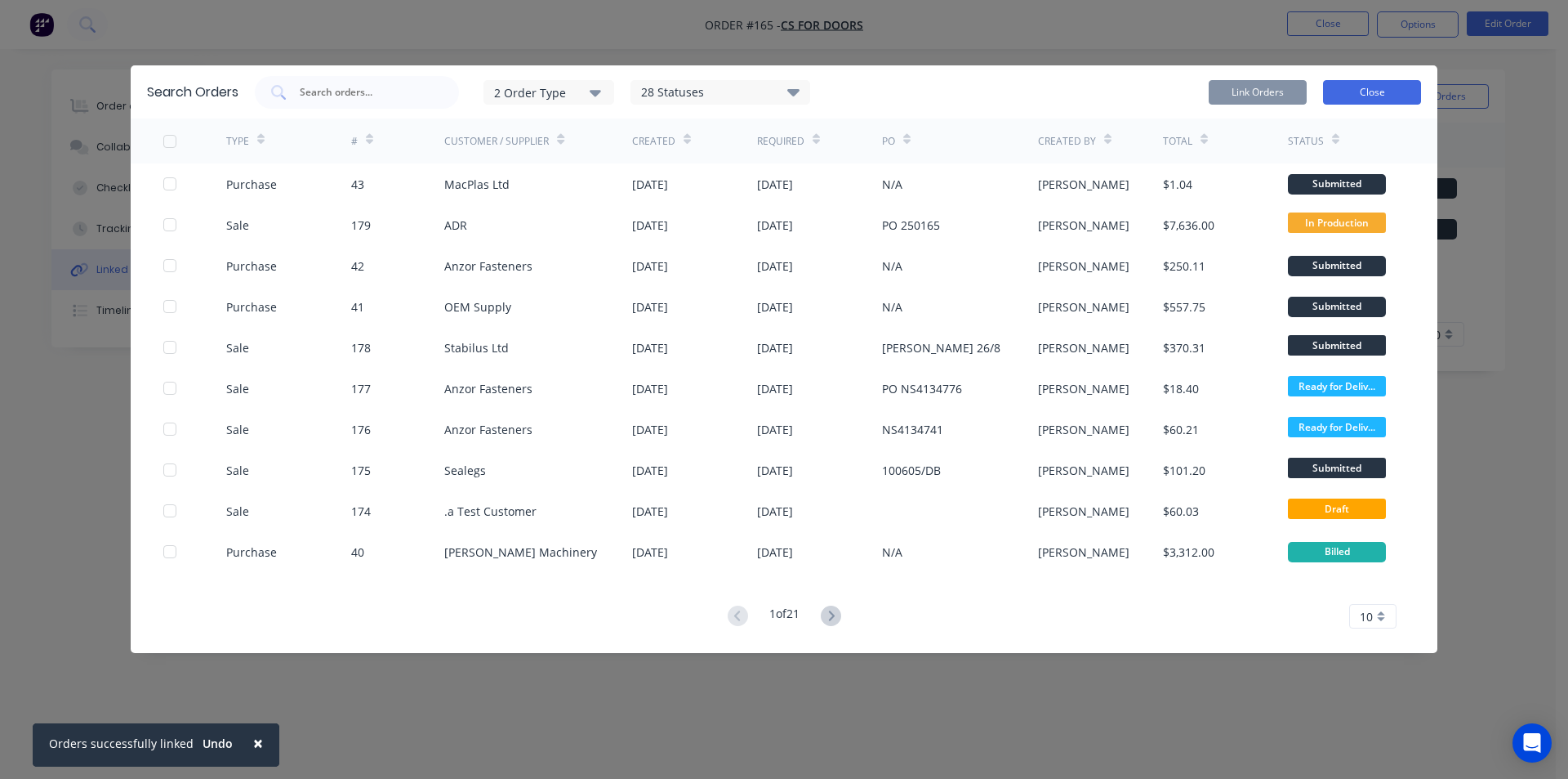
click at [1360, 92] on button "Close" at bounding box center [1372, 93] width 98 height 25
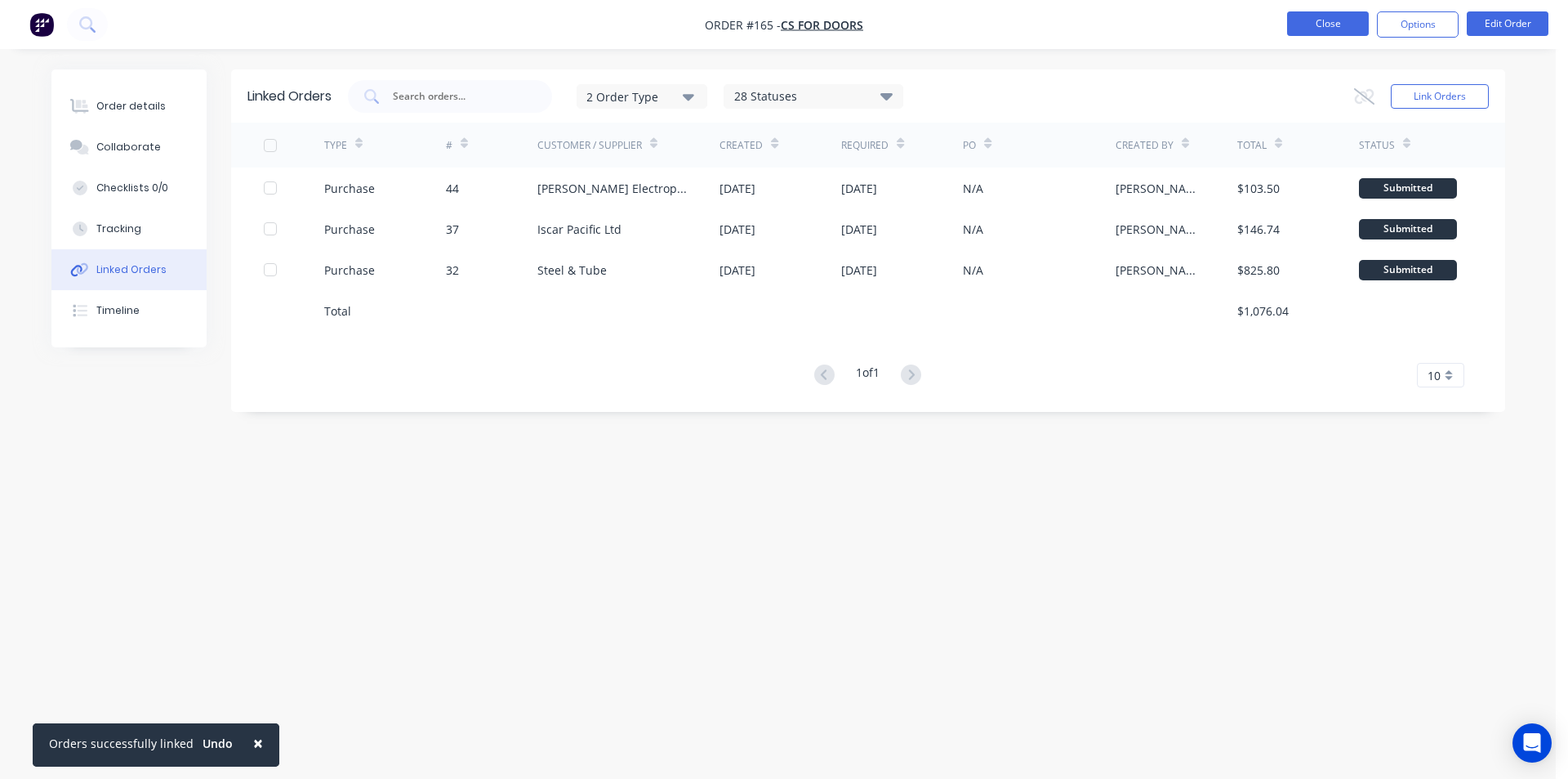
click at [1329, 27] on button "Close" at bounding box center [1328, 24] width 82 height 25
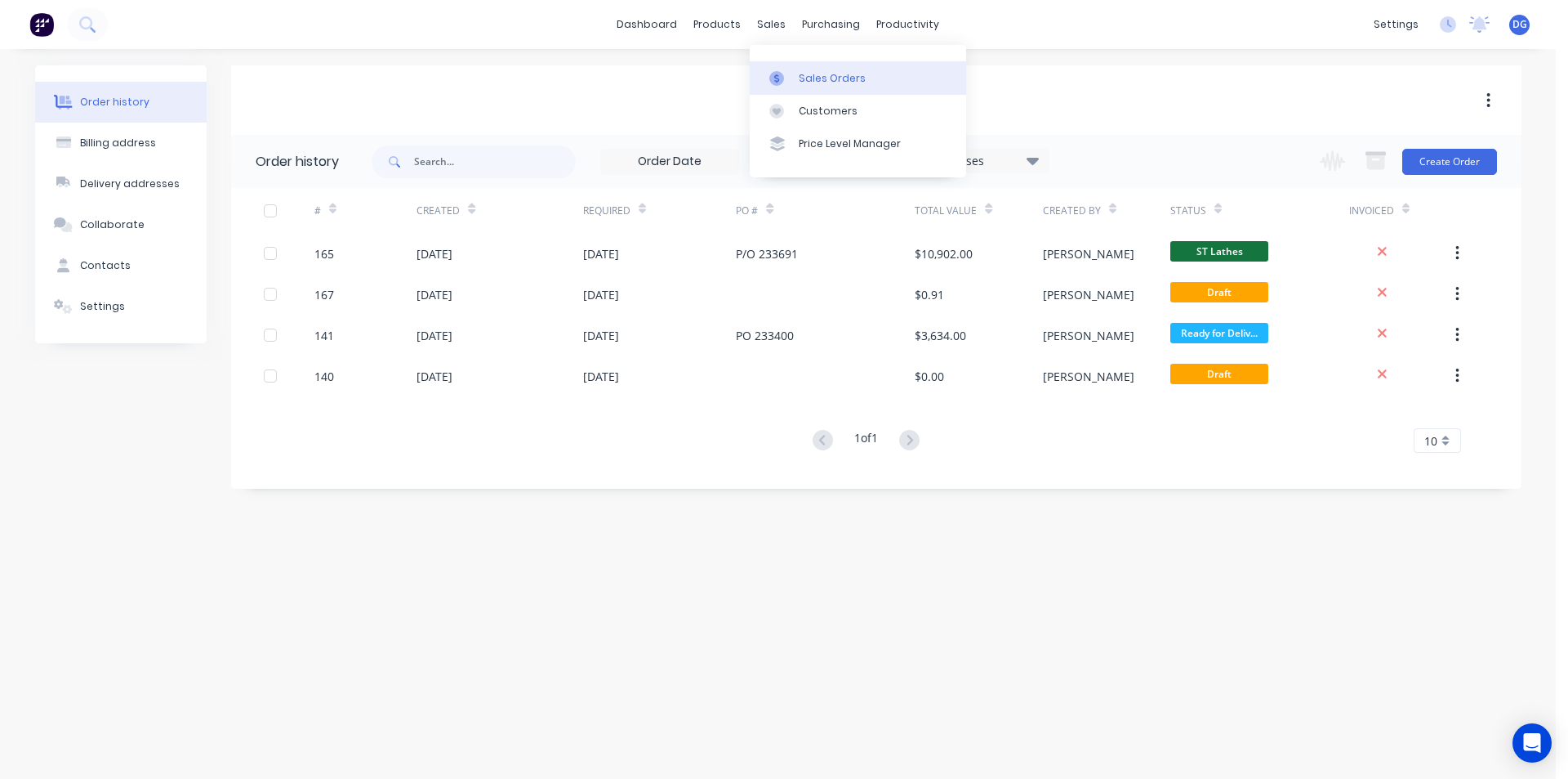
click at [810, 81] on div "Sales Orders" at bounding box center [832, 78] width 67 height 15
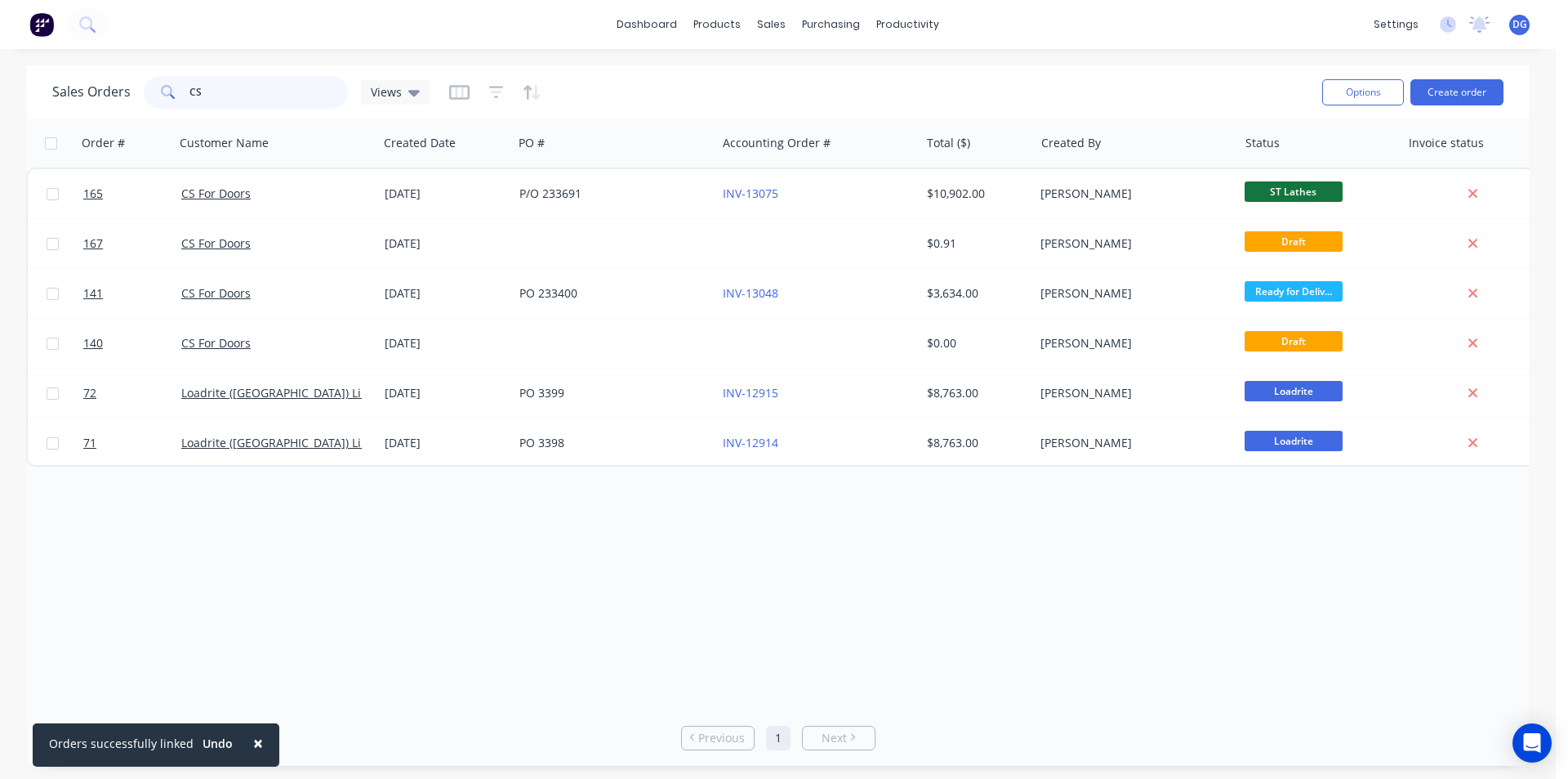
click at [223, 94] on input "CS" at bounding box center [269, 92] width 159 height 33
type input "C"
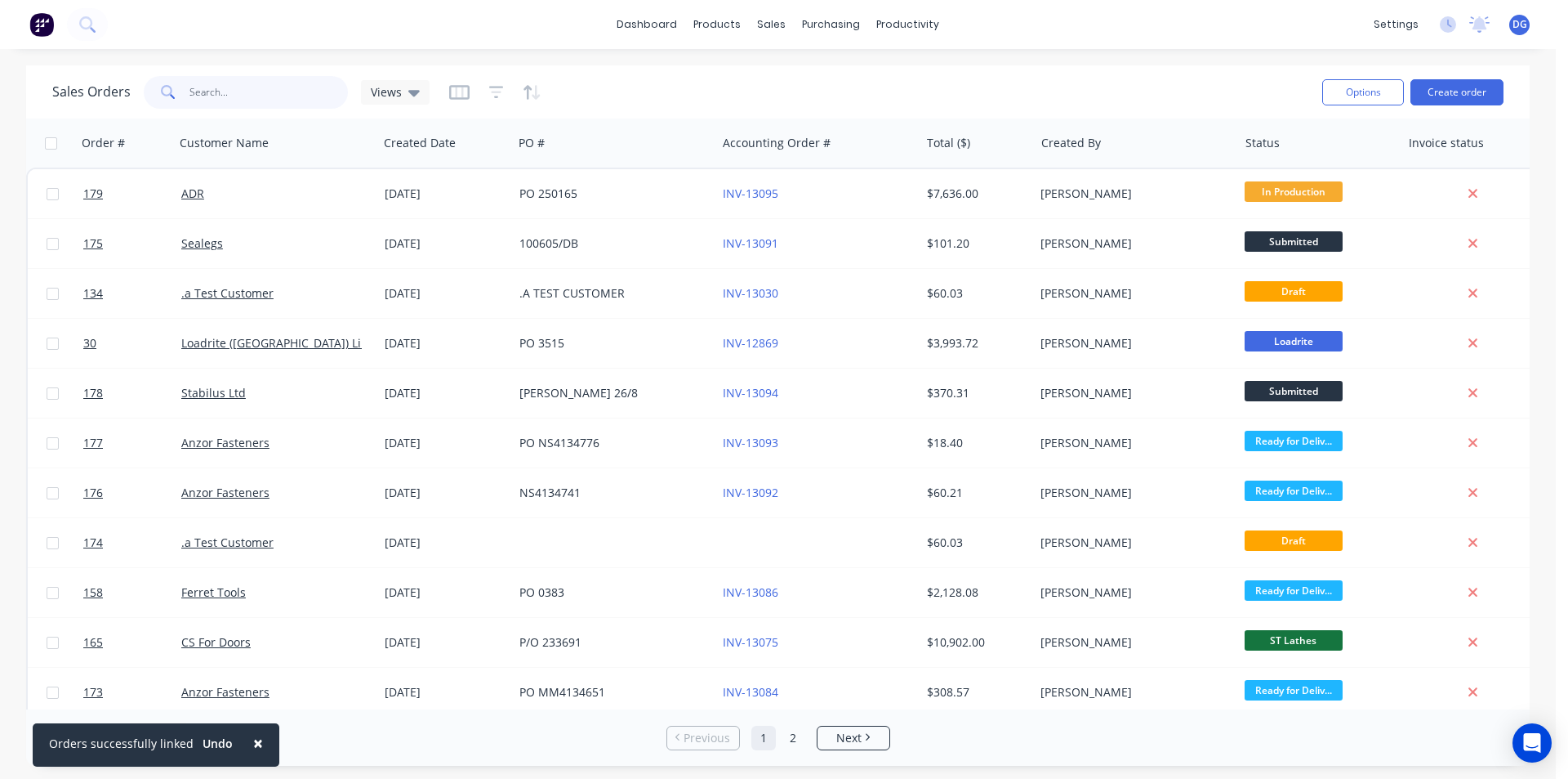
click at [225, 89] on input "text" at bounding box center [269, 92] width 159 height 33
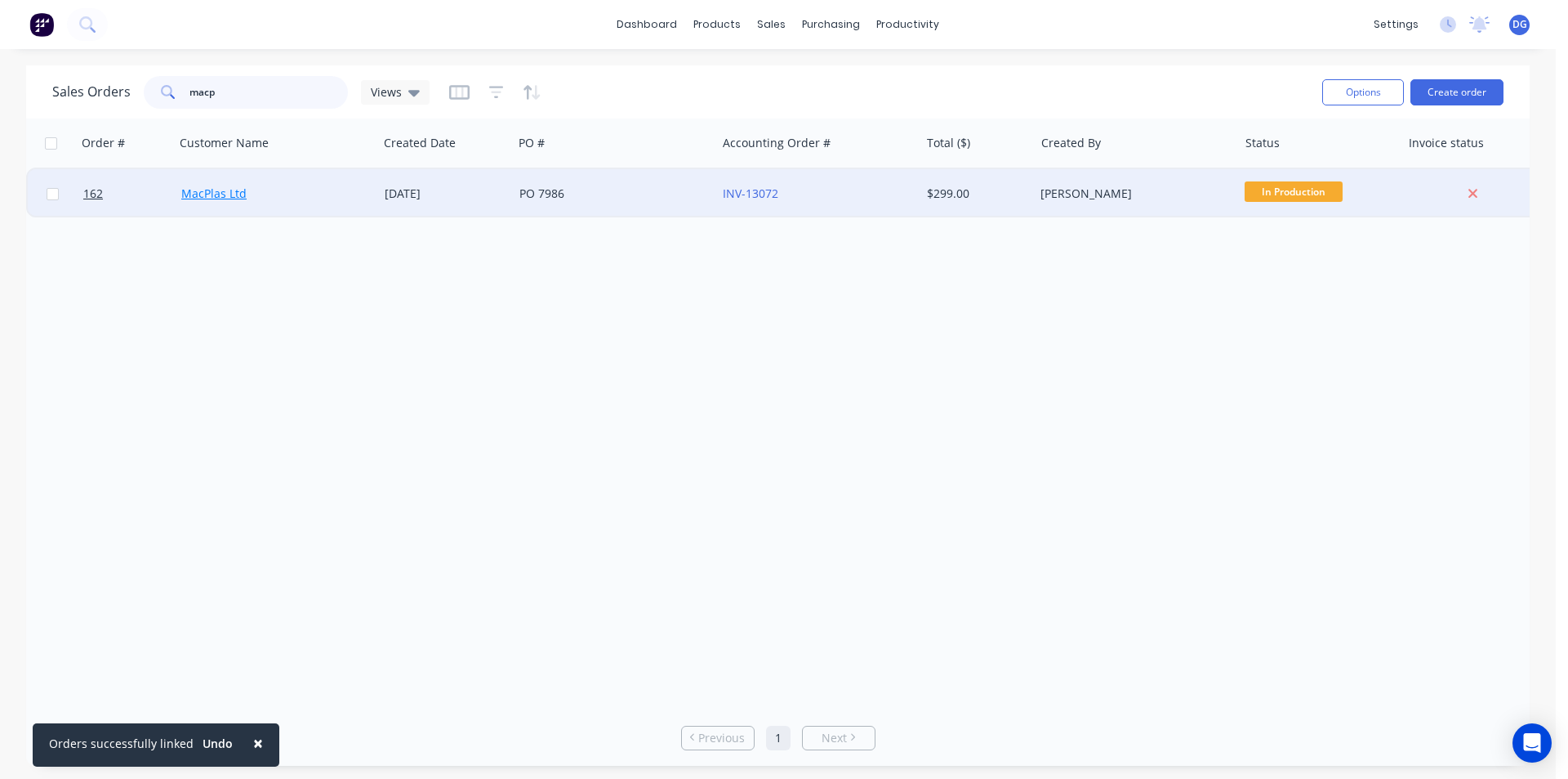
type input "macp"
click at [221, 192] on link "MacPlas Ltd" at bounding box center [214, 193] width 65 height 15
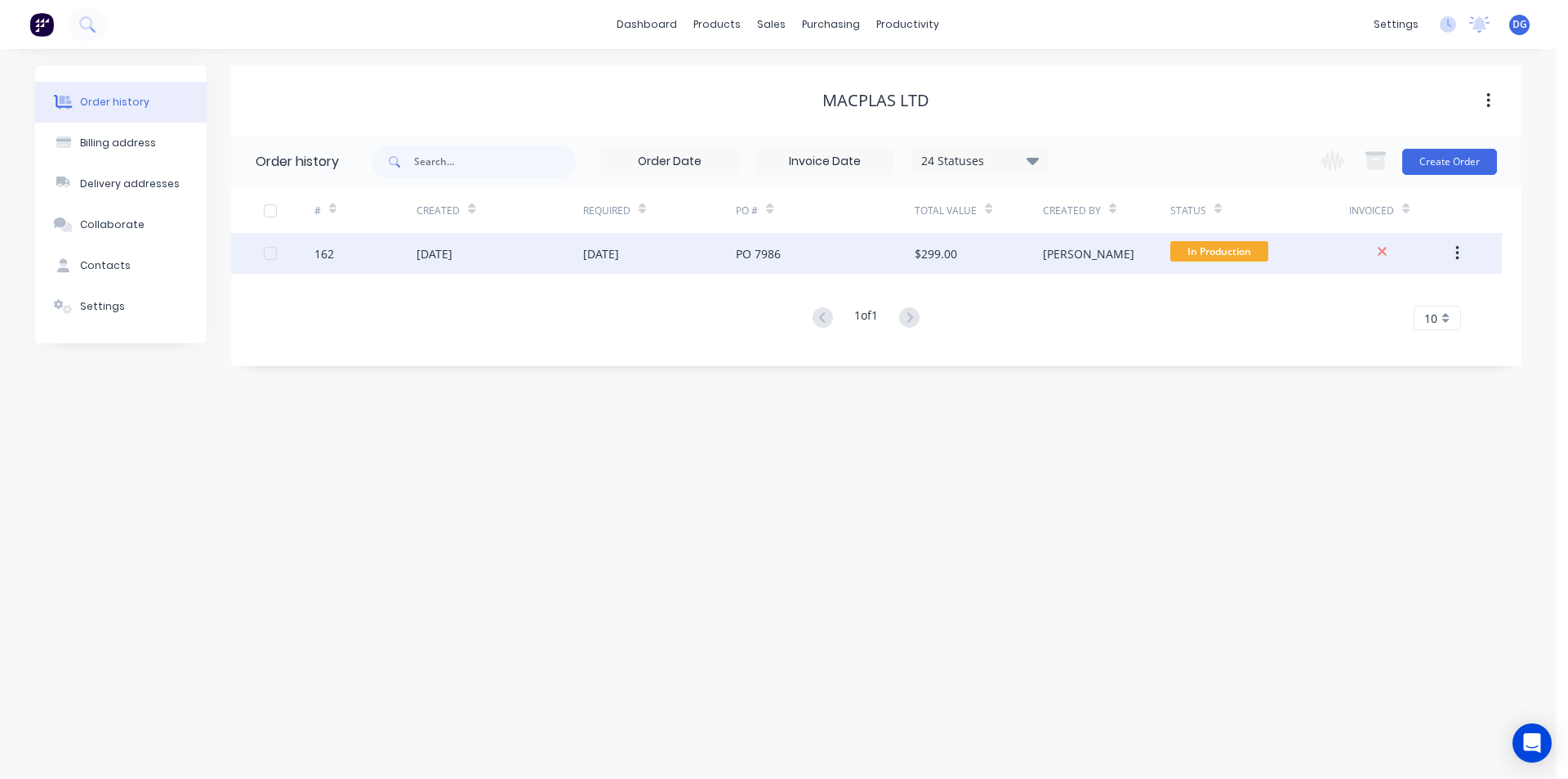
click at [445, 253] on div "[DATE]" at bounding box center [435, 253] width 36 height 17
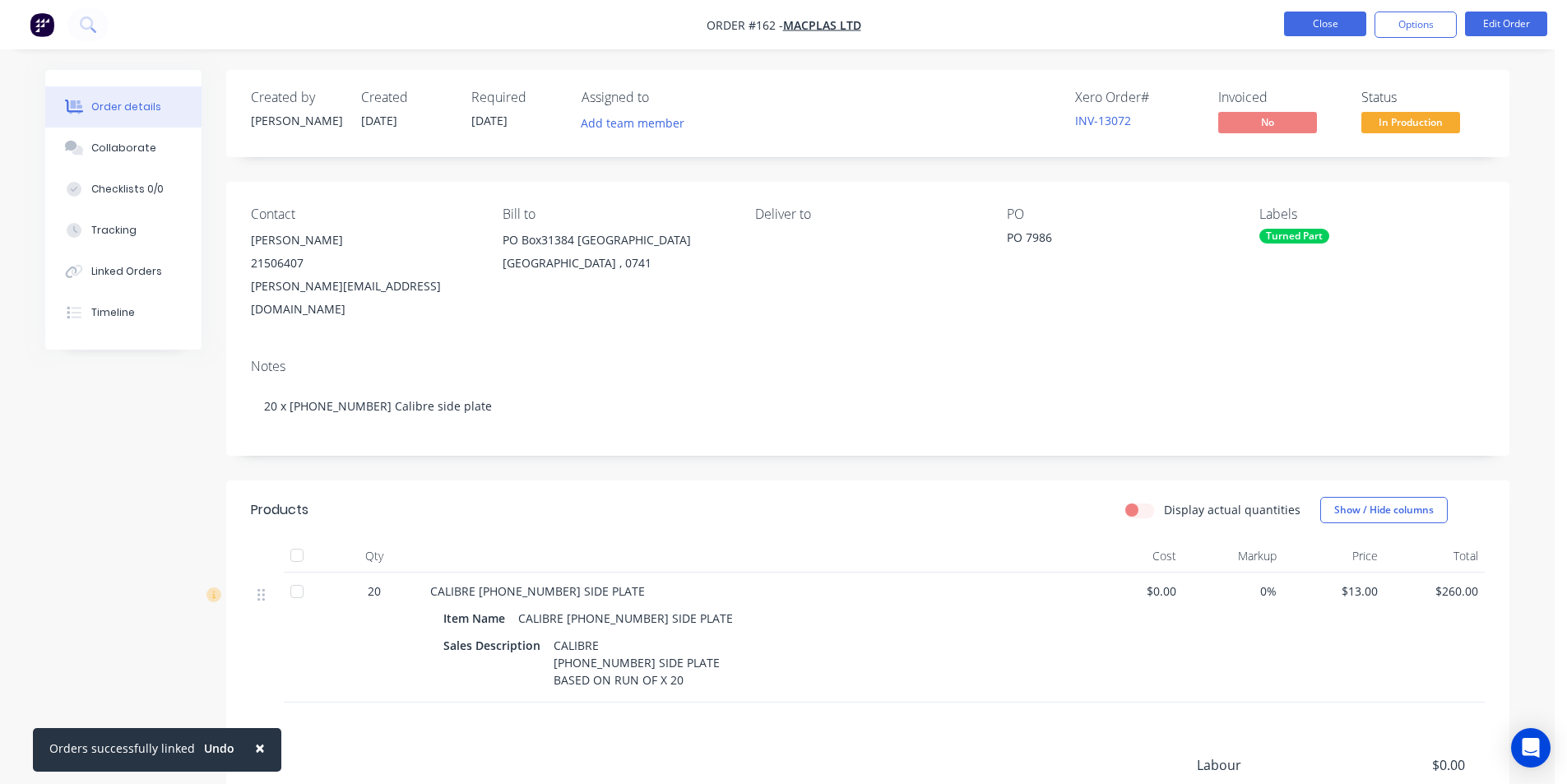
click at [1330, 15] on button "Close" at bounding box center [1326, 24] width 83 height 25
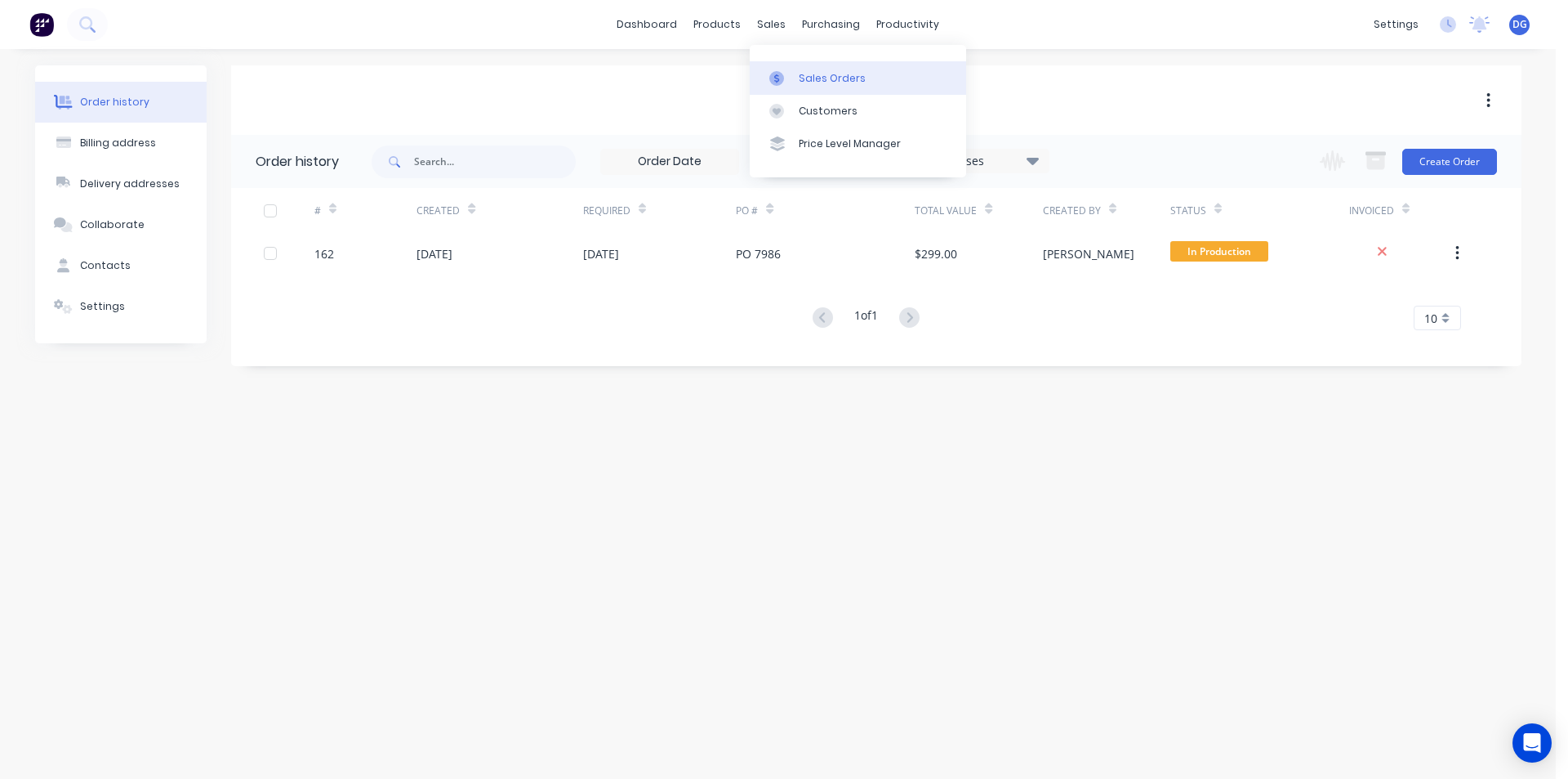
click at [806, 78] on div "Sales Orders" at bounding box center [832, 78] width 67 height 15
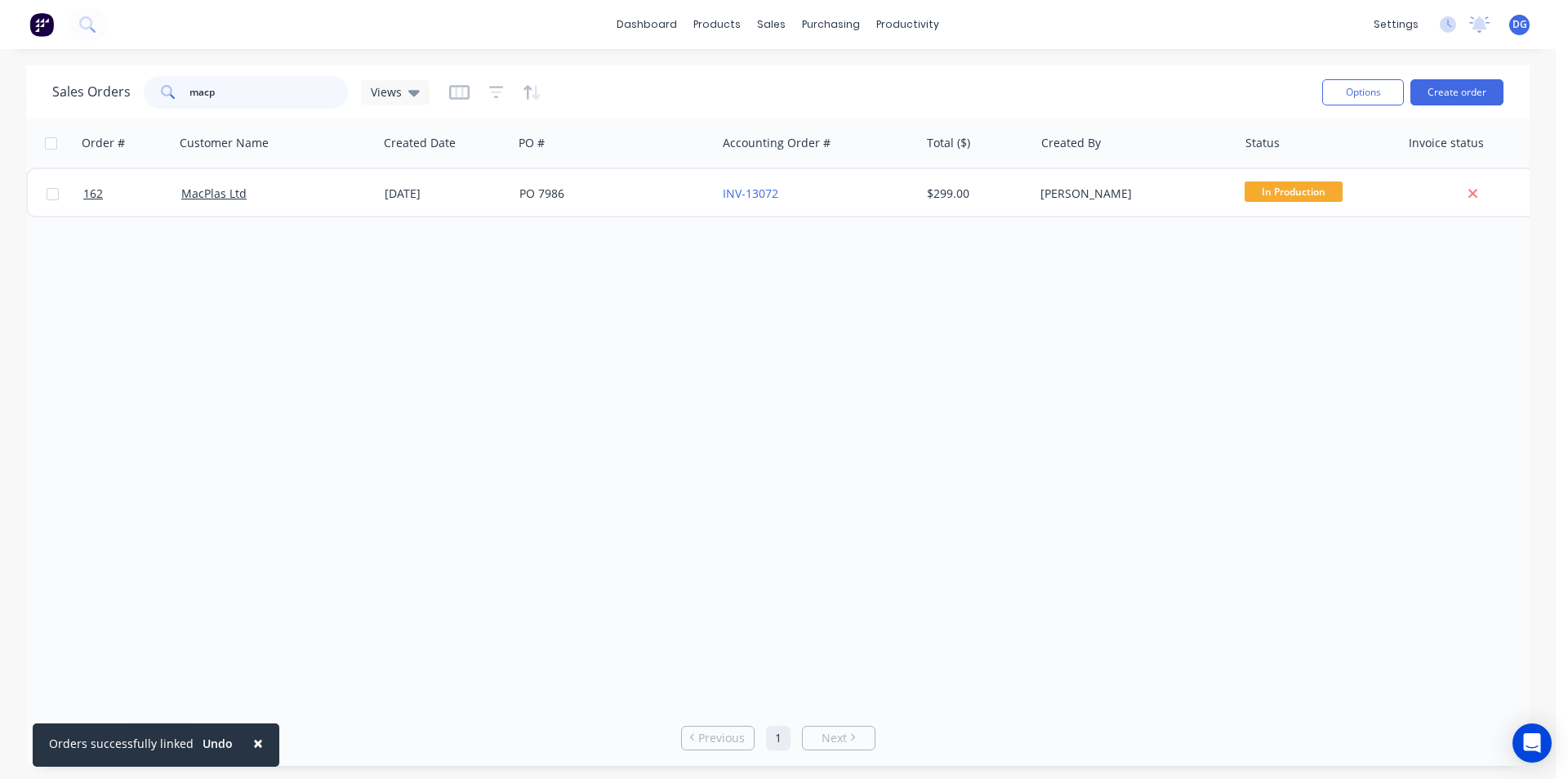
click at [221, 88] on input "macp" at bounding box center [269, 92] width 159 height 33
type input "m"
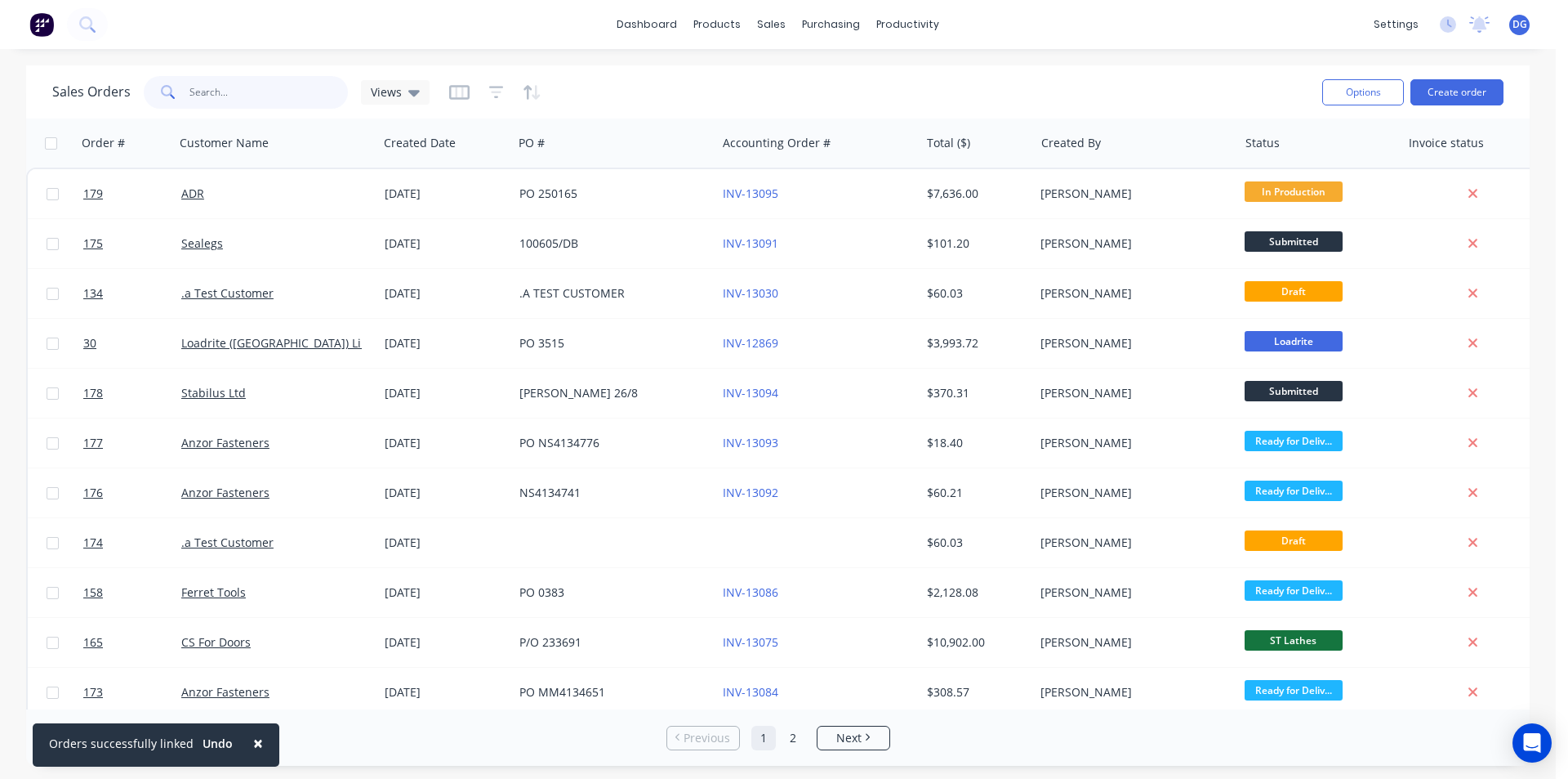
click at [270, 96] on input "text" at bounding box center [269, 92] width 159 height 33
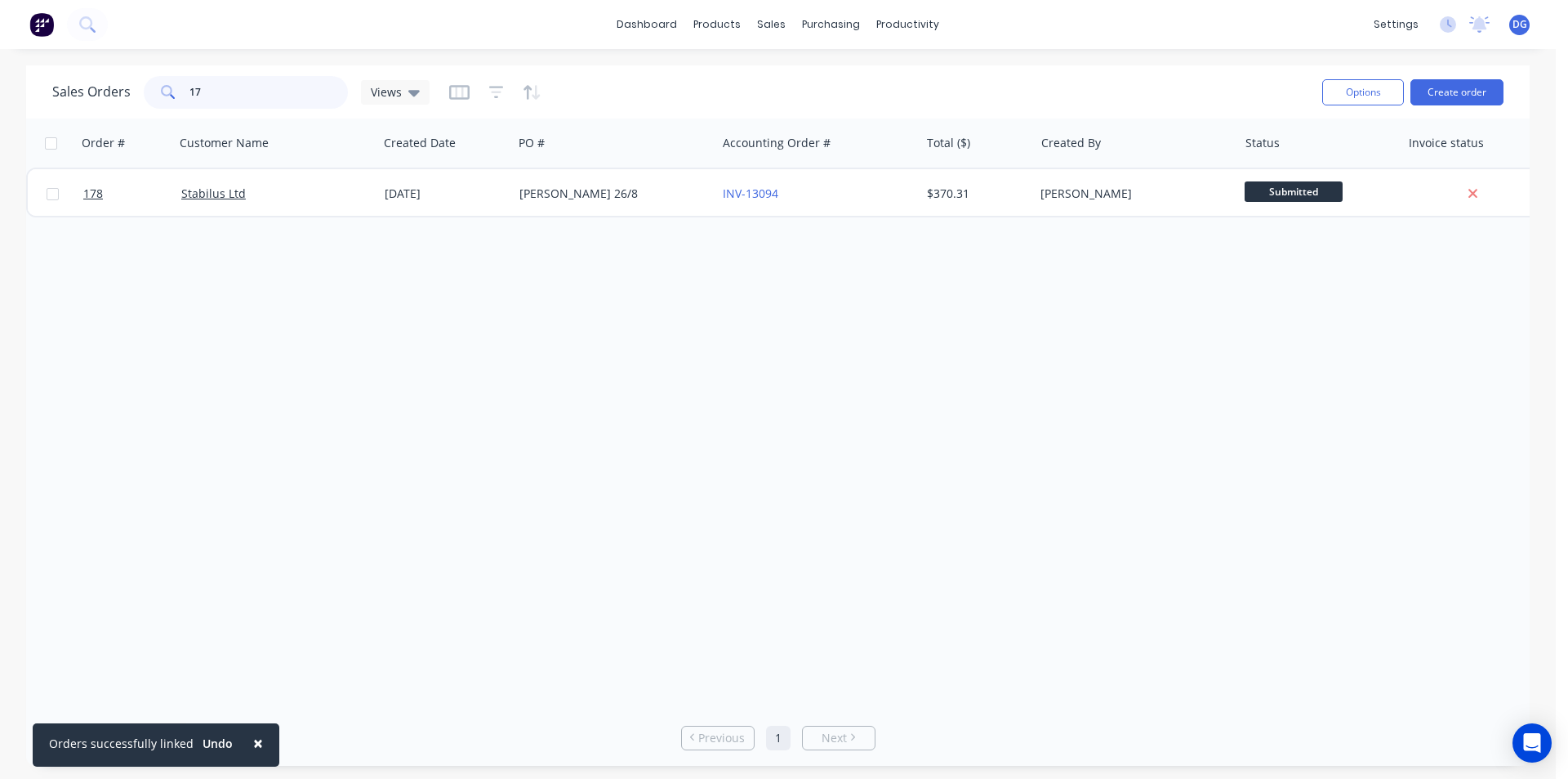
type input "1"
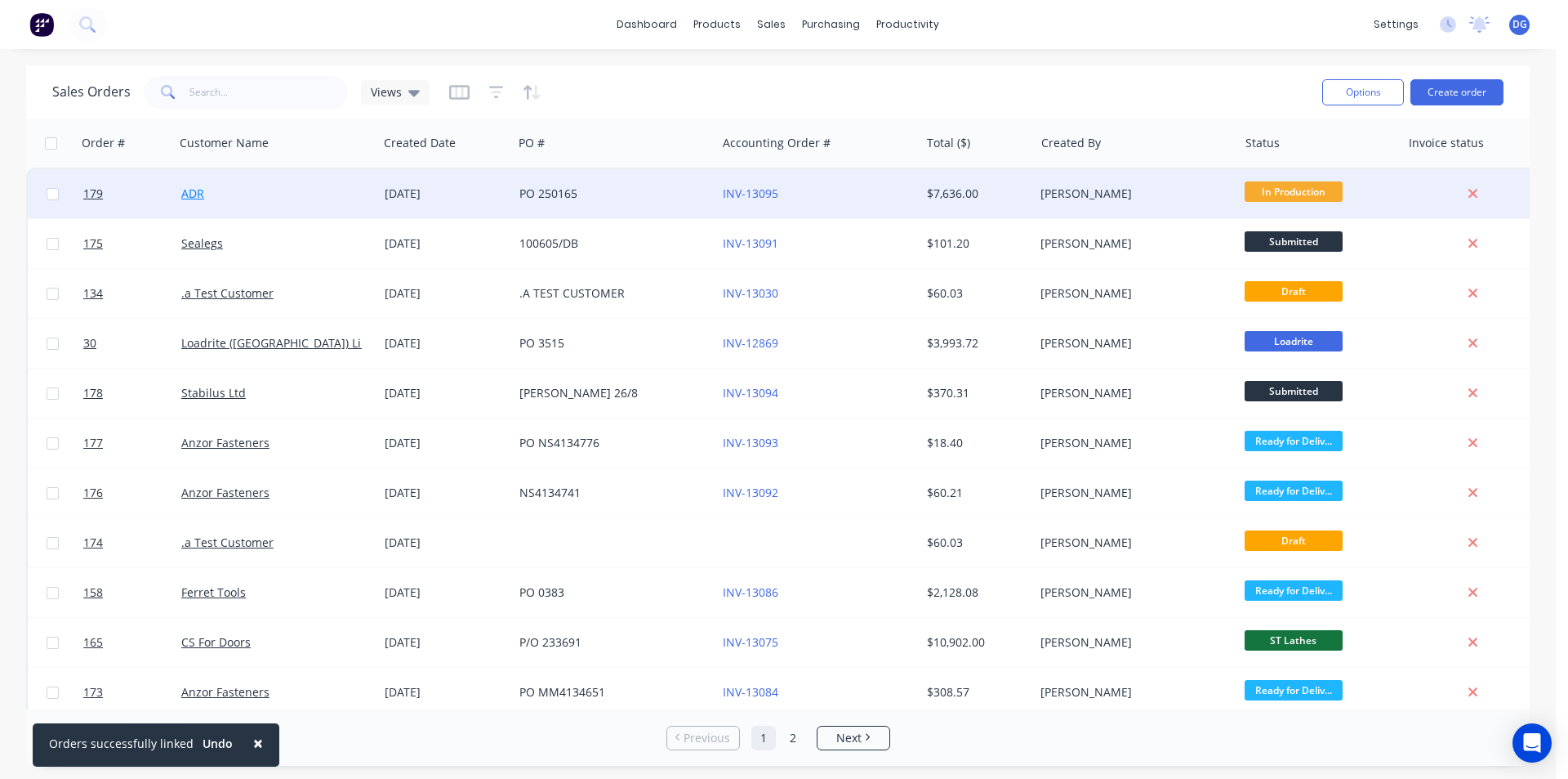
click at [192, 191] on link "ADR" at bounding box center [193, 193] width 23 height 15
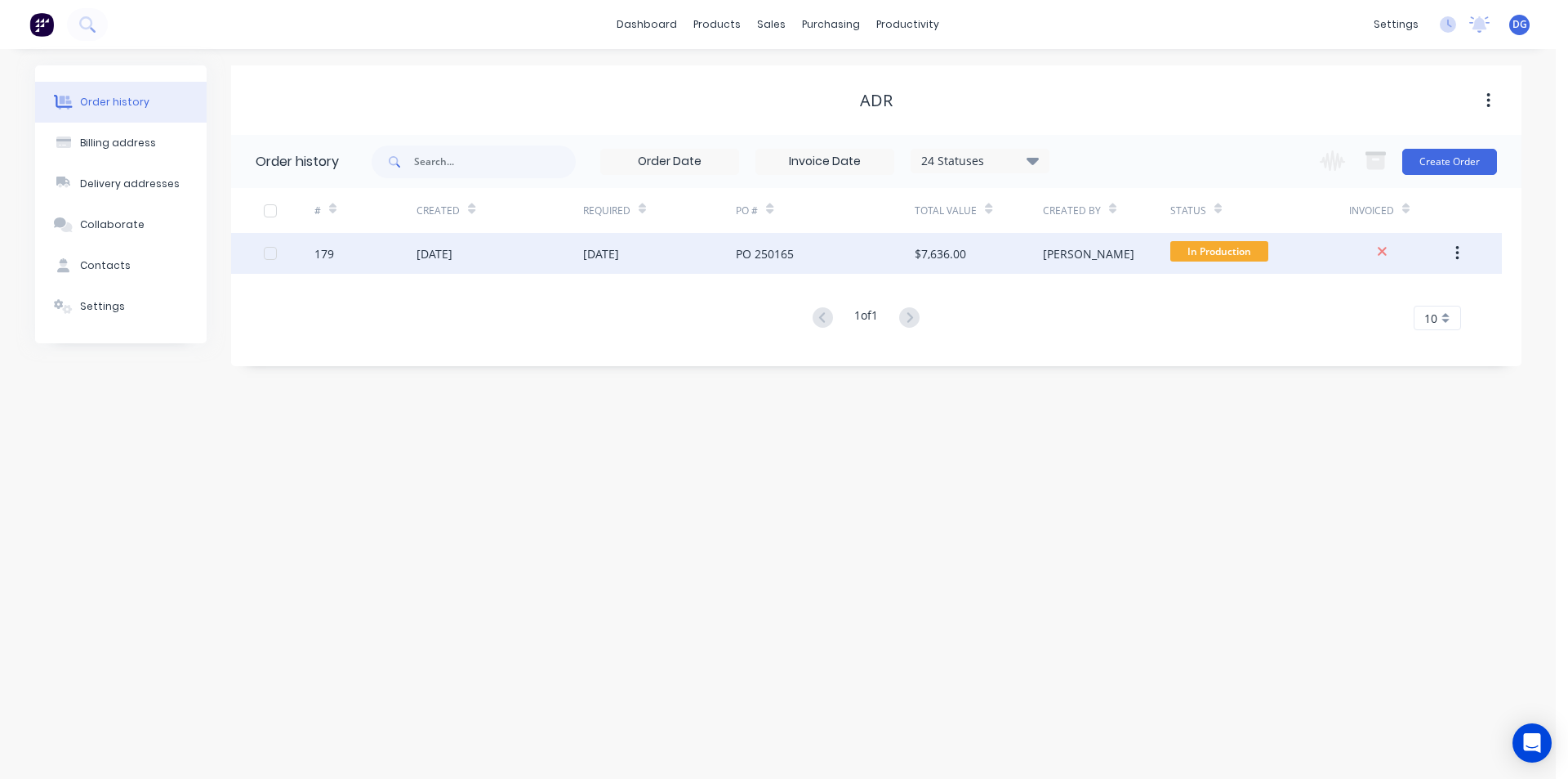
click at [453, 251] on div "[DATE]" at bounding box center [435, 253] width 36 height 17
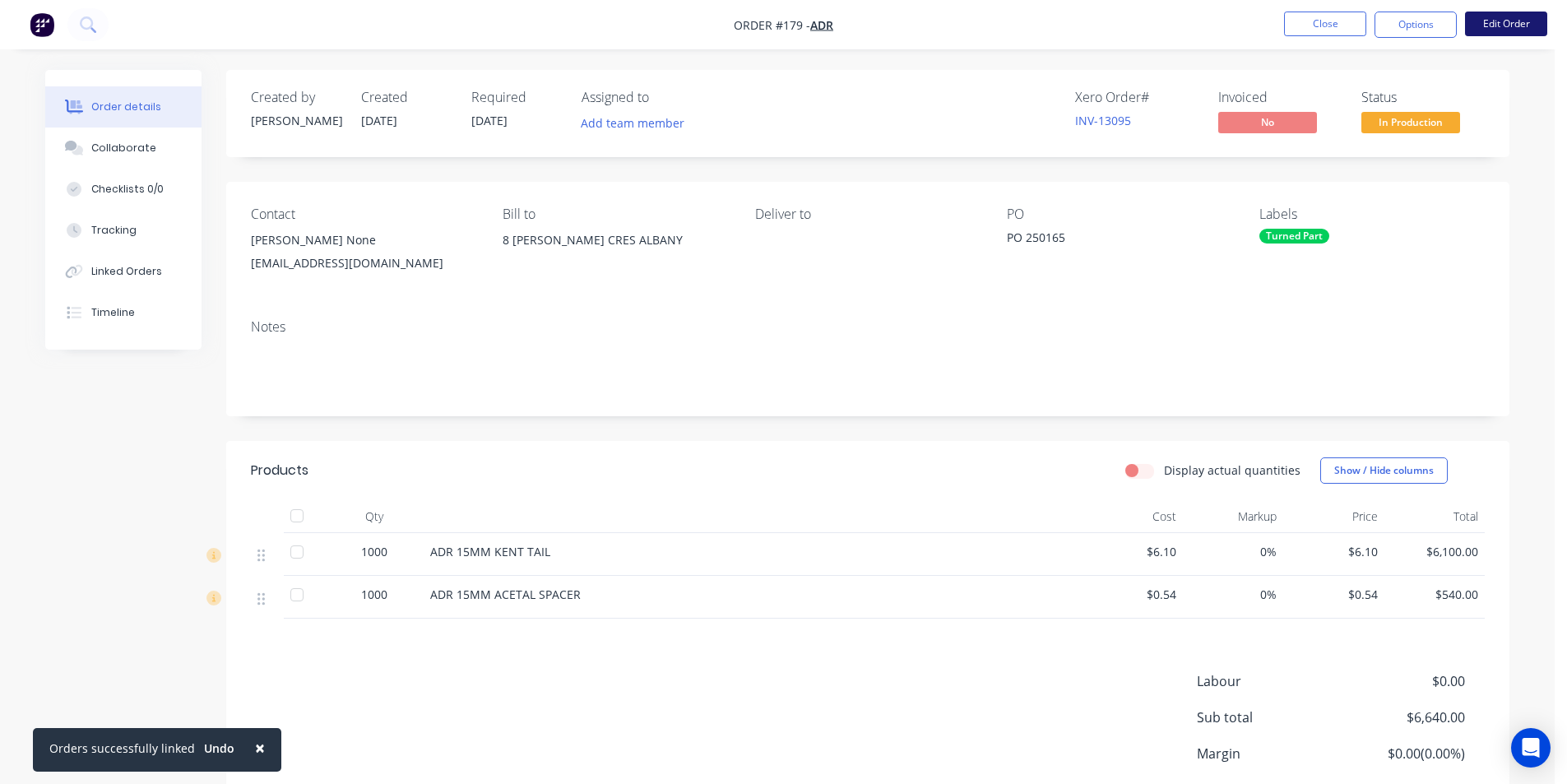
click at [1500, 23] on button "Edit Order" at bounding box center [1507, 24] width 83 height 25
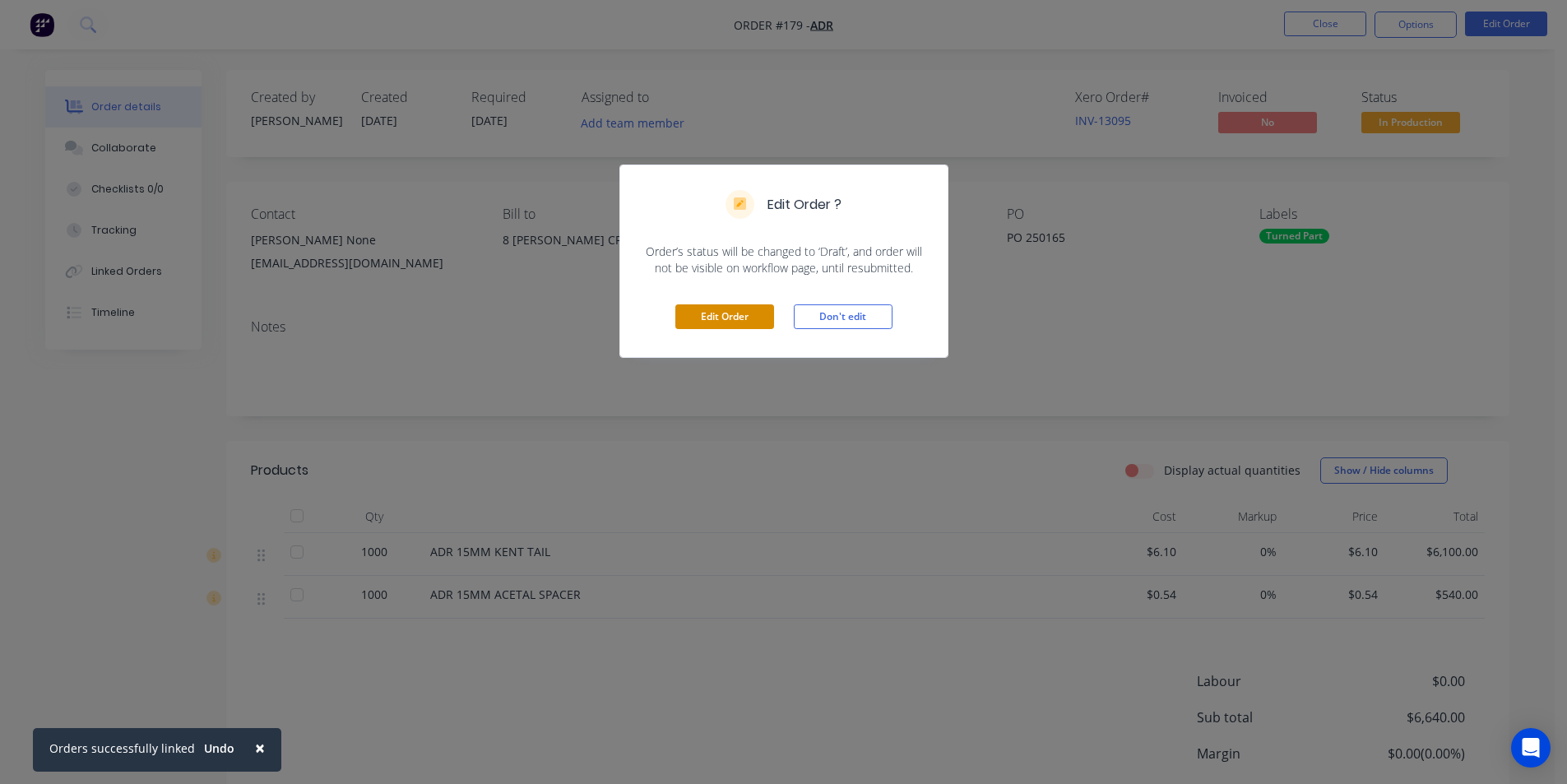
click at [716, 323] on button "Edit Order" at bounding box center [725, 317] width 99 height 25
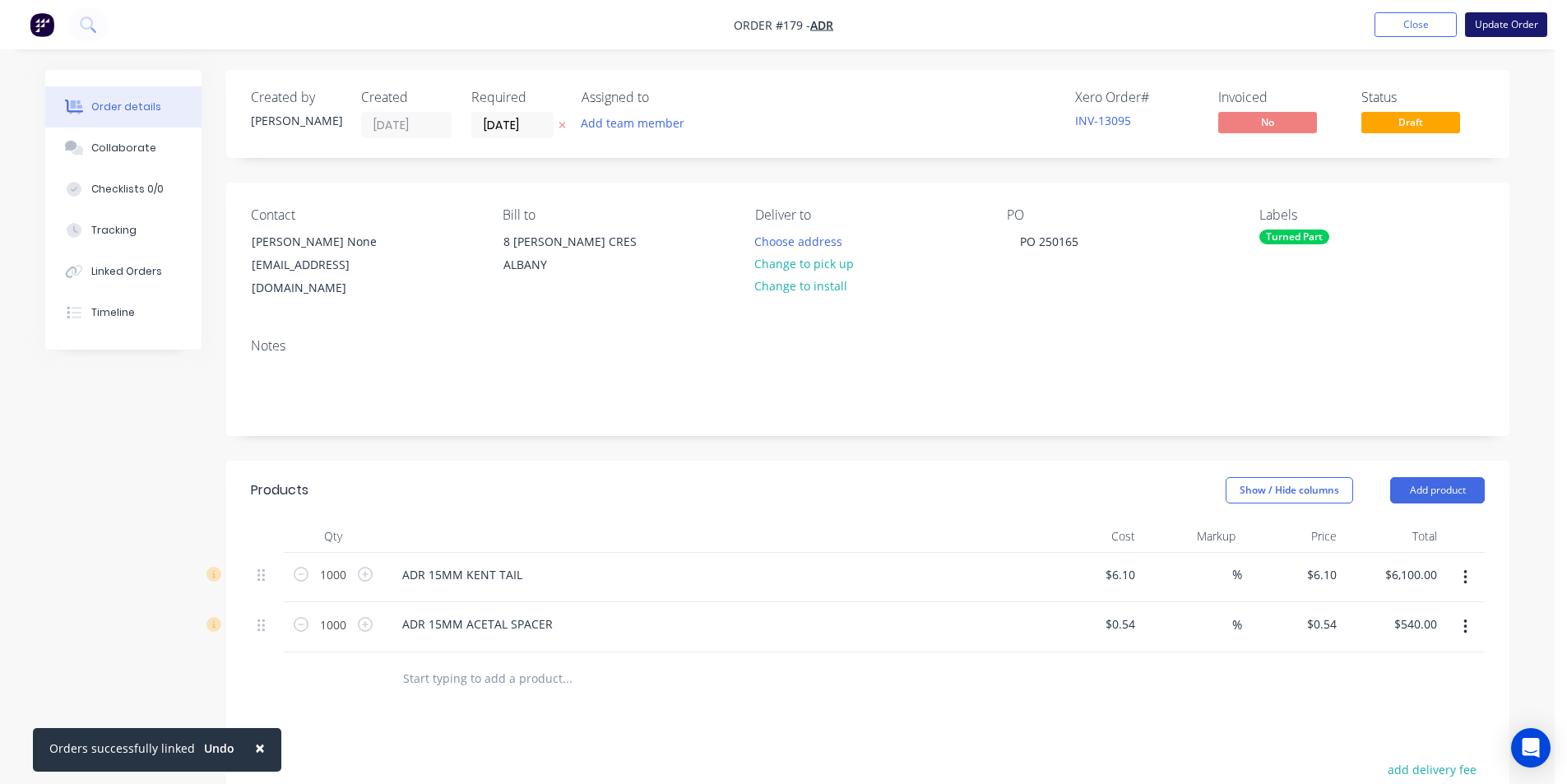
click at [1501, 22] on button "Update Order" at bounding box center [1507, 25] width 83 height 25
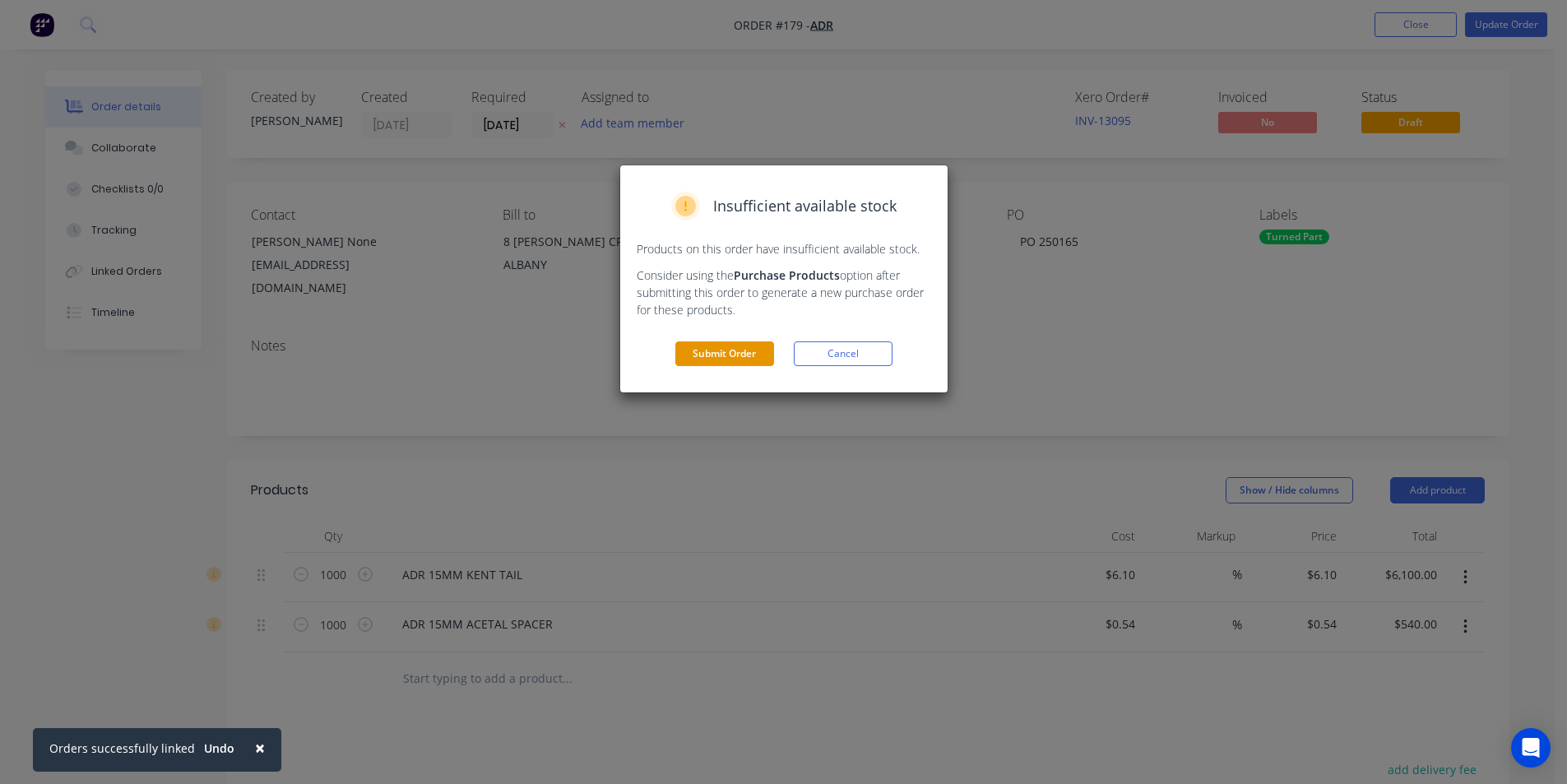
click at [745, 353] on button "Submit Order" at bounding box center [725, 353] width 99 height 25
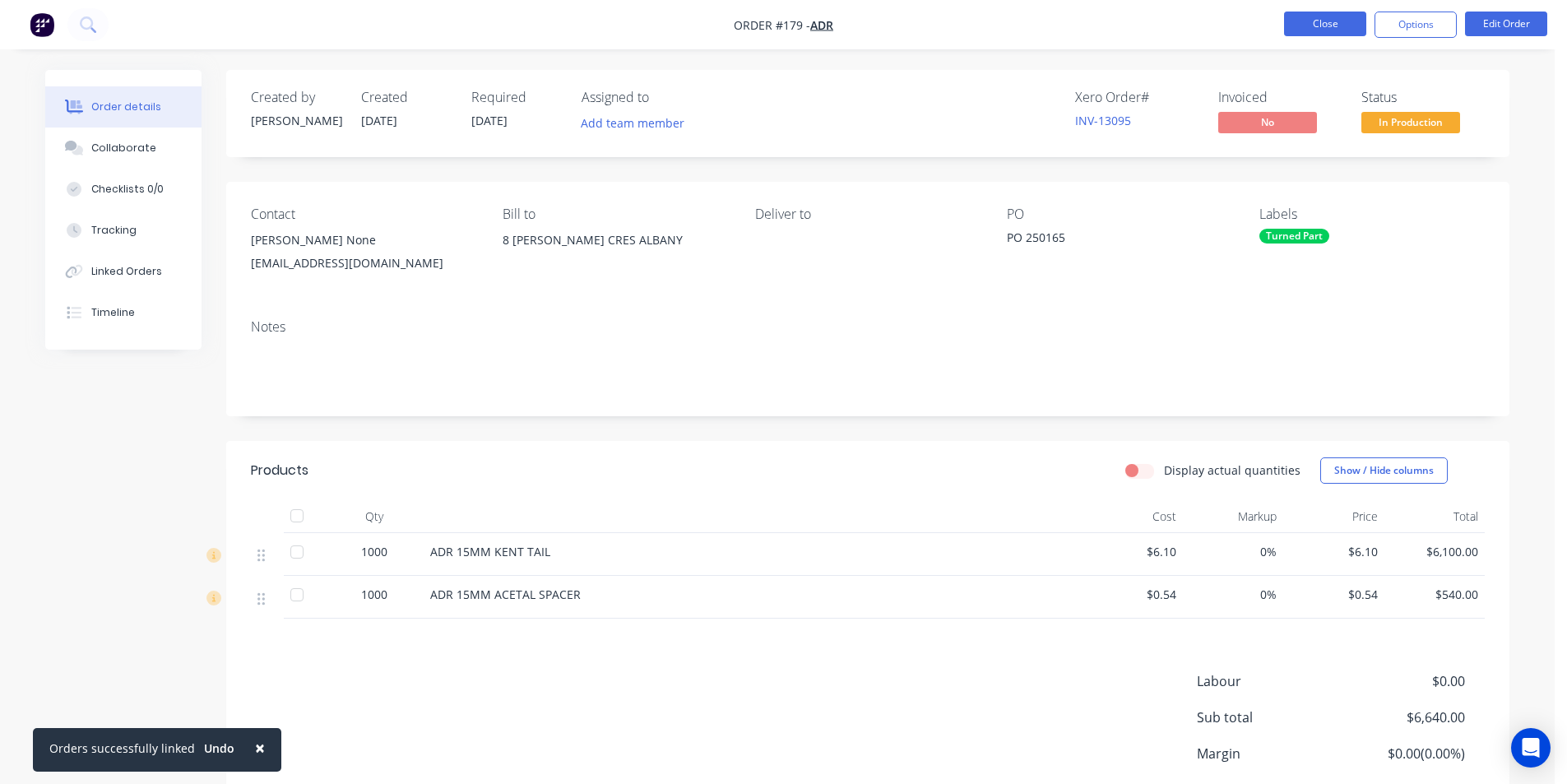
click at [1327, 23] on button "Close" at bounding box center [1326, 24] width 83 height 25
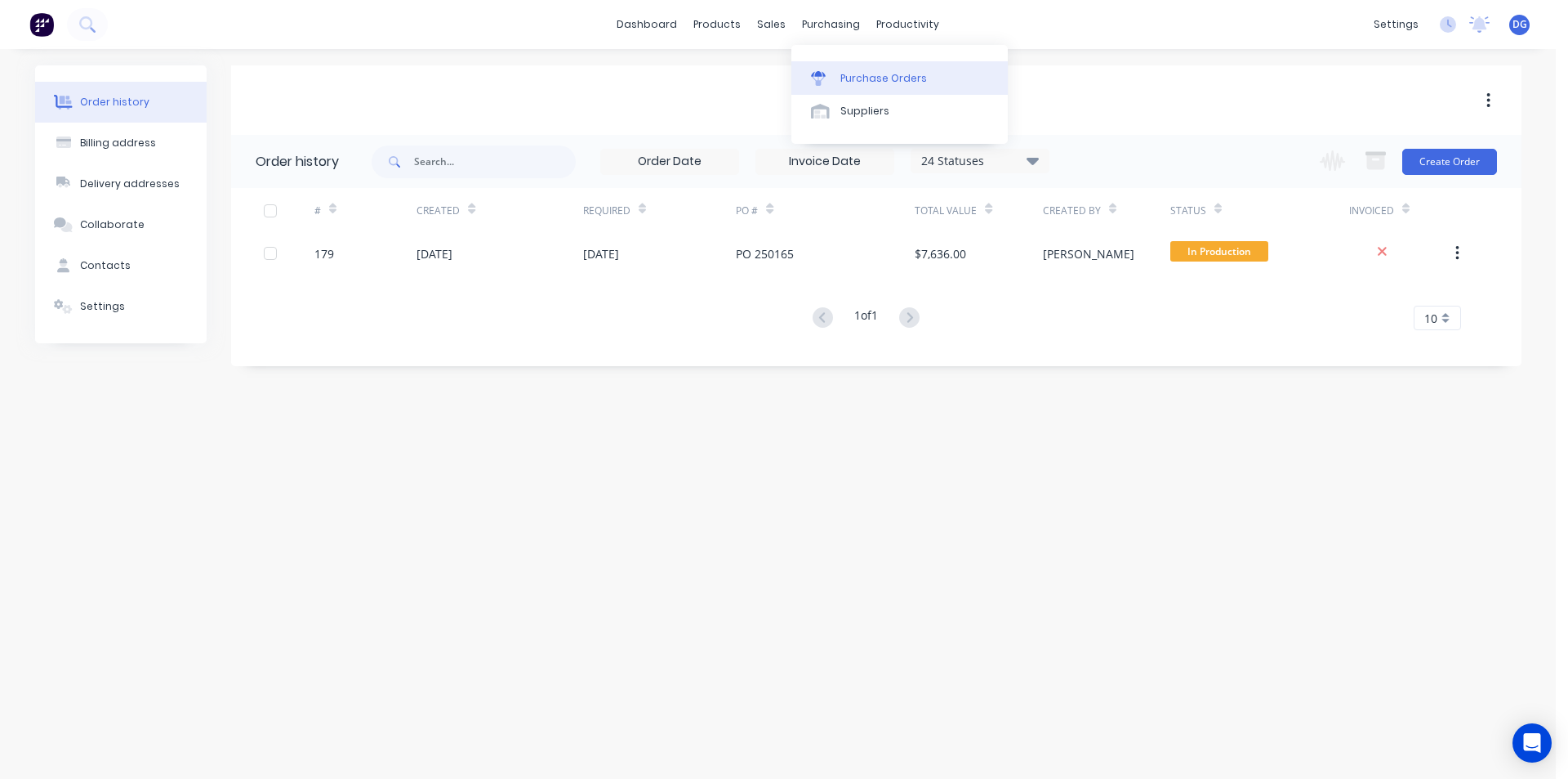
click at [875, 80] on div "Purchase Orders" at bounding box center [883, 78] width 86 height 15
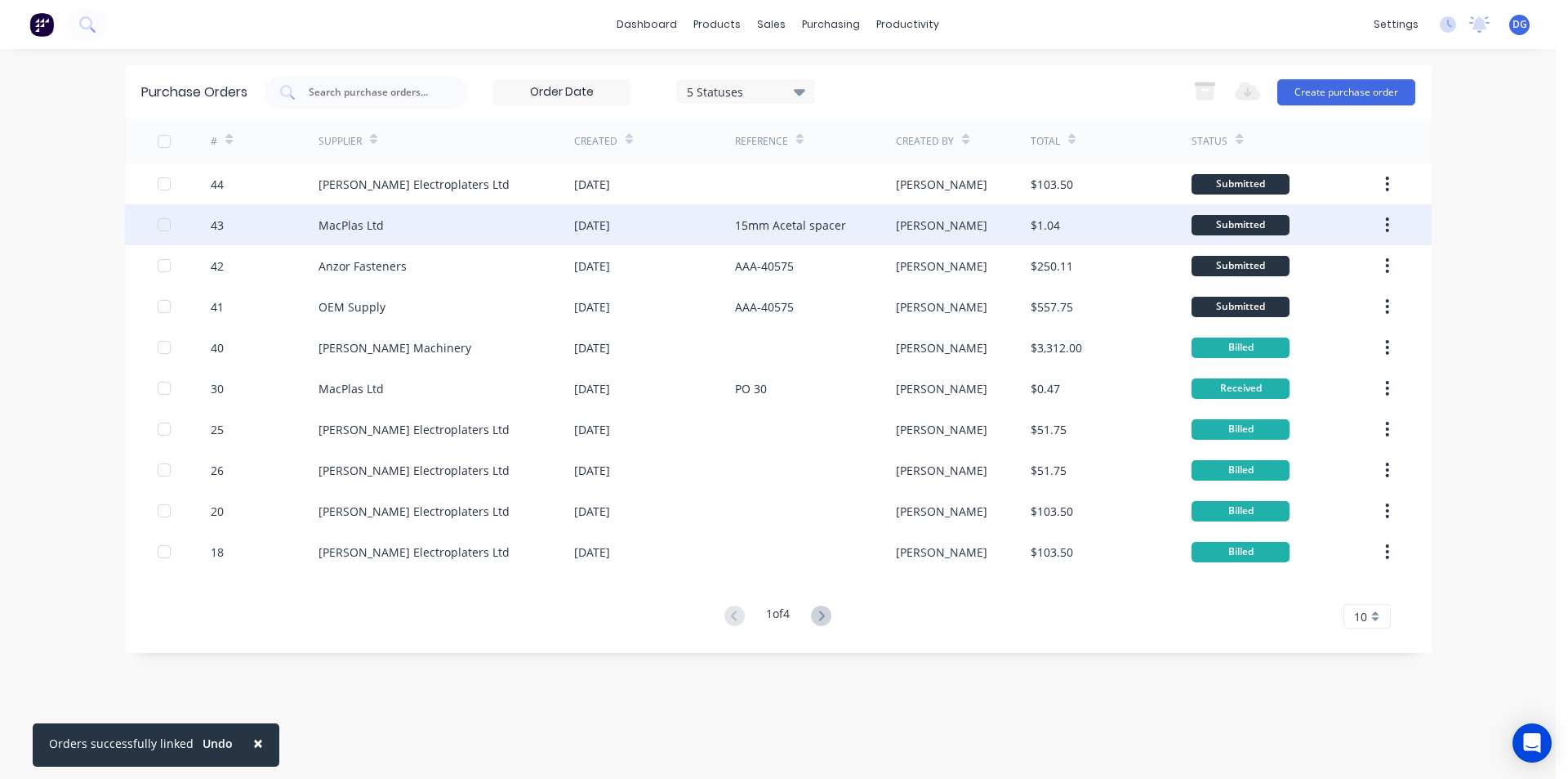
click at [351, 230] on div "MacPlas Ltd" at bounding box center [351, 225] width 65 height 17
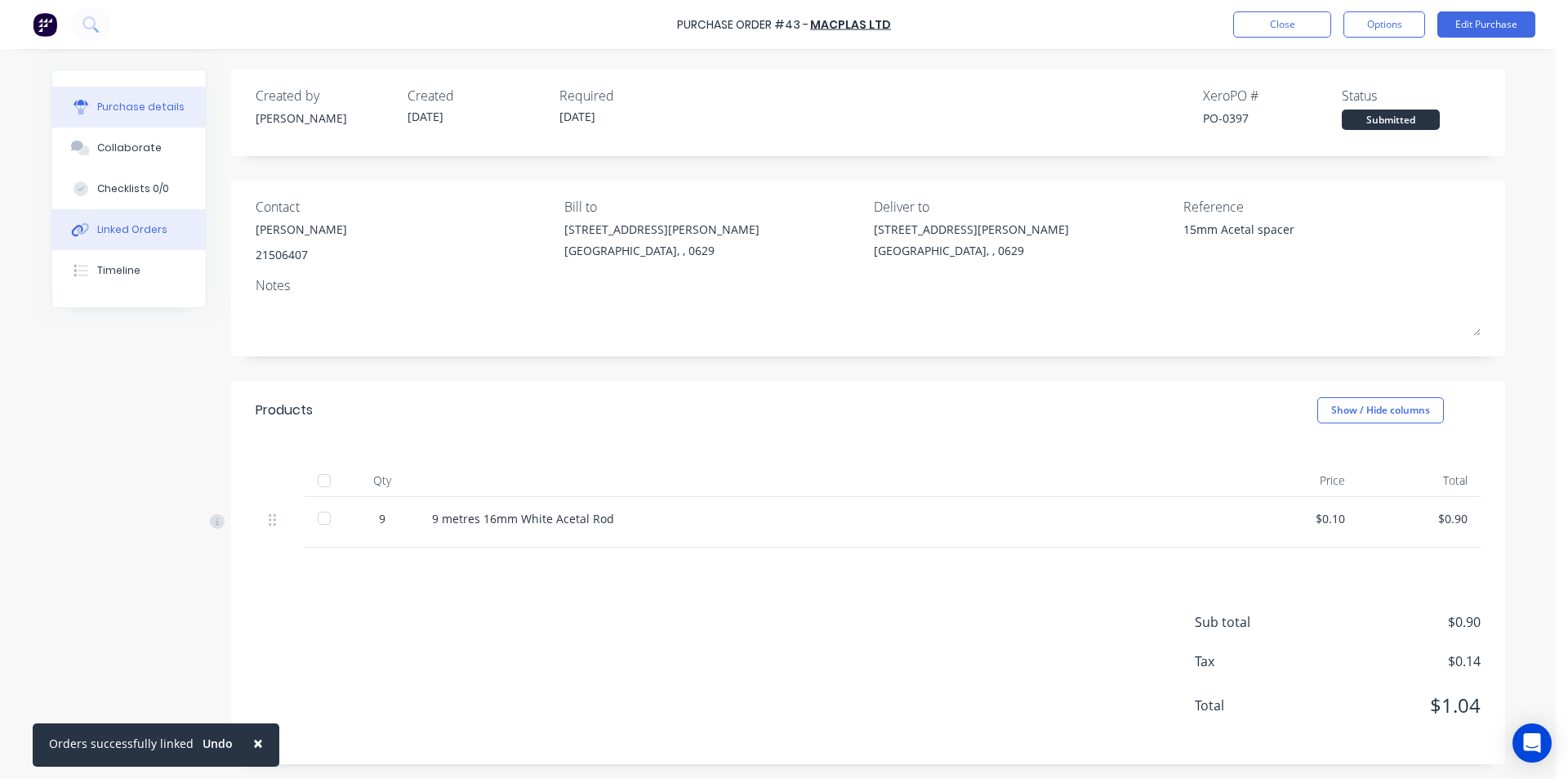
click at [143, 229] on div "Linked Orders" at bounding box center [132, 229] width 70 height 15
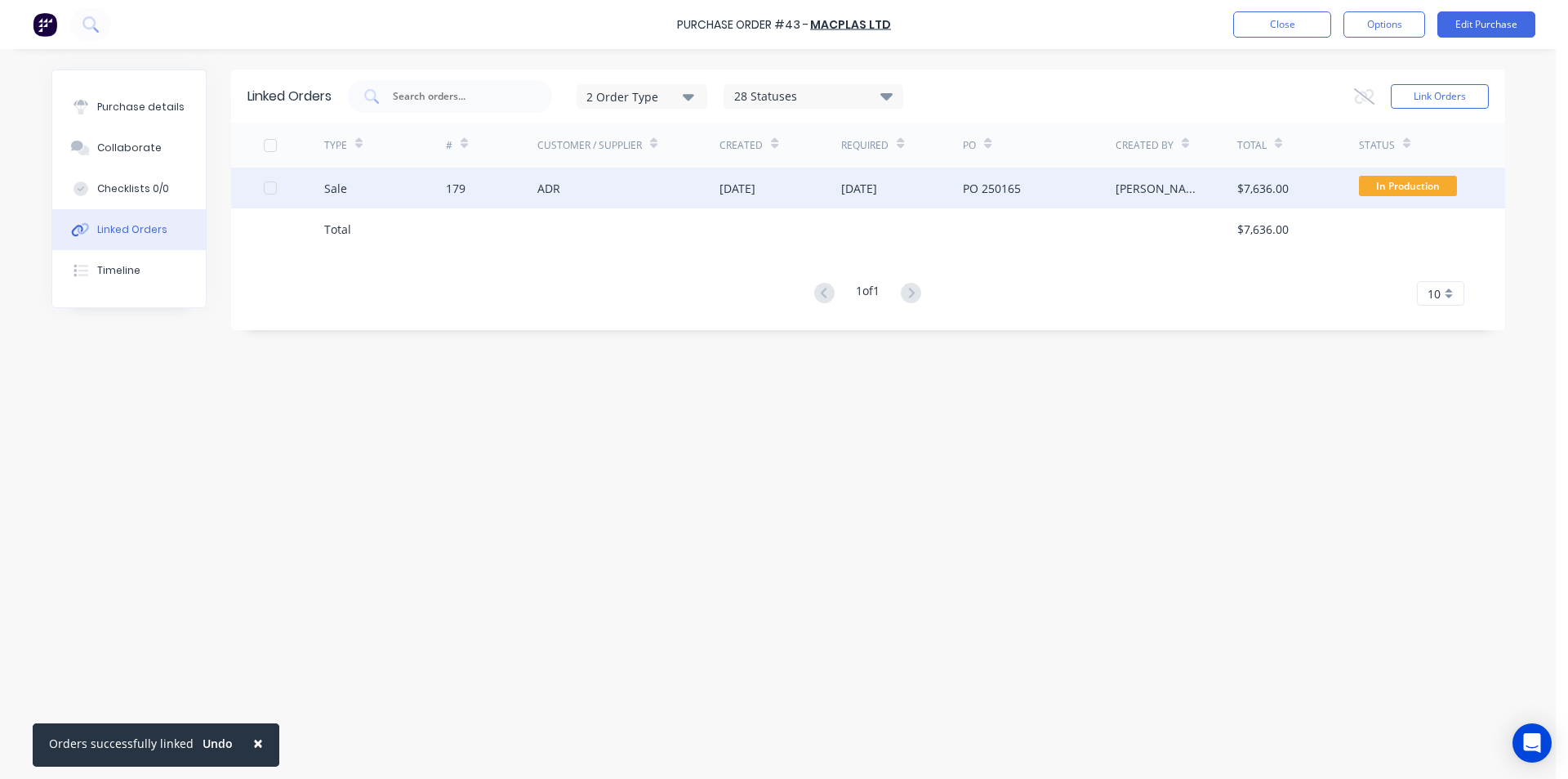
click at [272, 188] on div at bounding box center [270, 188] width 33 height 33
click at [1437, 94] on button "Link Orders" at bounding box center [1440, 96] width 98 height 25
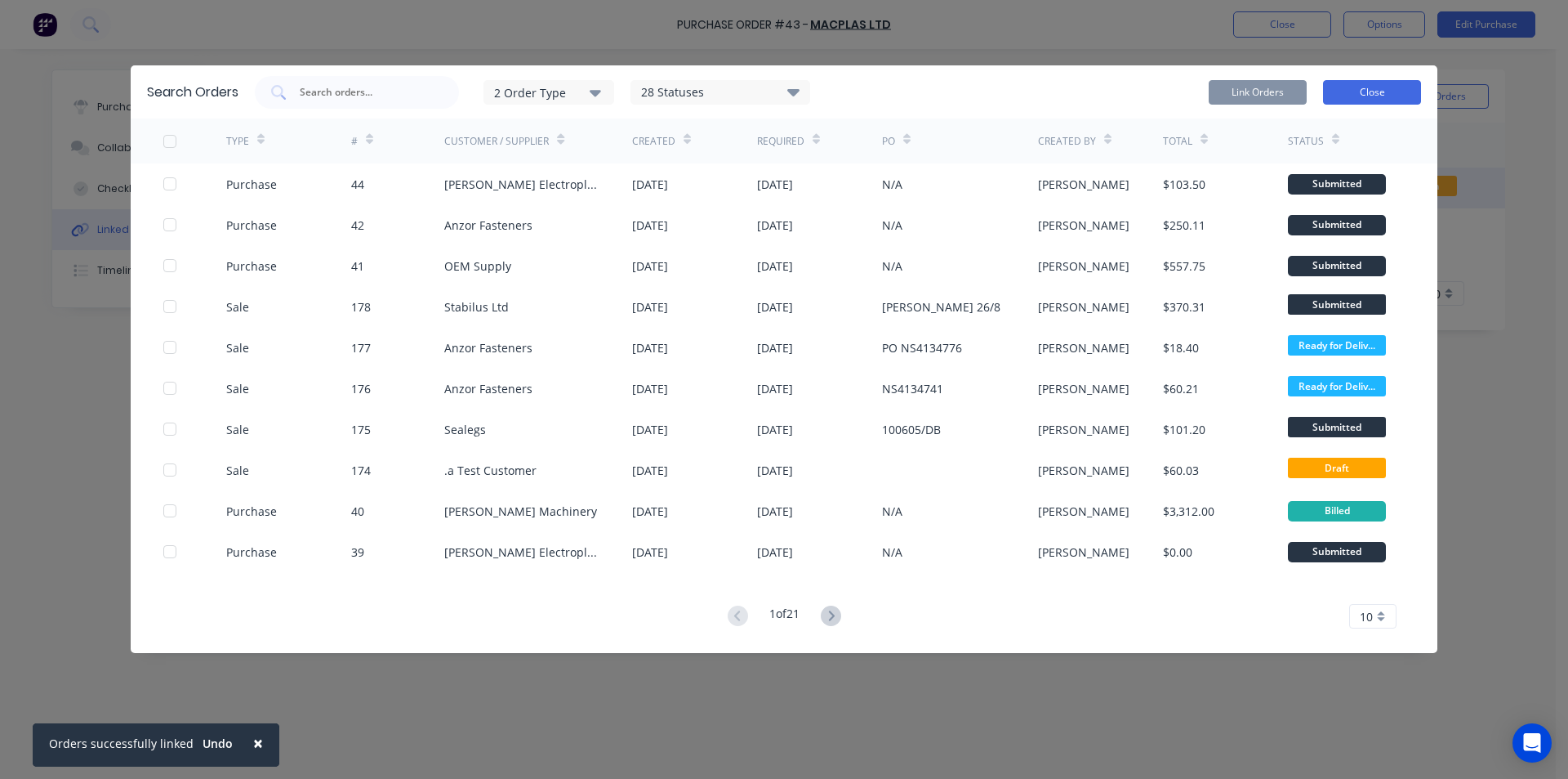
click at [1361, 95] on button "Close" at bounding box center [1372, 93] width 98 height 25
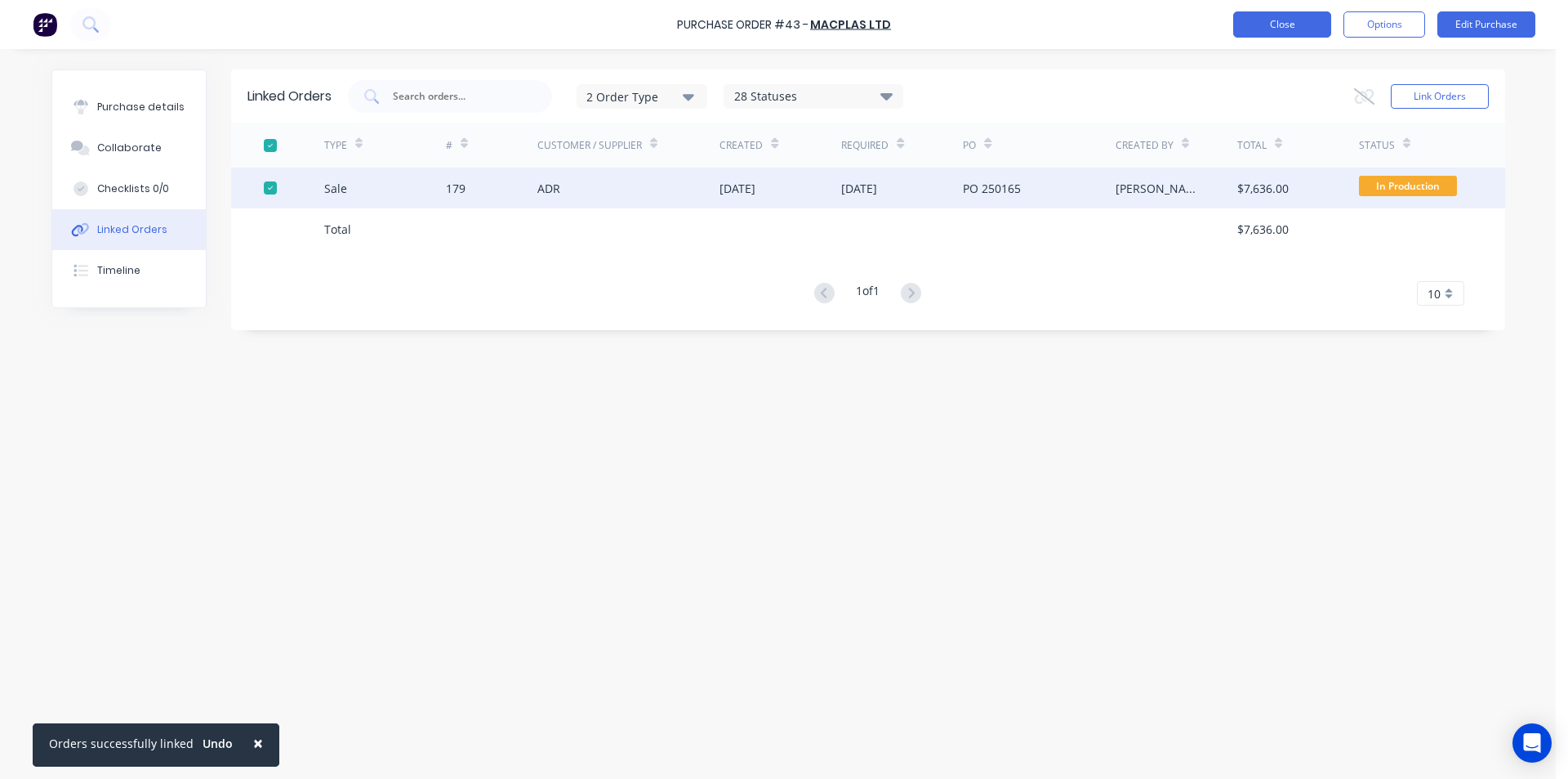
click at [1289, 28] on button "Close" at bounding box center [1282, 24] width 98 height 26
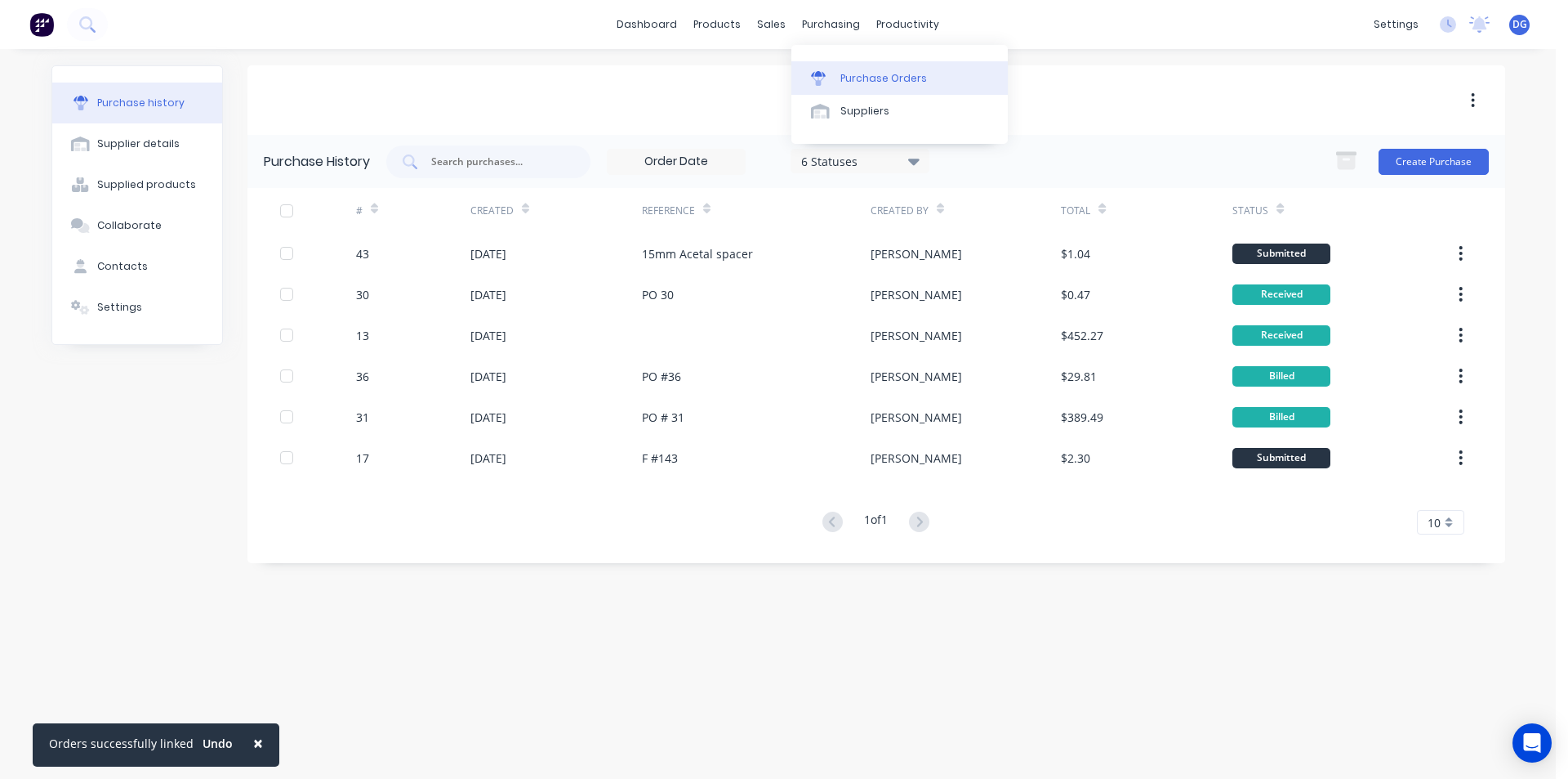
click at [859, 77] on div "Purchase Orders" at bounding box center [883, 78] width 86 height 15
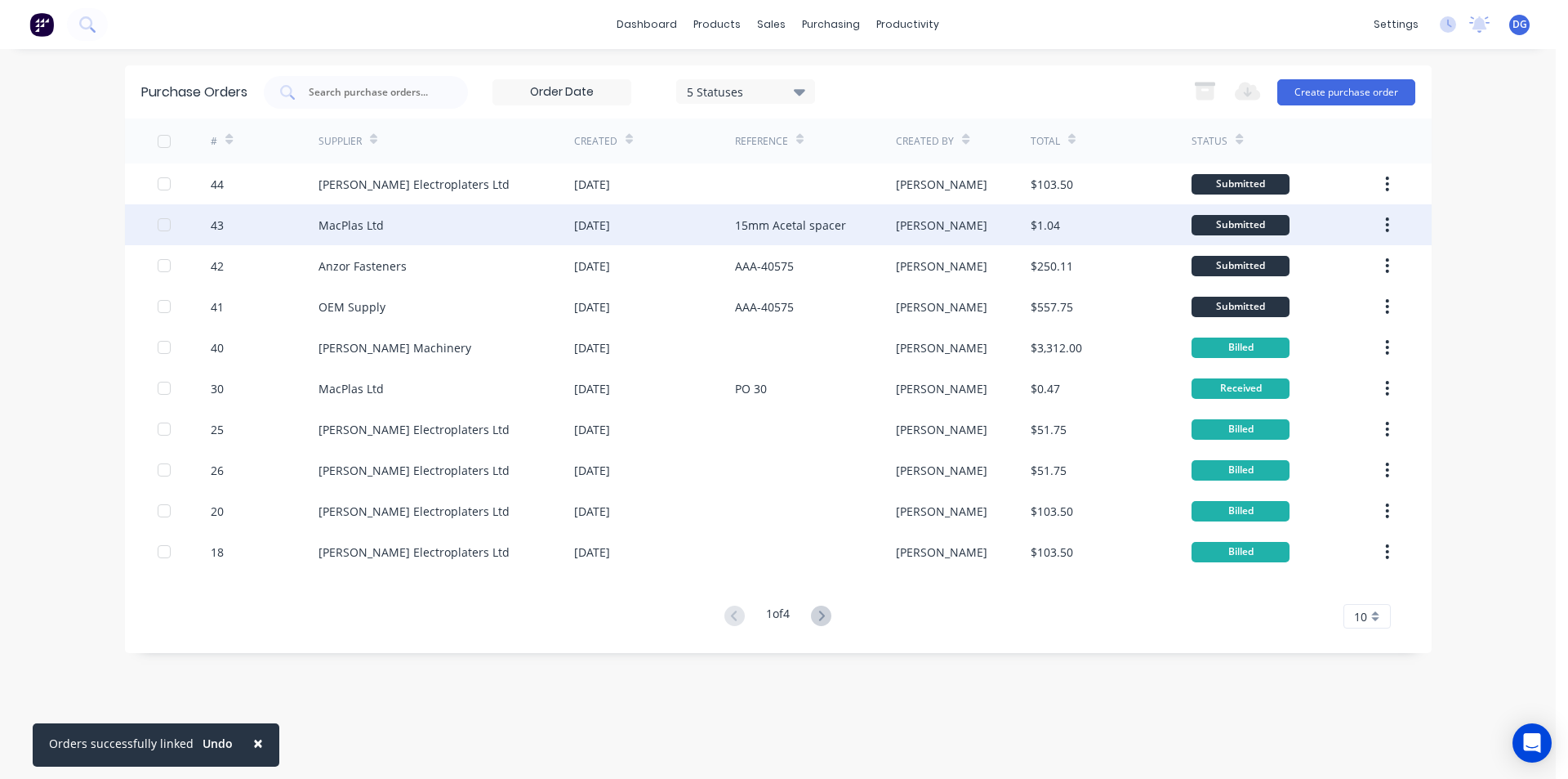
click at [1388, 221] on icon "button" at bounding box center [1387, 225] width 4 height 18
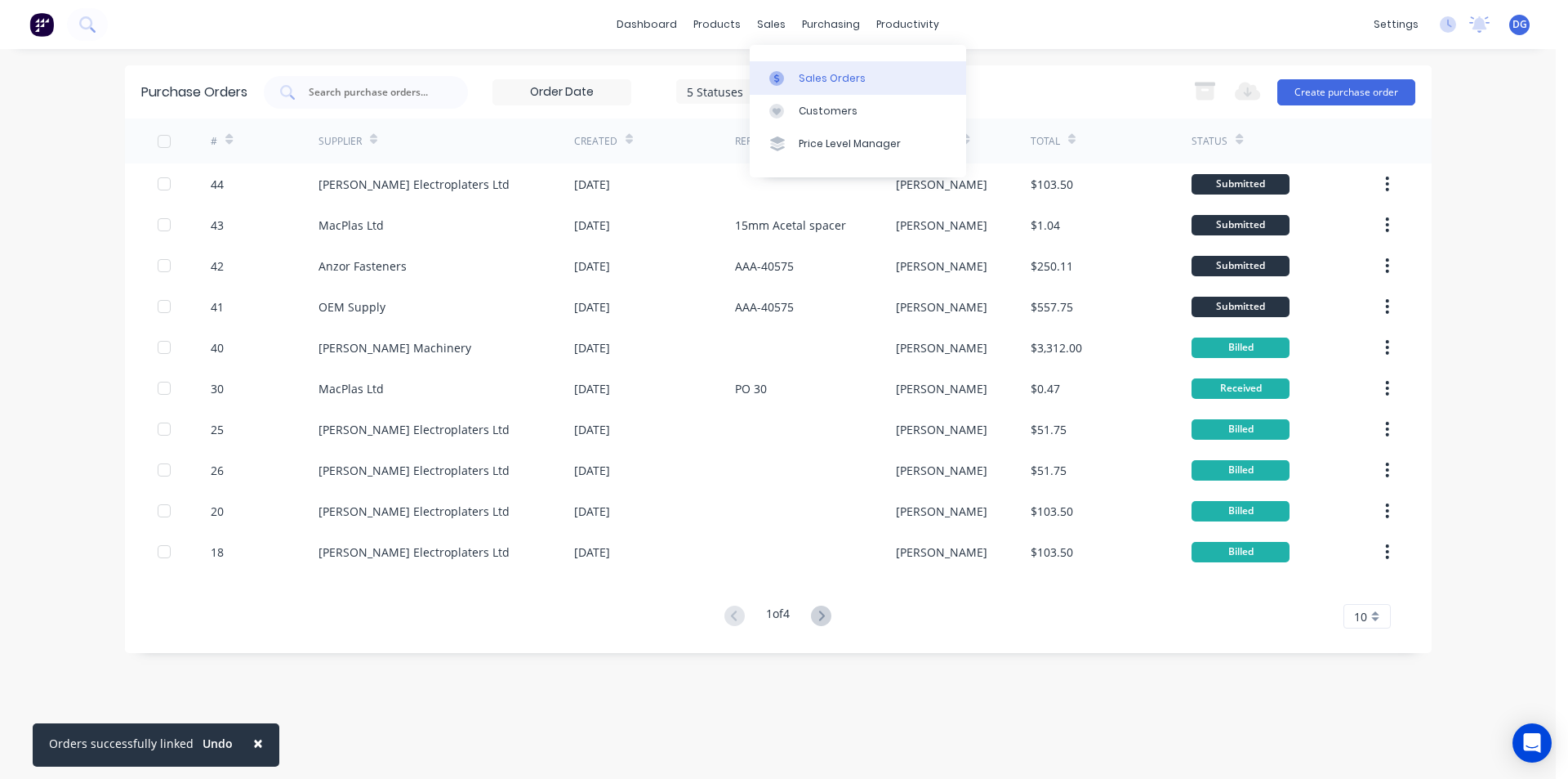
click at [826, 74] on div "Sales Orders" at bounding box center [832, 78] width 67 height 15
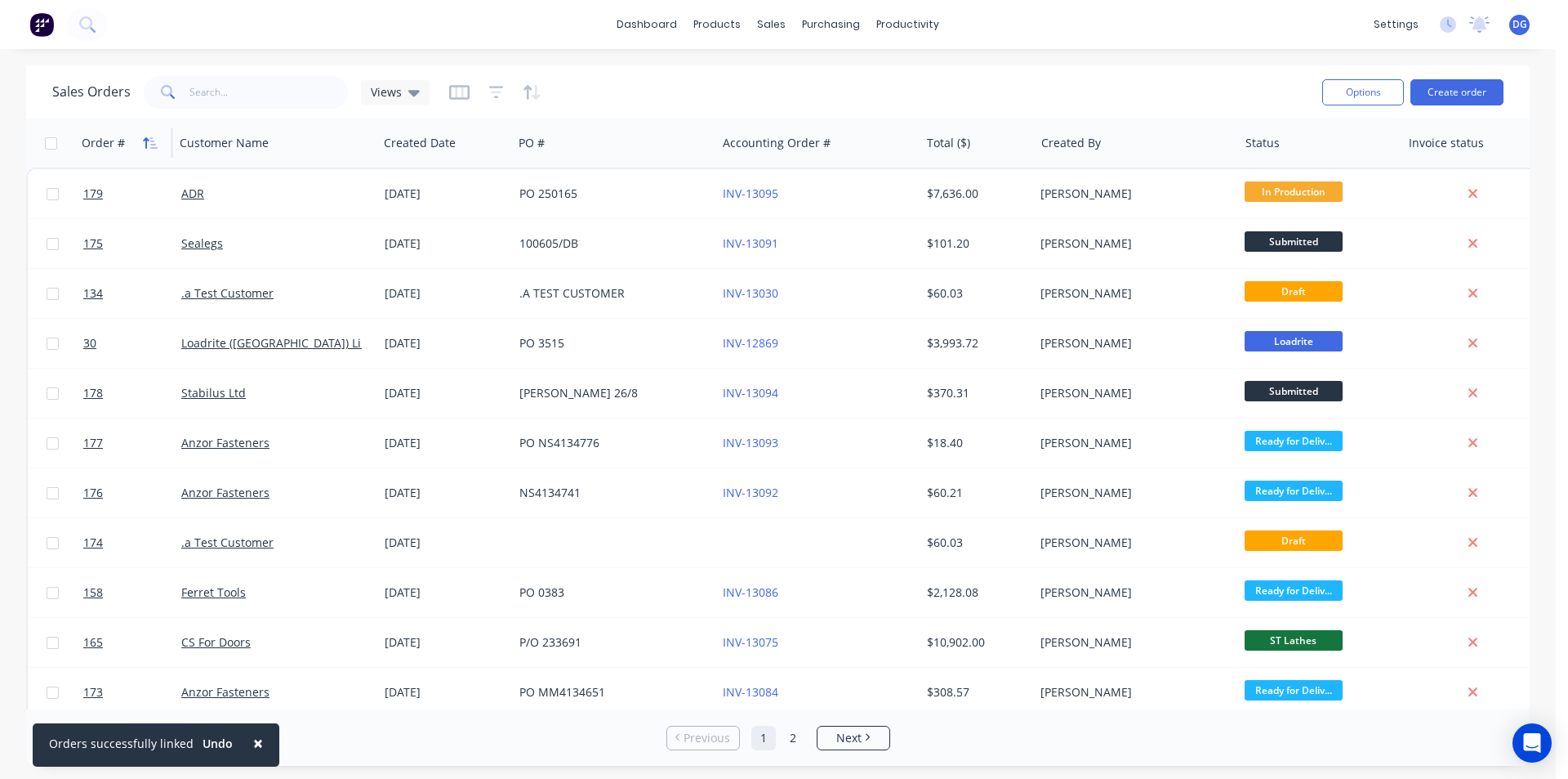
click at [150, 143] on icon "button" at bounding box center [150, 143] width 15 height 13
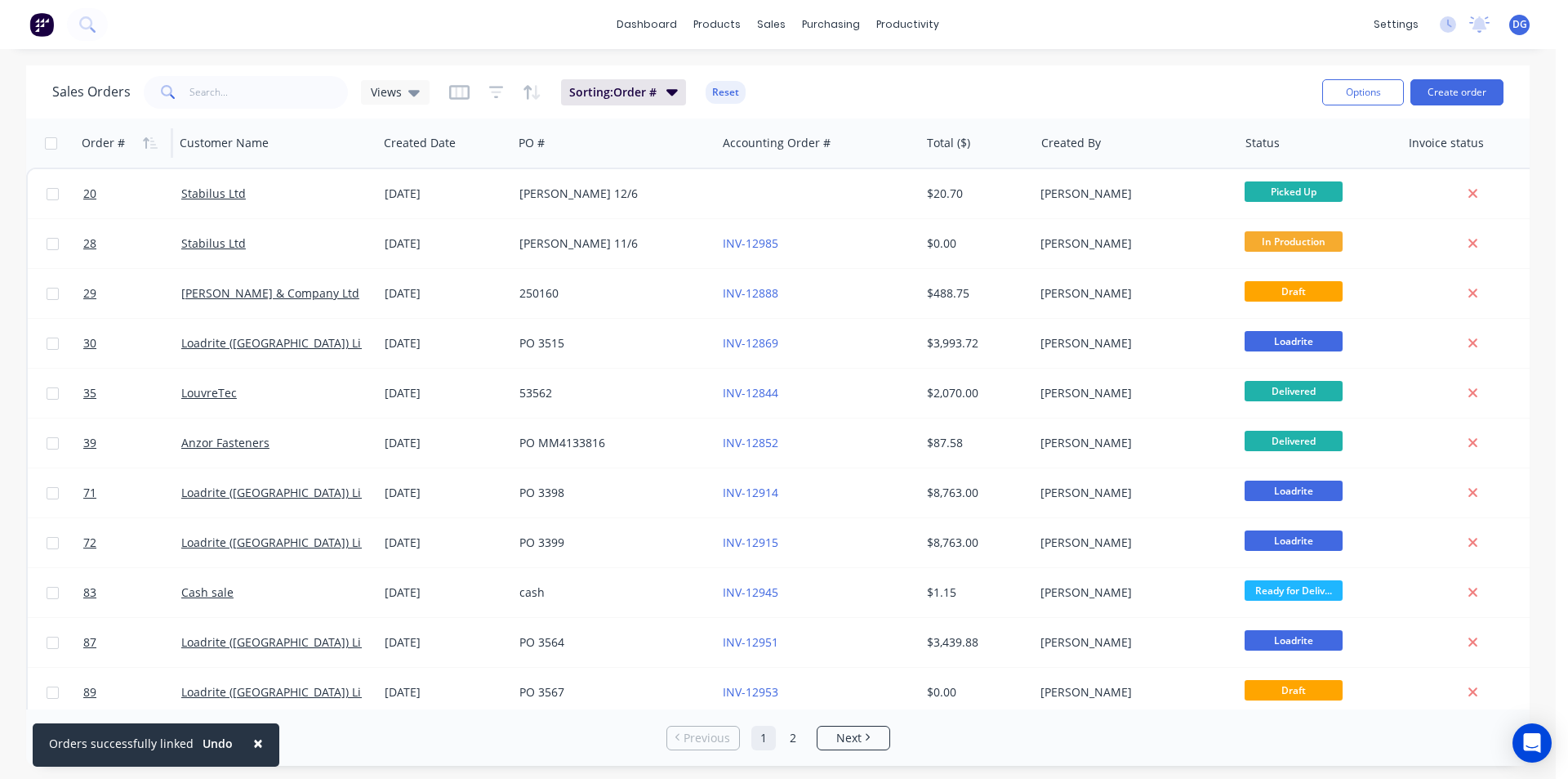
click at [150, 143] on icon "button" at bounding box center [150, 143] width 15 height 13
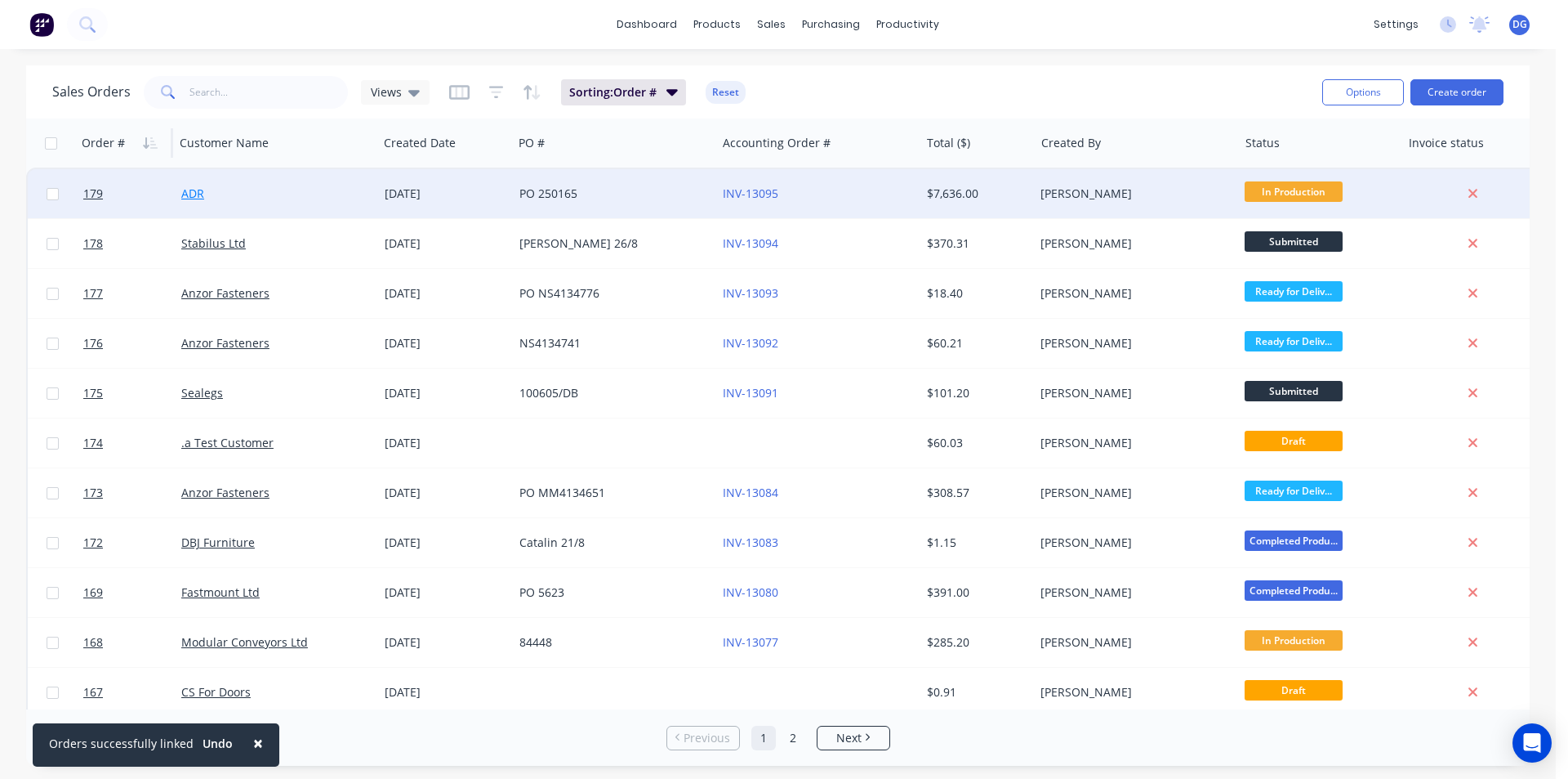
click at [191, 194] on link "ADR" at bounding box center [193, 193] width 23 height 15
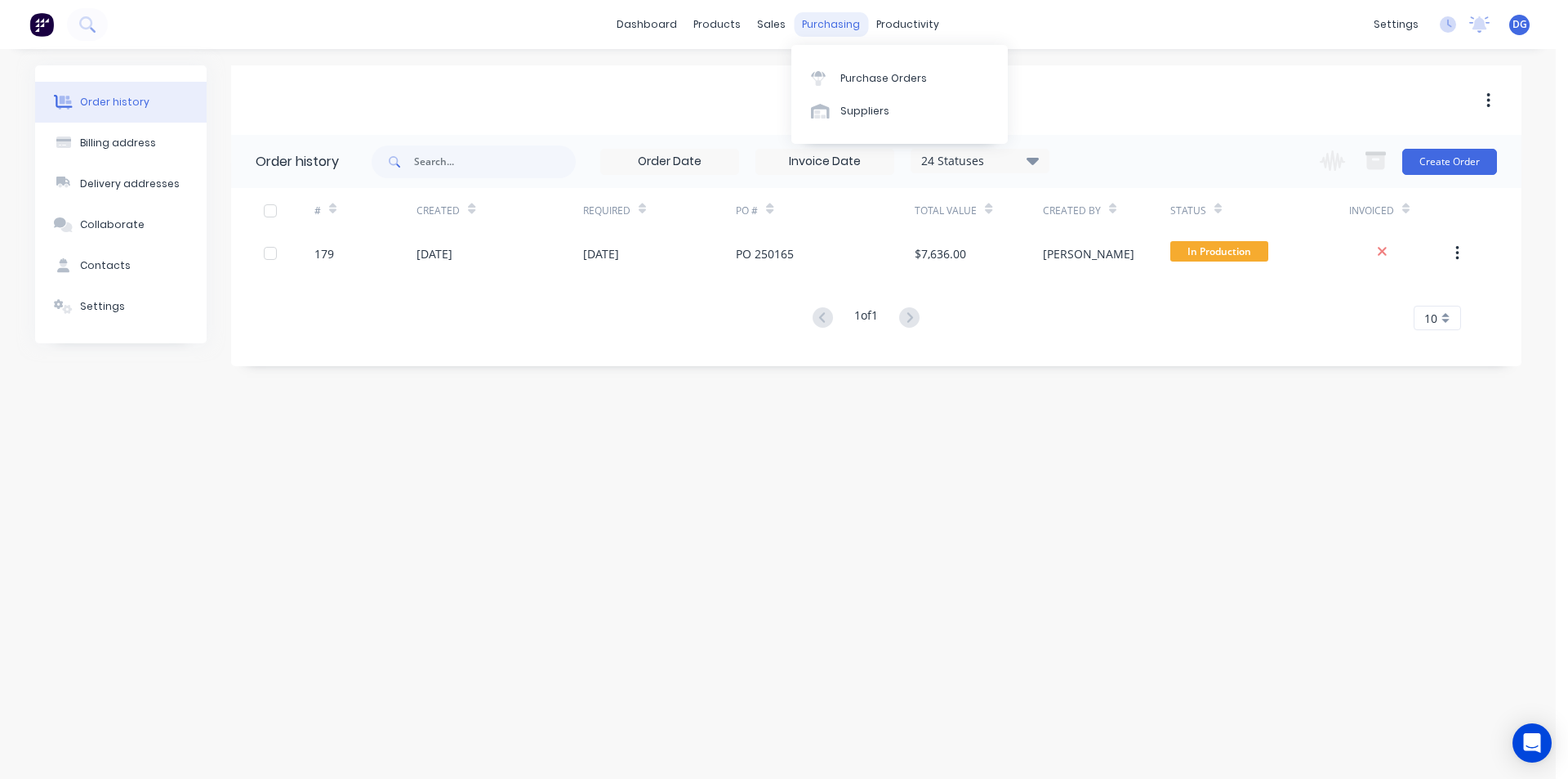
click at [840, 29] on div "purchasing" at bounding box center [830, 25] width 74 height 25
click at [869, 83] on div "Purchase Orders" at bounding box center [883, 78] width 86 height 15
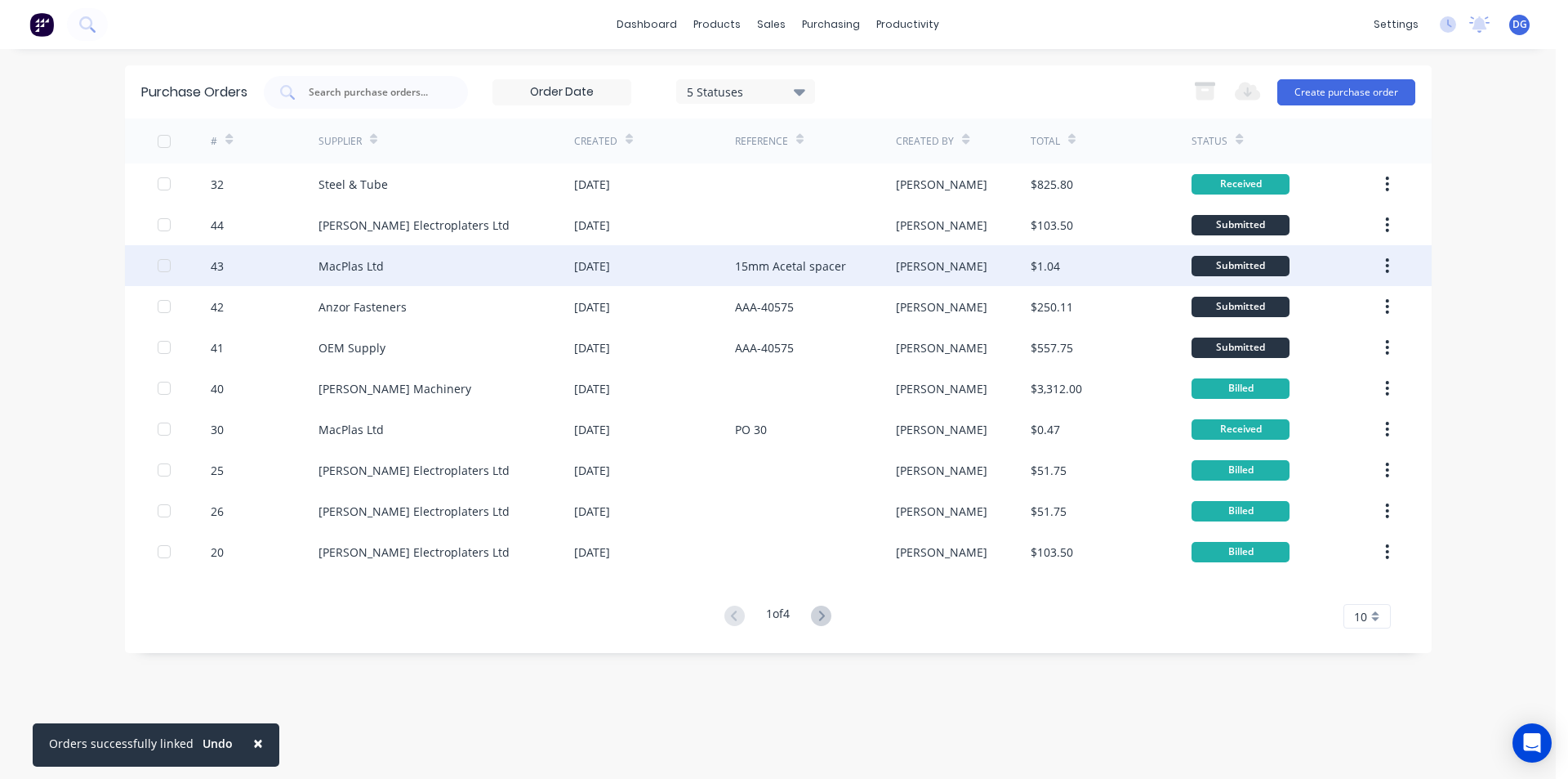
click at [341, 266] on div "MacPlas Ltd" at bounding box center [351, 266] width 65 height 17
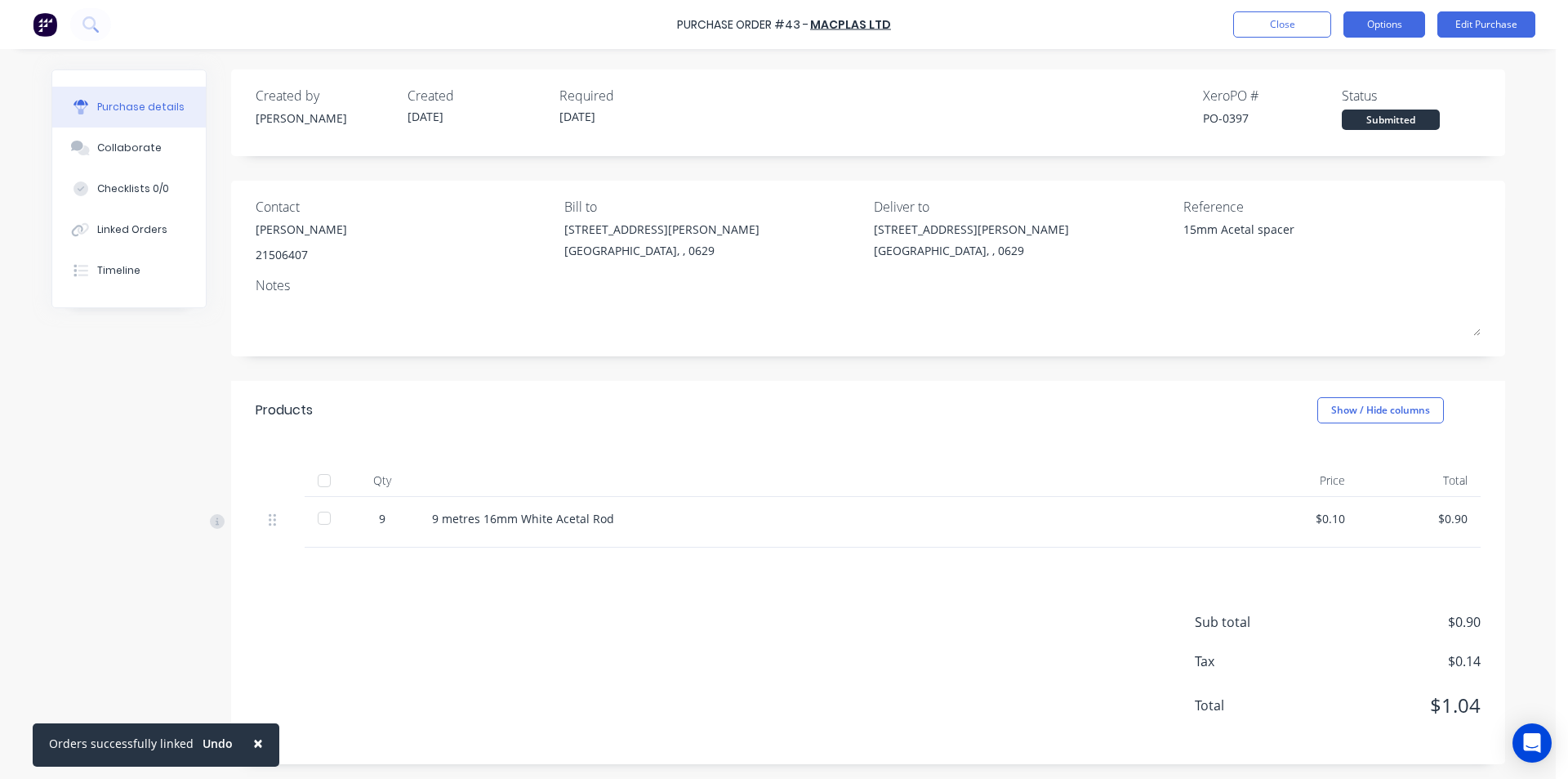
click at [1382, 26] on button "Options" at bounding box center [1384, 24] width 82 height 26
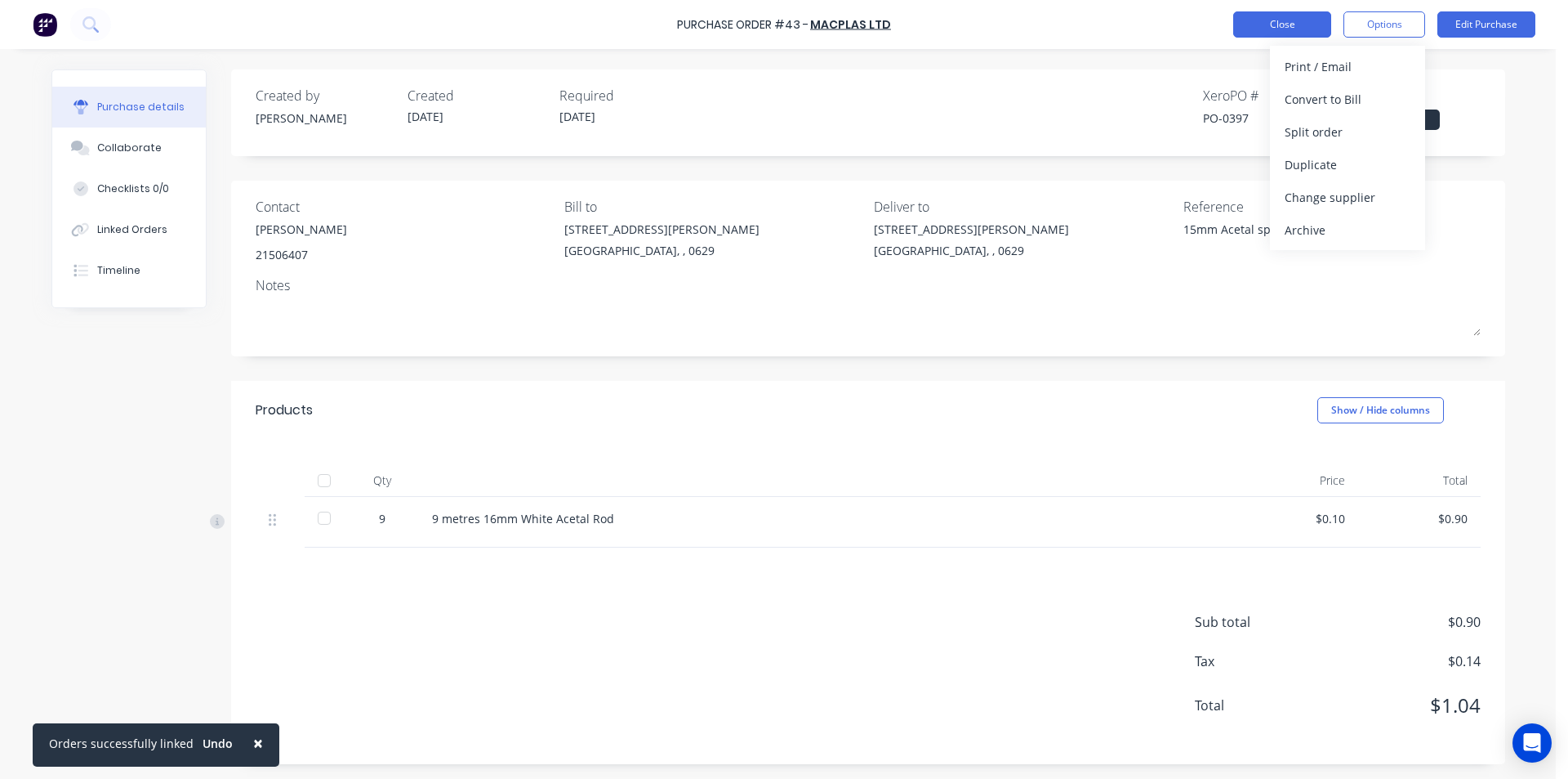
click at [1271, 26] on button "Close" at bounding box center [1282, 24] width 98 height 26
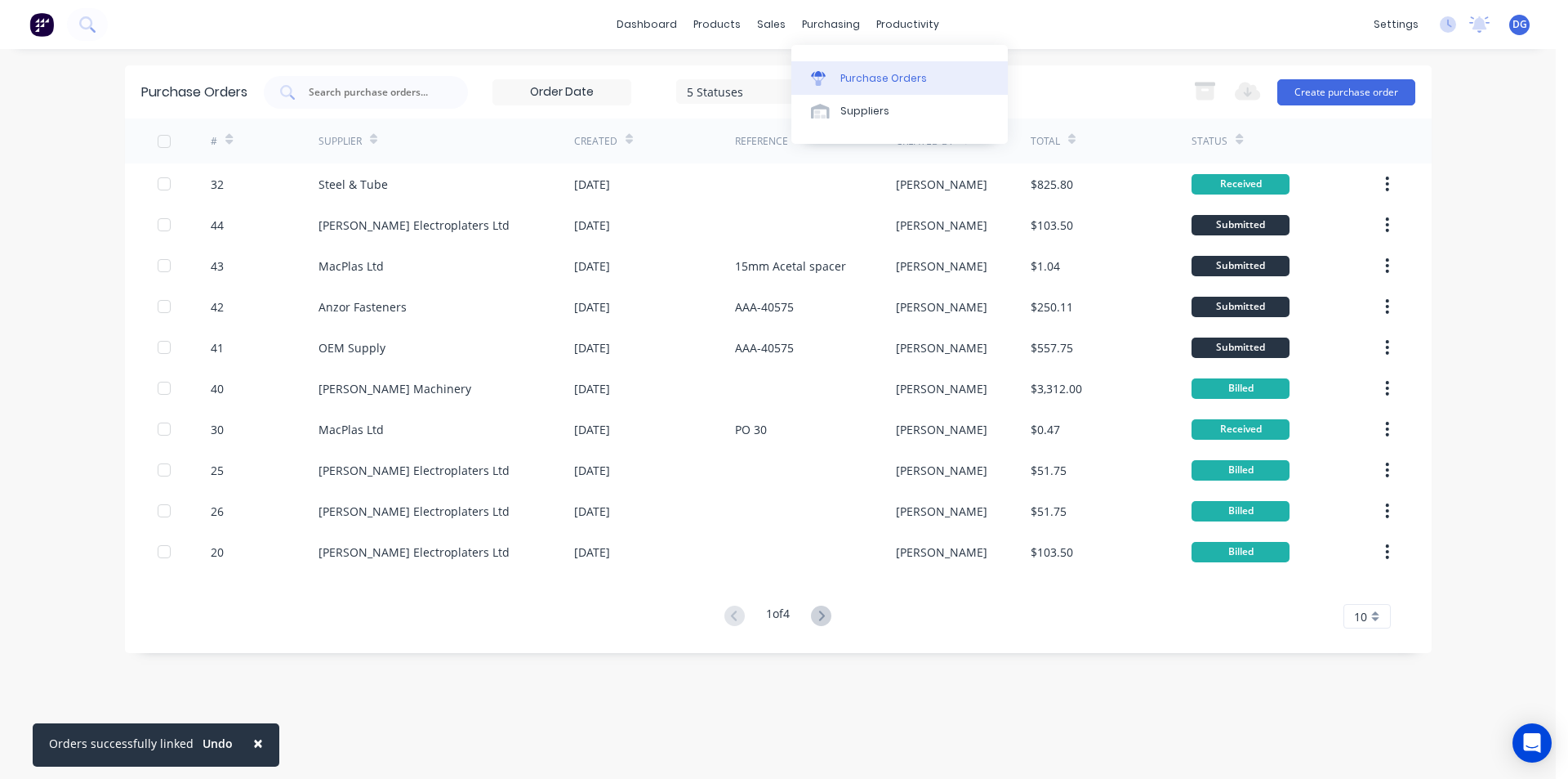
click at [872, 79] on div "Purchase Orders" at bounding box center [883, 78] width 86 height 15
click at [866, 115] on div "Suppliers" at bounding box center [864, 111] width 49 height 15
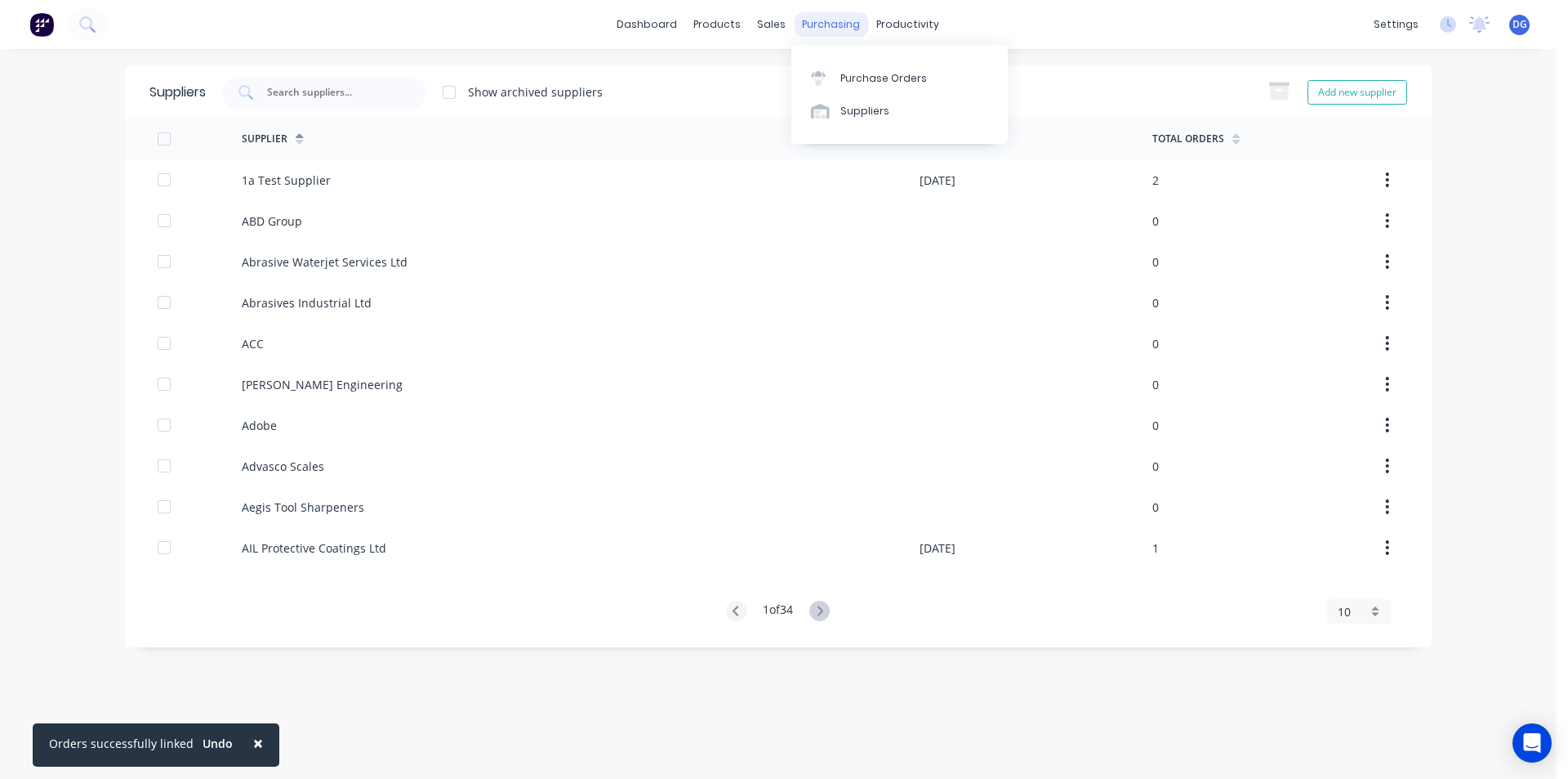
click at [847, 29] on div "purchasing" at bounding box center [830, 25] width 74 height 25
click at [874, 79] on div "Purchase Orders" at bounding box center [883, 78] width 86 height 15
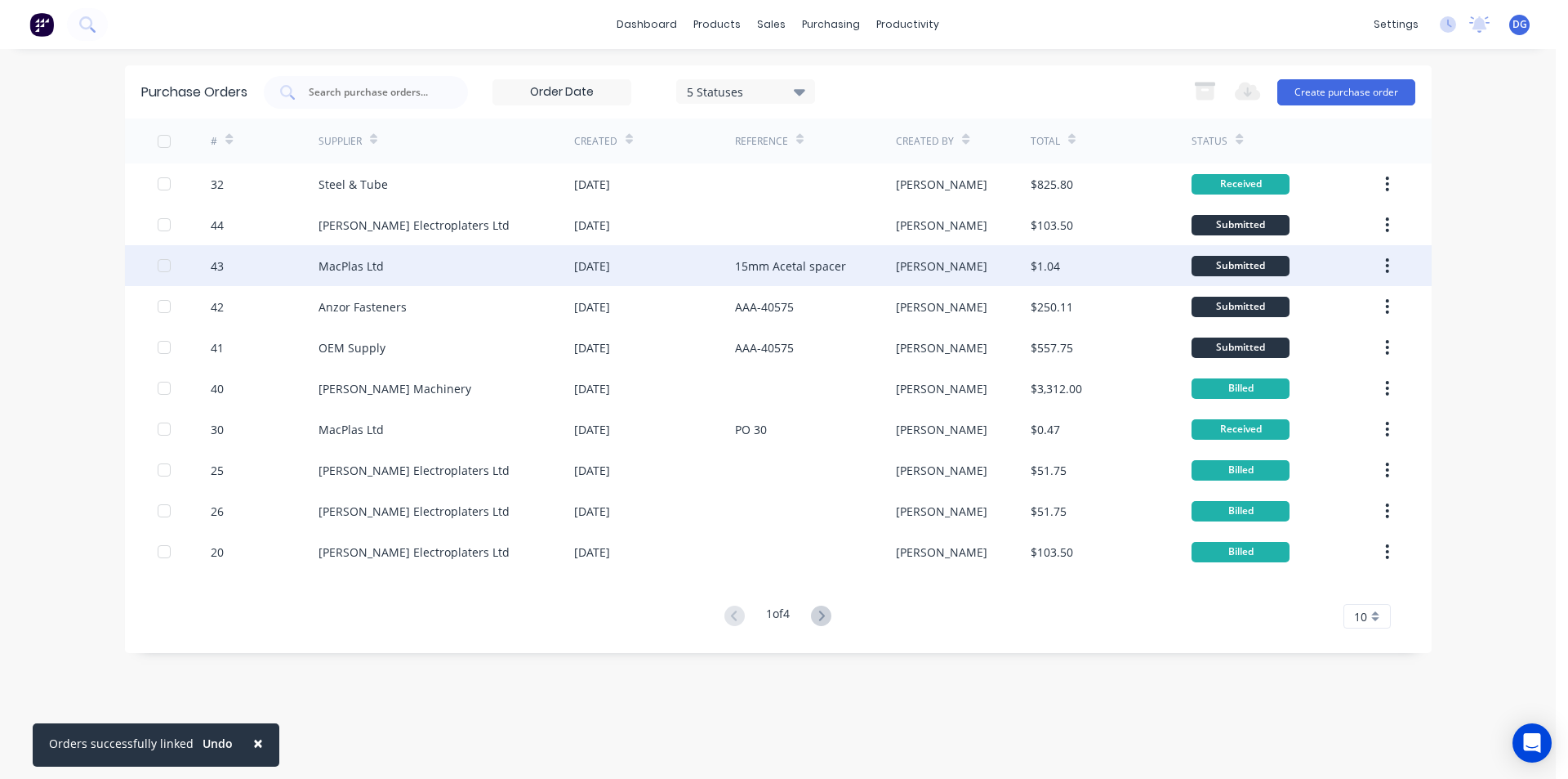
click at [400, 268] on div "MacPlas Ltd" at bounding box center [446, 266] width 256 height 41
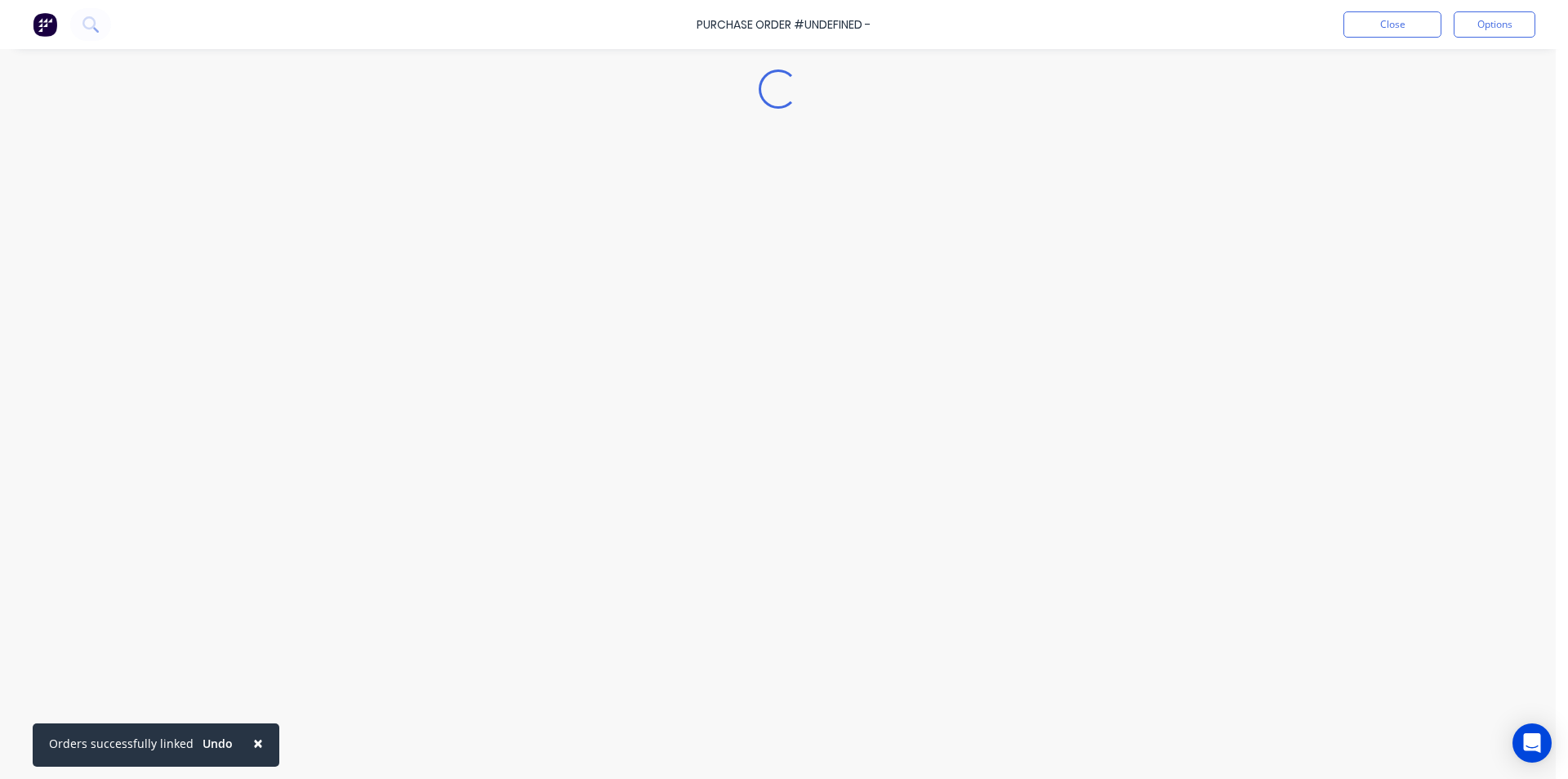
type textarea "x"
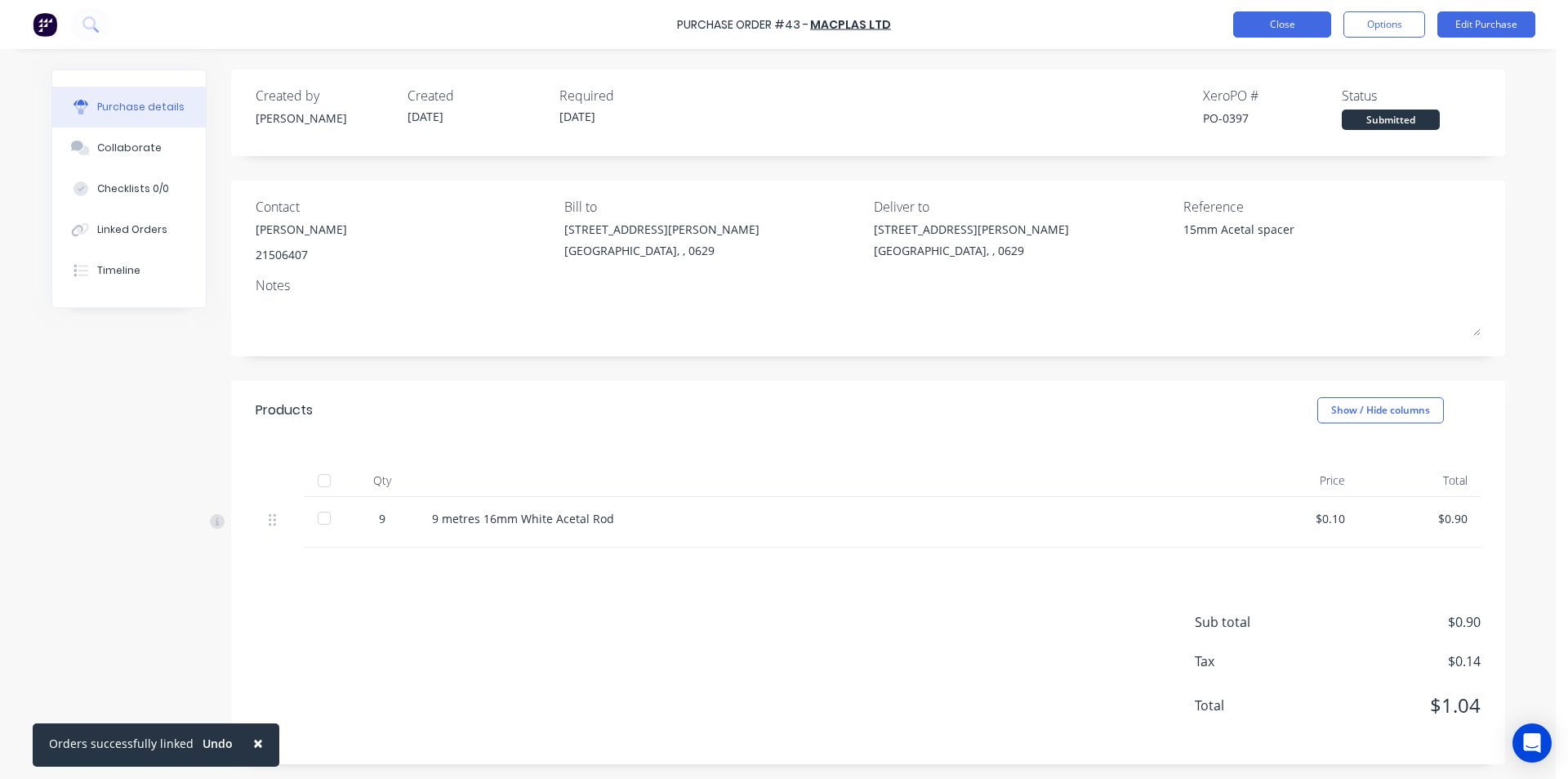
click at [1296, 20] on button "Close" at bounding box center [1282, 24] width 98 height 26
